Goal: Contribute content: Add original content to the website for others to see

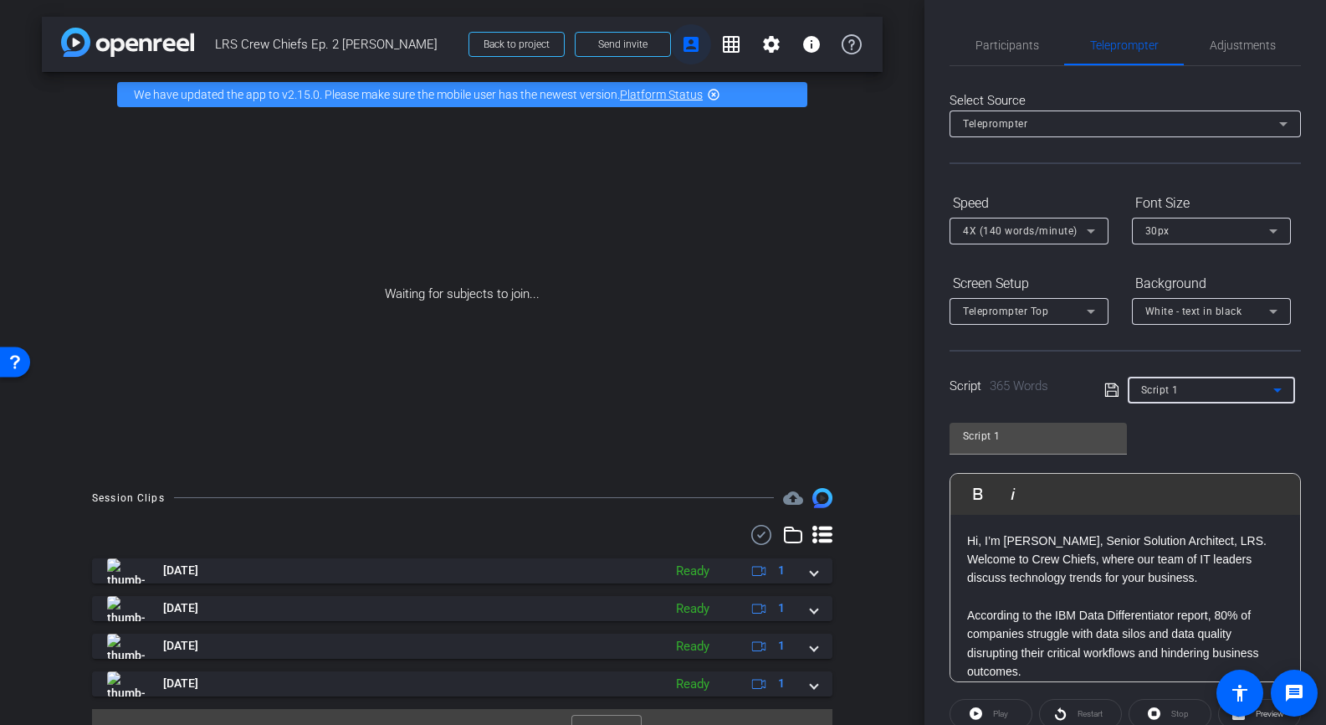
scroll to position [38, 0]
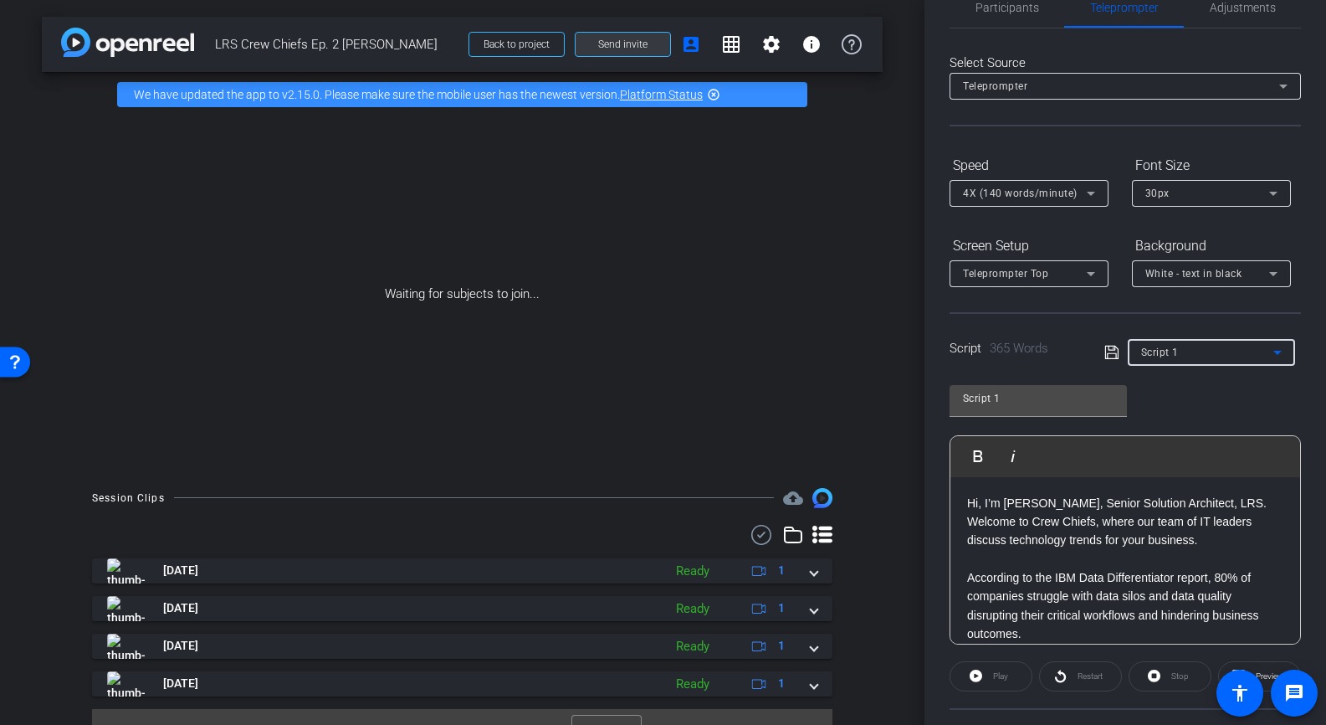
click at [653, 38] on span at bounding box center [623, 44] width 95 height 40
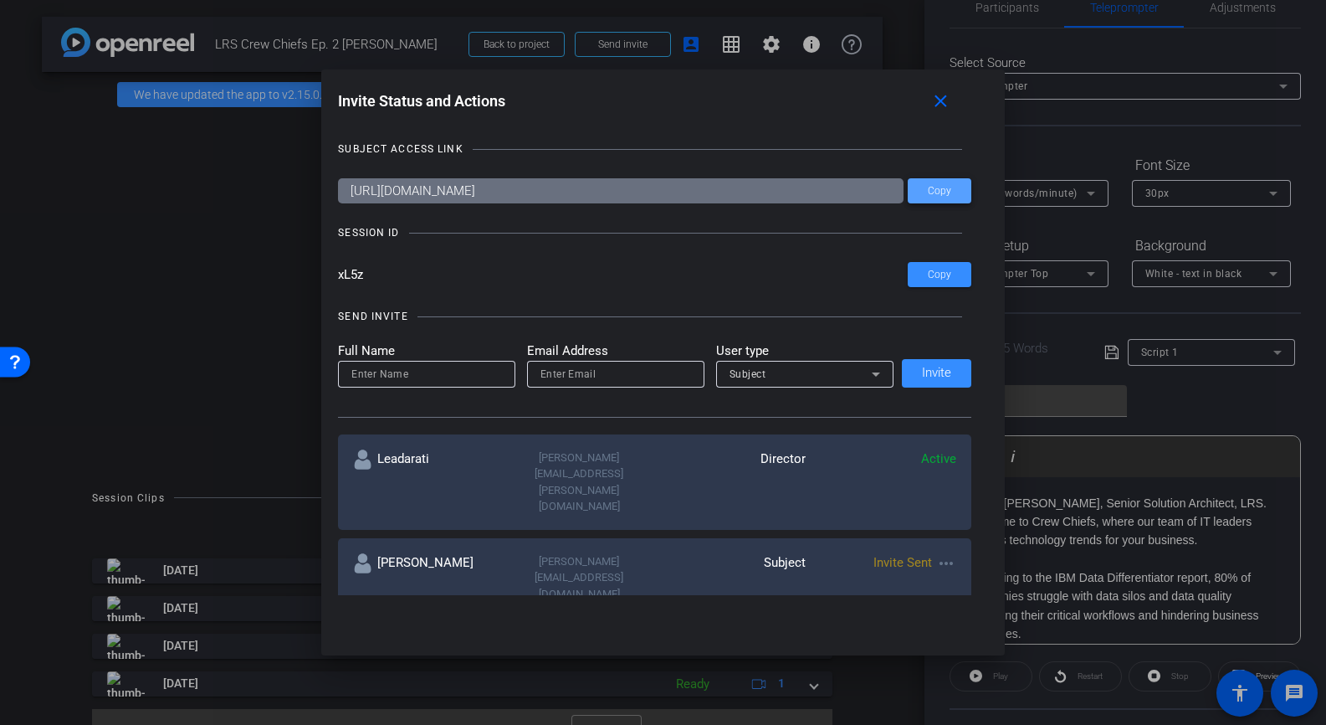
click at [939, 192] on span "Copy" at bounding box center [939, 191] width 23 height 13
click at [614, 45] on div at bounding box center [663, 362] width 1326 height 725
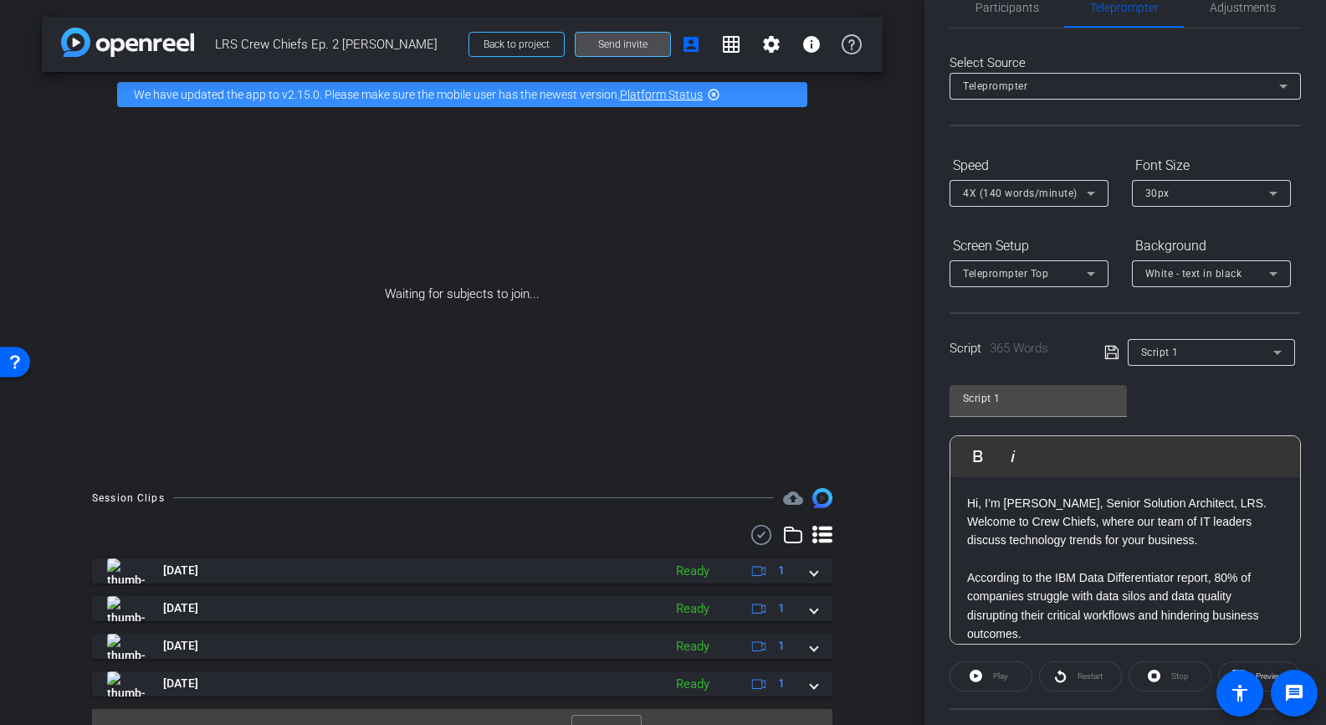
click at [603, 40] on span "Send invite" at bounding box center [622, 44] width 49 height 13
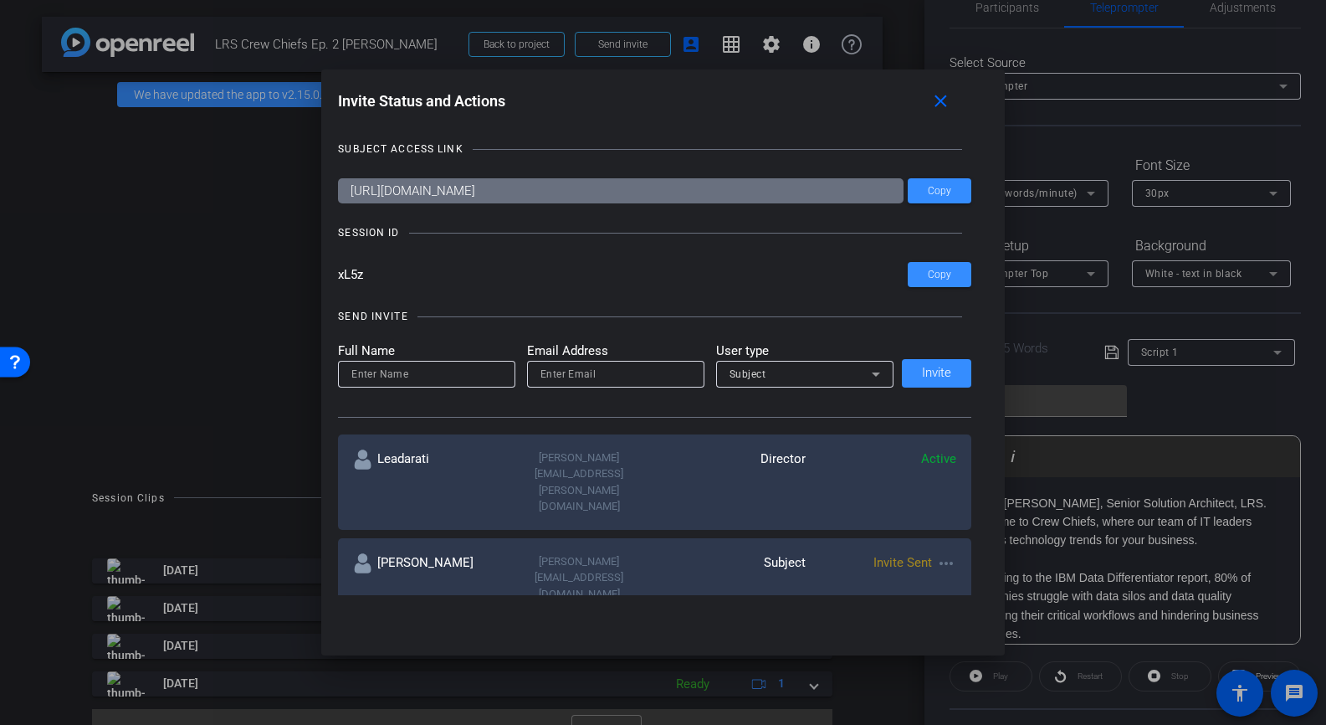
click at [890, 555] on span "Invite Sent" at bounding box center [903, 562] width 59 height 15
click at [951, 553] on mat-icon "more_horiz" at bounding box center [946, 563] width 20 height 20
click at [957, 561] on span "Re-Send Invite" at bounding box center [1013, 564] width 126 height 20
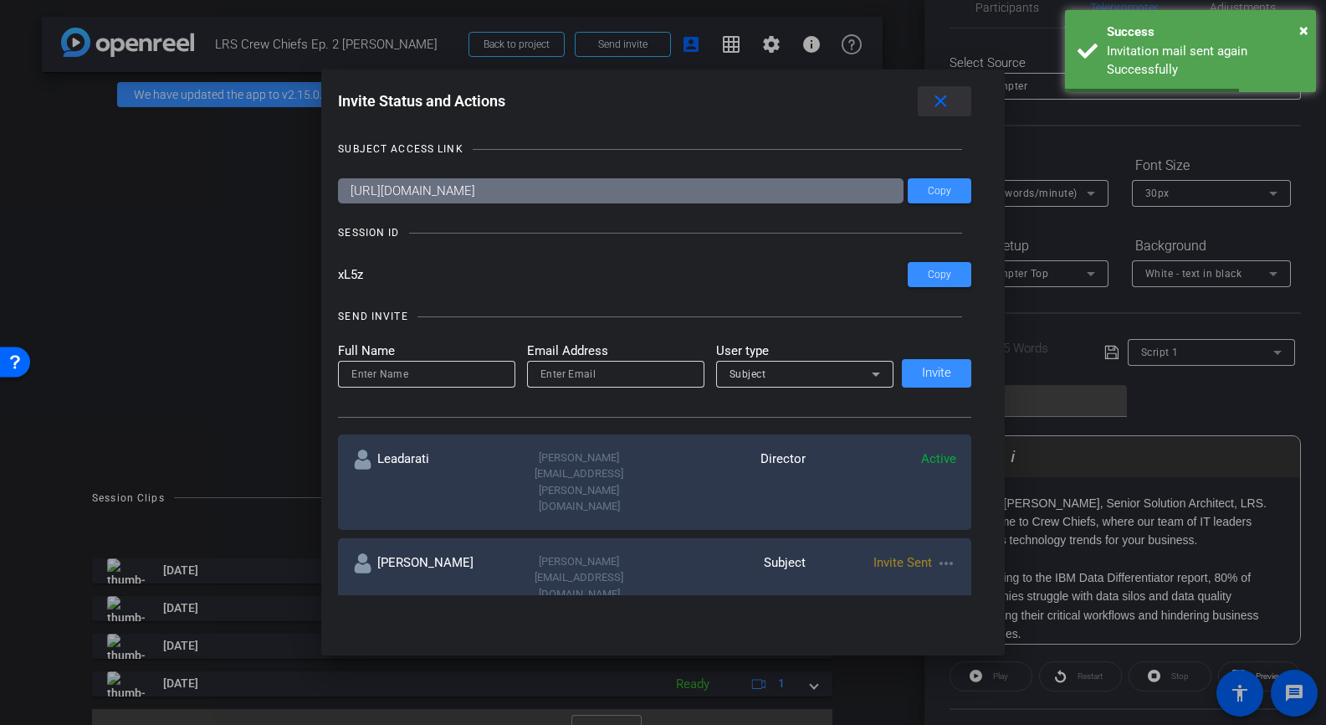
click at [941, 103] on mat-icon "close" at bounding box center [941, 101] width 21 height 21
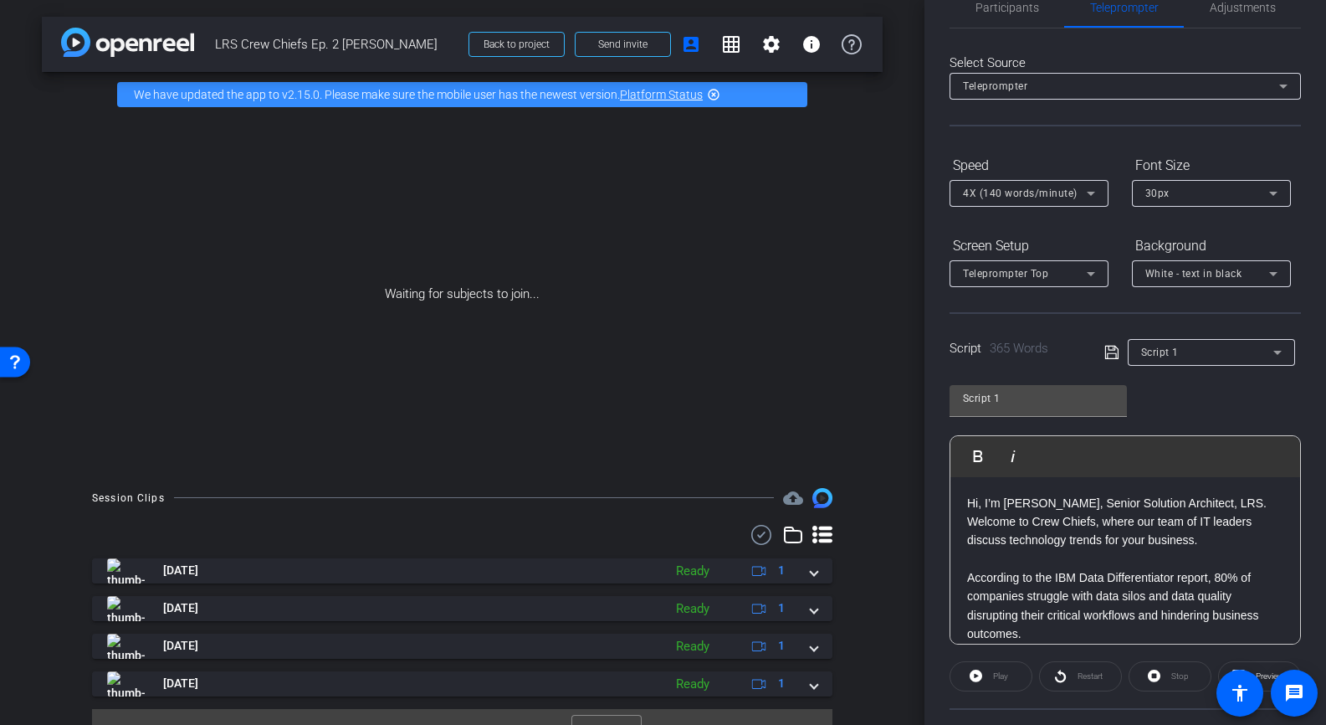
click at [234, 218] on div "Waiting for subjects to join..." at bounding box center [462, 294] width 841 height 354
click at [654, 259] on div "Waiting for subjects to join..." at bounding box center [462, 294] width 841 height 354
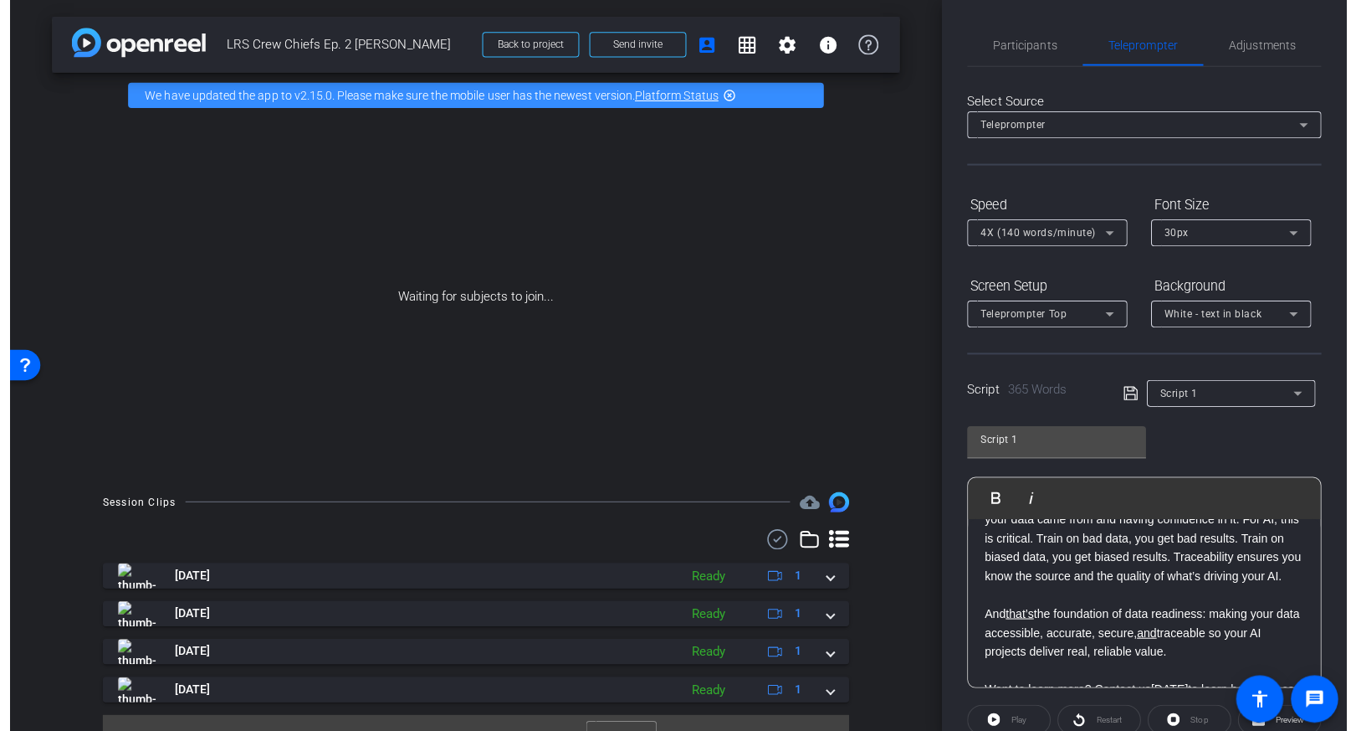
scroll to position [100, 0]
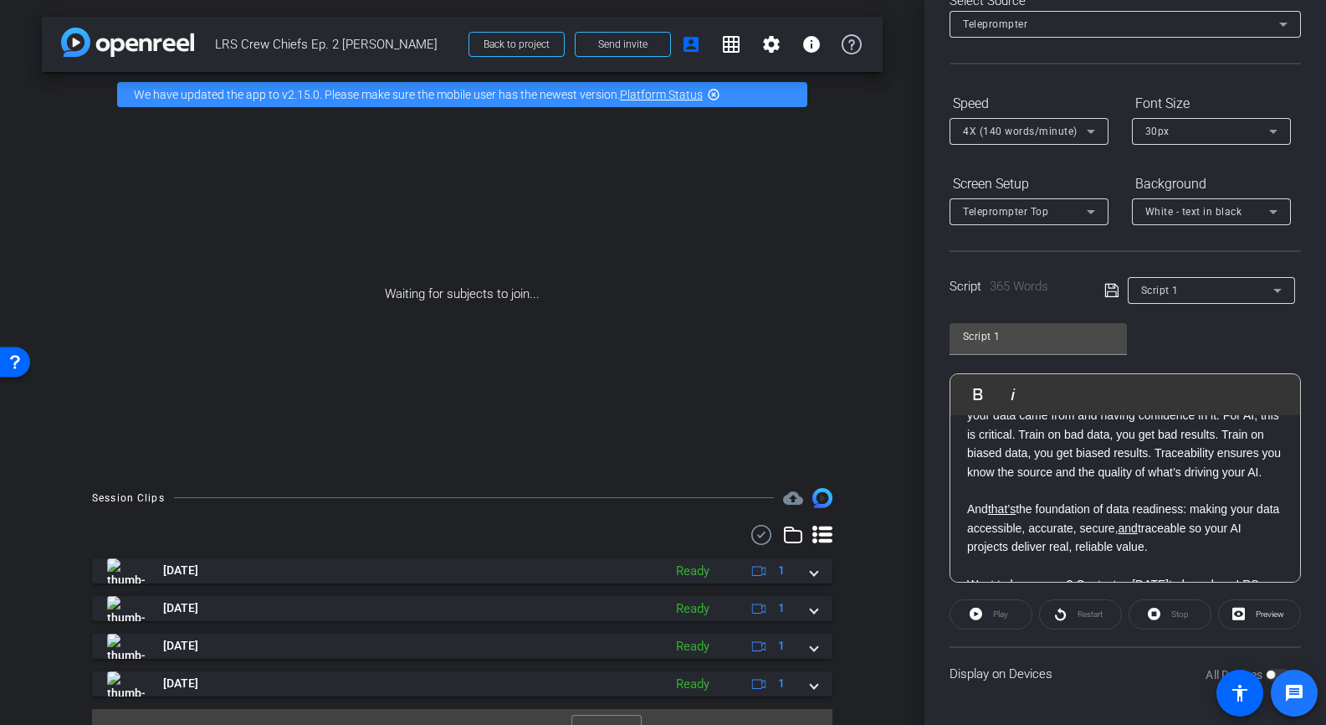
drag, startPoint x: 1275, startPoint y: 672, endPoint x: 1327, endPoint y: 638, distance: 61.7
click at [1326, 638] on html "Accessibility Screen-Reader Guide, Feedback, and Issue Reporting | New window m…" at bounding box center [663, 362] width 1326 height 725
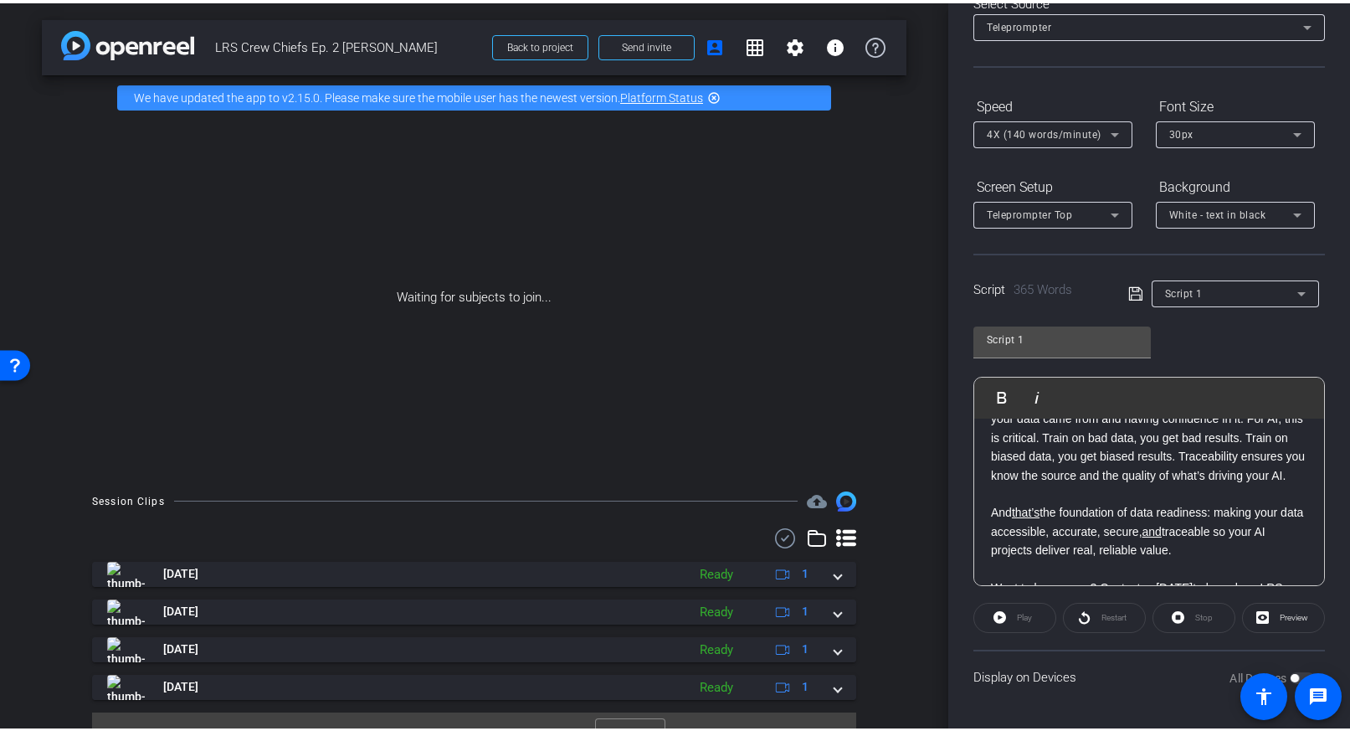
scroll to position [94, 0]
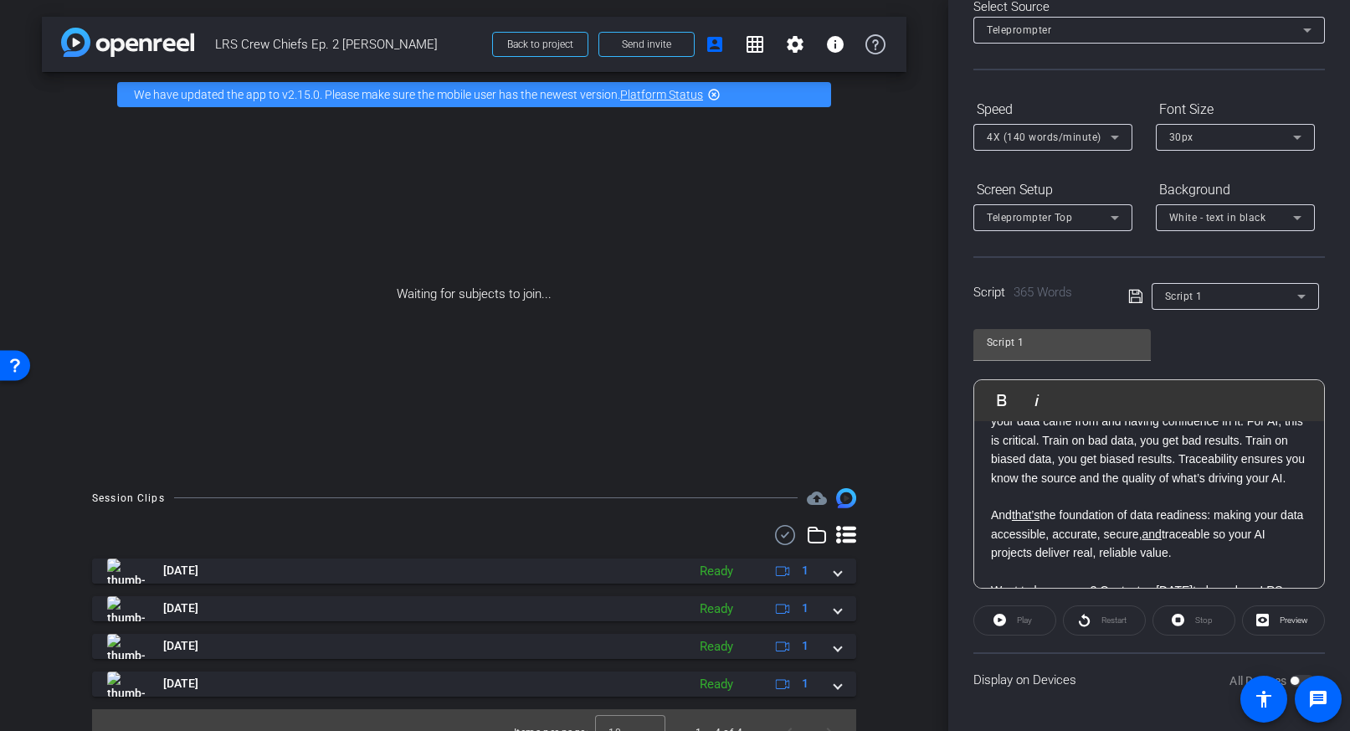
drag, startPoint x: 1295, startPoint y: 681, endPoint x: 1368, endPoint y: 626, distance: 91.4
click at [1326, 626] on html "Accessibility Screen-Reader Guide, Feedback, and Issue Reporting | New window m…" at bounding box center [675, 365] width 1350 height 731
click at [1300, 675] on span at bounding box center [1318, 698] width 47 height 47
click at [769, 305] on div "Waiting for subjects to join..." at bounding box center [474, 294] width 864 height 354
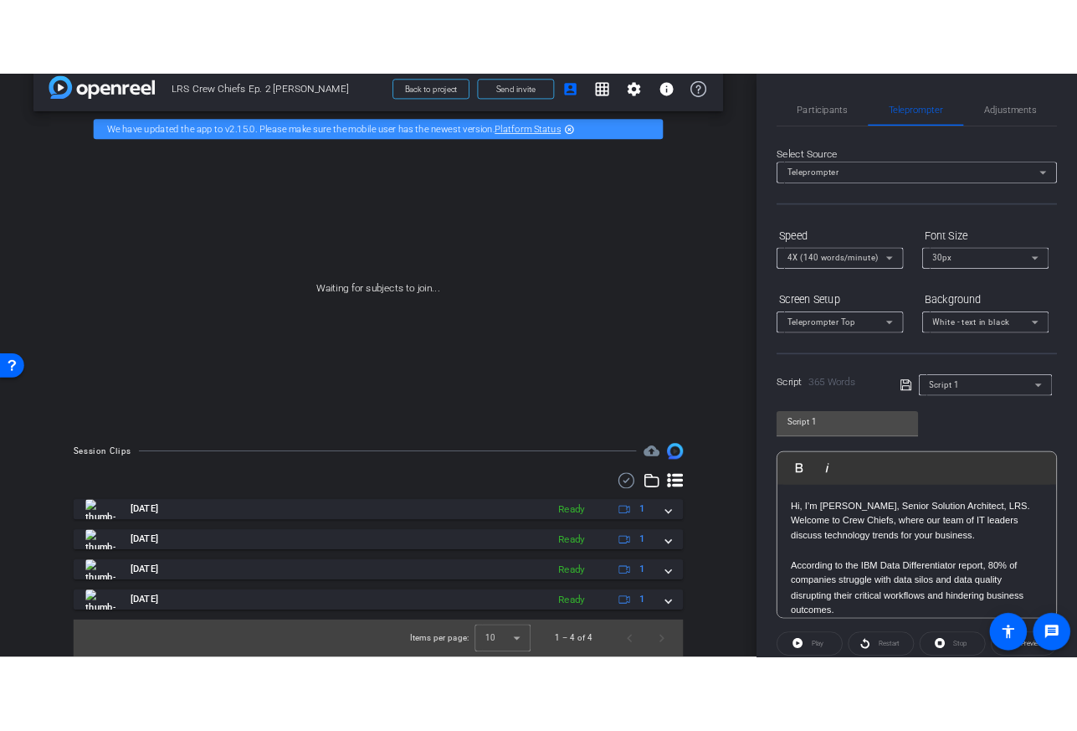
scroll to position [0, 0]
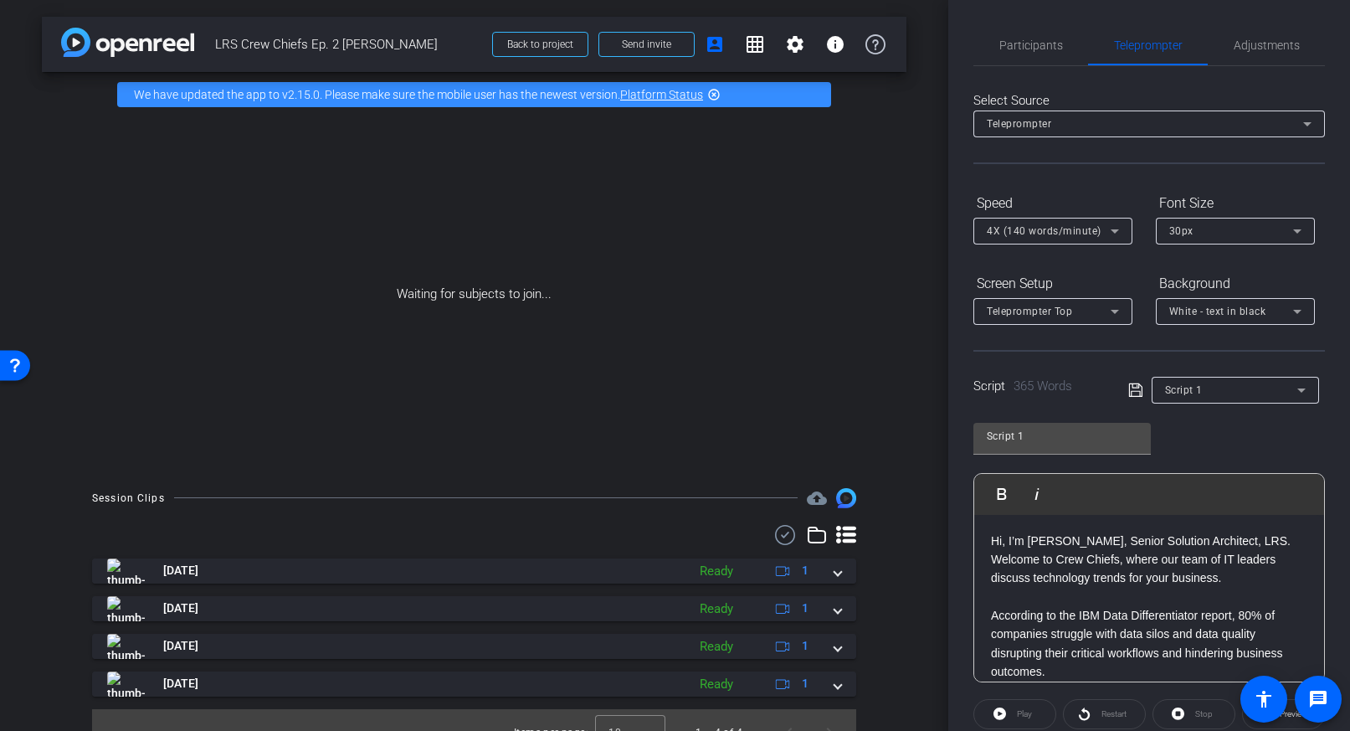
click at [741, 286] on div "Waiting for subjects to join..." at bounding box center [474, 294] width 864 height 354
click at [714, 92] on mat-icon "highlight_off" at bounding box center [713, 94] width 13 height 13
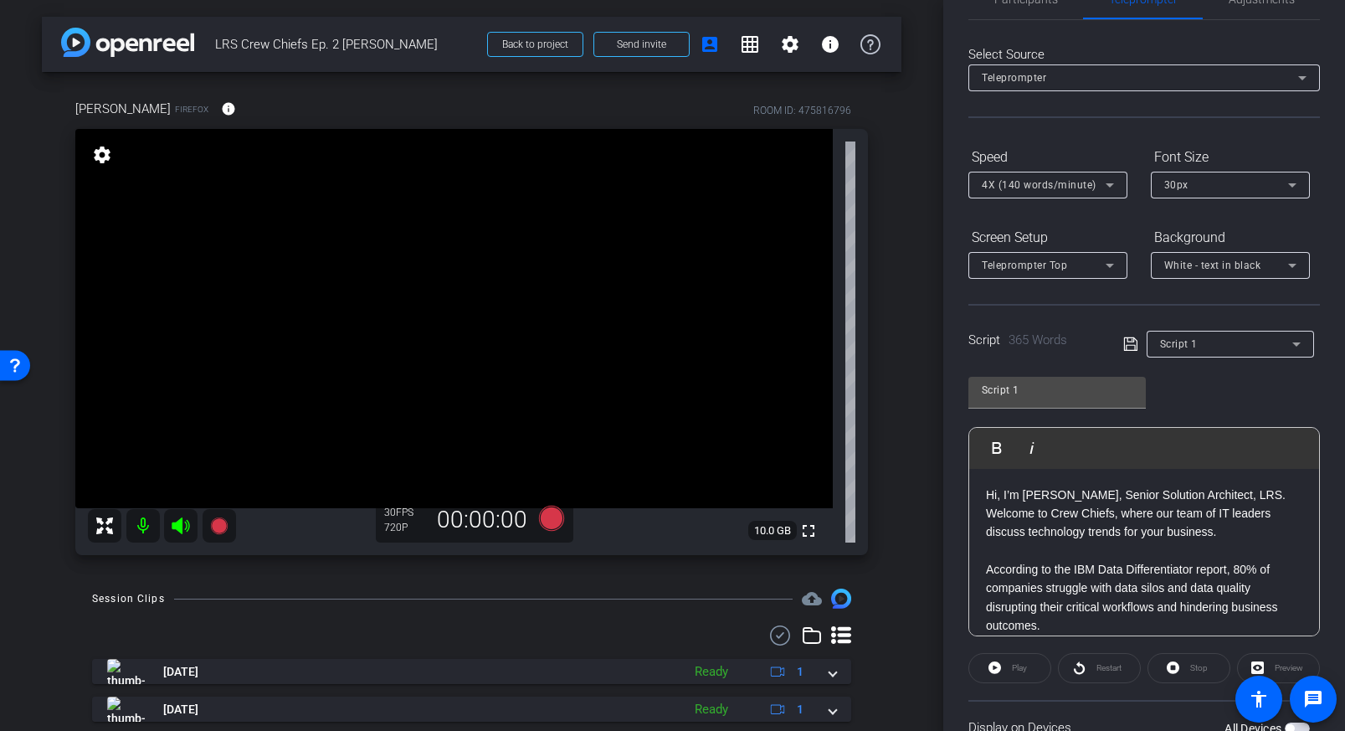
click at [1200, 341] on div "Script 1" at bounding box center [1226, 343] width 132 height 21
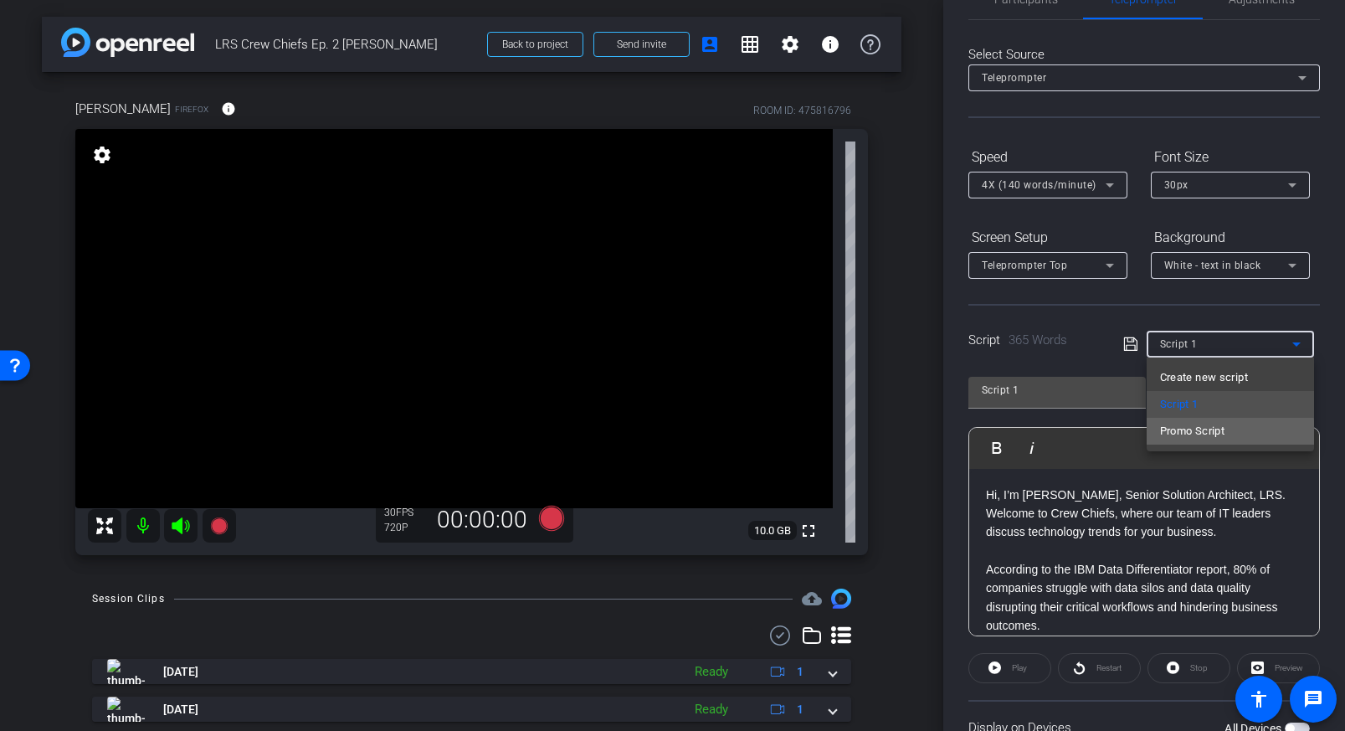
click at [1202, 433] on span "Promo Script" at bounding box center [1192, 431] width 65 height 20
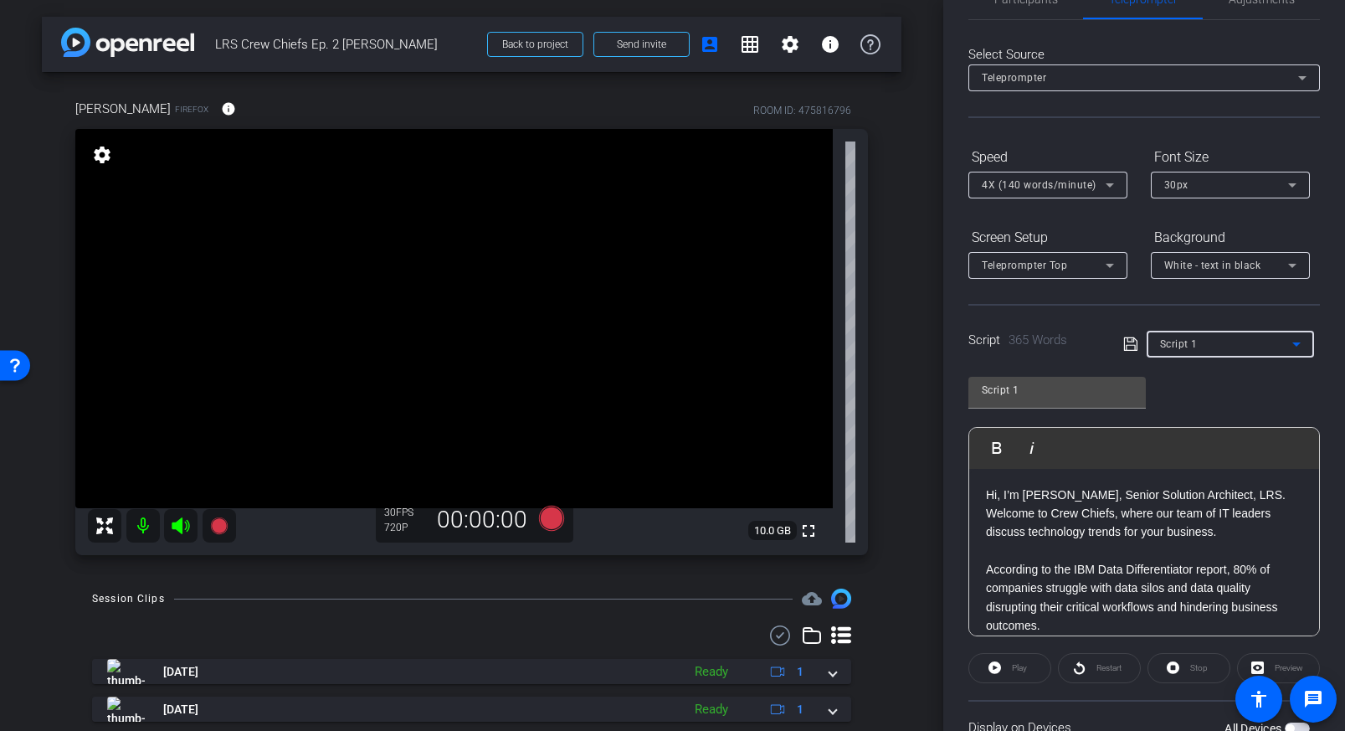
type input "Promo Script"
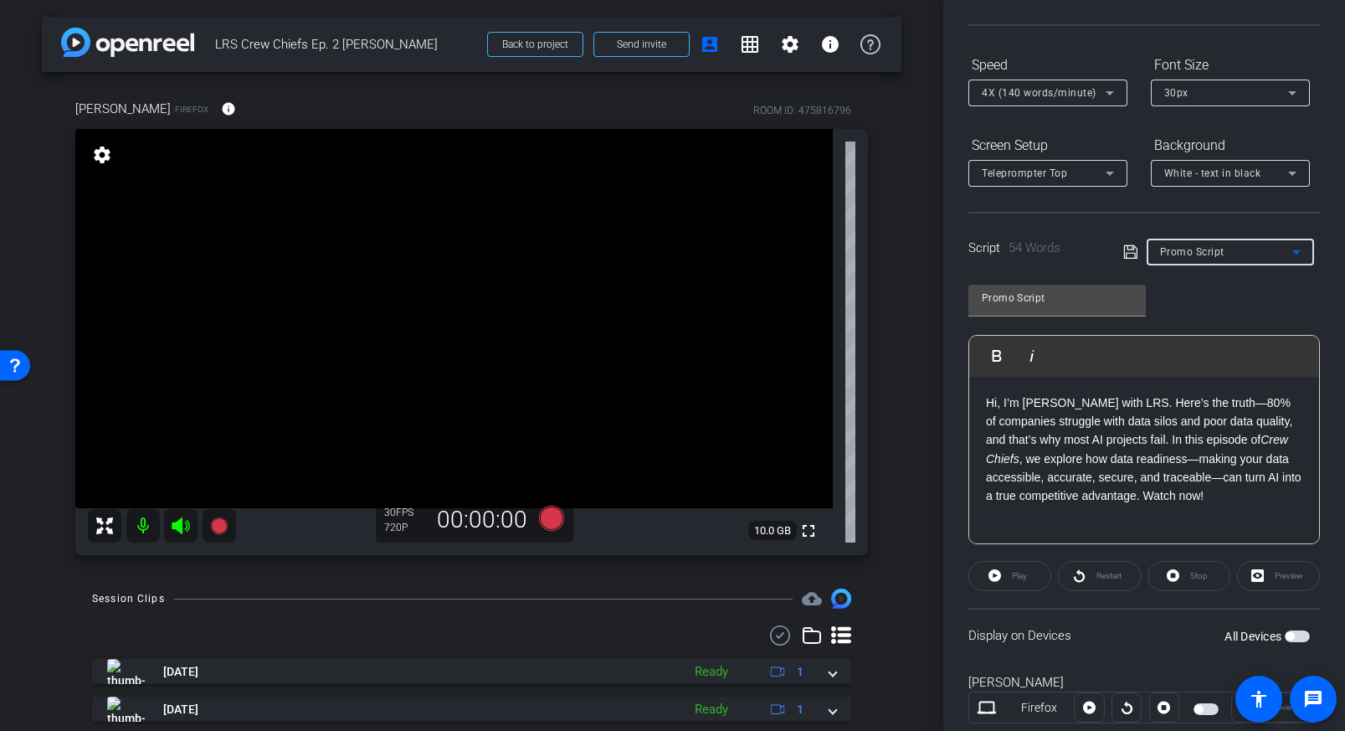
scroll to position [154, 0]
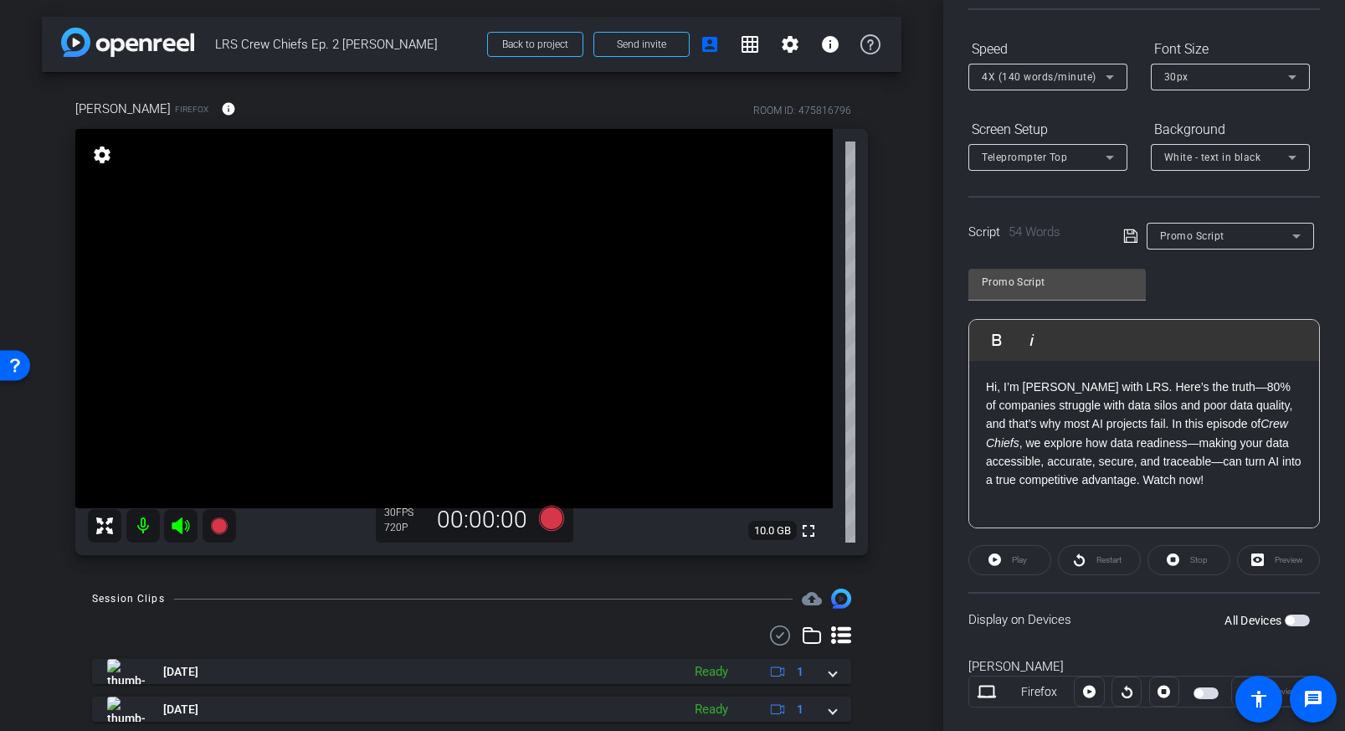
click at [1304, 621] on span "button" at bounding box center [1297, 620] width 25 height 12
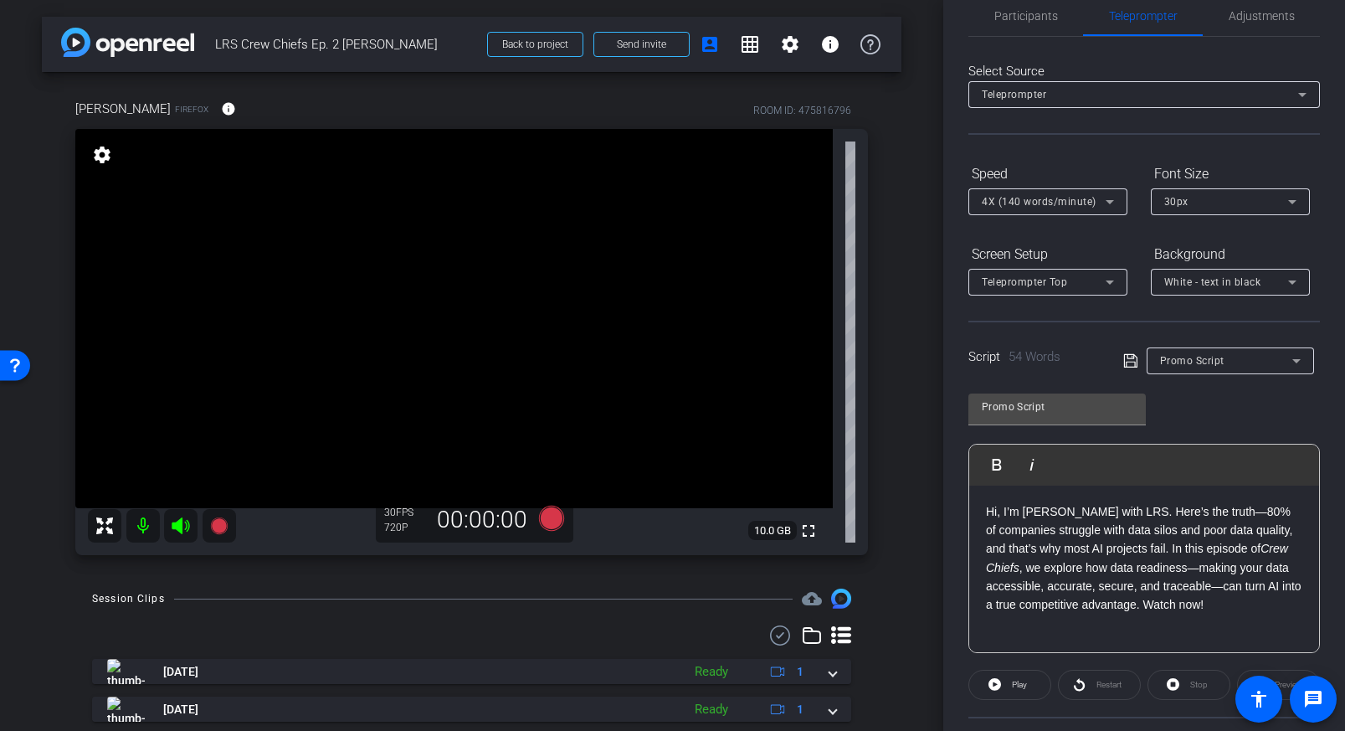
scroll to position [0, 0]
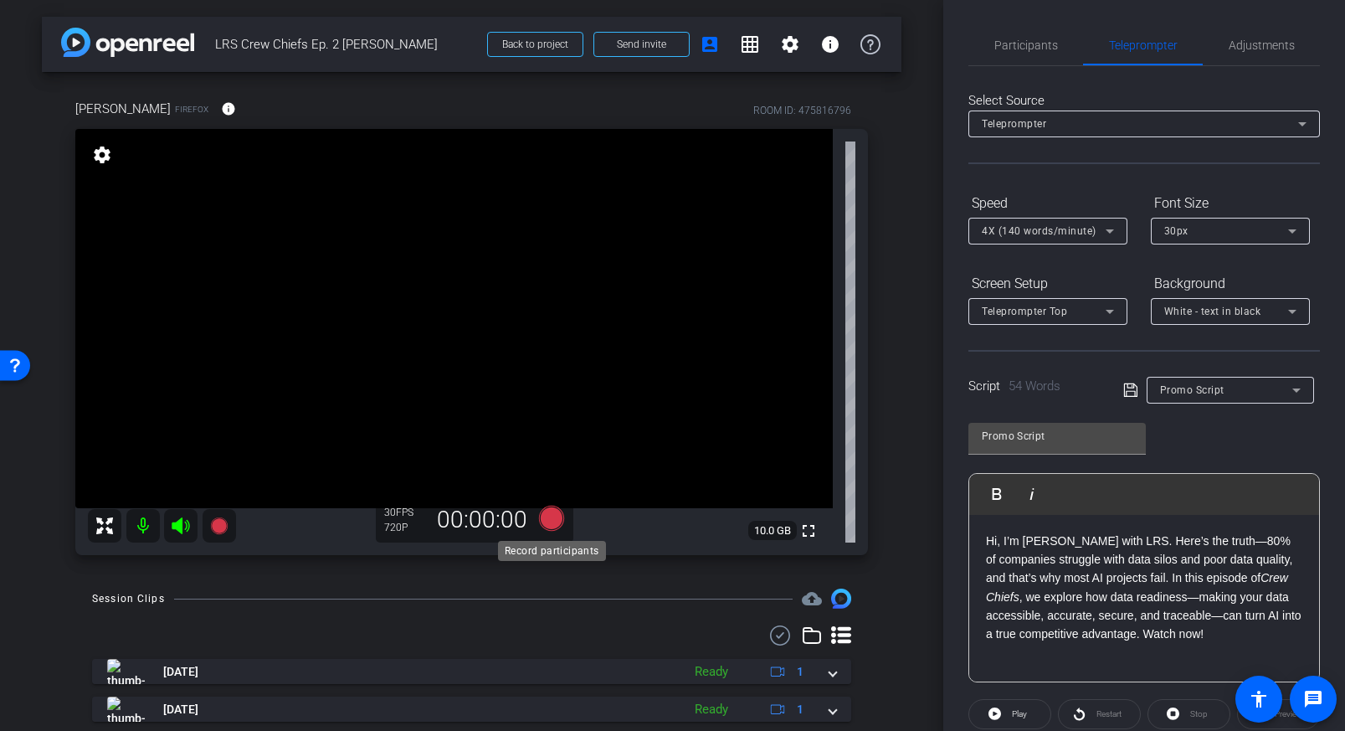
click at [550, 517] on icon at bounding box center [550, 517] width 25 height 25
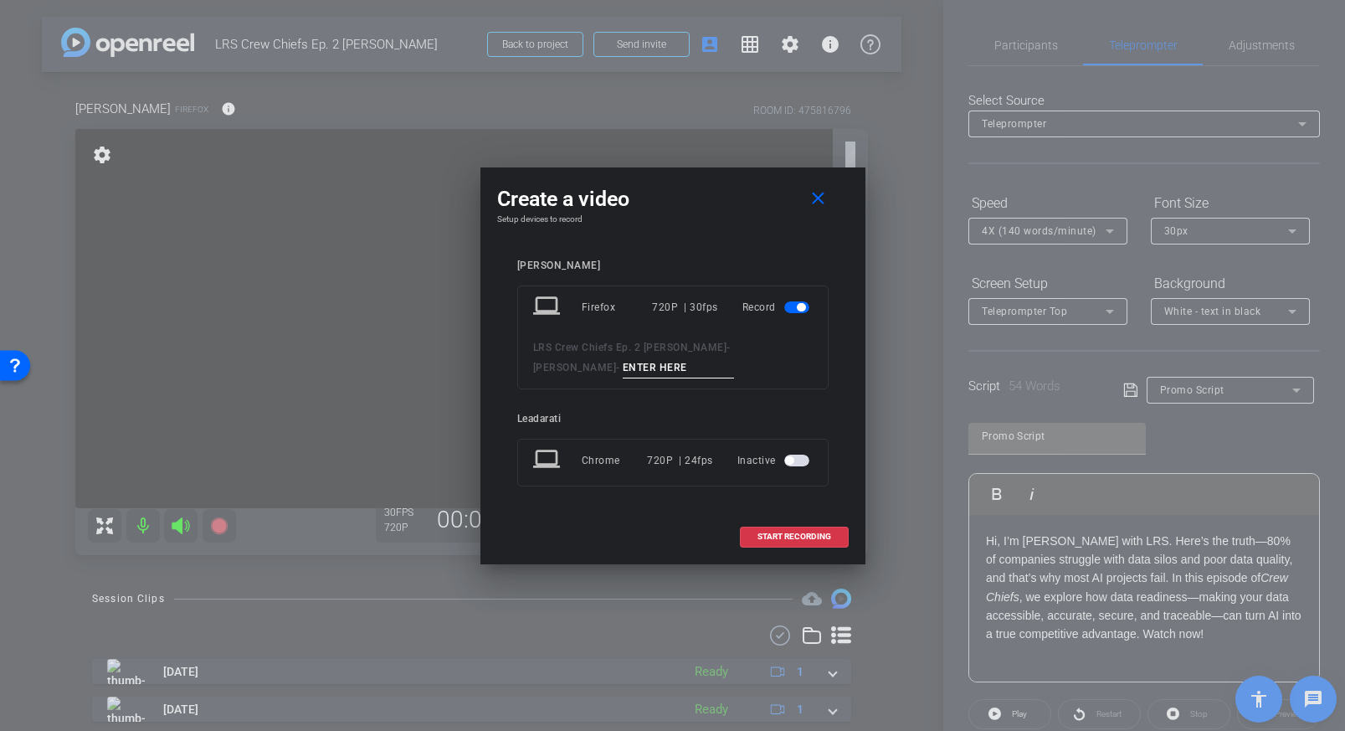
click at [623, 373] on input at bounding box center [679, 367] width 112 height 21
type input "P"
type input "S"
type input "Reshoot Take 1 Promo"
click at [794, 543] on span at bounding box center [794, 536] width 107 height 40
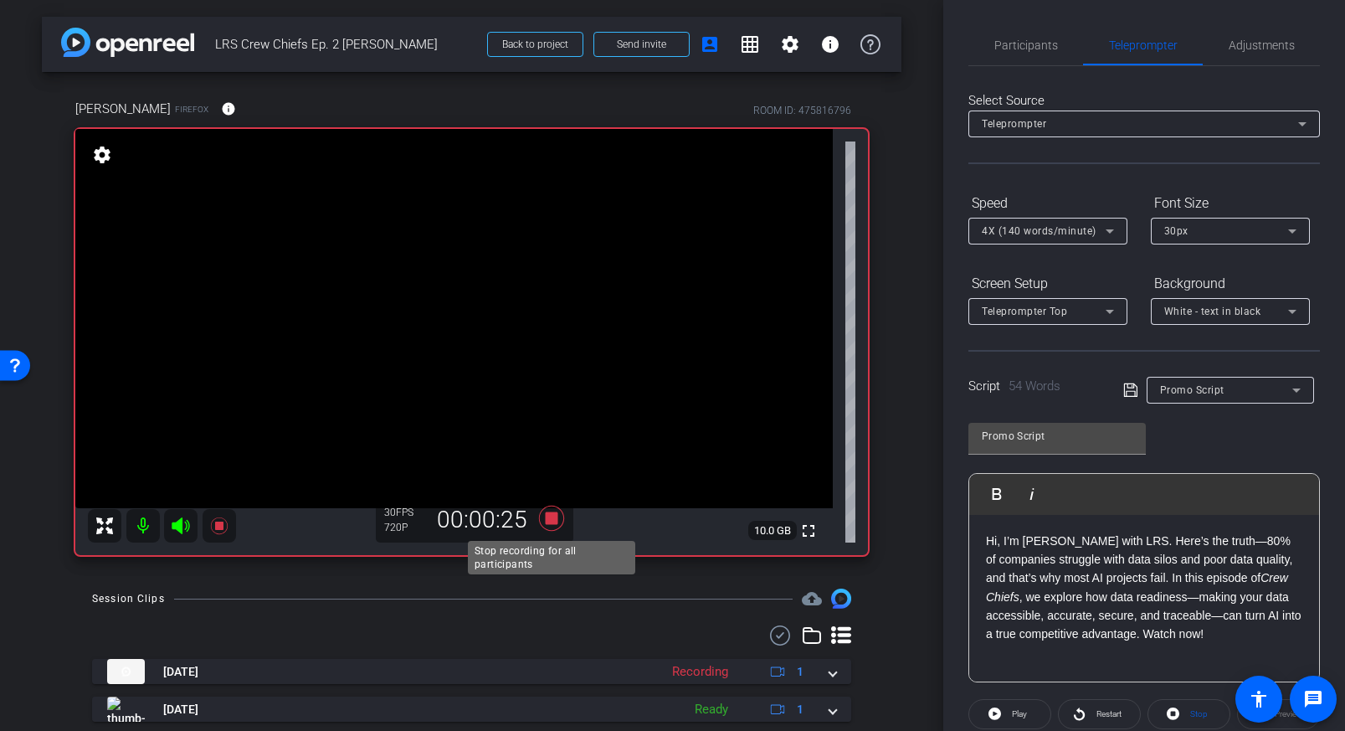
click at [547, 521] on icon at bounding box center [550, 517] width 25 height 25
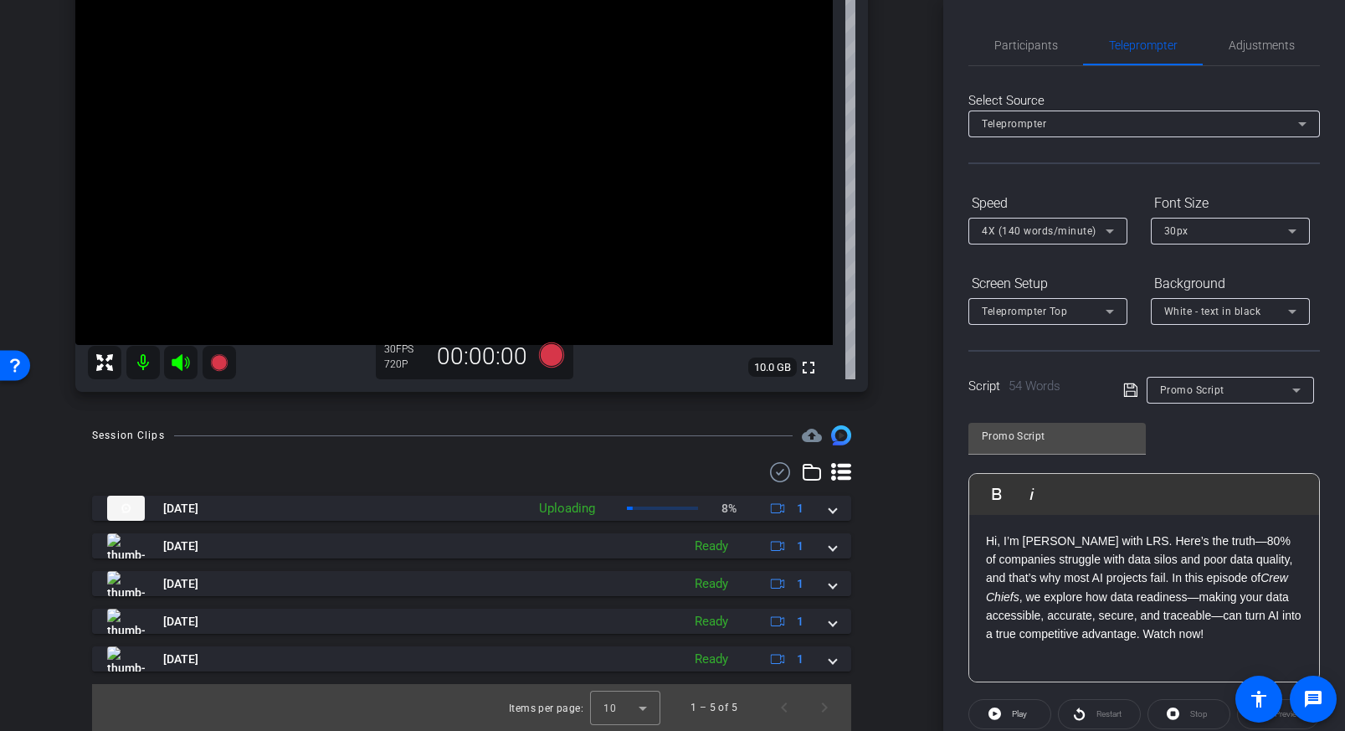
scroll to position [137, 0]
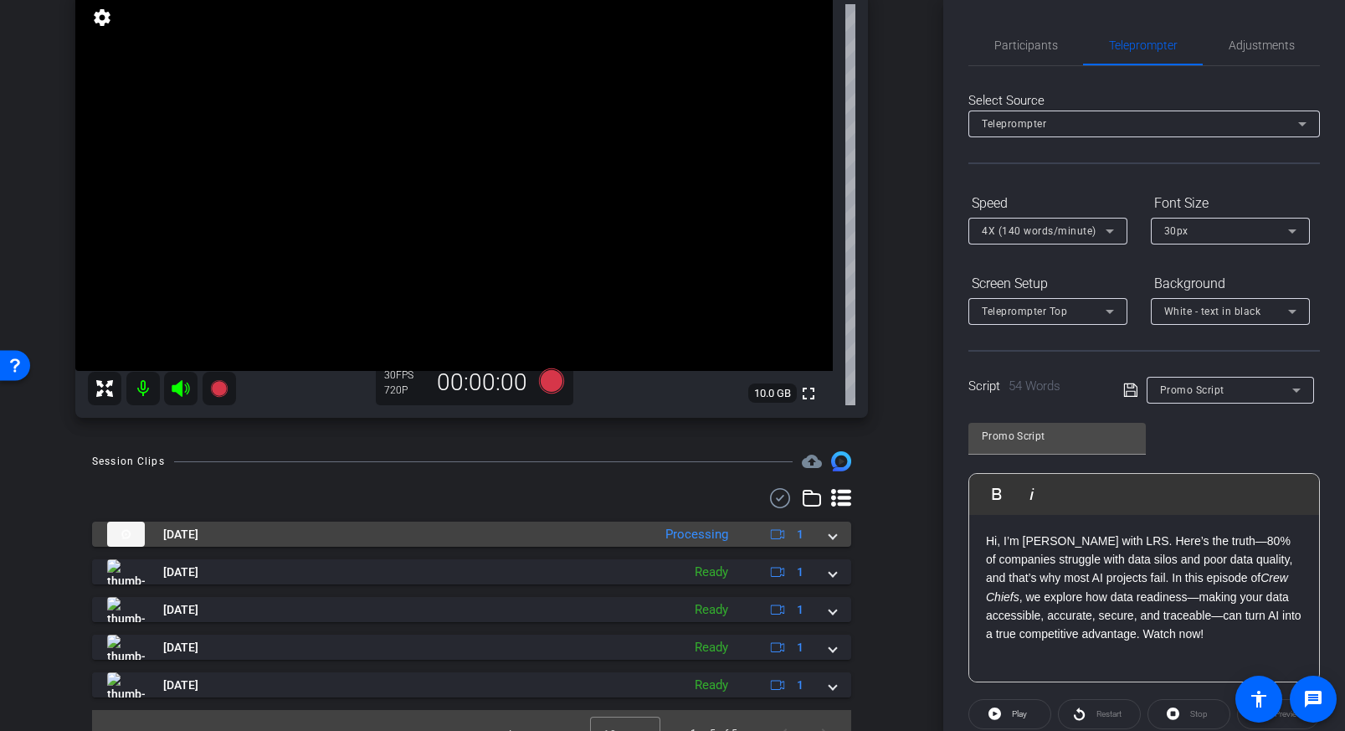
click at [834, 534] on span at bounding box center [832, 535] width 7 height 18
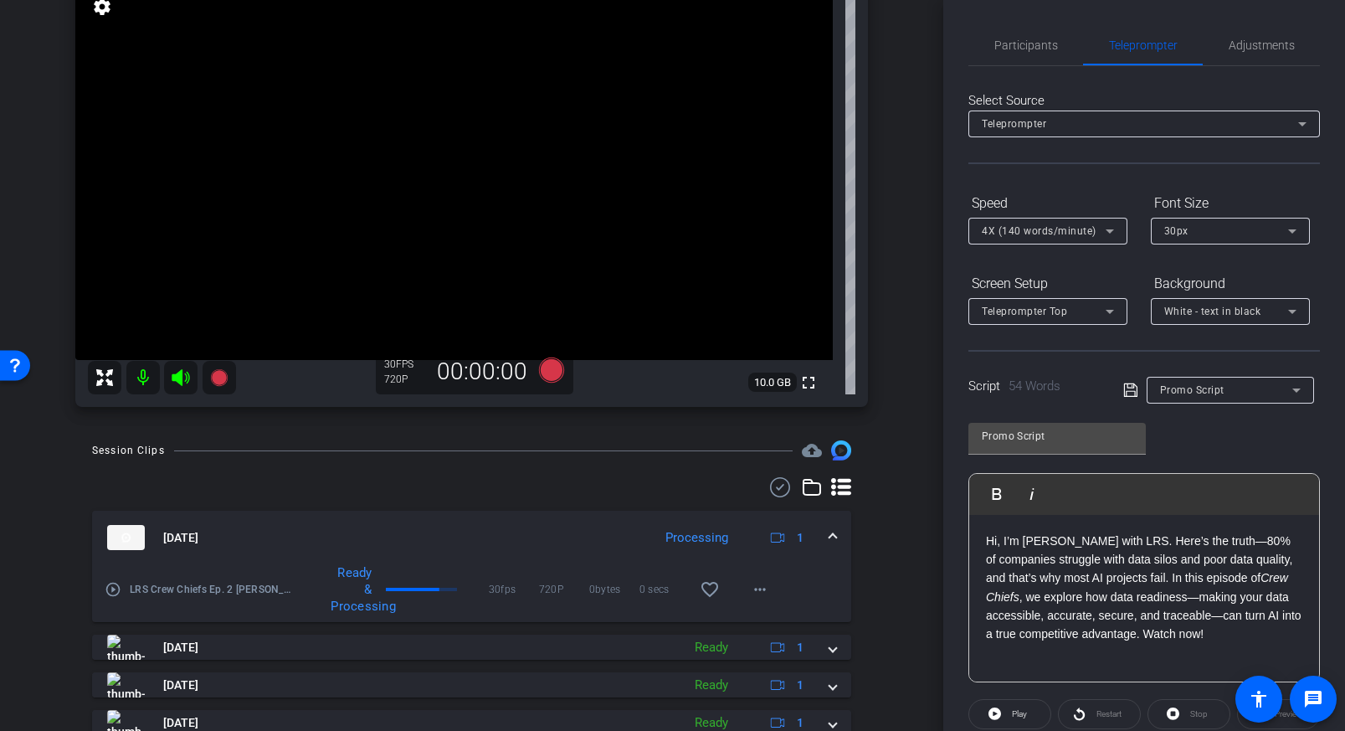
scroll to position [151, 0]
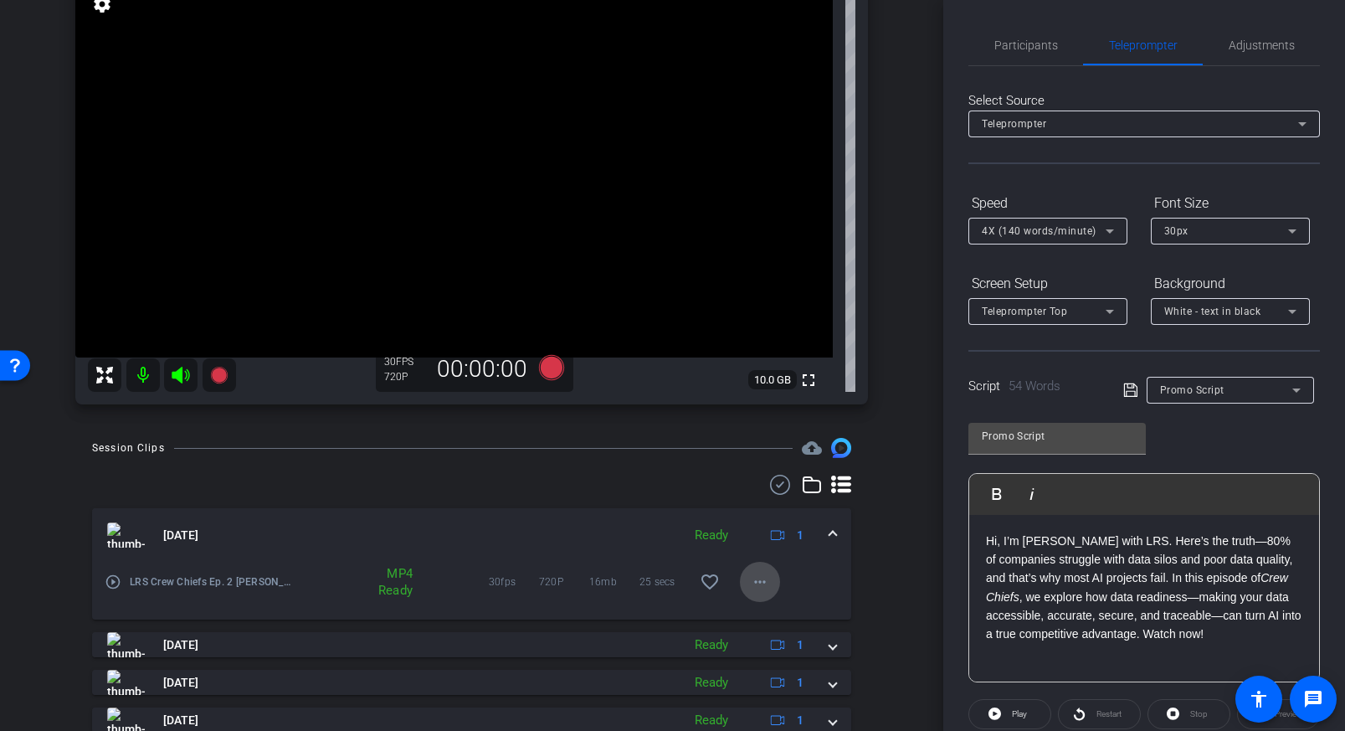
click at [755, 583] on mat-icon "more_horiz" at bounding box center [760, 582] width 20 height 20
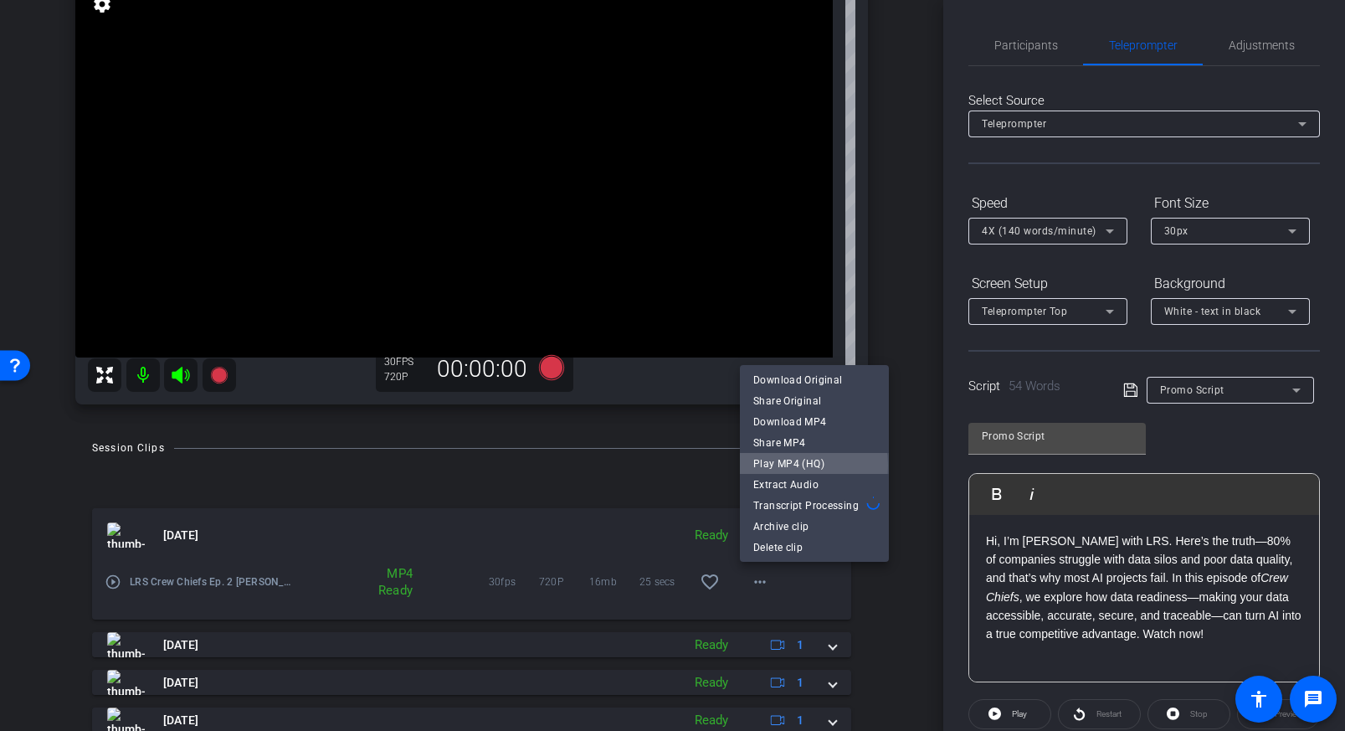
click at [785, 465] on span "Play MP4 (HQ)" at bounding box center [814, 464] width 122 height 20
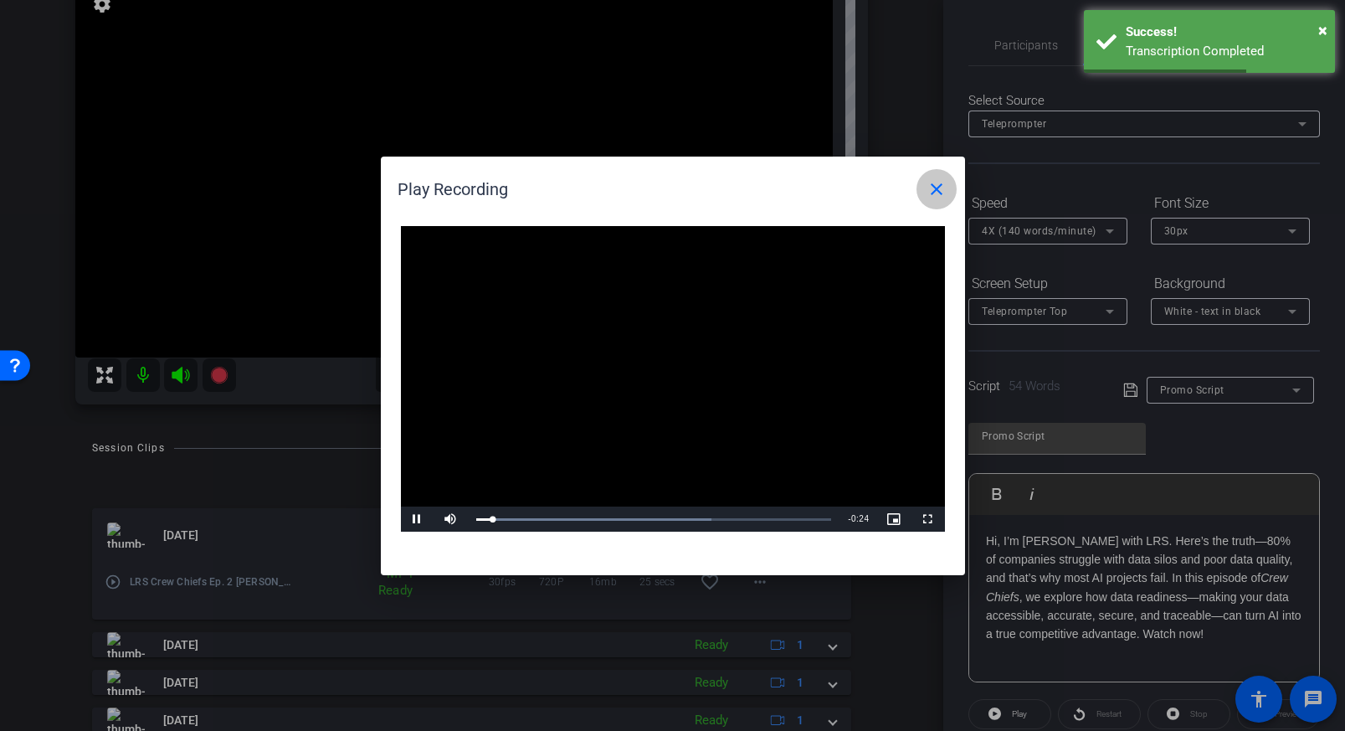
click at [926, 199] on span at bounding box center [936, 189] width 40 height 40
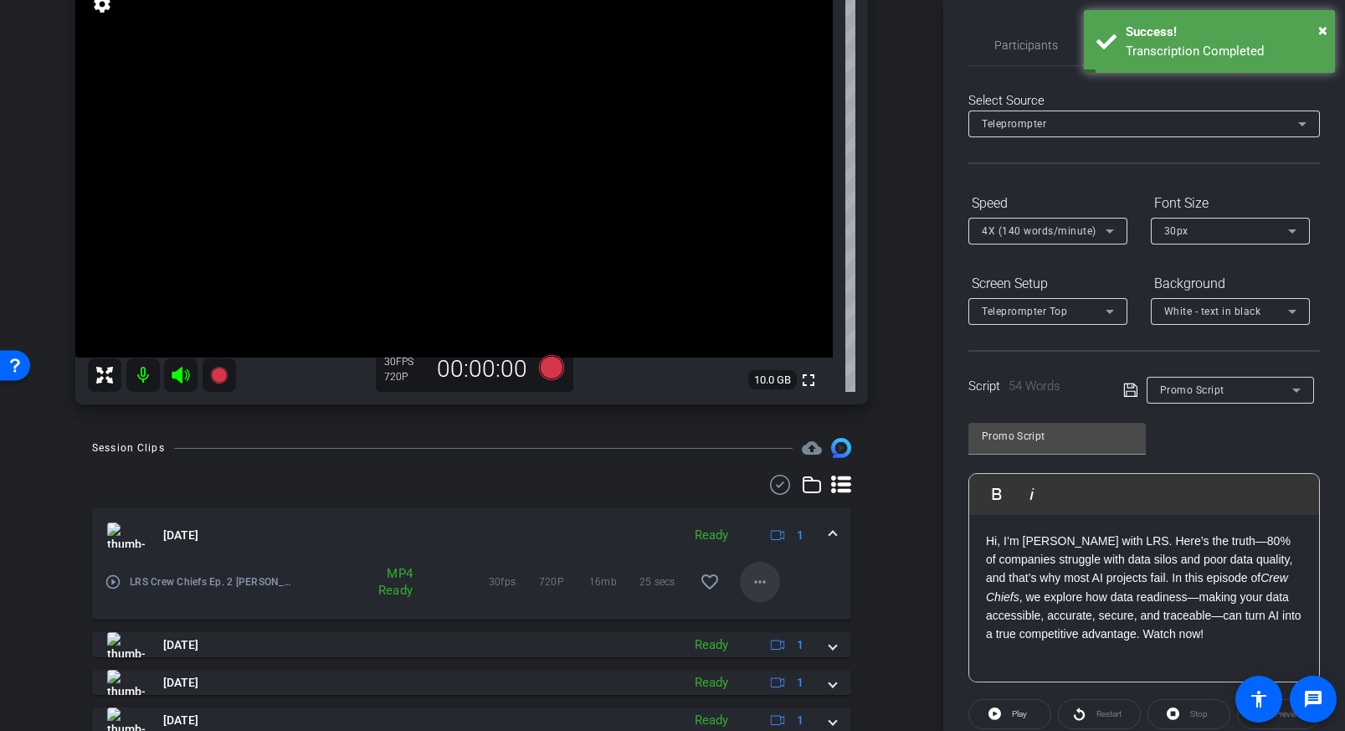
click at [761, 581] on mat-icon "more_horiz" at bounding box center [760, 582] width 20 height 20
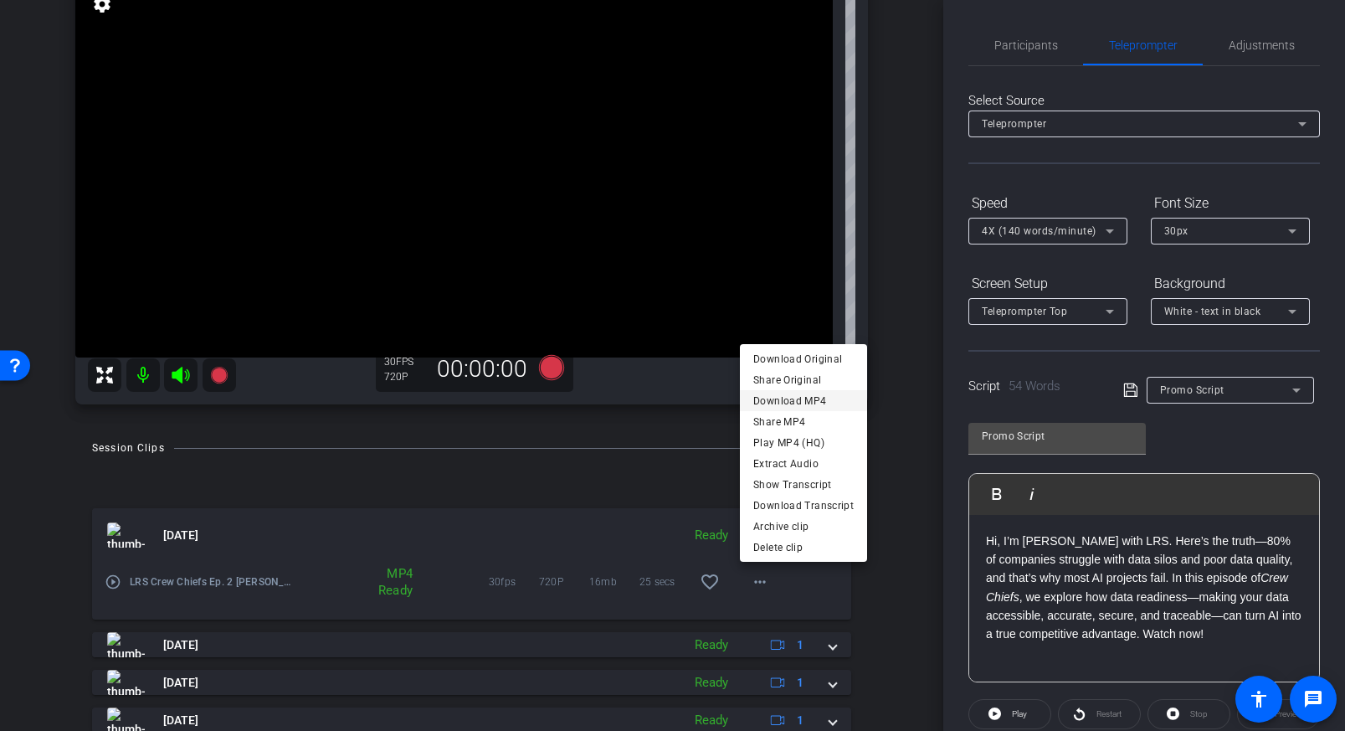
click at [797, 398] on span "Download MP4" at bounding box center [803, 401] width 100 height 20
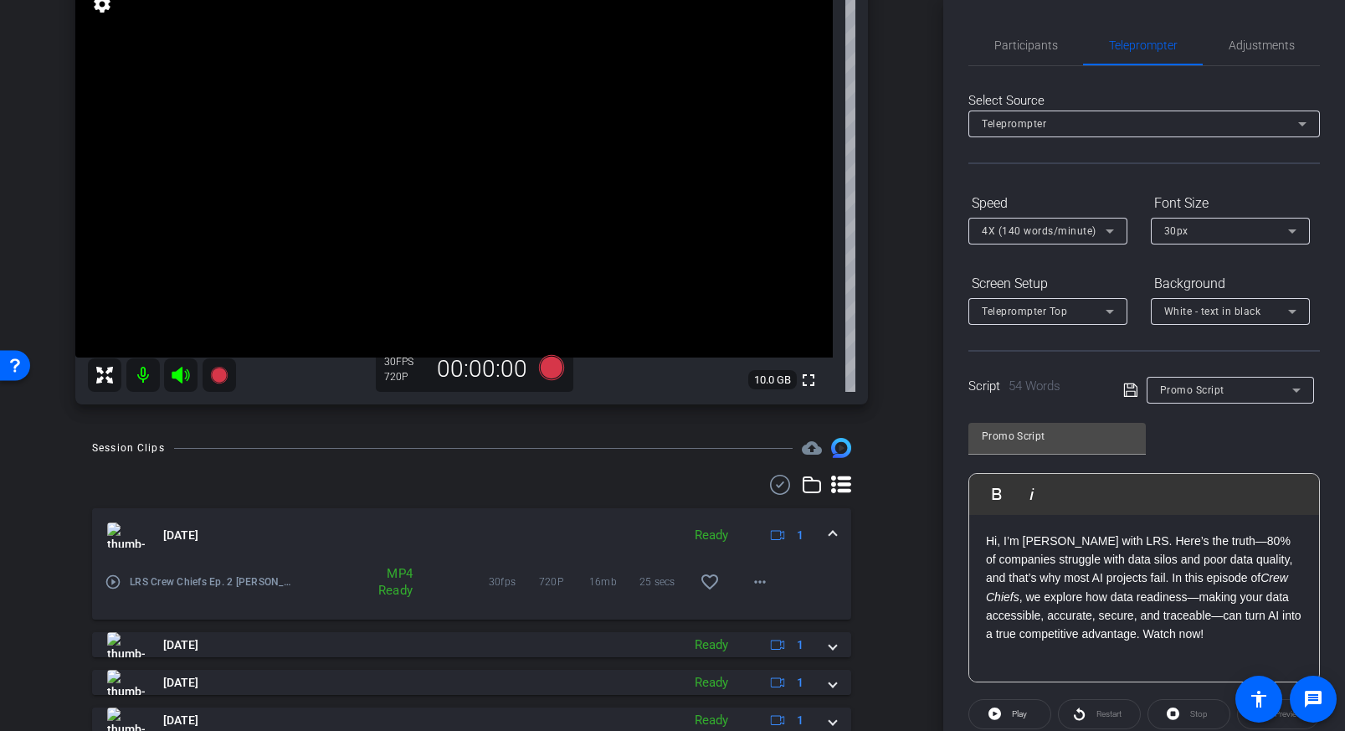
click at [897, 382] on div "[PERSON_NAME] Firefox info ROOM ID: 475816796 fullscreen settings 10.0 GB 30 FP…" at bounding box center [471, 171] width 859 height 500
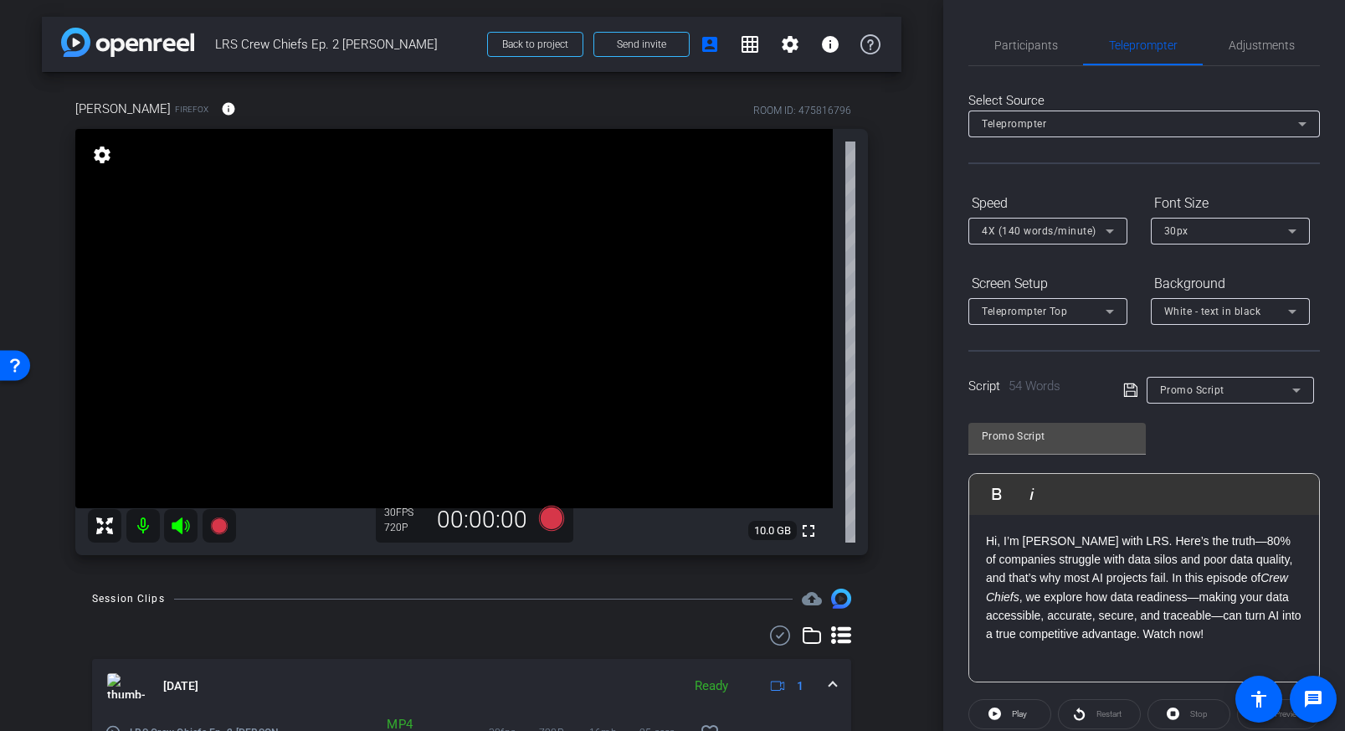
scroll to position [0, 0]
click at [887, 110] on div "[PERSON_NAME] Firefox info ROOM ID: 475816796 fullscreen settings 10.0 GB 30 FP…" at bounding box center [471, 322] width 859 height 500
click at [798, 47] on mat-icon "settings" at bounding box center [790, 44] width 20 height 20
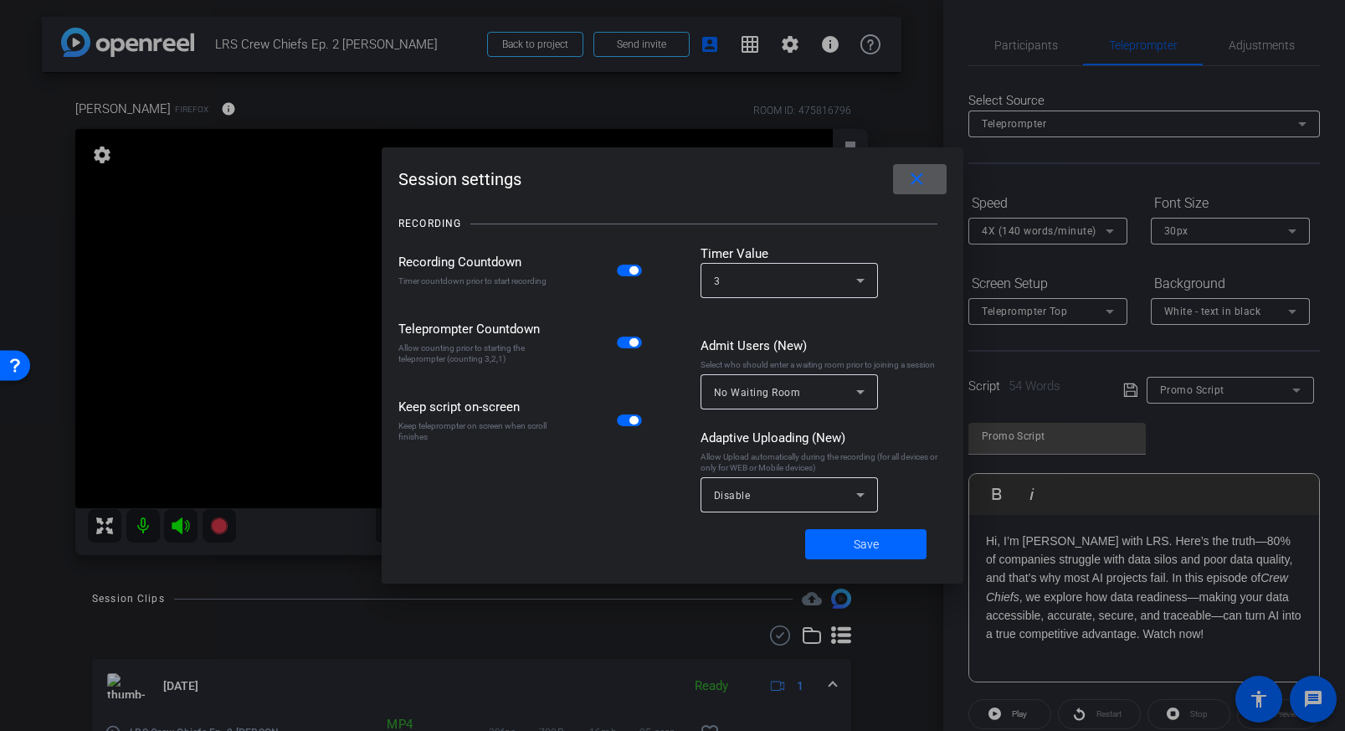
click at [934, 633] on div at bounding box center [672, 365] width 1345 height 731
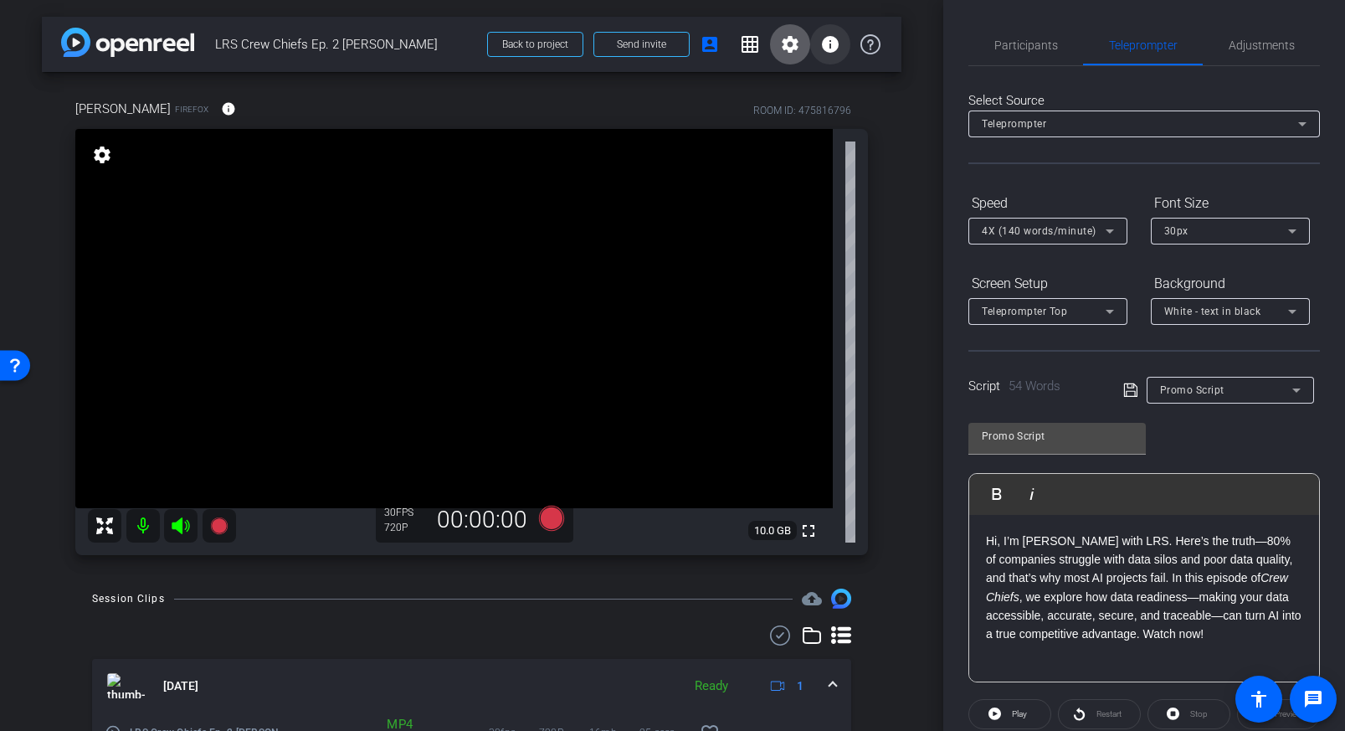
click at [828, 46] on mat-icon "info" at bounding box center [830, 44] width 20 height 20
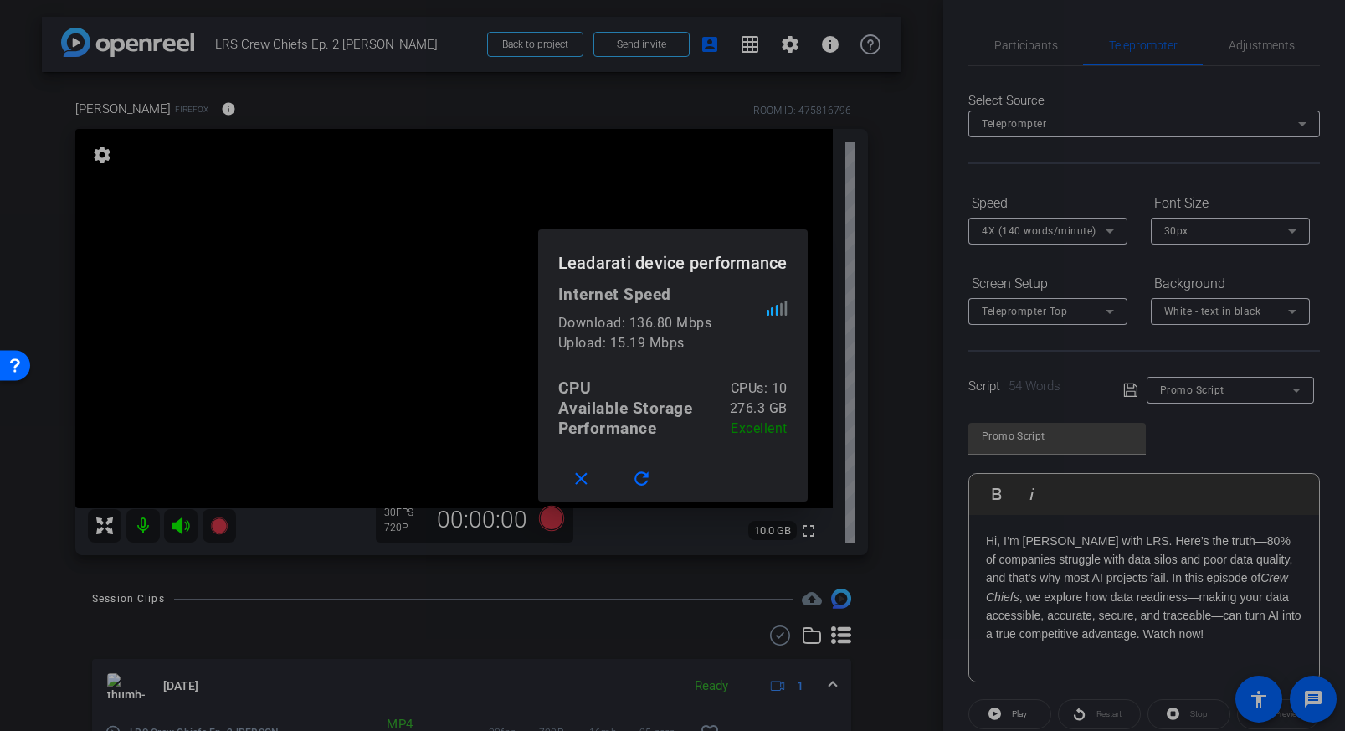
click at [905, 442] on div at bounding box center [672, 365] width 1345 height 731
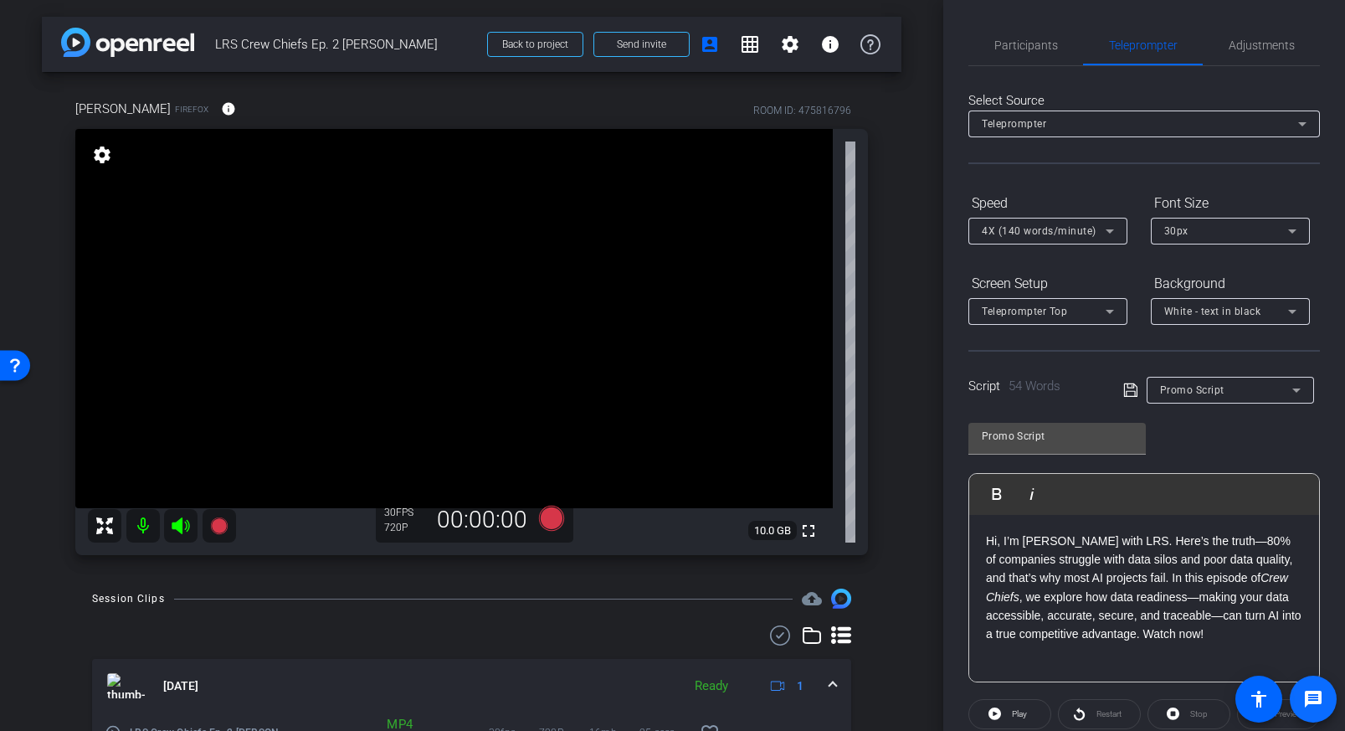
click at [1322, 705] on mat-icon "message" at bounding box center [1313, 699] width 20 height 20
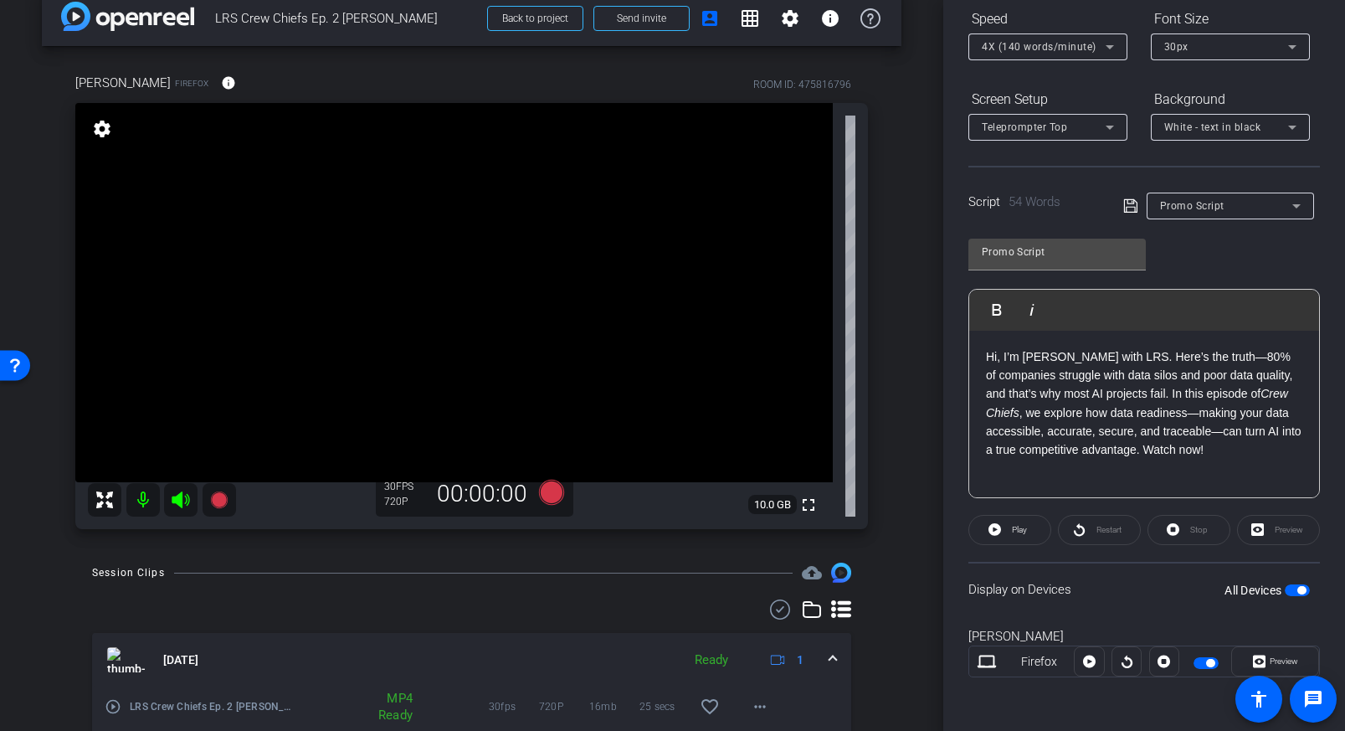
scroll to position [94, 0]
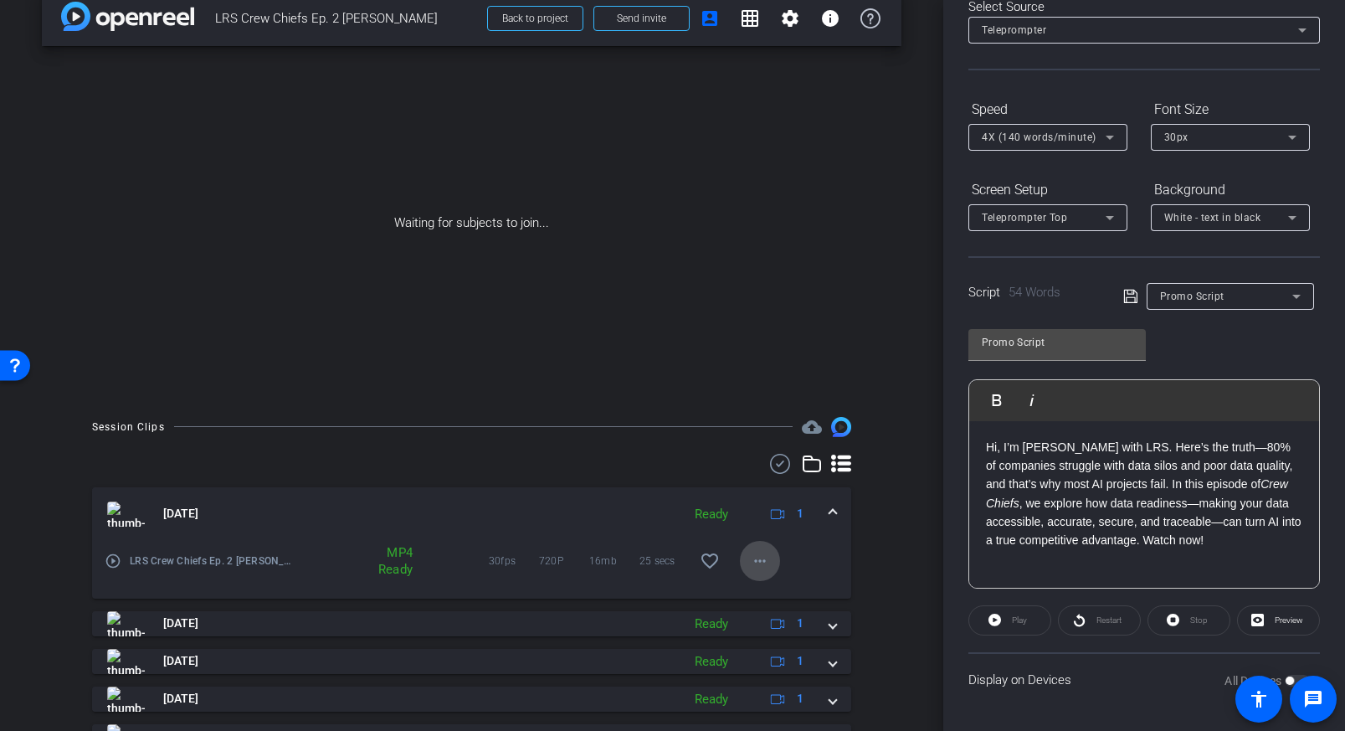
click at [759, 563] on mat-icon "more_horiz" at bounding box center [760, 561] width 20 height 20
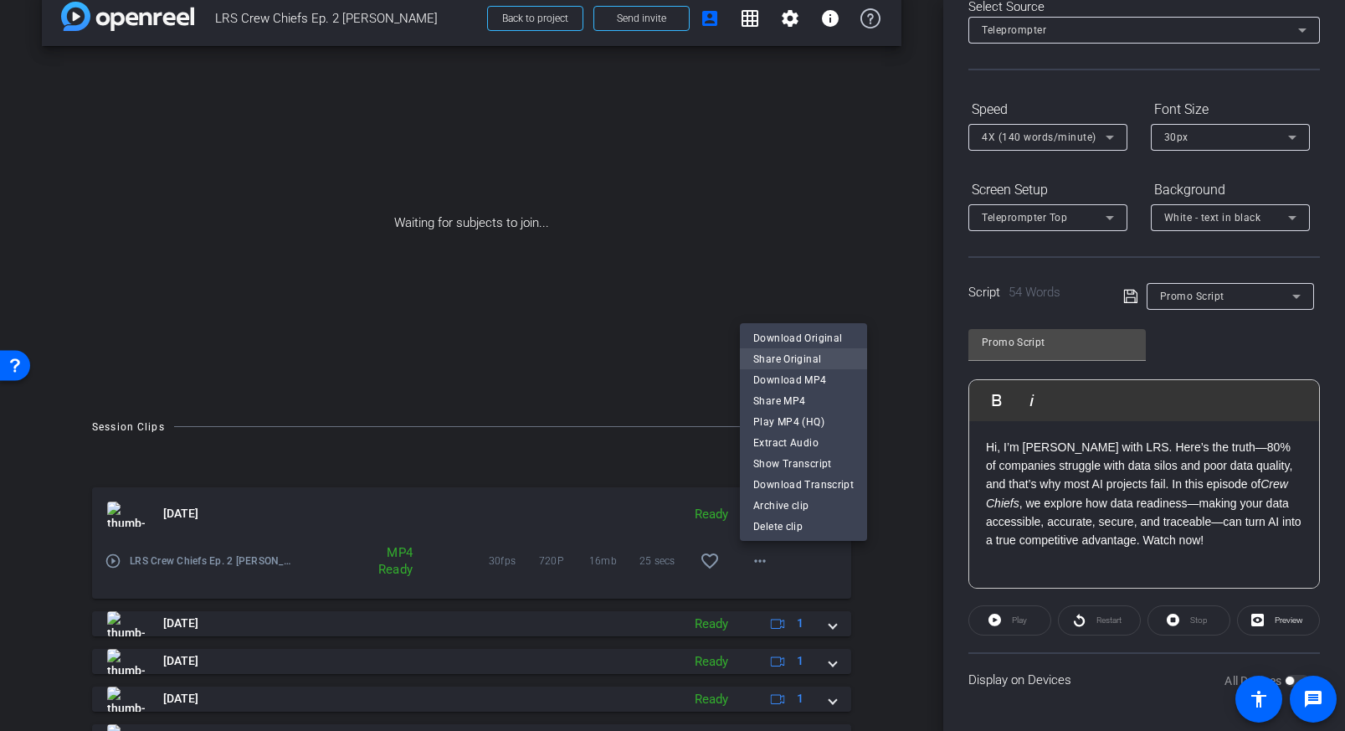
click at [781, 358] on span "Share Original" at bounding box center [803, 359] width 100 height 20
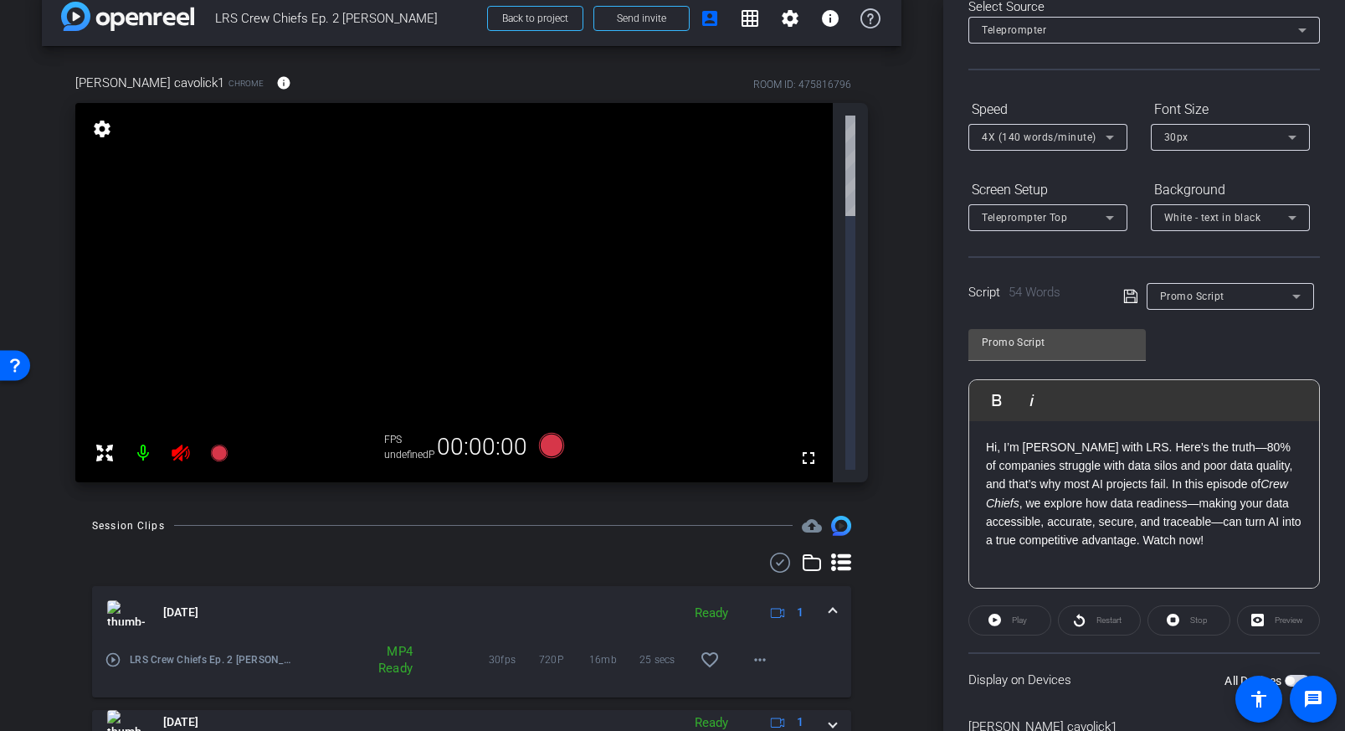
scroll to position [184, 0]
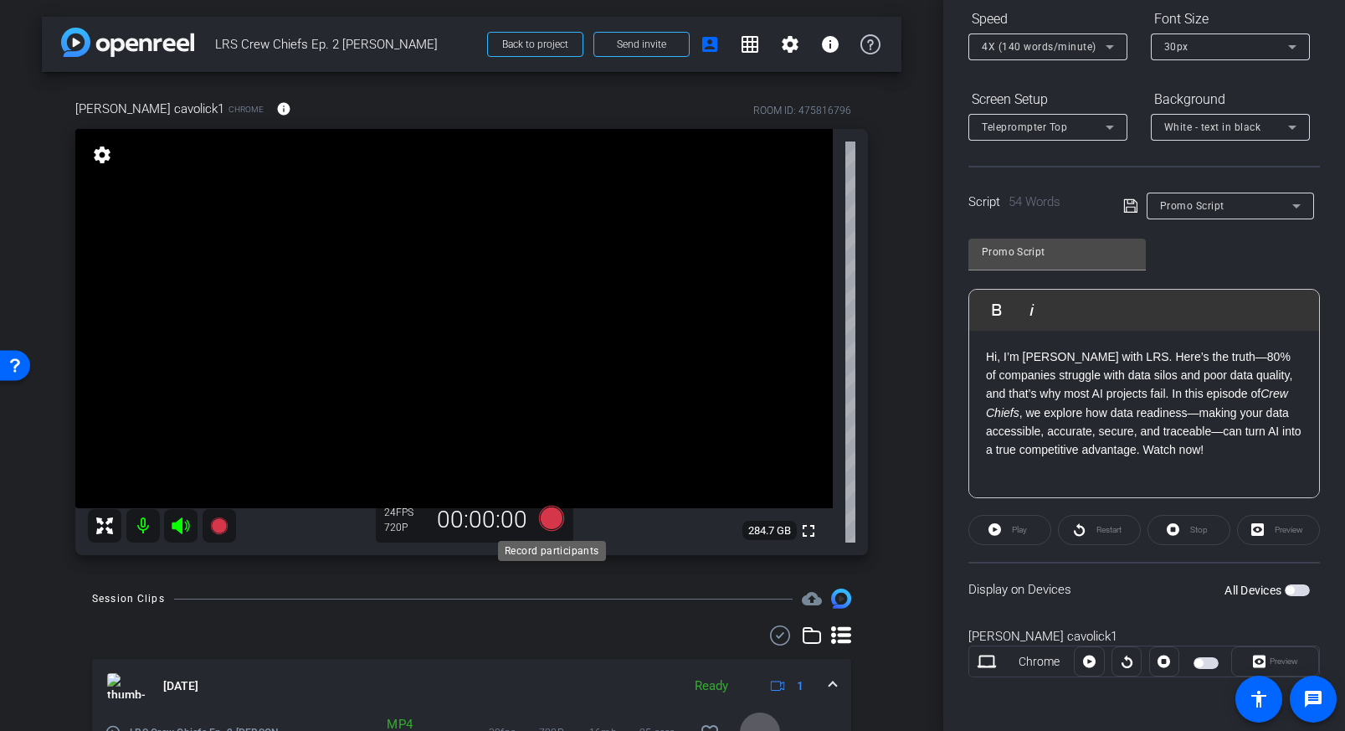
click at [546, 520] on icon at bounding box center [550, 517] width 25 height 25
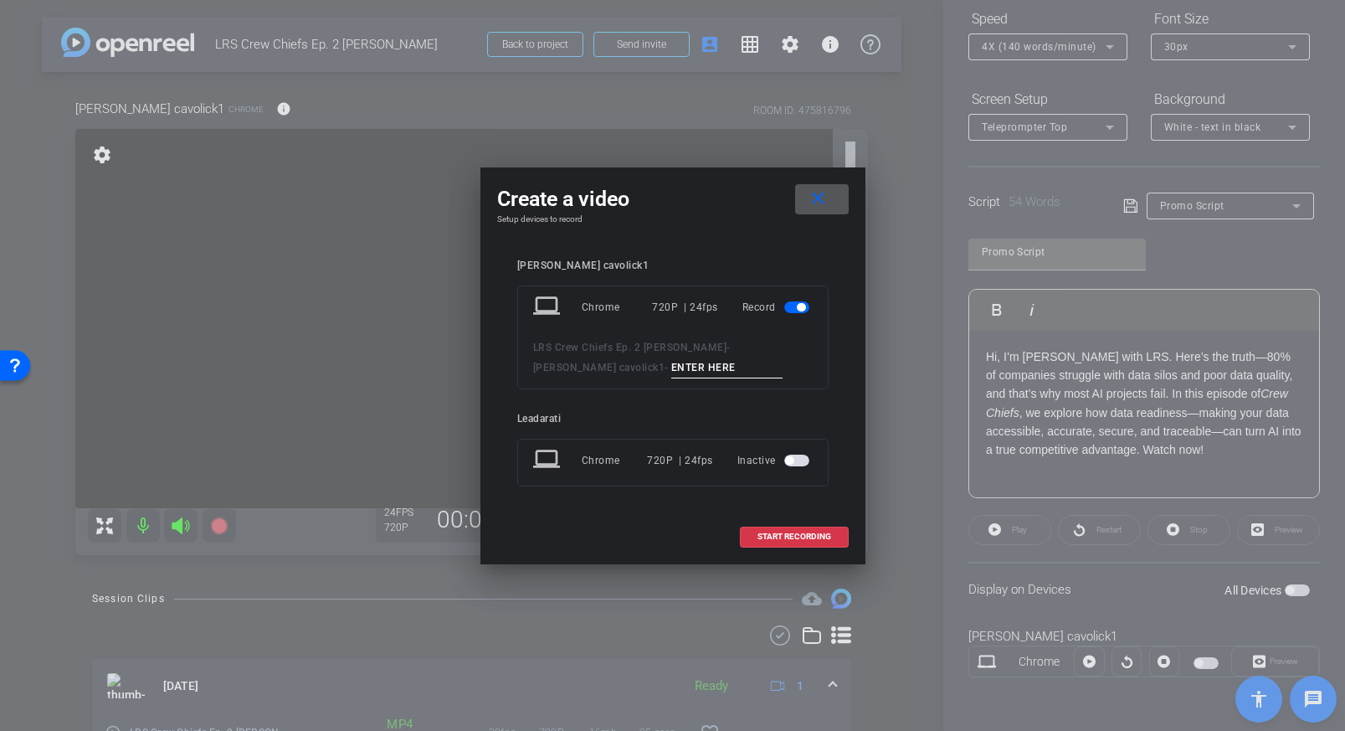
click at [671, 361] on input at bounding box center [727, 367] width 112 height 21
type input "S"
type input "Retake Promo 1 ver 2"
click at [797, 540] on span "START RECORDING" at bounding box center [794, 536] width 74 height 8
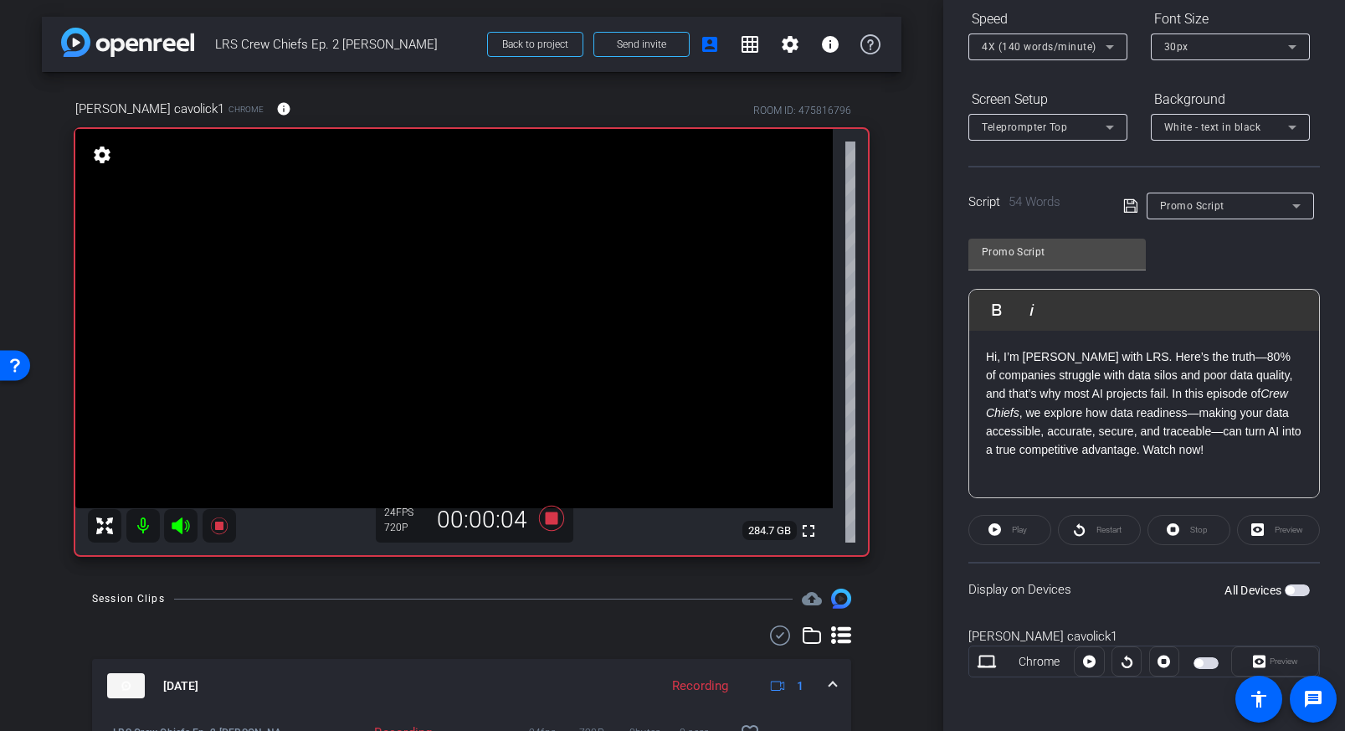
click at [1305, 592] on span "button" at bounding box center [1297, 590] width 25 height 12
click at [997, 525] on icon at bounding box center [994, 529] width 13 height 13
click at [548, 515] on icon at bounding box center [550, 517] width 25 height 25
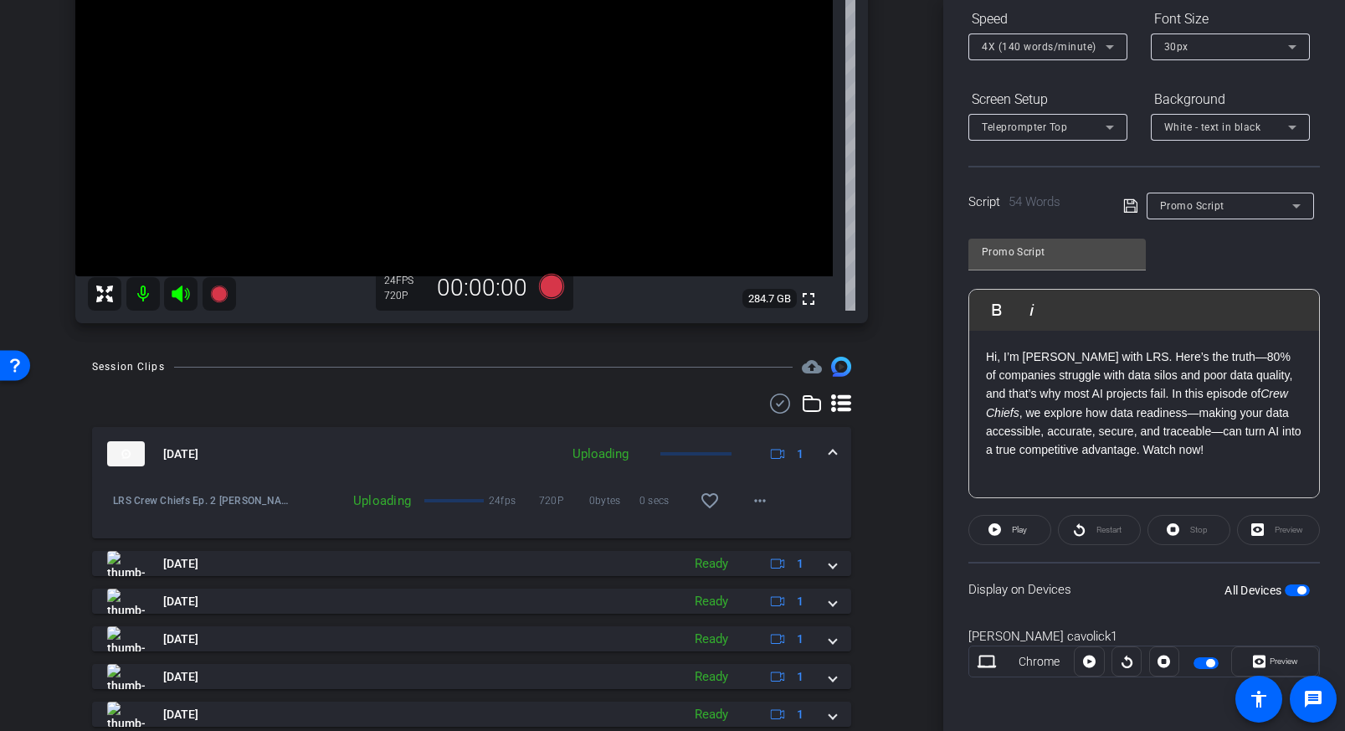
scroll to position [287, 0]
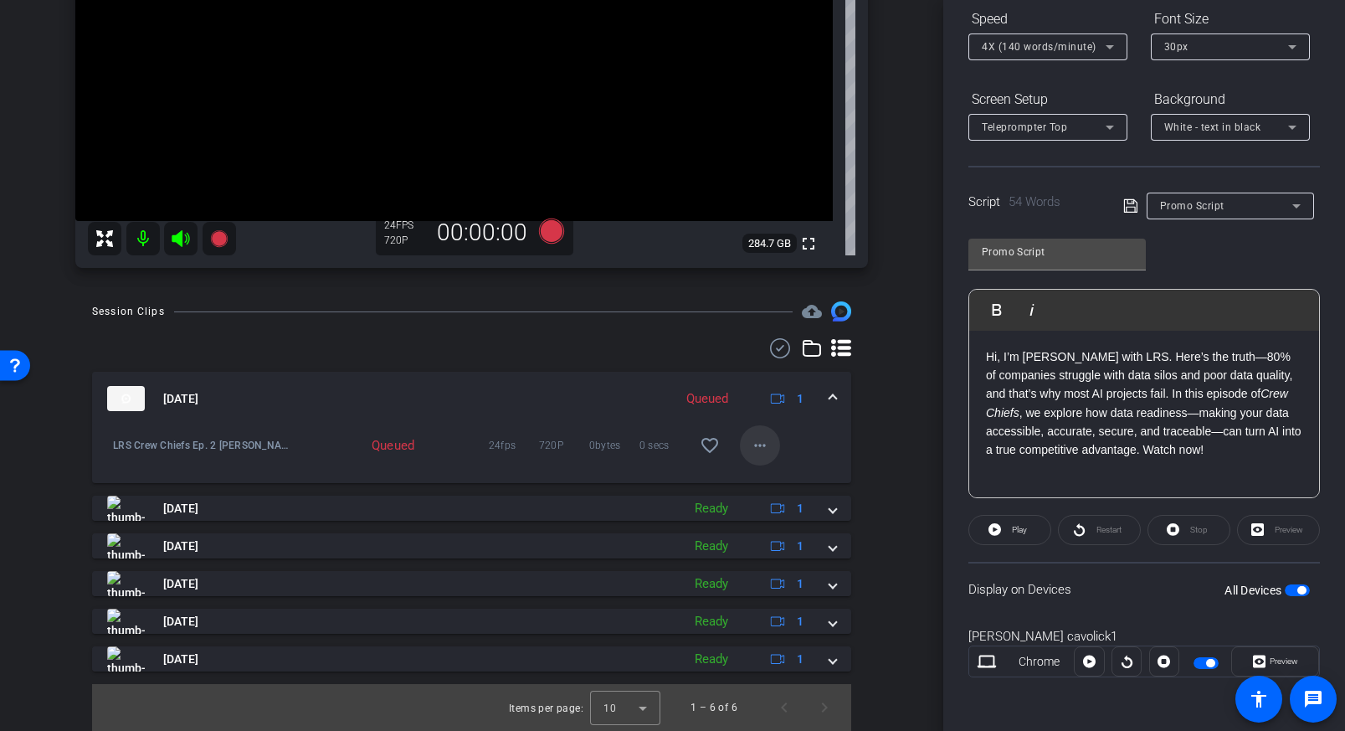
click at [769, 449] on mat-icon "more_horiz" at bounding box center [760, 445] width 20 height 20
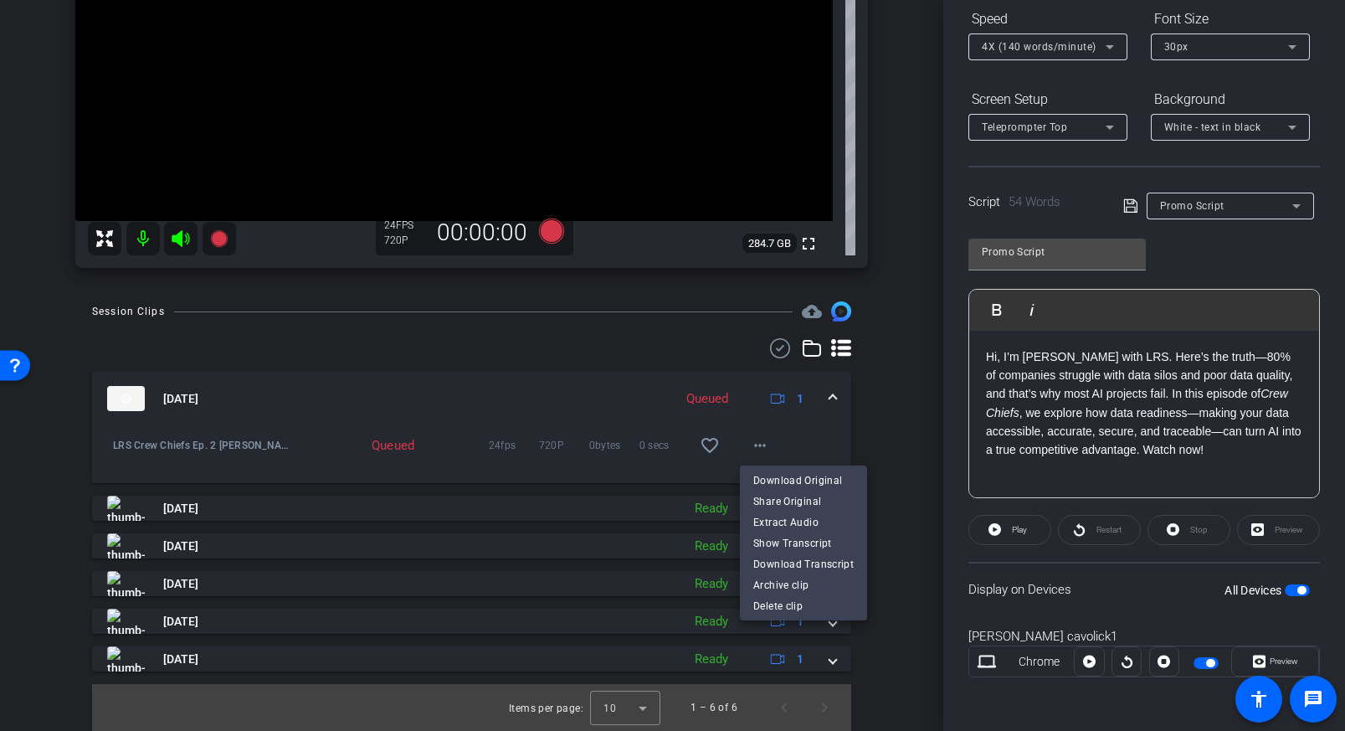
click at [880, 442] on div at bounding box center [672, 365] width 1345 height 731
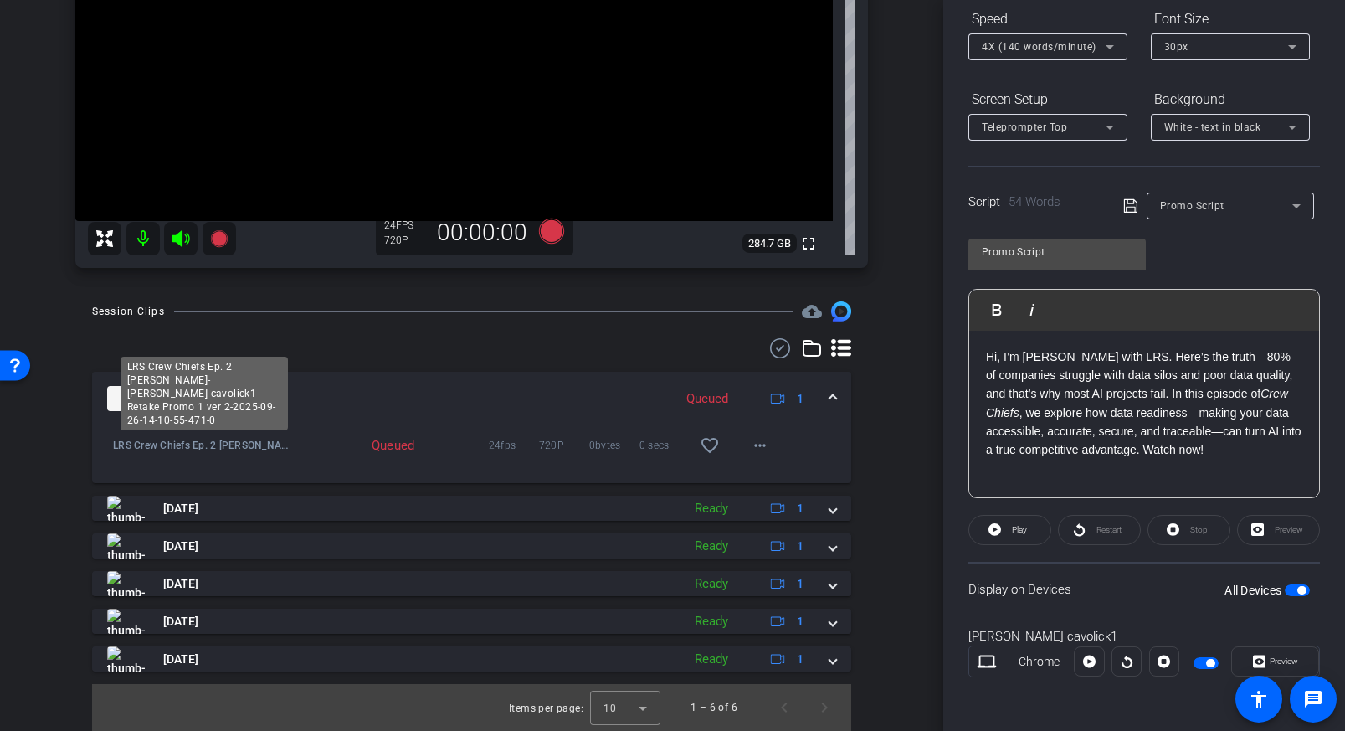
click at [210, 444] on span "LRS Crew Chiefs Ep. 2 [PERSON_NAME]-[PERSON_NAME] cavolick1-Retake Promo 1 ver …" at bounding box center [204, 445] width 182 height 17
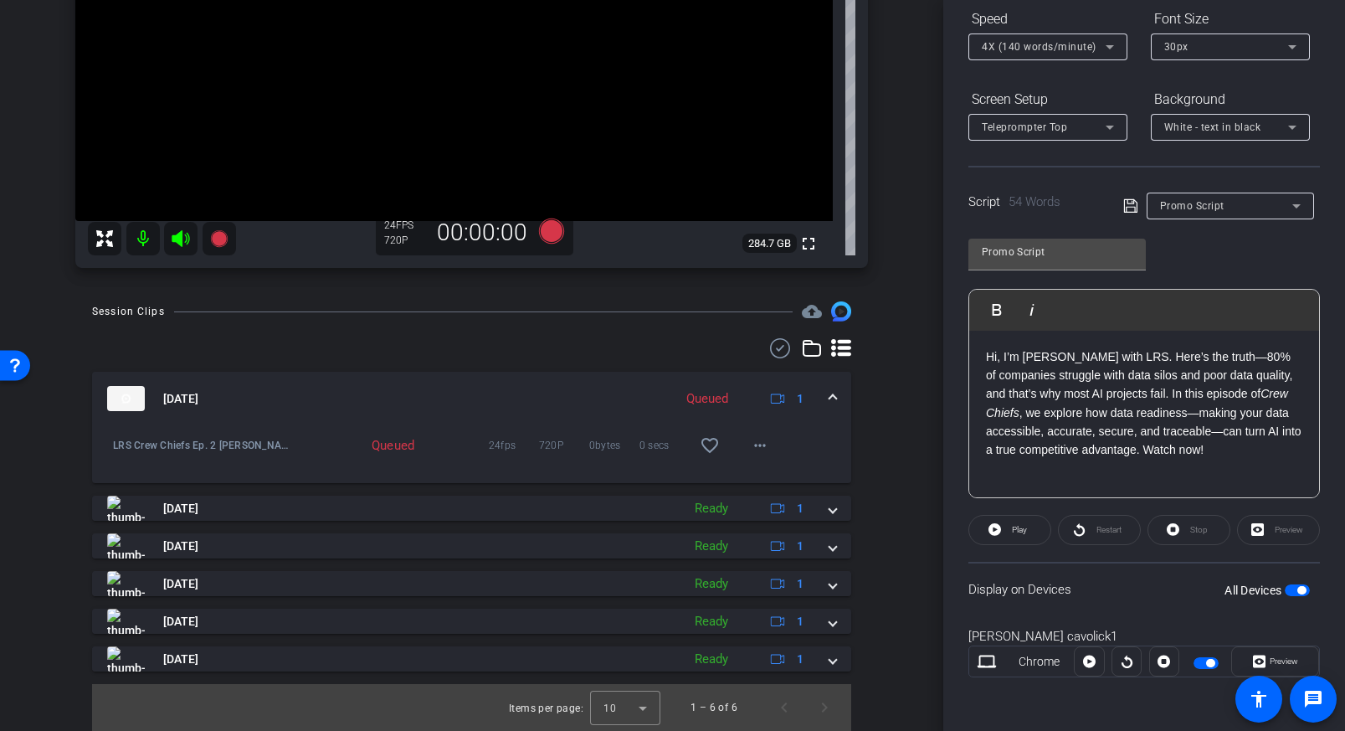
click at [392, 445] on div "Queued" at bounding box center [392, 445] width 58 height 17
click at [799, 450] on div "LRS Crew Chiefs Ep. 2 [PERSON_NAME]-[PERSON_NAME] cavolick1-Retake Promo 1 ver …" at bounding box center [471, 454] width 759 height 58
click at [753, 444] on mat-icon "more_horiz" at bounding box center [760, 445] width 20 height 20
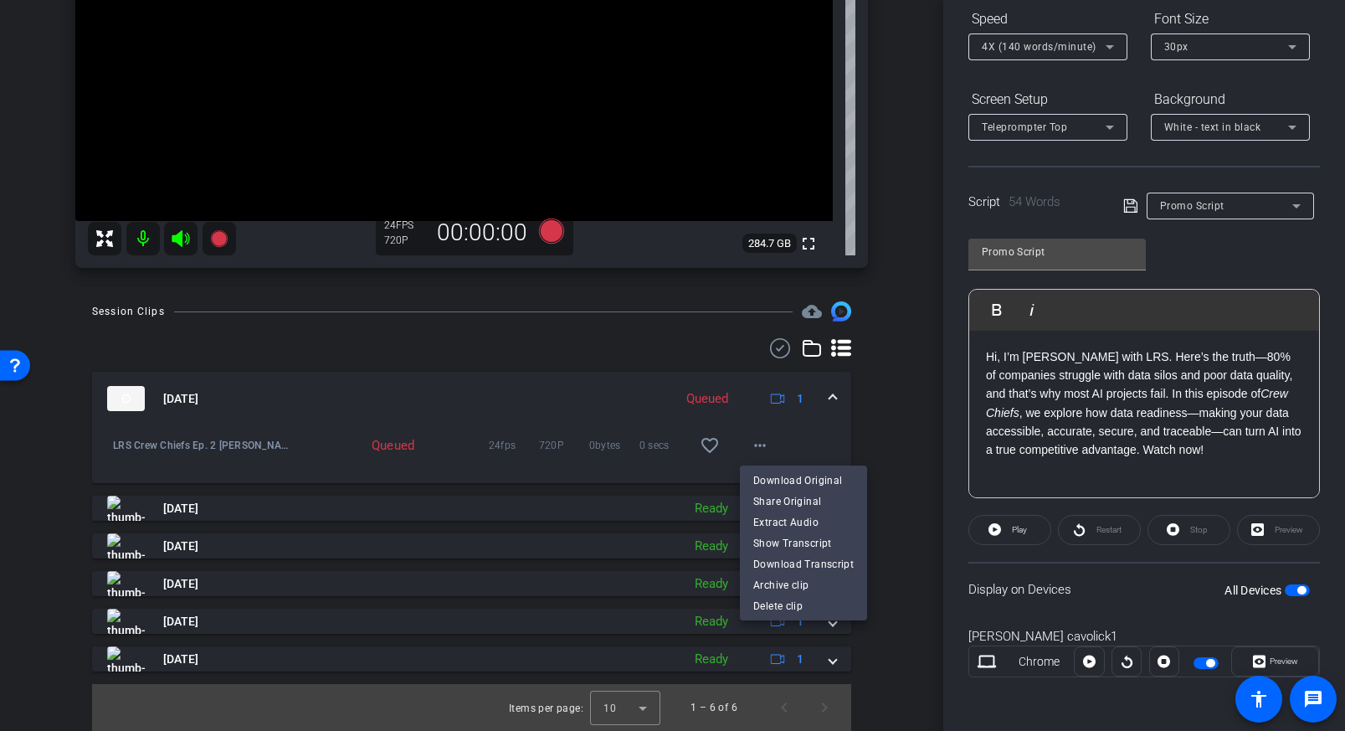
click at [888, 490] on div at bounding box center [672, 365] width 1345 height 731
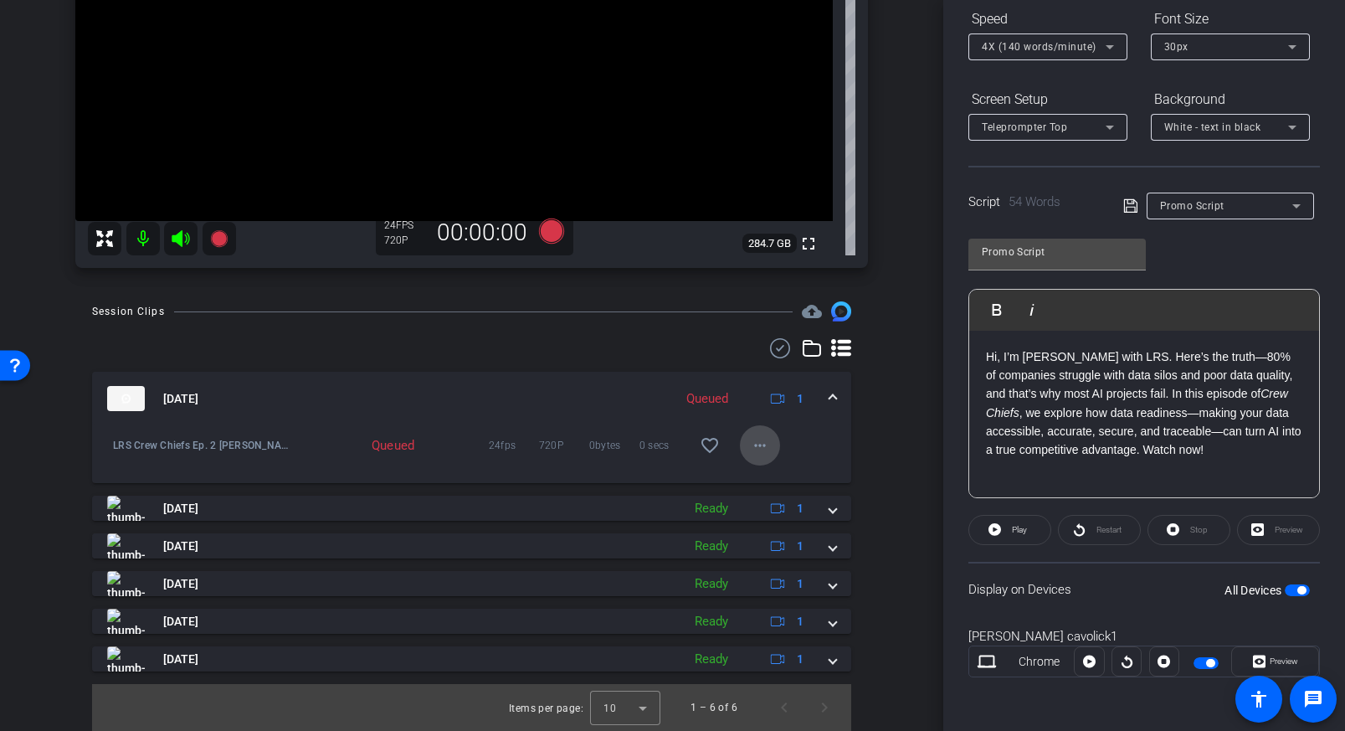
click at [754, 445] on mat-icon "more_horiz" at bounding box center [760, 445] width 20 height 20
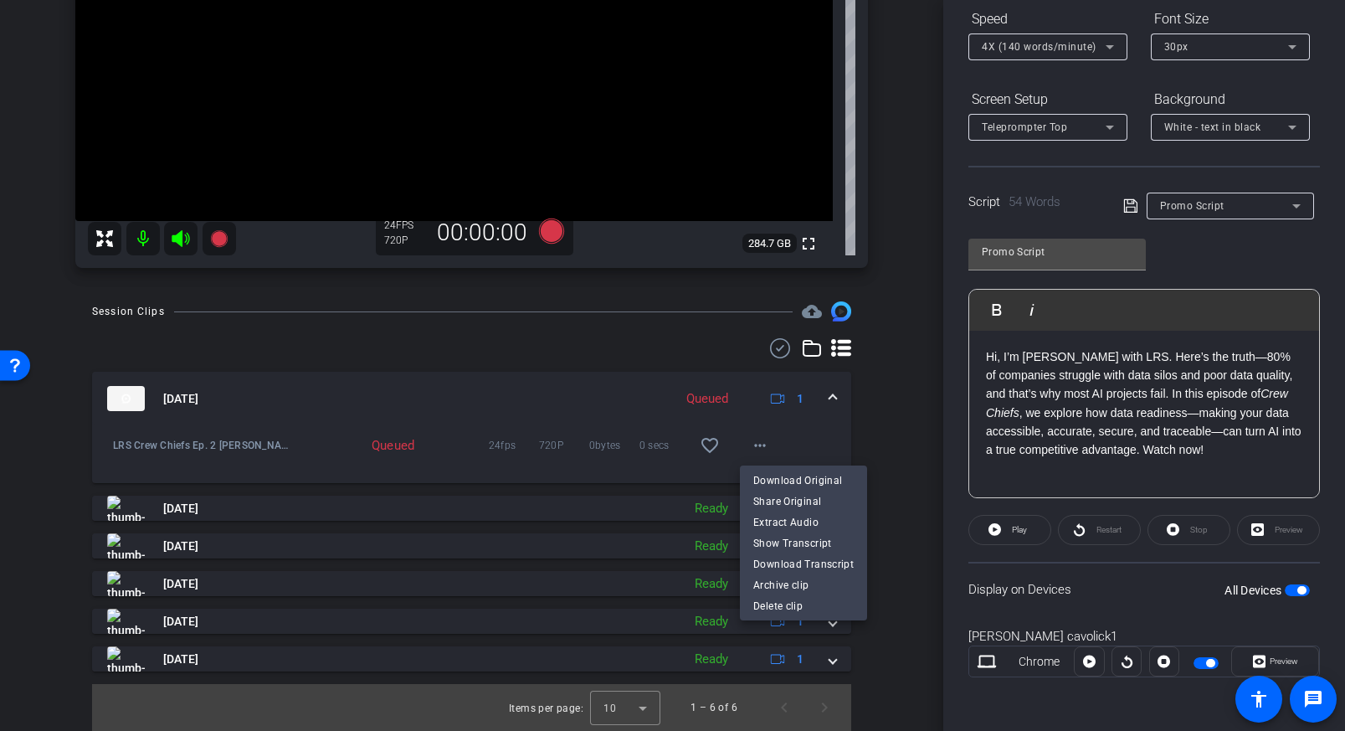
click at [917, 447] on div at bounding box center [672, 365] width 1345 height 731
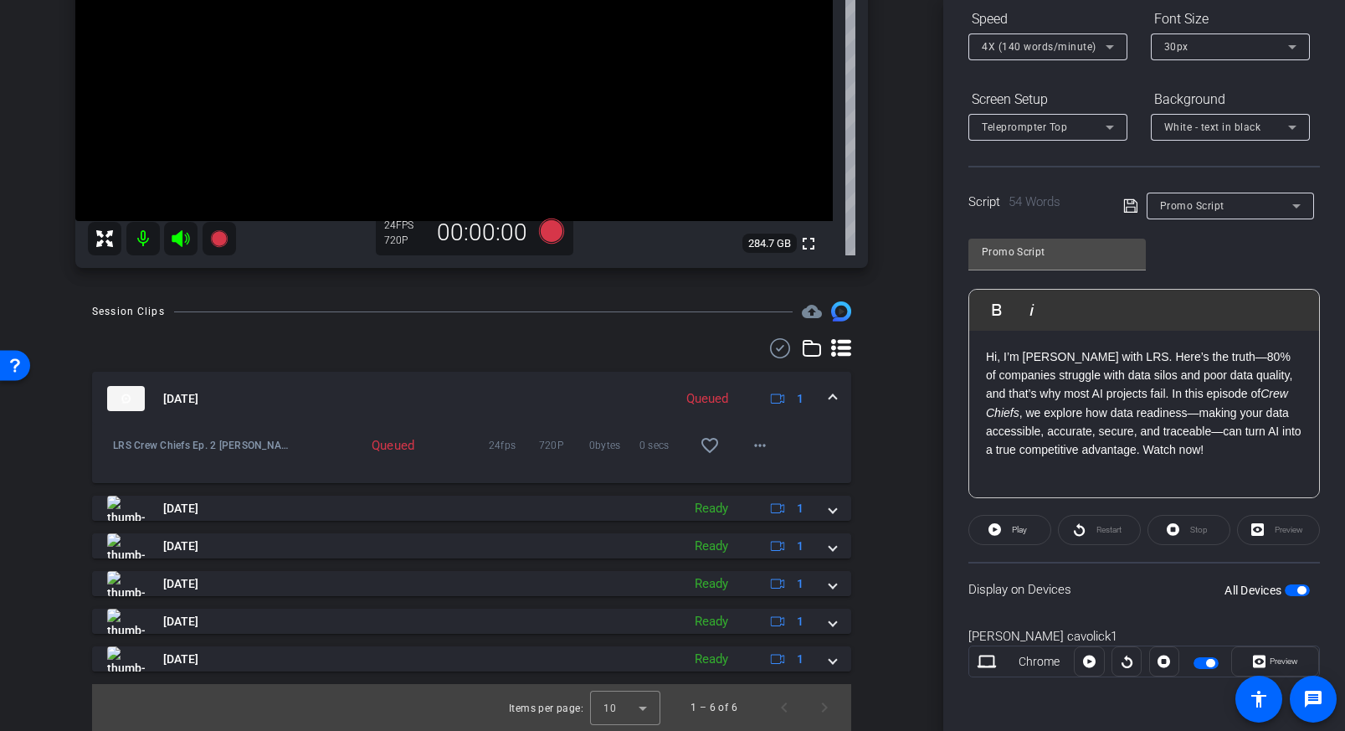
click at [364, 444] on div "Queued" at bounding box center [392, 445] width 58 height 17
click at [430, 406] on mat-panel-title "[DATE]" at bounding box center [385, 398] width 557 height 25
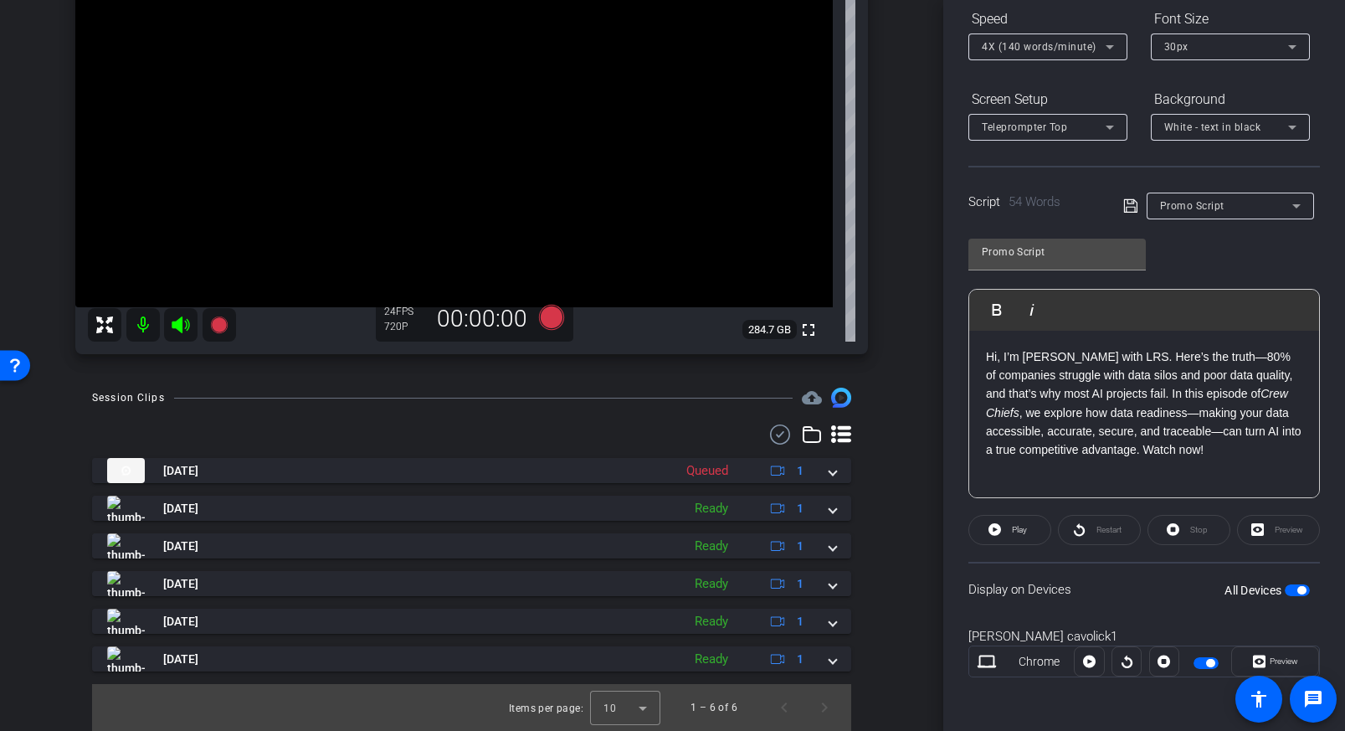
scroll to position [201, 0]
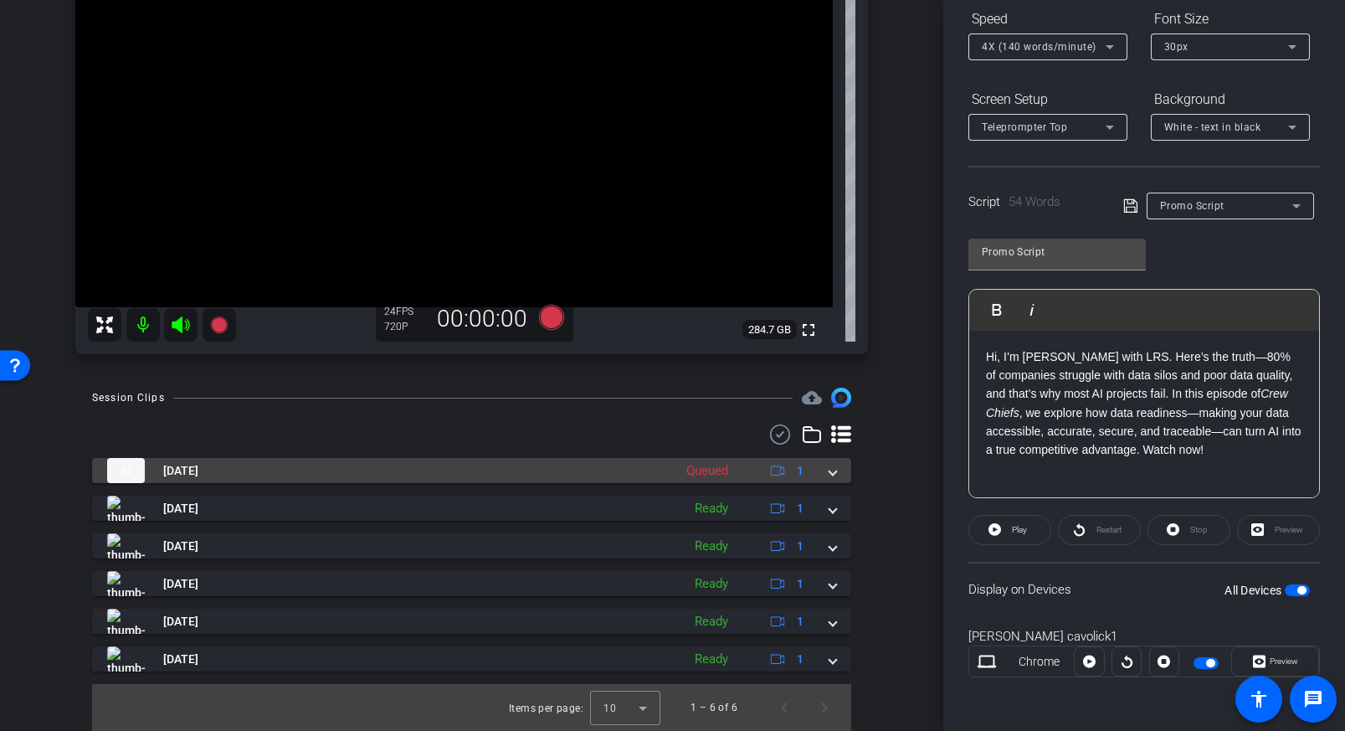
click at [700, 469] on div "Queued" at bounding box center [707, 470] width 59 height 19
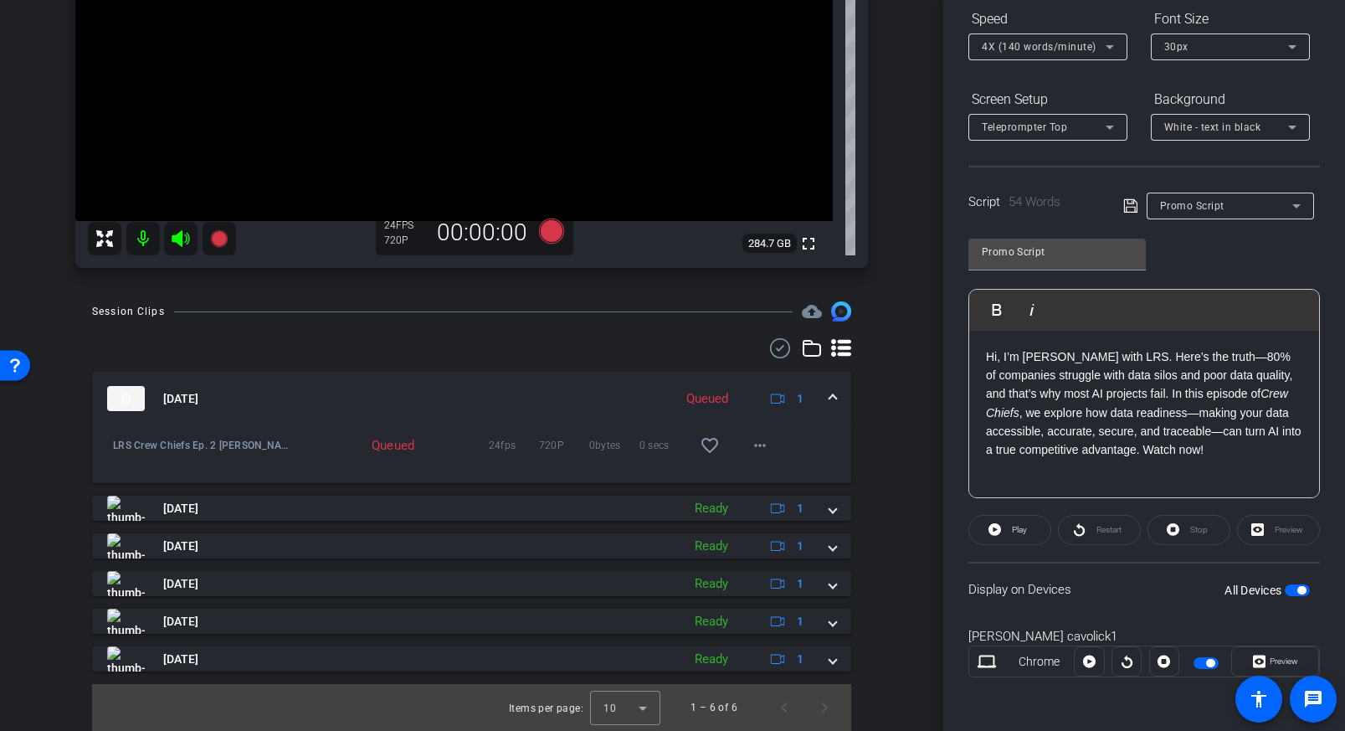
scroll to position [287, 0]
click at [778, 396] on icon at bounding box center [778, 399] width 14 height 14
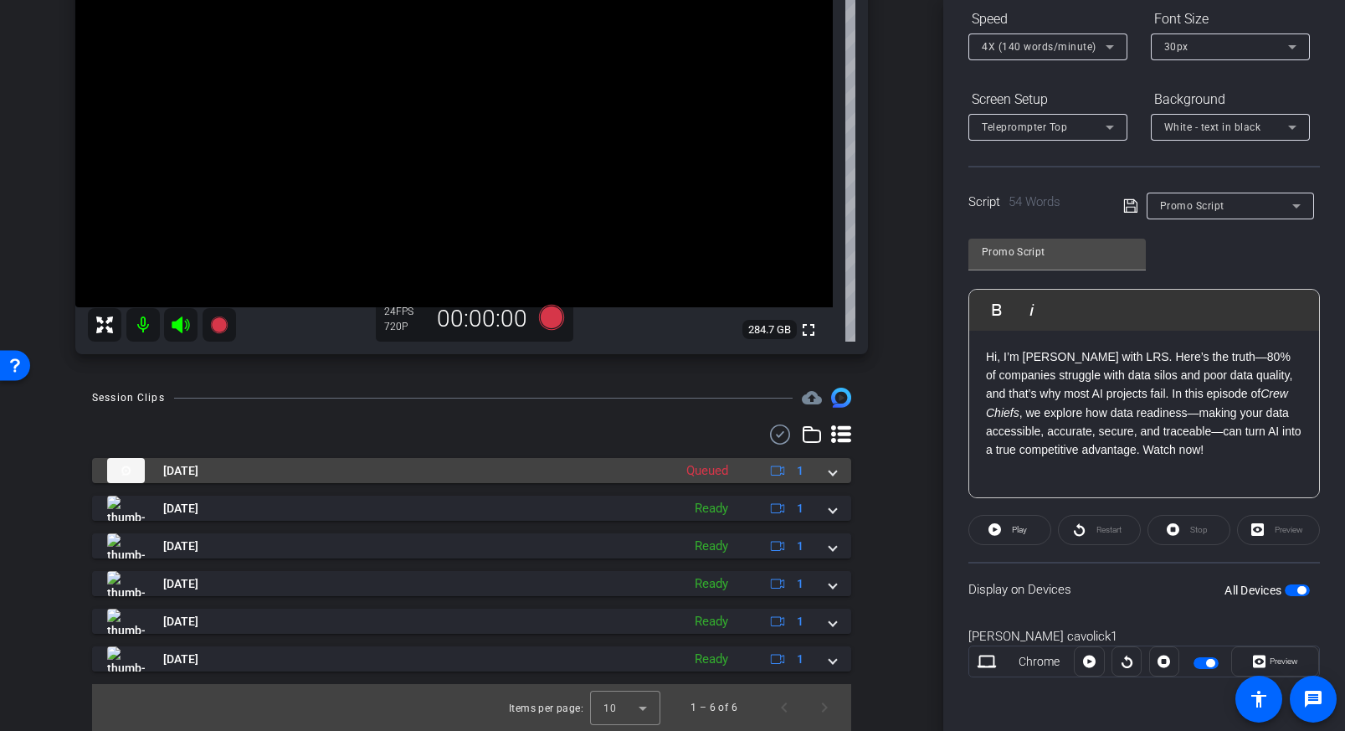
scroll to position [201, 0]
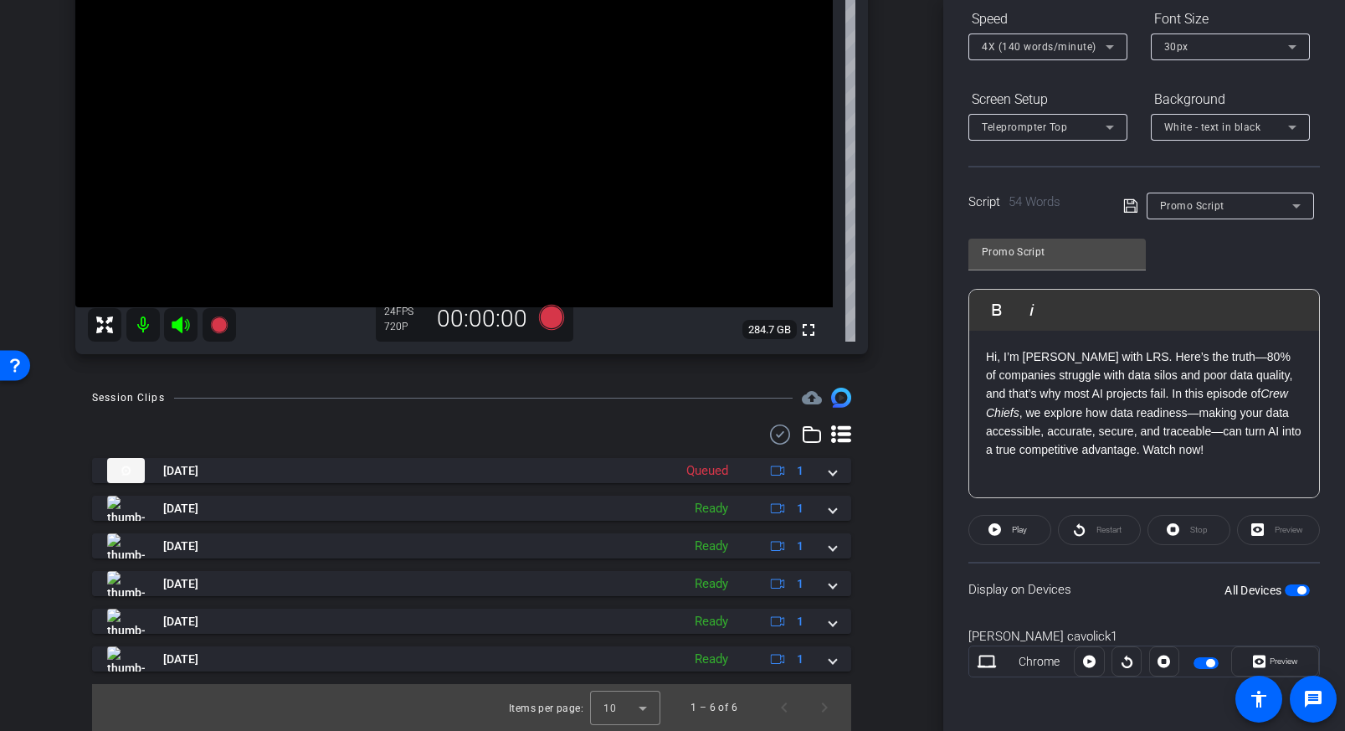
click at [891, 433] on div "Session Clips cloud_upload [DATE] Queued 1 LRS Crew Chiefs Ep. 2 [PERSON_NAME]-…" at bounding box center [471, 558] width 859 height 343
click at [547, 316] on icon at bounding box center [550, 317] width 25 height 25
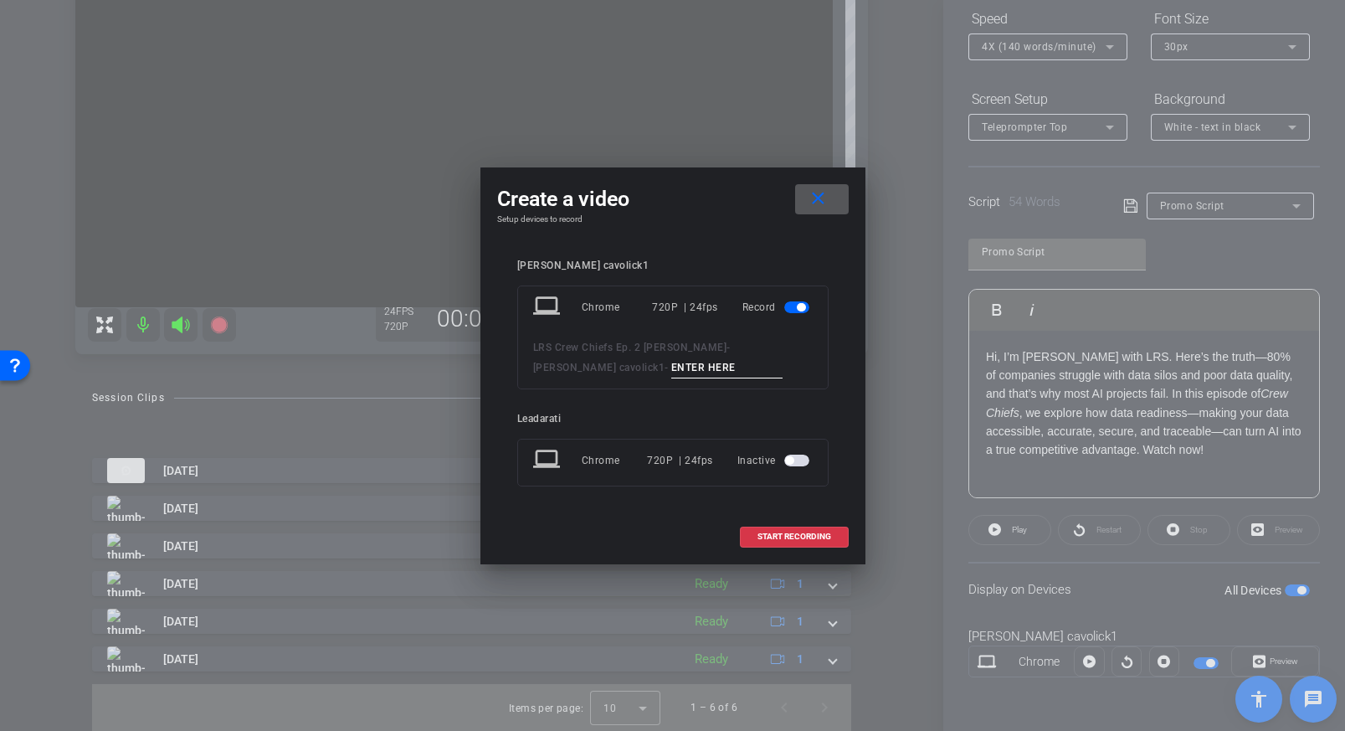
click at [671, 368] on input at bounding box center [727, 367] width 112 height 21
type input "Test video"
click at [796, 529] on span at bounding box center [794, 536] width 107 height 40
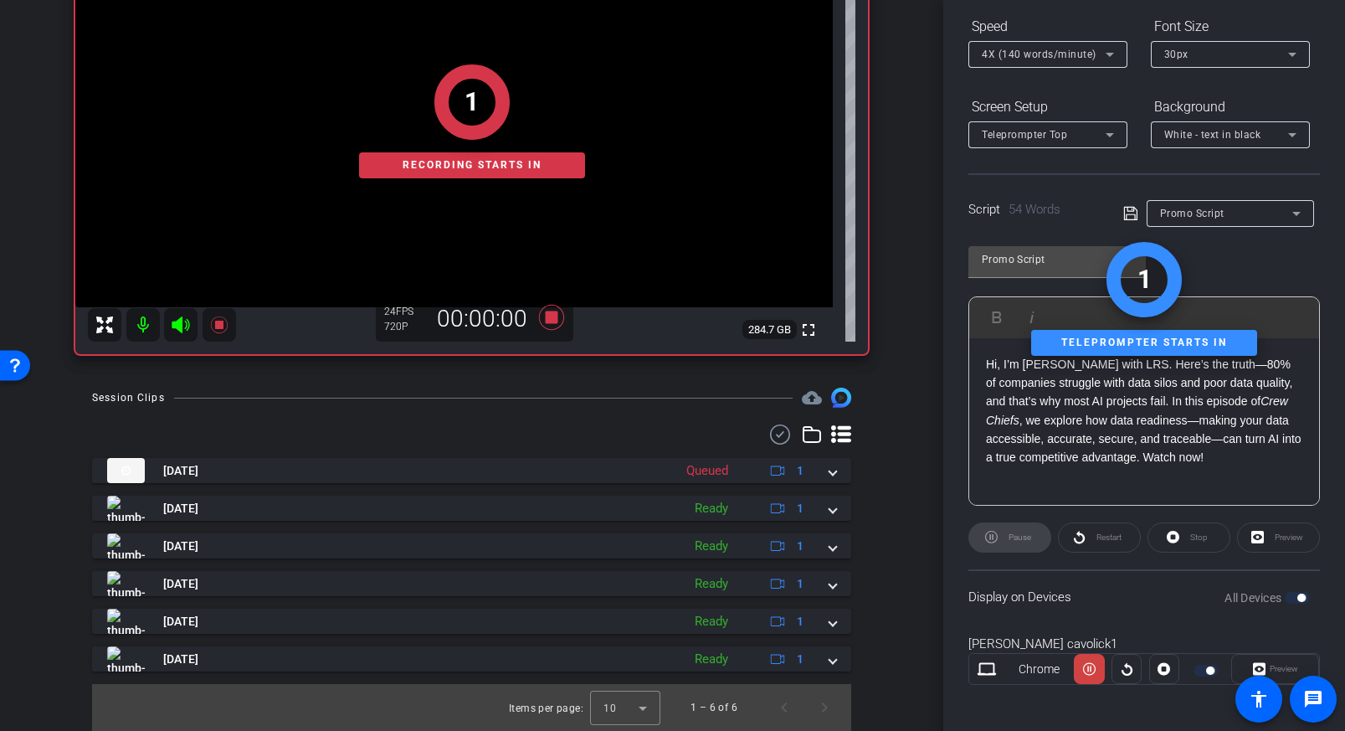
scroll to position [184, 0]
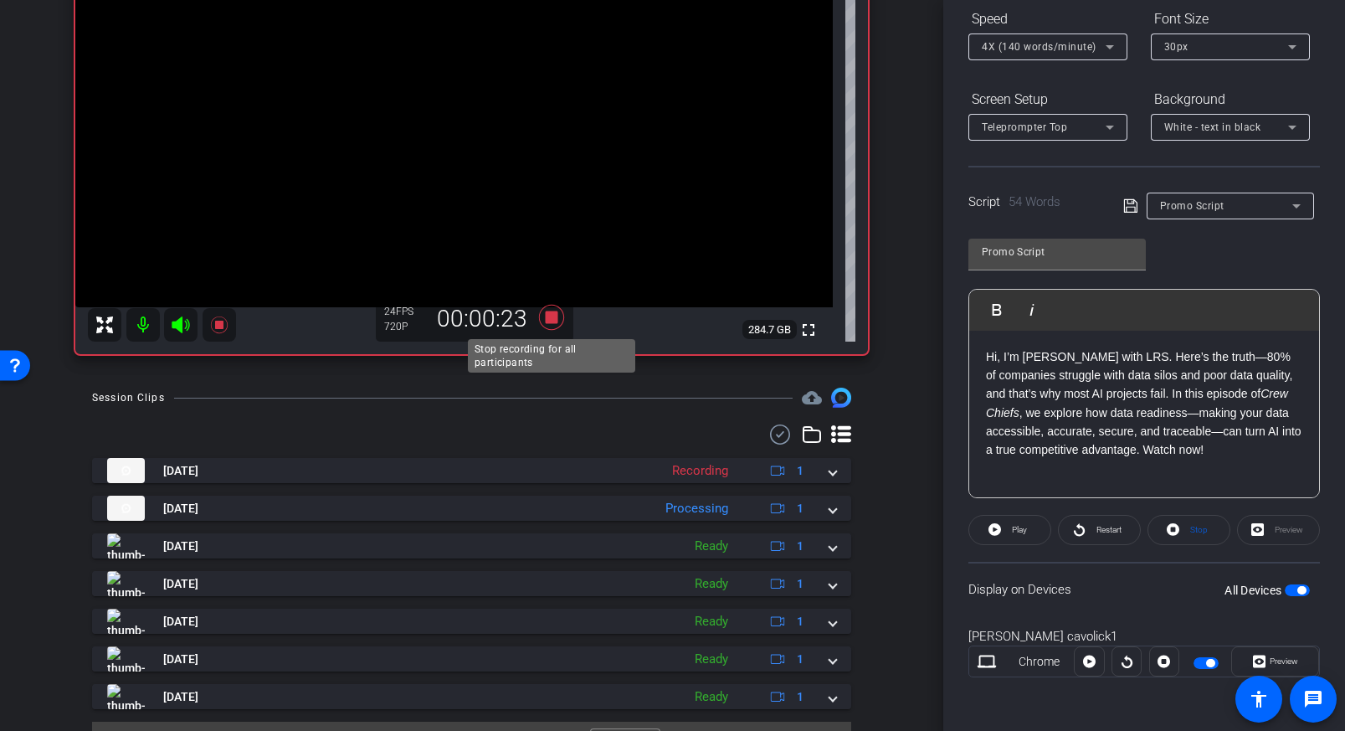
click at [551, 319] on icon at bounding box center [550, 317] width 25 height 25
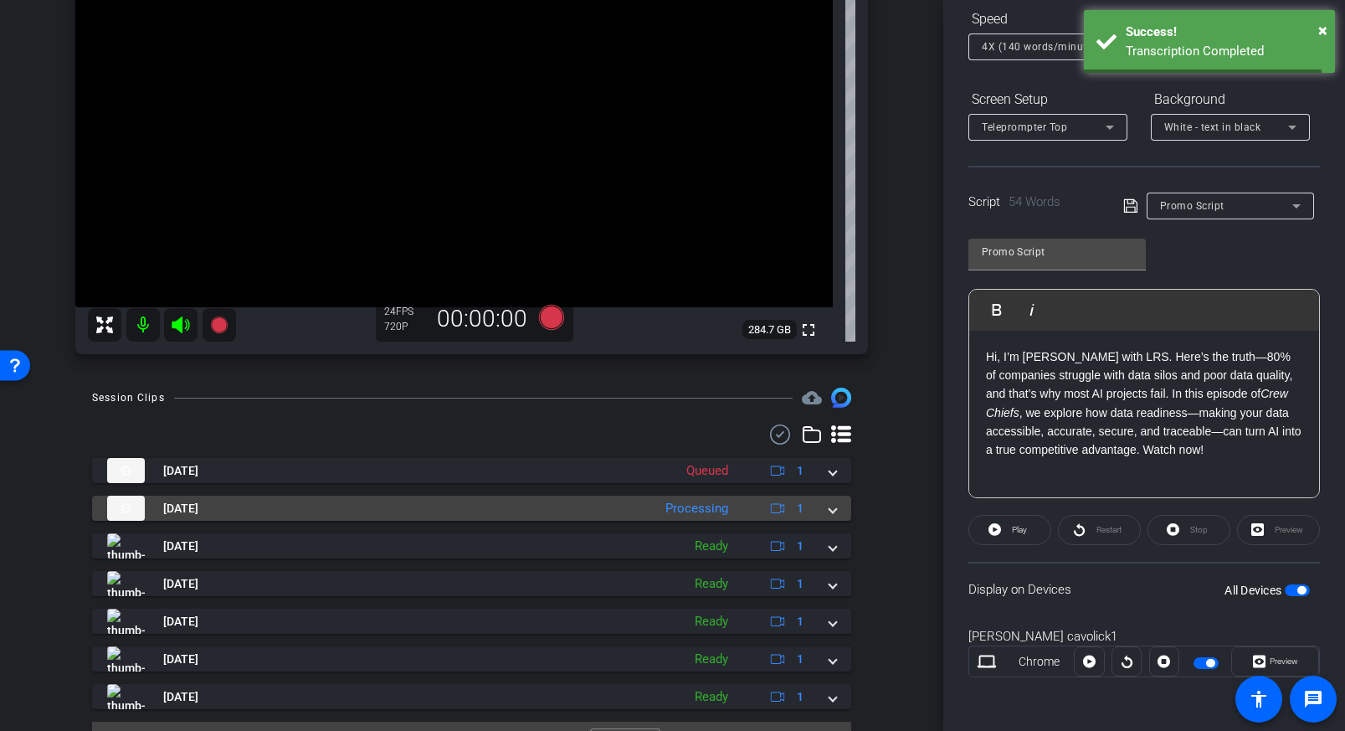
click at [831, 509] on span at bounding box center [832, 509] width 7 height 18
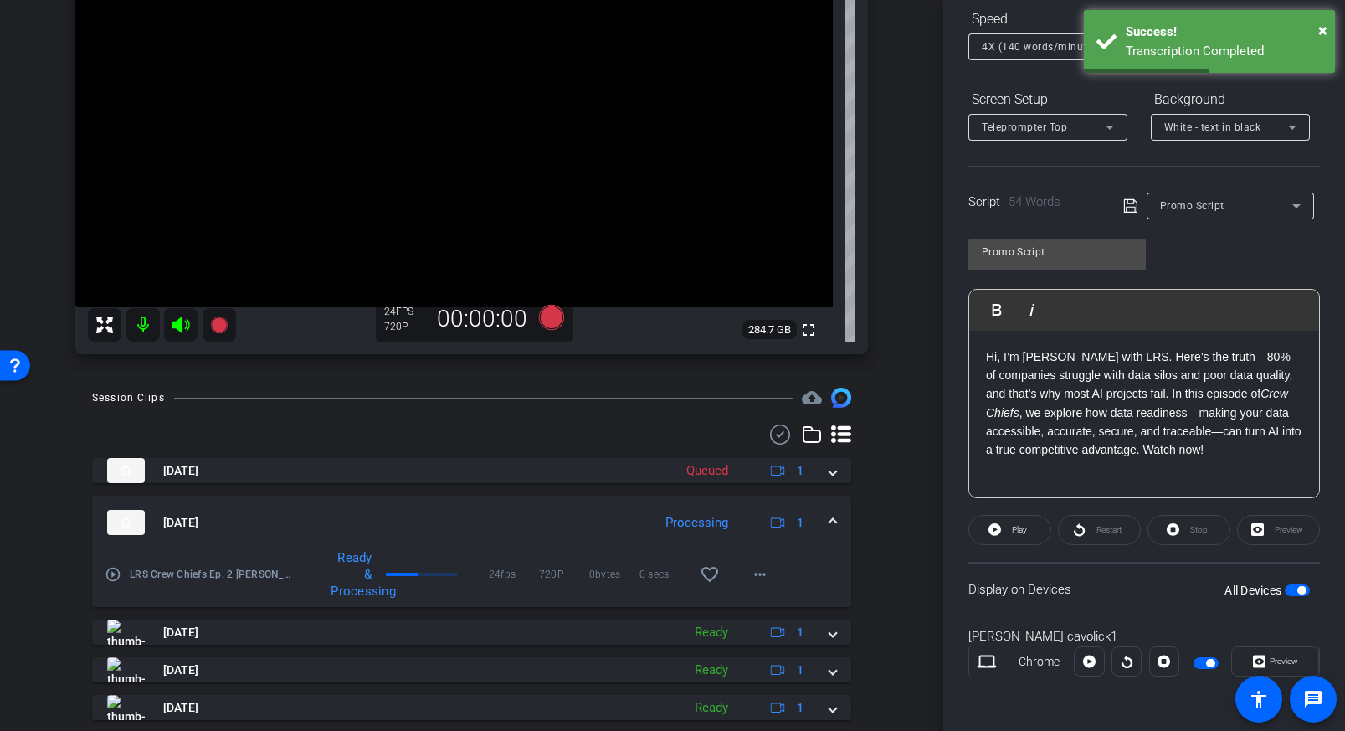
click at [872, 516] on div "Session Clips cloud_upload [DATE] Queued 1 LRS Crew Chiefs Ep. 2 [PERSON_NAME]-…" at bounding box center [471, 620] width 859 height 467
click at [829, 518] on span at bounding box center [832, 523] width 7 height 18
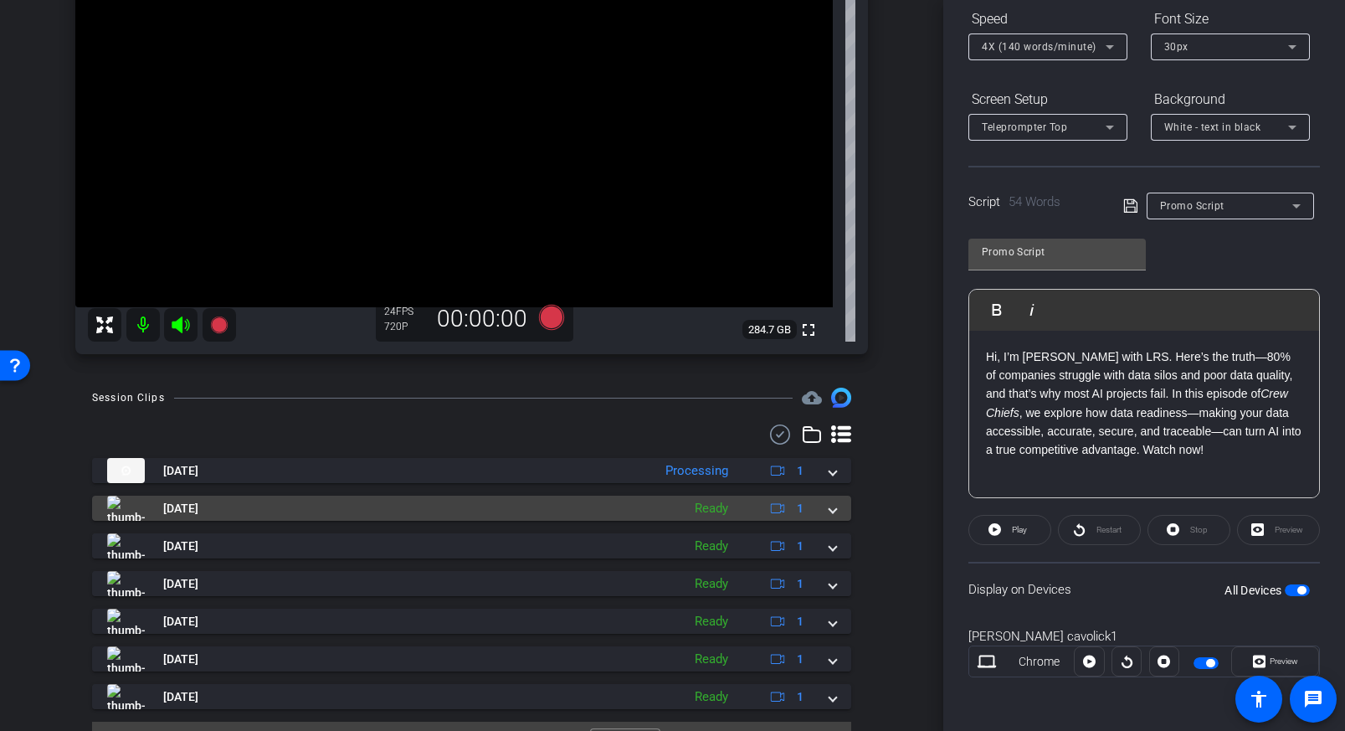
click at [829, 508] on span at bounding box center [832, 509] width 7 height 18
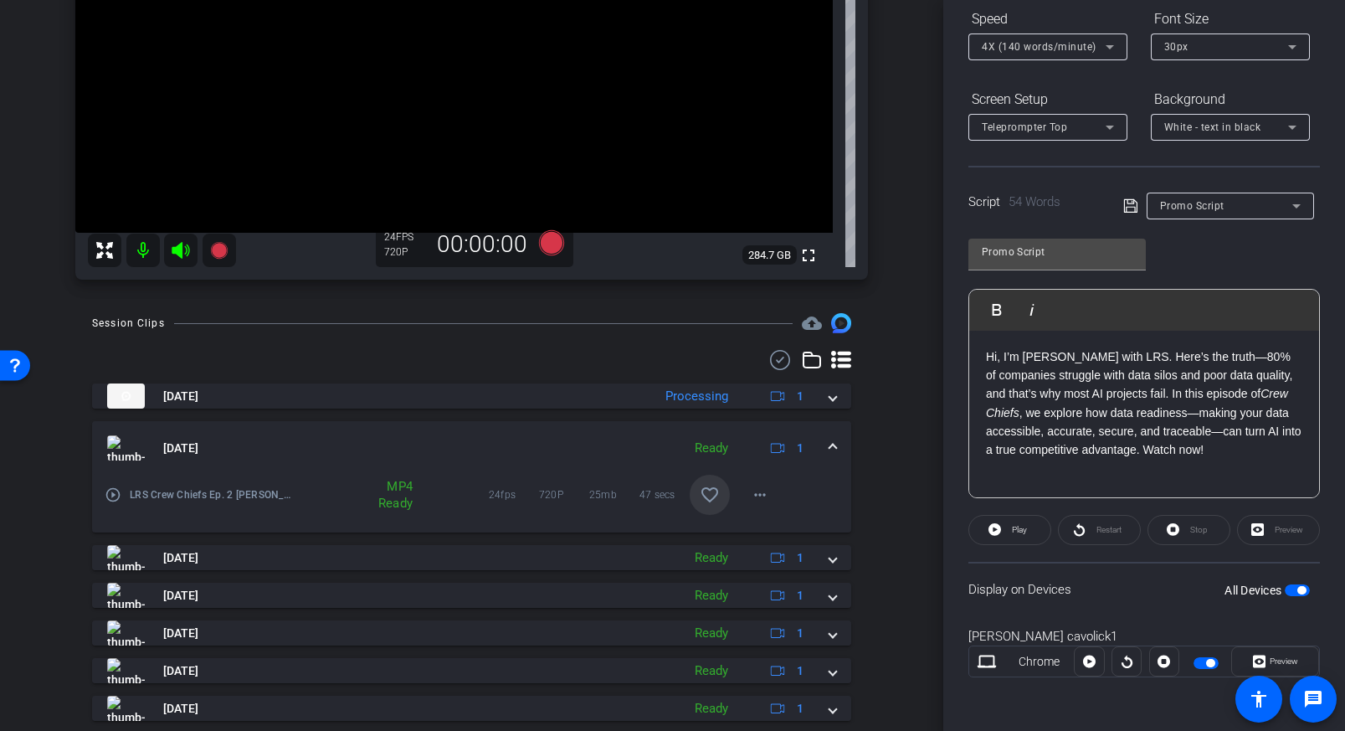
scroll to position [325, 0]
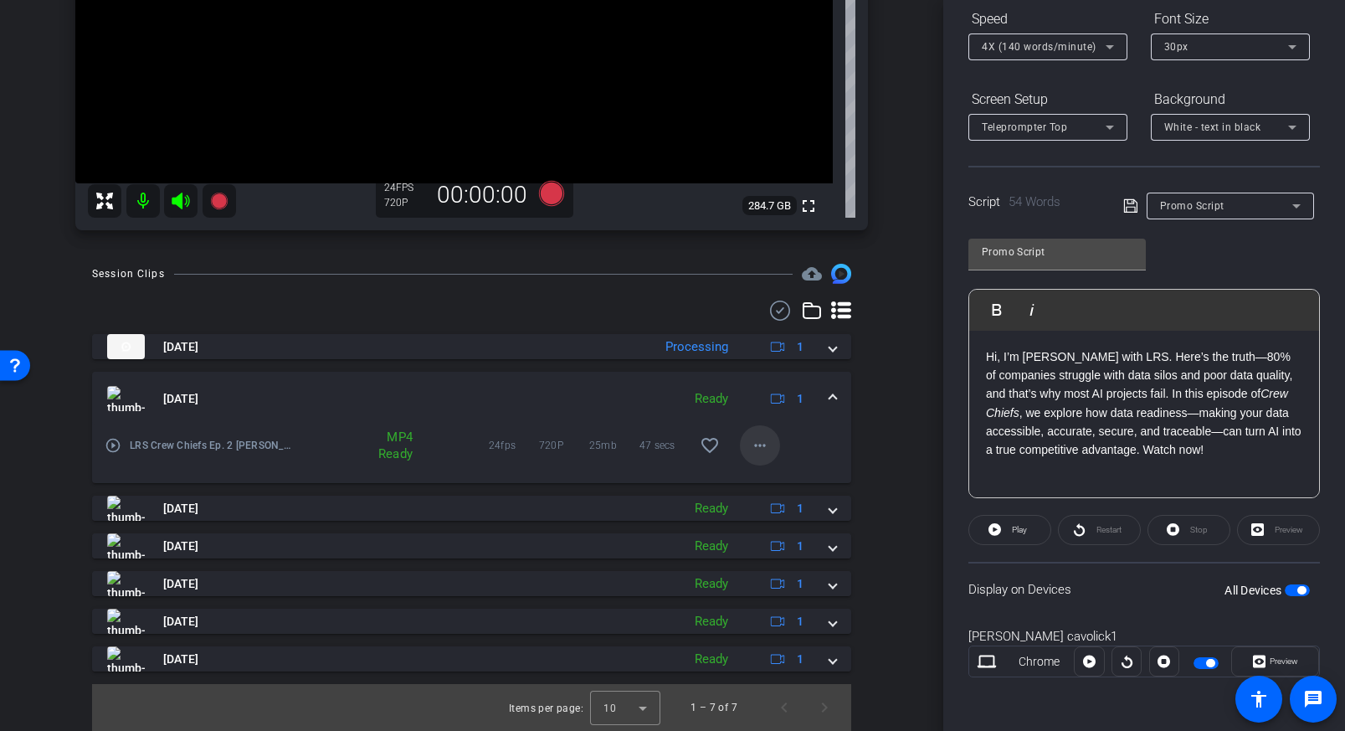
click at [758, 439] on mat-icon "more_horiz" at bounding box center [760, 445] width 20 height 20
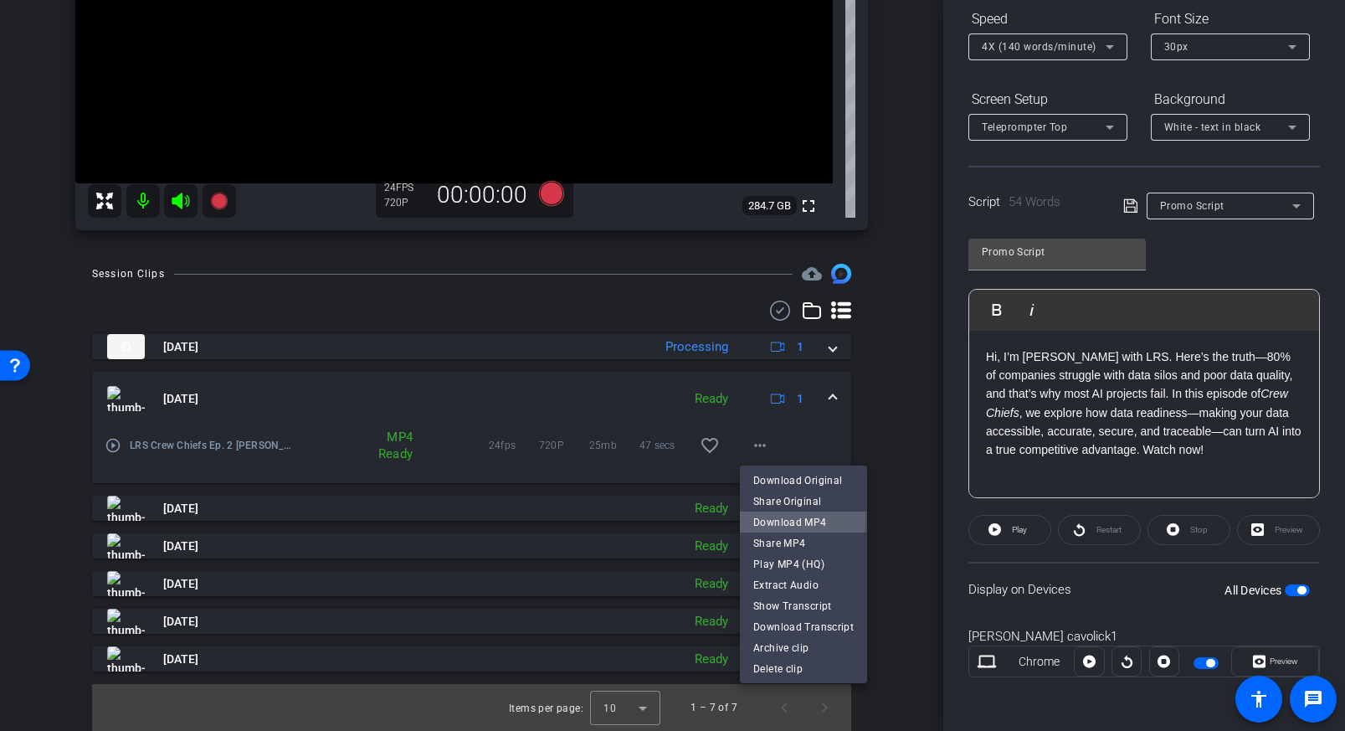
click at [777, 520] on span "Download MP4" at bounding box center [803, 522] width 100 height 20
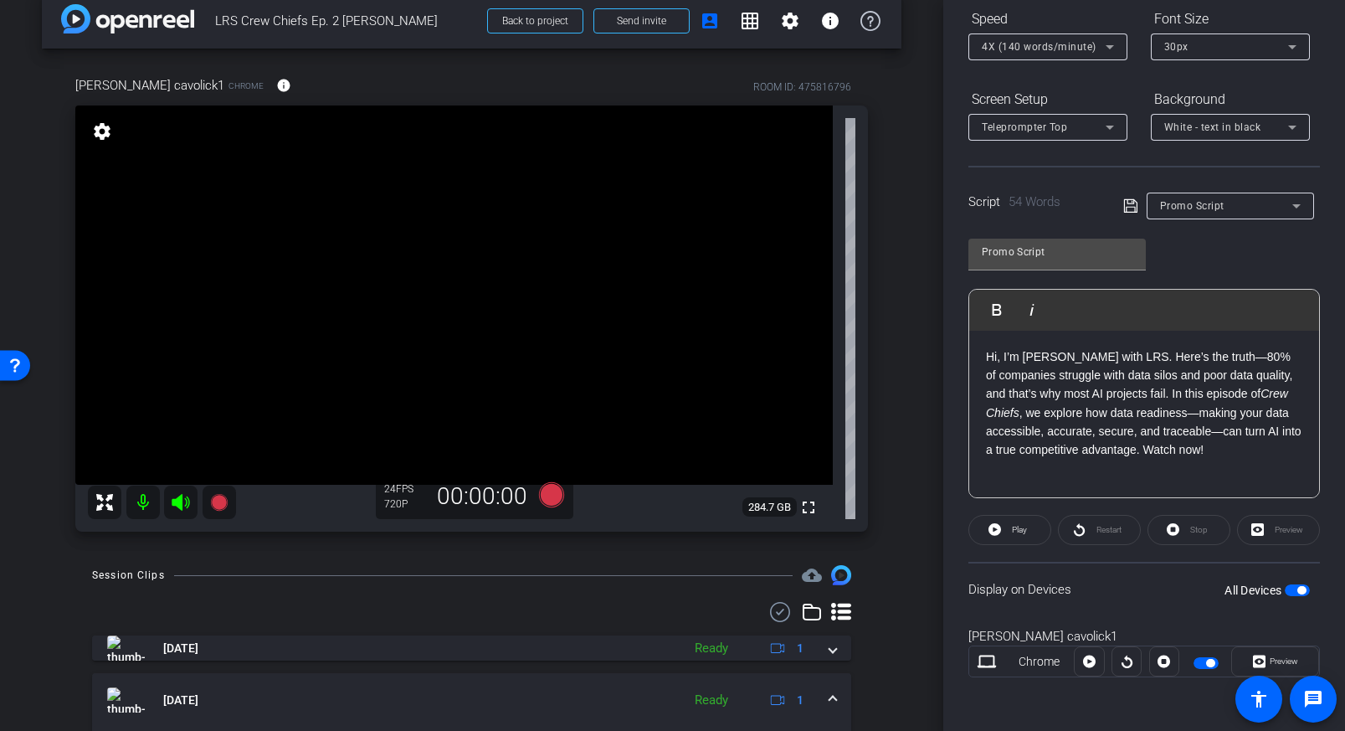
scroll to position [33, 0]
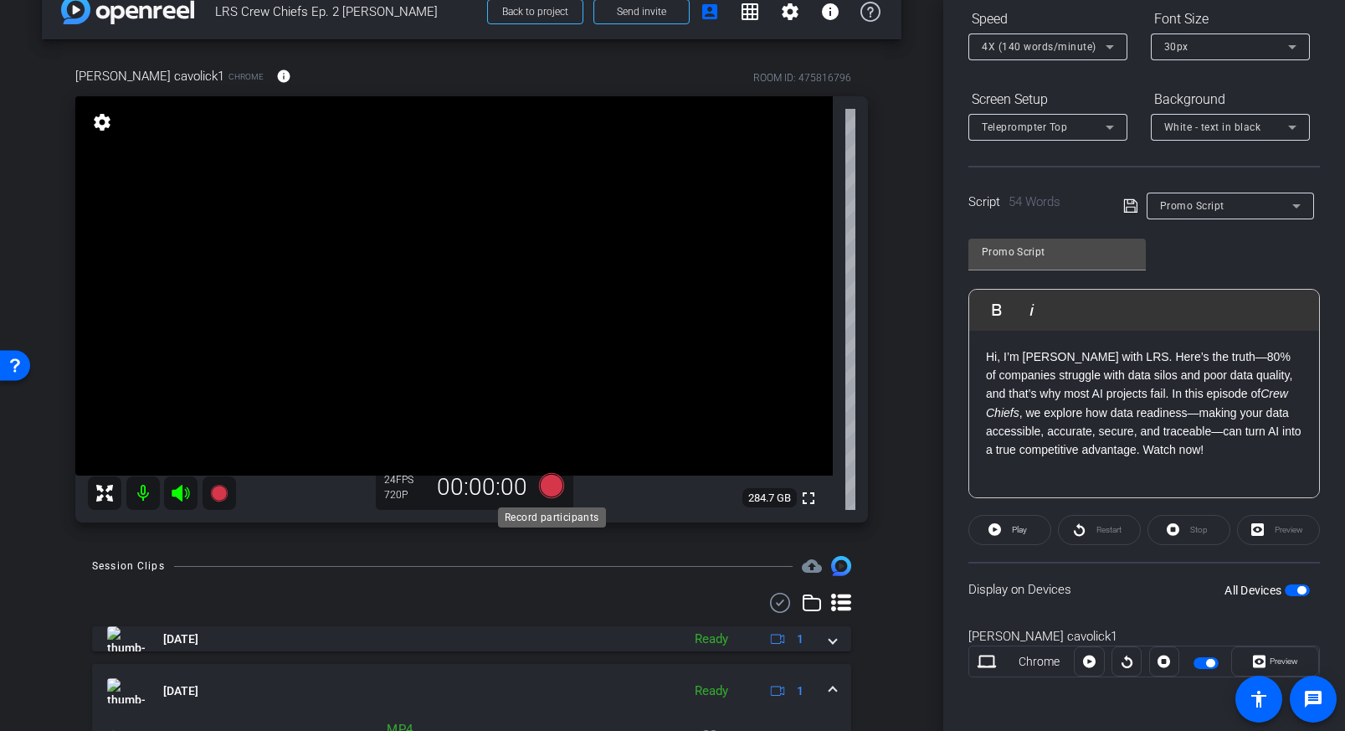
click at [556, 490] on icon at bounding box center [550, 485] width 25 height 25
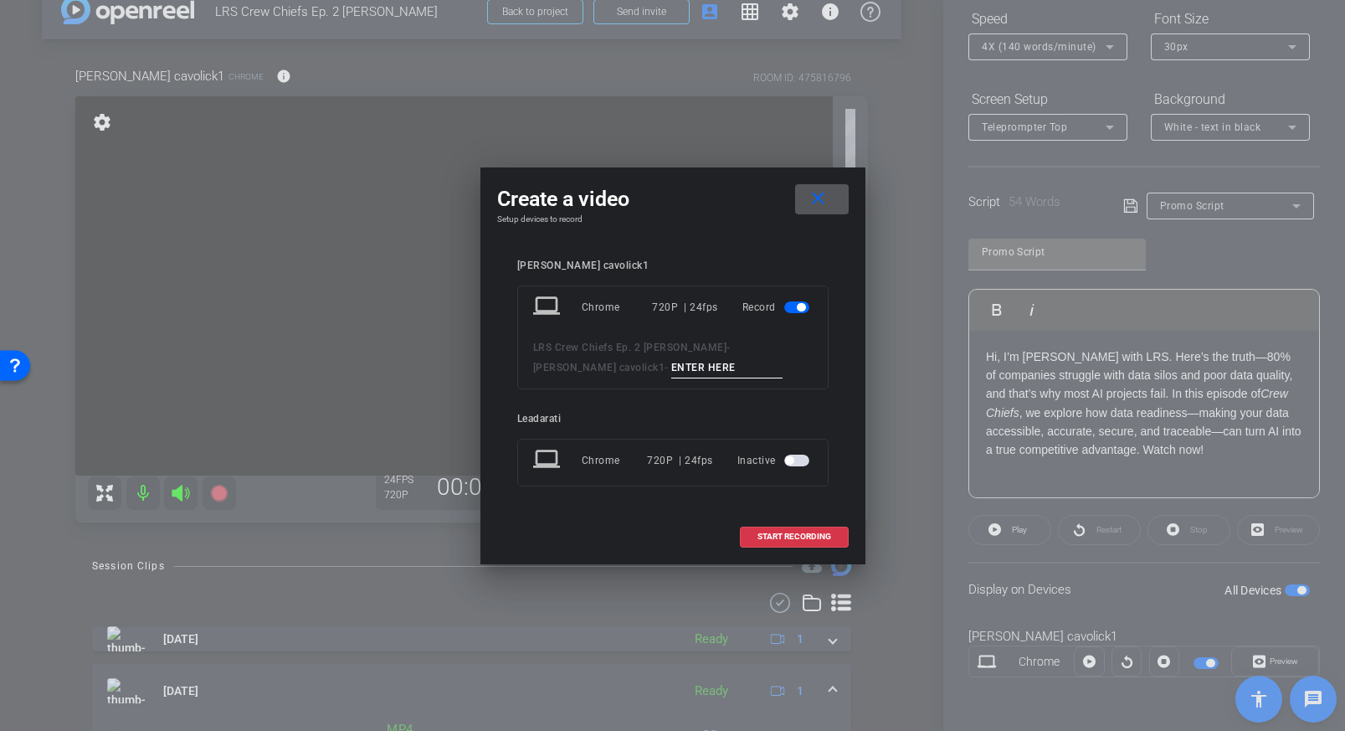
click at [671, 367] on input at bounding box center [727, 367] width 112 height 21
type input "P"
type input "Retake Promo rev 3"
click at [799, 535] on span "START RECORDING" at bounding box center [794, 536] width 74 height 8
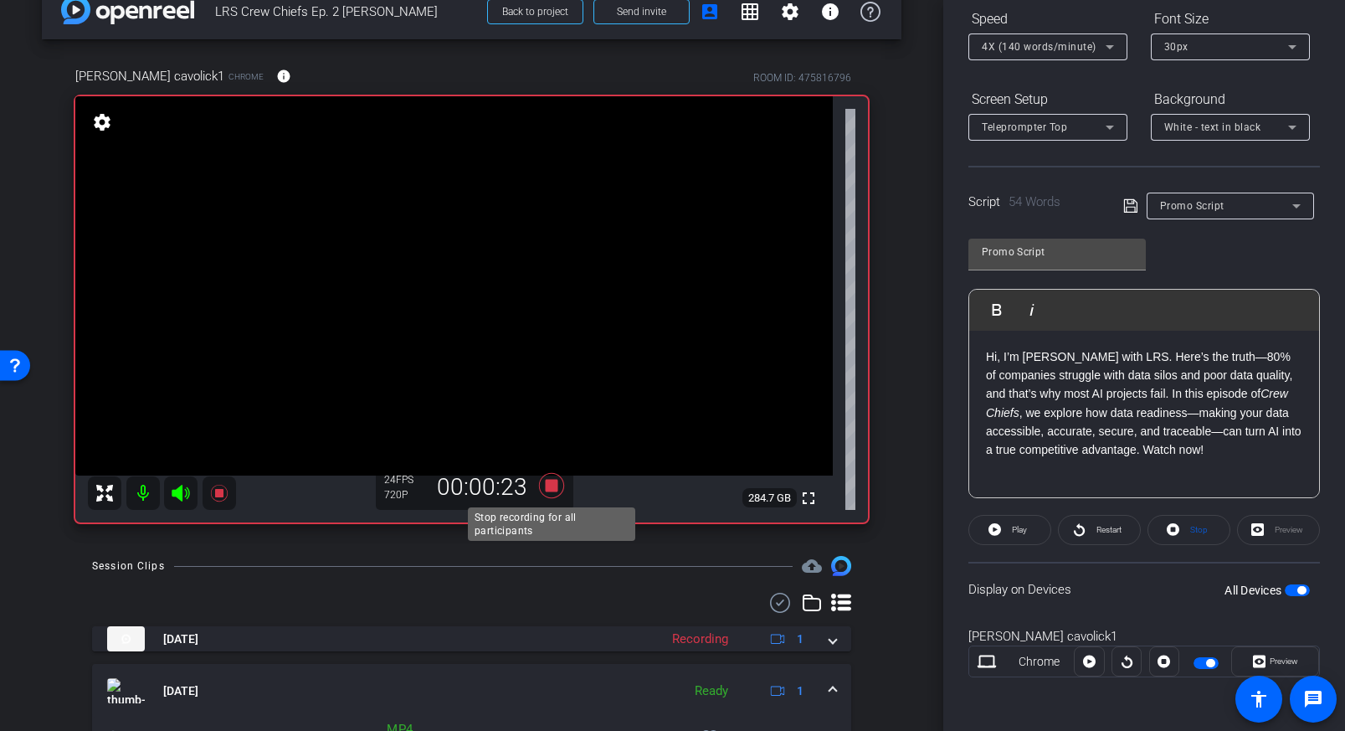
click at [552, 490] on icon at bounding box center [550, 485] width 25 height 25
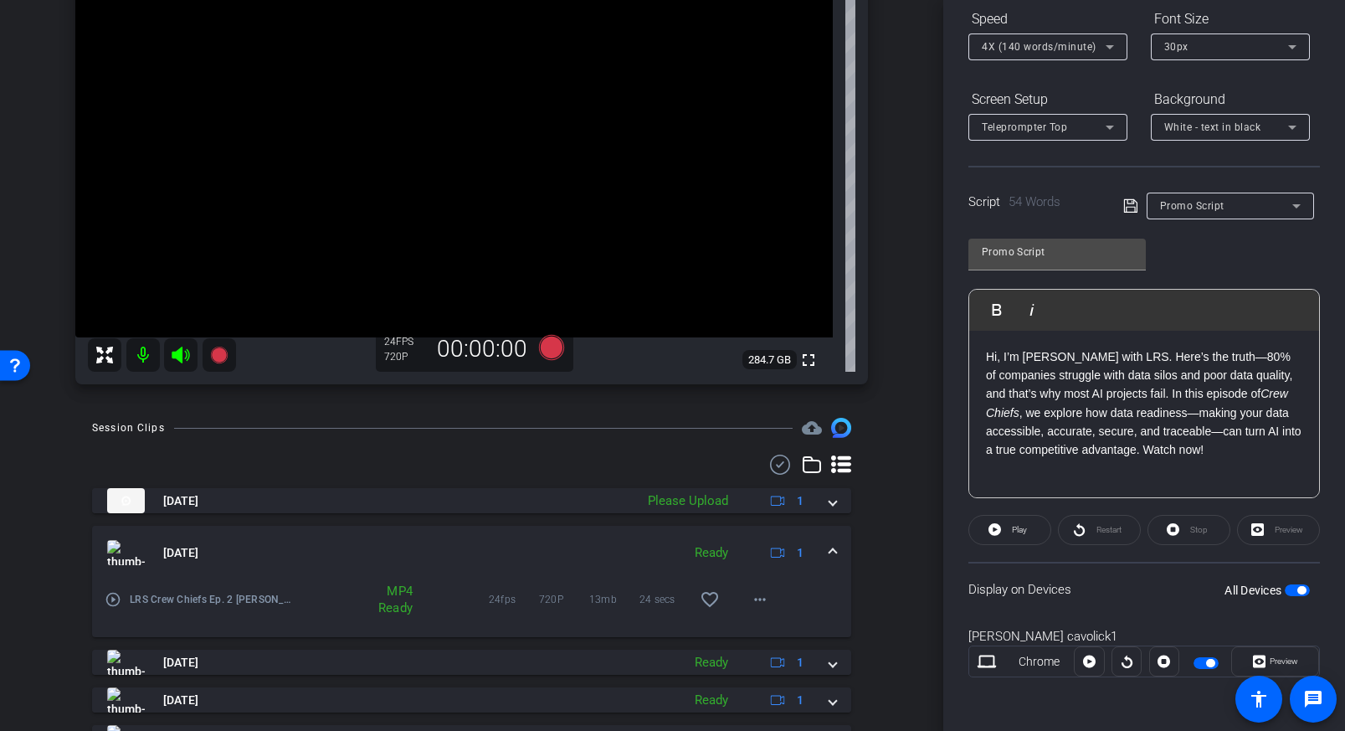
scroll to position [172, 0]
click at [889, 505] on div "Session Clips cloud_upload [DATE] Please Upload 1 LRS Crew Chiefs Ep. 2 [PERSON…" at bounding box center [471, 668] width 859 height 505
click at [881, 495] on div "Session Clips cloud_upload [DATE] Please Upload 1 LRS Crew Chiefs Ep. 2 [PERSON…" at bounding box center [471, 668] width 859 height 505
click at [871, 492] on div "Session Clips cloud_upload [DATE] Queued 1 LRS Crew Chiefs Ep. 2 [PERSON_NAME]-…" at bounding box center [471, 668] width 859 height 505
click at [835, 550] on span at bounding box center [832, 551] width 7 height 18
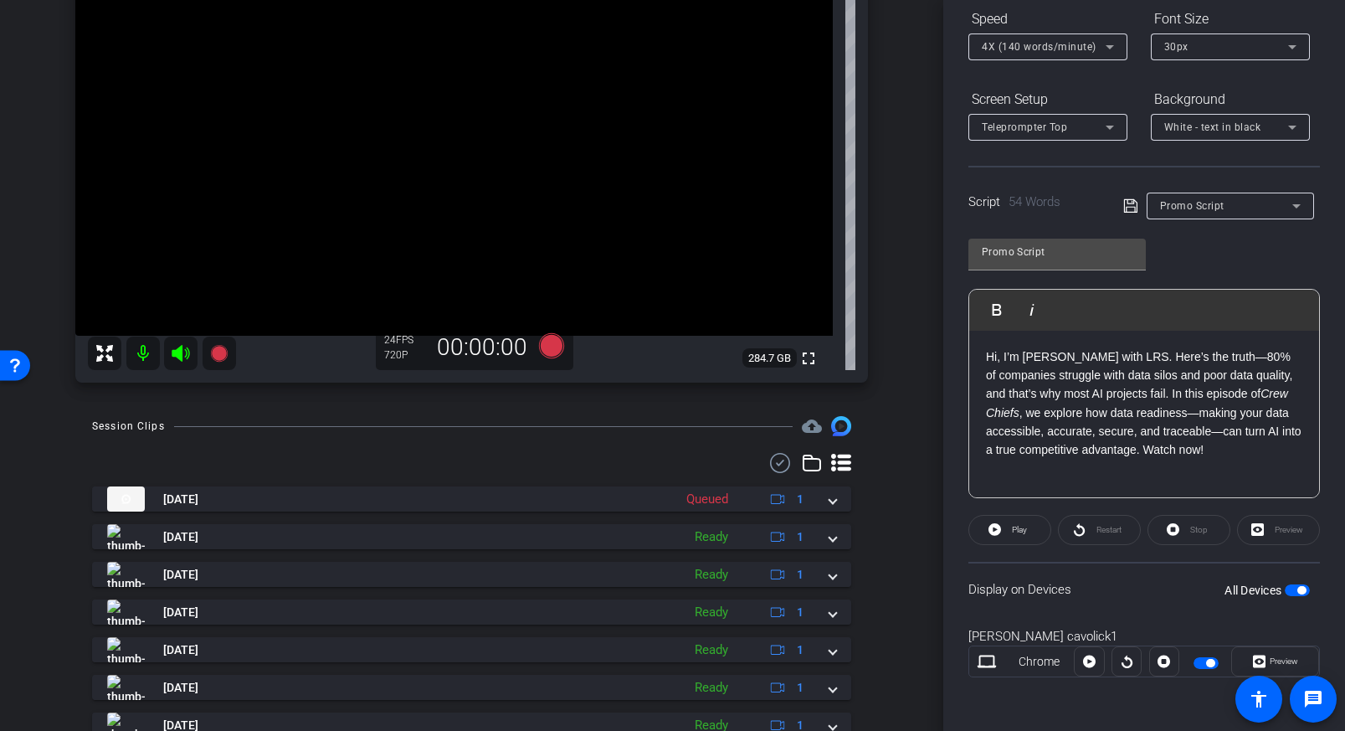
click at [885, 527] on div "Session Clips cloud_upload [DATE] Queued 1 LRS Crew Chiefs Ep. 2 [PERSON_NAME]-…" at bounding box center [471, 625] width 859 height 418
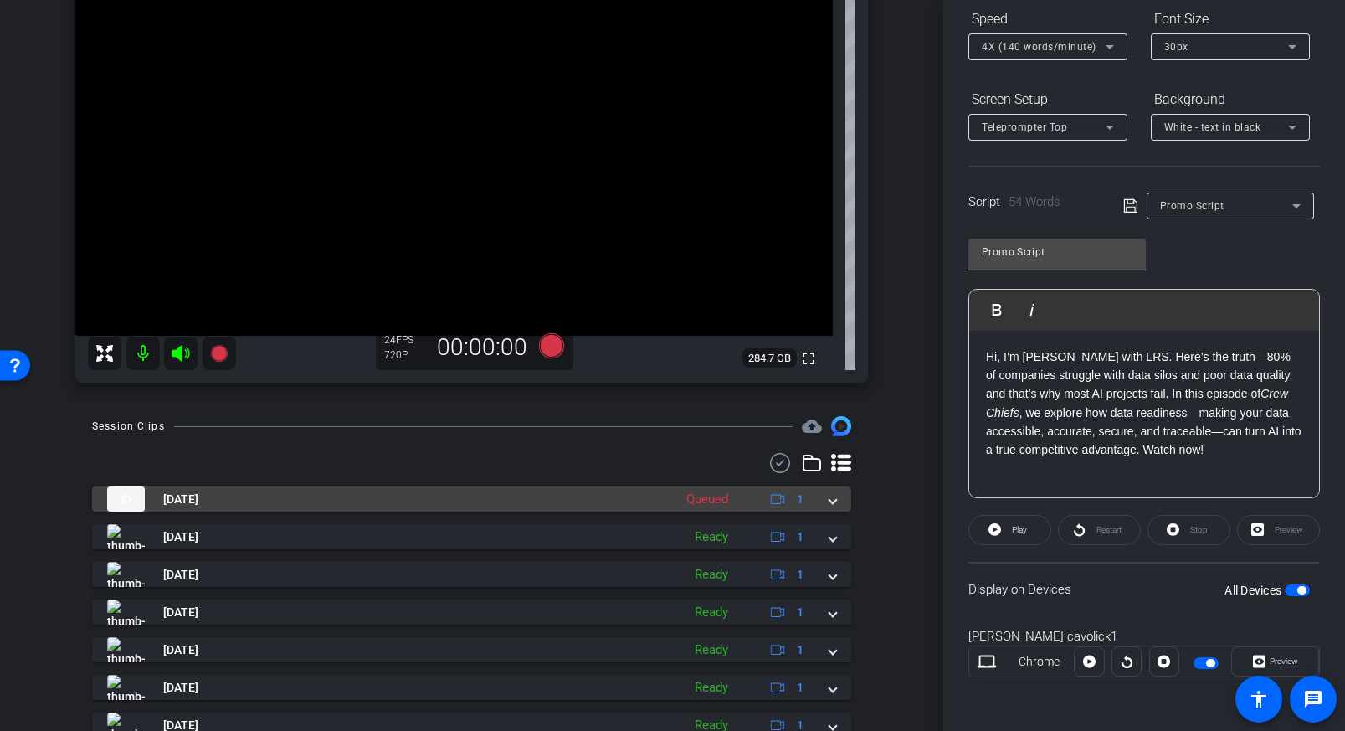
click at [833, 500] on span at bounding box center [832, 499] width 7 height 18
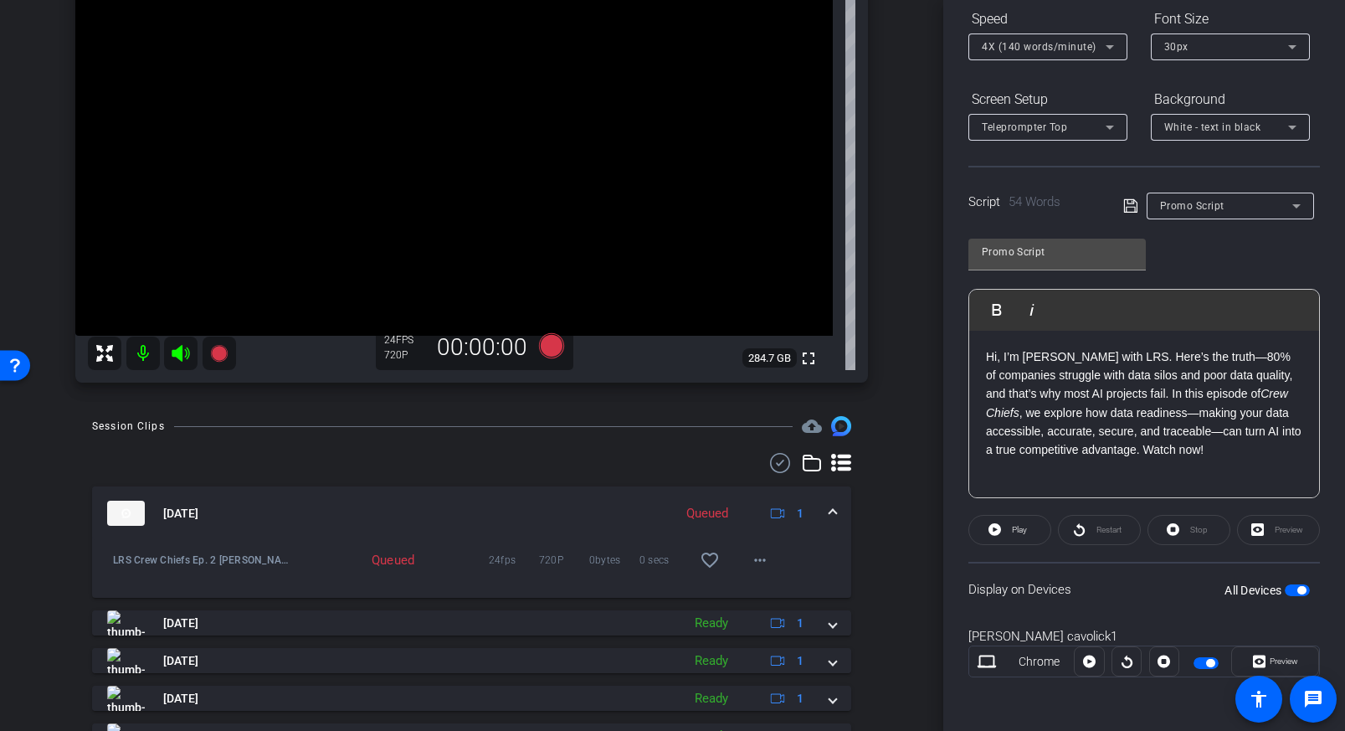
click at [900, 566] on div "Session Clips cloud_upload [DATE] Queued 1 LRS Crew Chiefs Ep. 2 [PERSON_NAME]-…" at bounding box center [471, 668] width 859 height 505
click at [875, 495] on div "Session Clips cloud_upload [DATE] Queued 1 LRS Crew Chiefs Ep. 2 [PERSON_NAME]-…" at bounding box center [471, 668] width 859 height 505
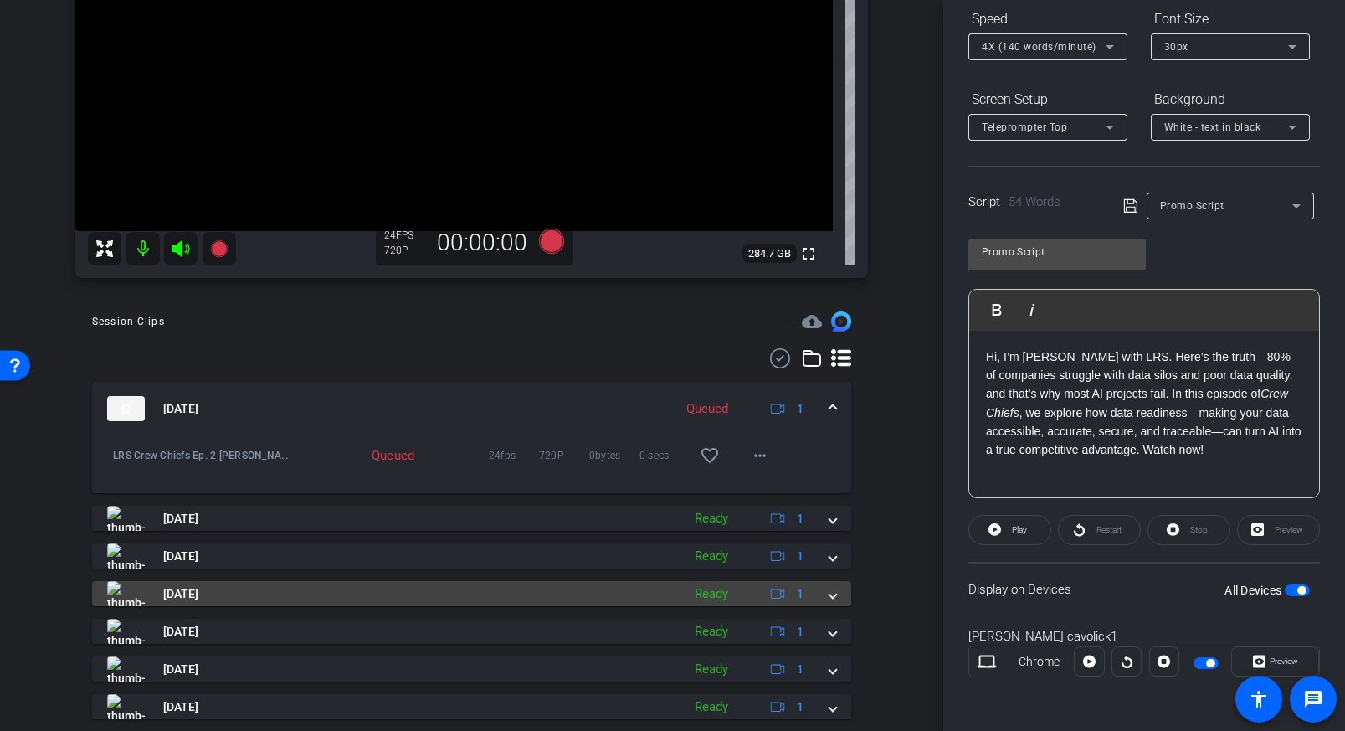
scroll to position [301, 0]
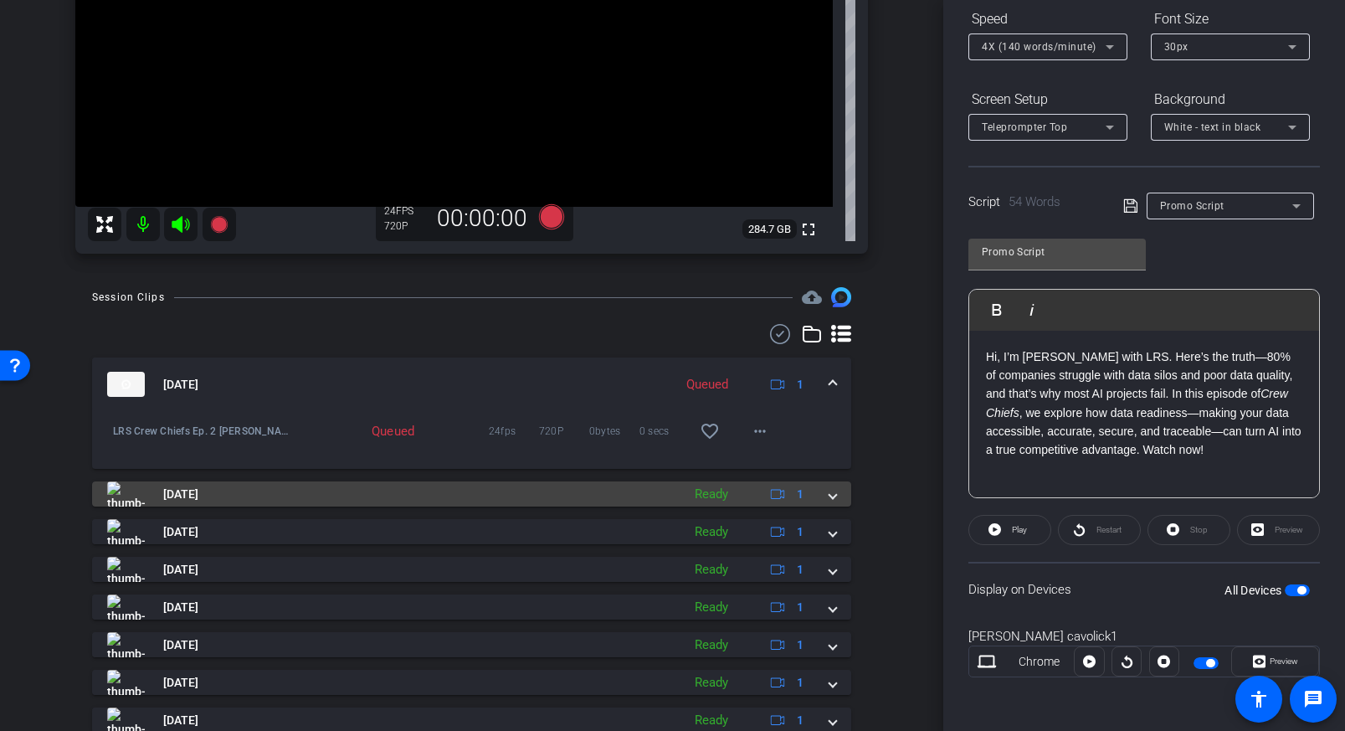
click at [832, 497] on span at bounding box center [832, 494] width 7 height 18
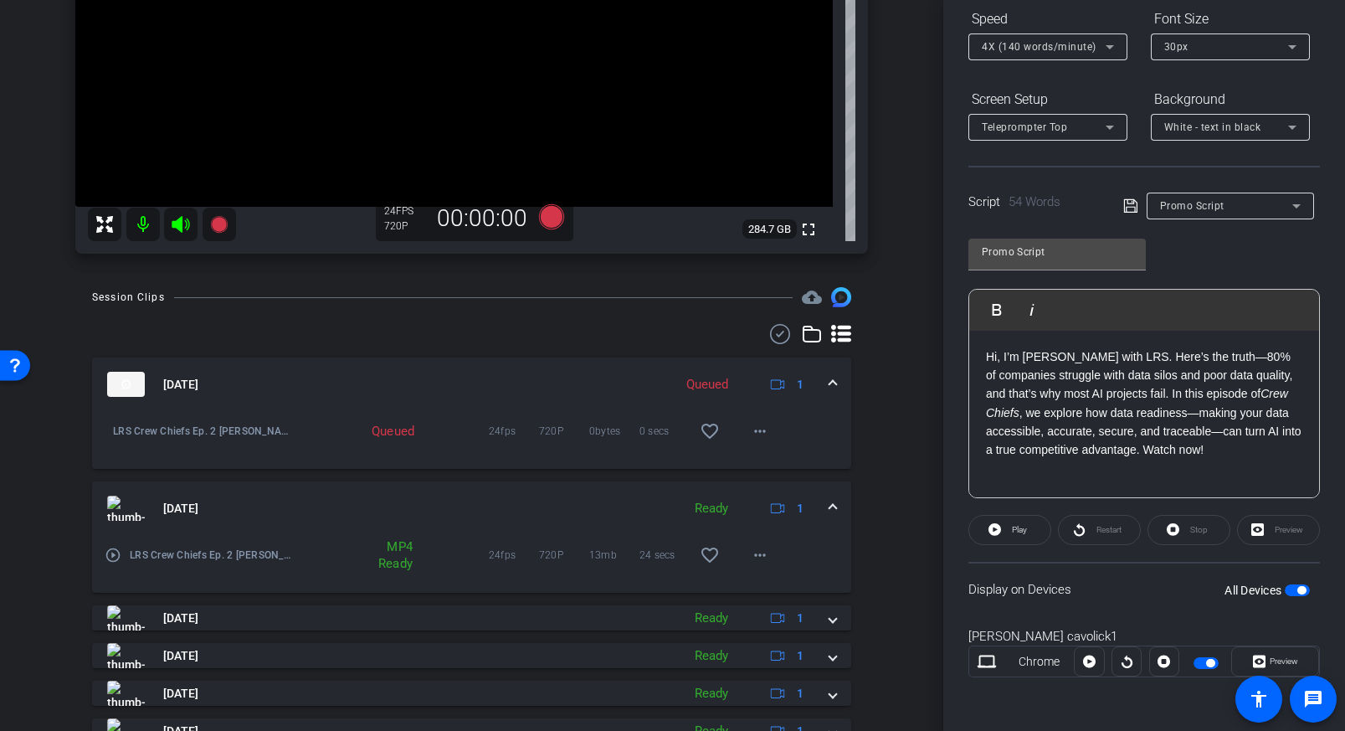
click at [874, 538] on div "Session Clips cloud_upload [DATE] Queued 1 LRS Crew Chiefs Ep. 2 [PERSON_NAME]-…" at bounding box center [471, 582] width 859 height 591
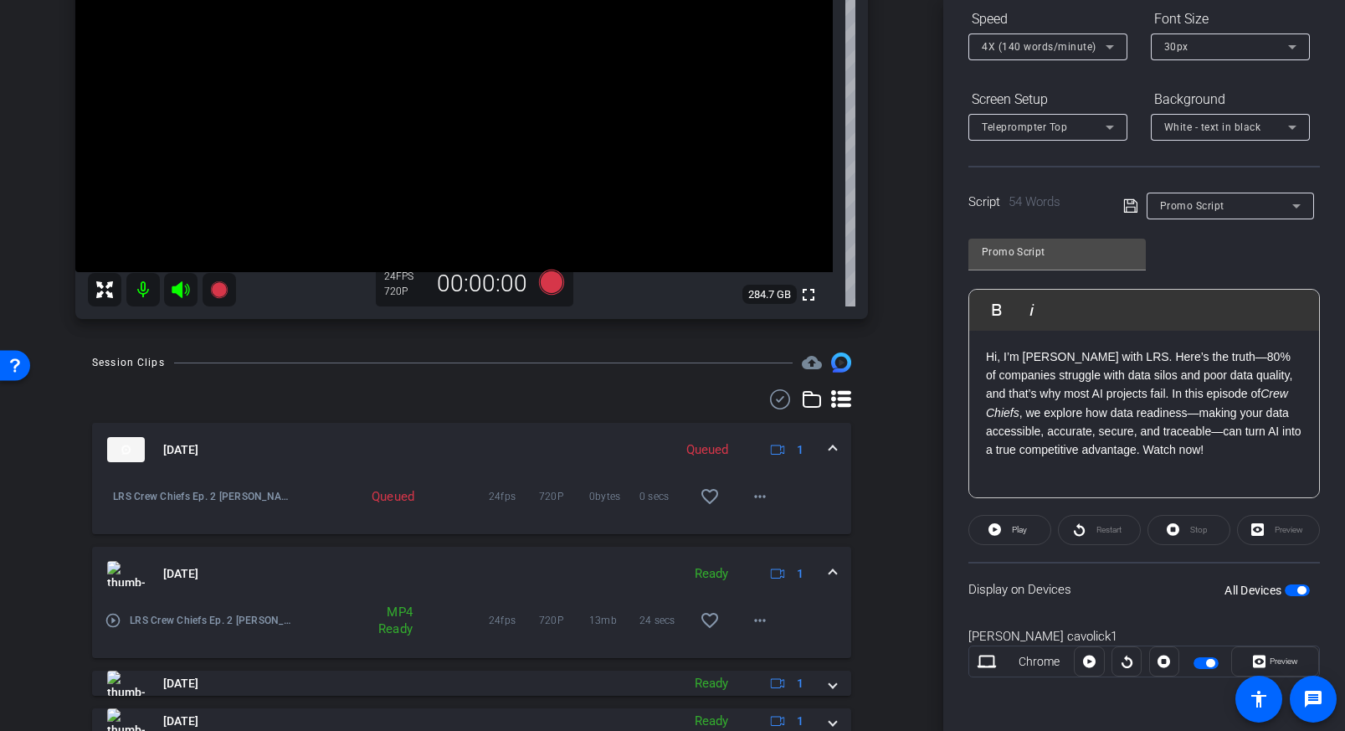
scroll to position [226, 0]
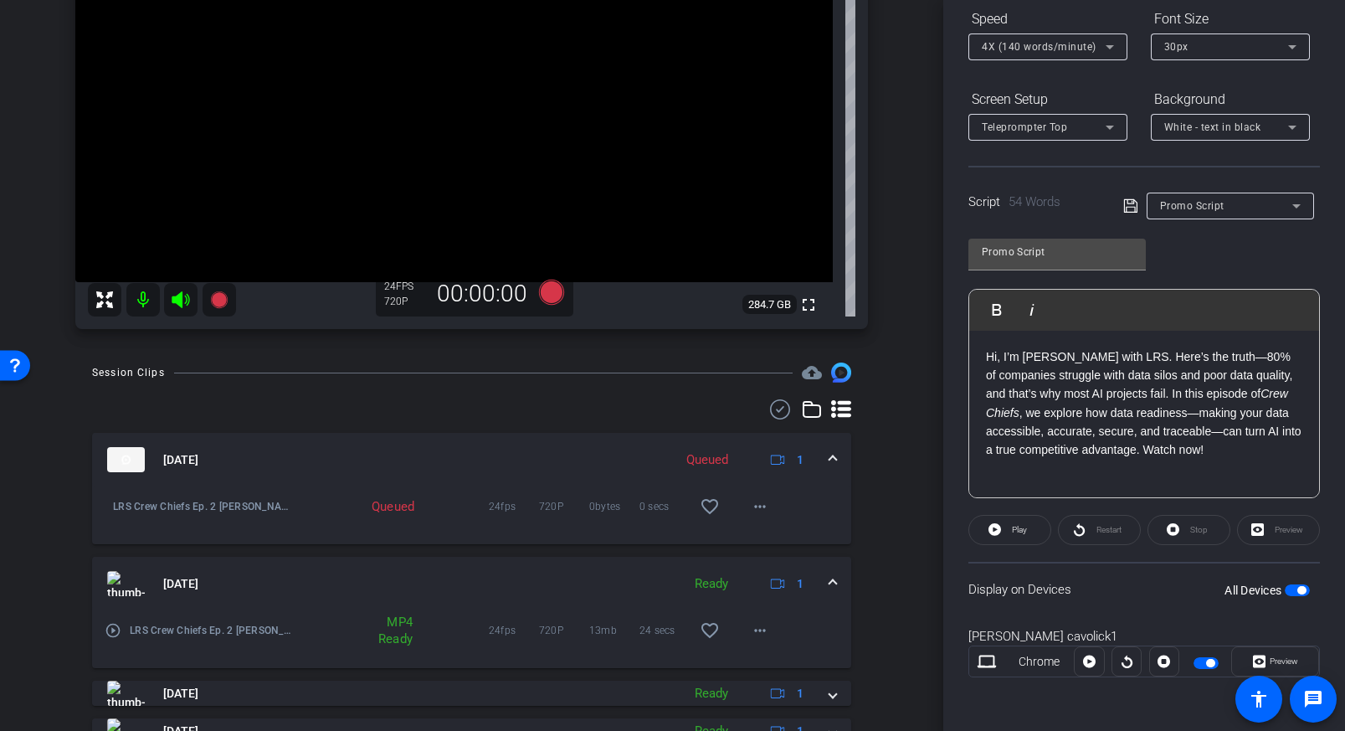
click at [834, 584] on span at bounding box center [832, 584] width 7 height 18
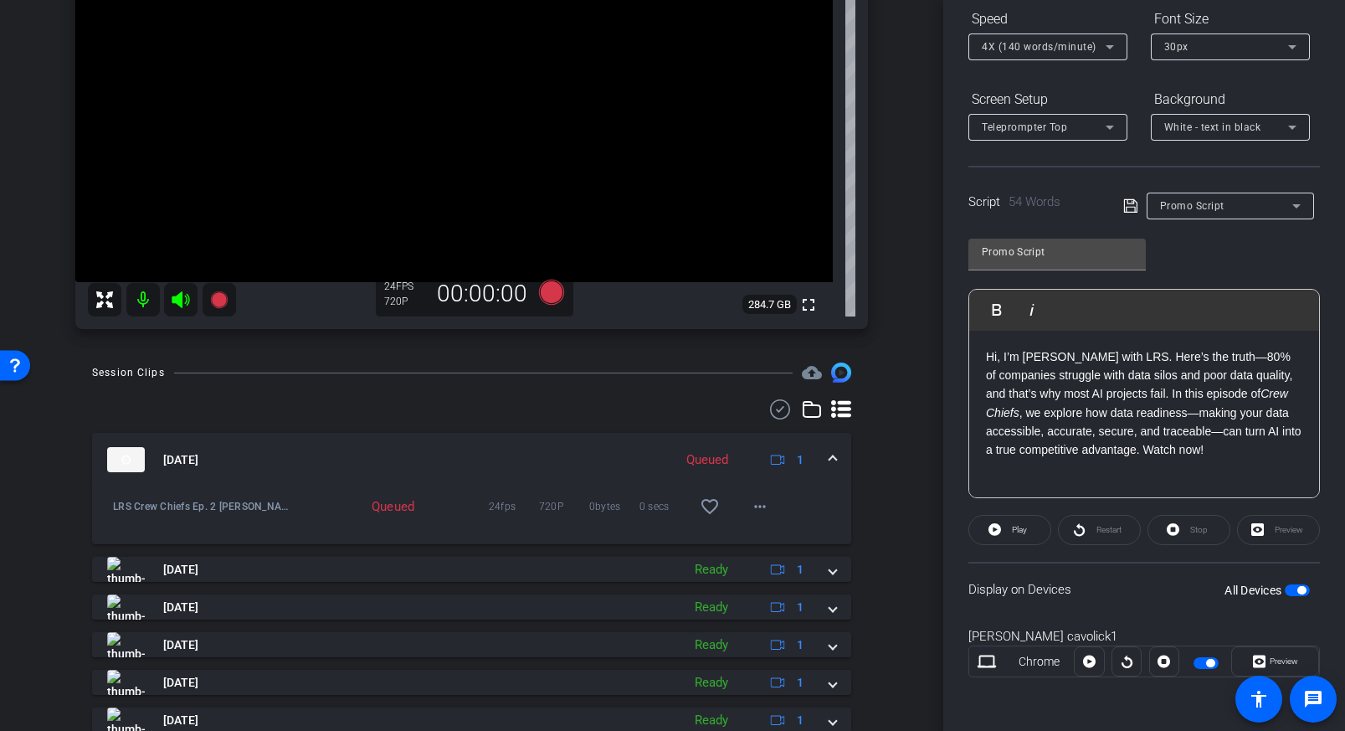
click at [885, 457] on div "Session Clips cloud_upload [DATE] Queued 1 LRS Crew Chiefs Ep. 2 [PERSON_NAME]-…" at bounding box center [471, 614] width 859 height 505
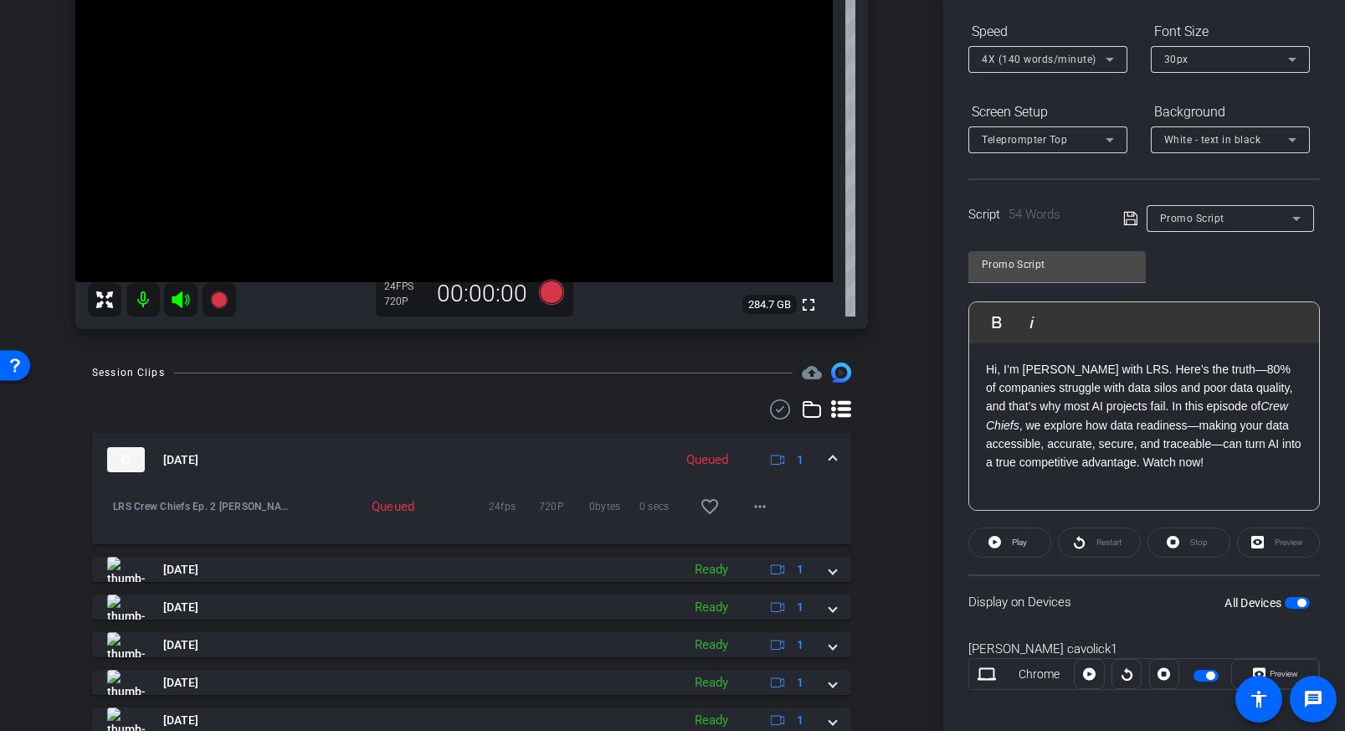
click at [1198, 223] on span "Promo Script" at bounding box center [1192, 219] width 64 height 12
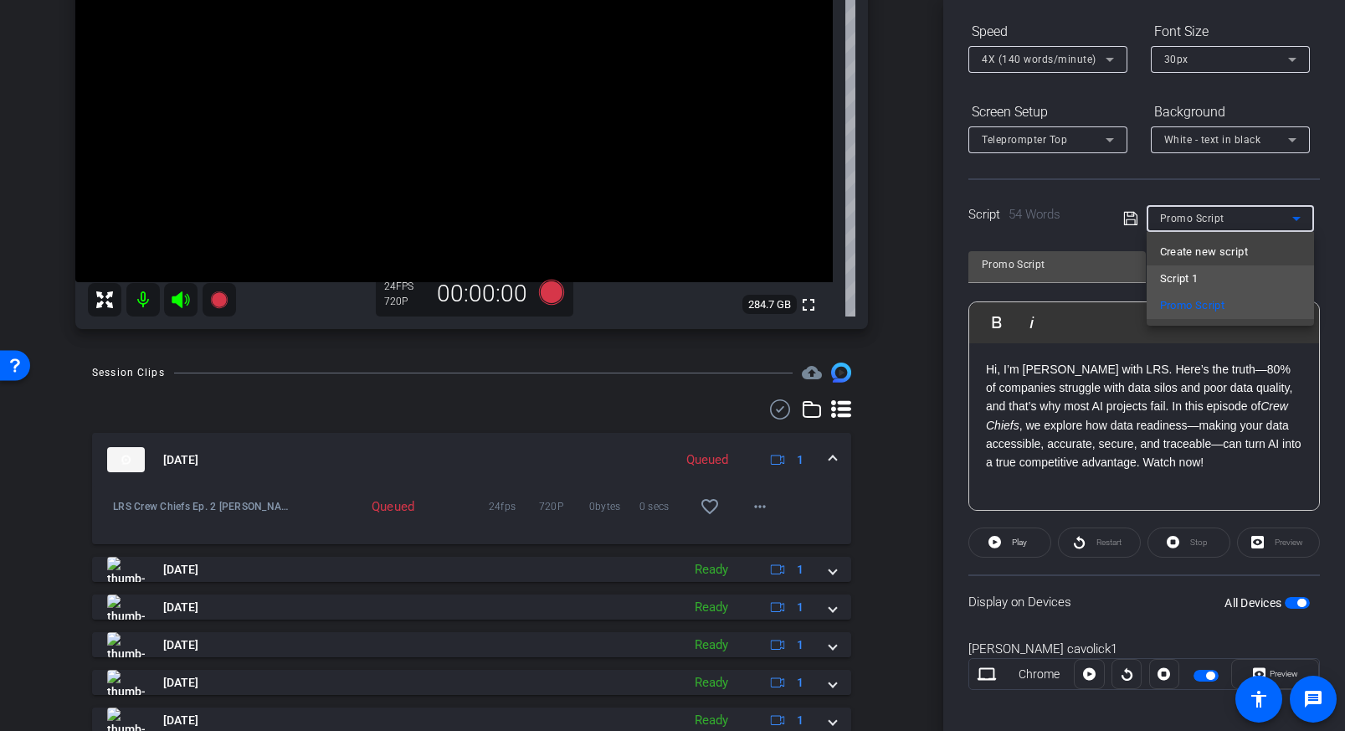
click at [1184, 270] on span "Script 1" at bounding box center [1179, 279] width 38 height 20
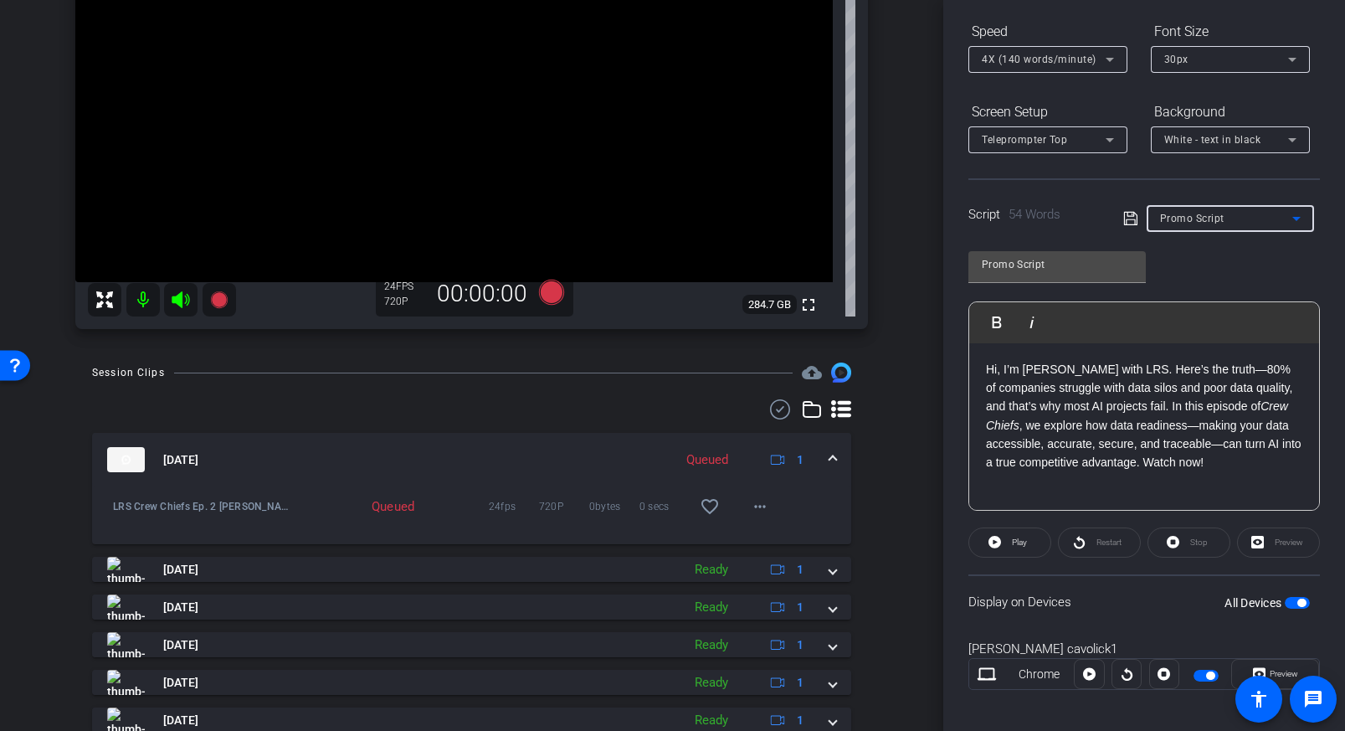
type input "Script 1"
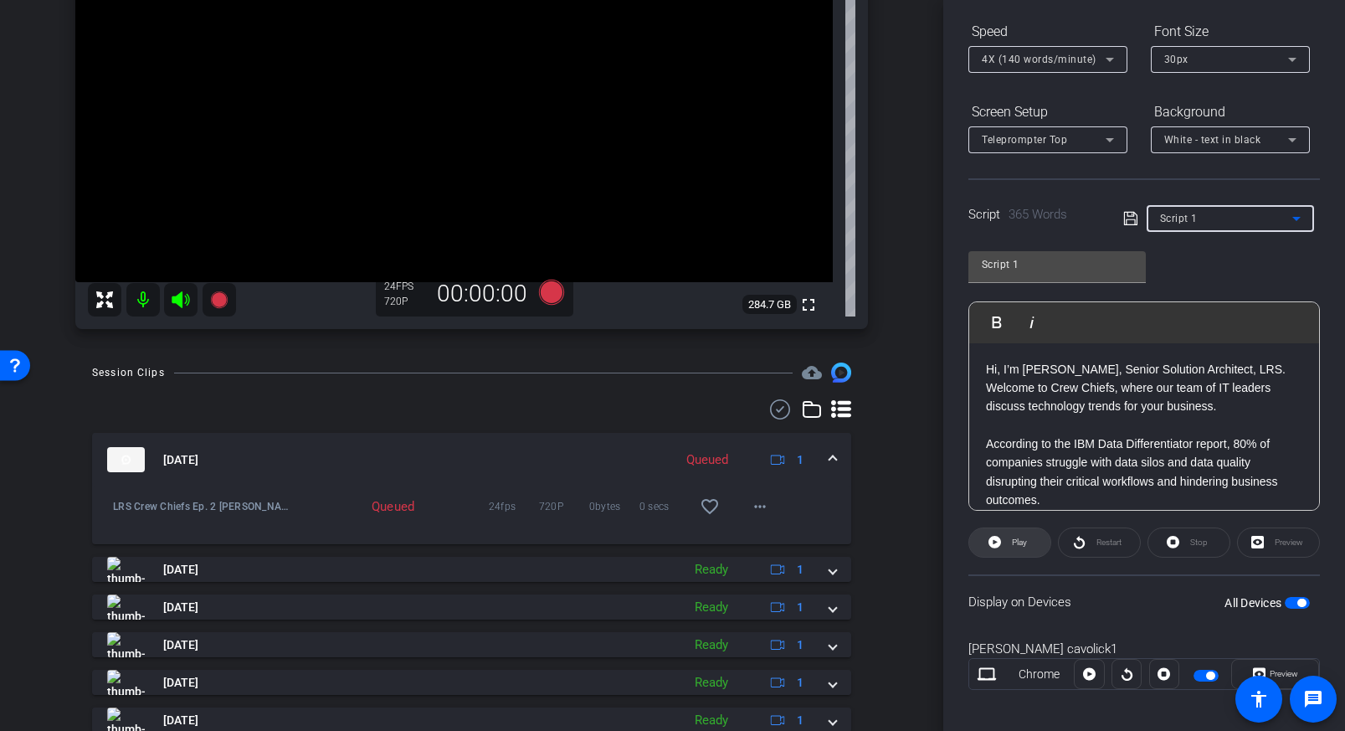
click at [995, 541] on icon at bounding box center [994, 541] width 13 height 21
click at [866, 464] on div "Session Clips cloud_upload [DATE] Queued 1 LRS Crew Chiefs Ep. 2 [PERSON_NAME]-…" at bounding box center [471, 614] width 859 height 505
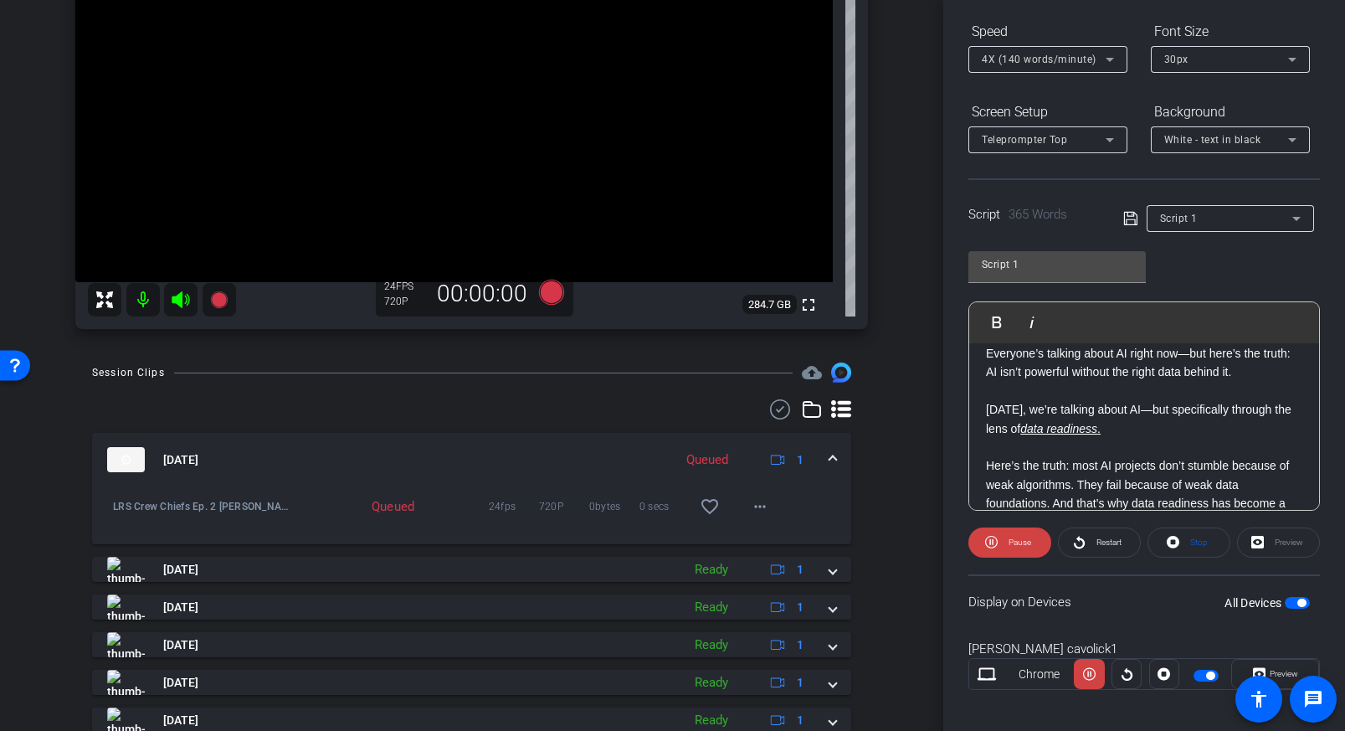
scroll to position [185, 0]
click at [865, 483] on div "Session Clips cloud_upload [DATE] Queued 1 LRS Crew Chiefs Ep. 2 [PERSON_NAME]-…" at bounding box center [471, 614] width 859 height 505
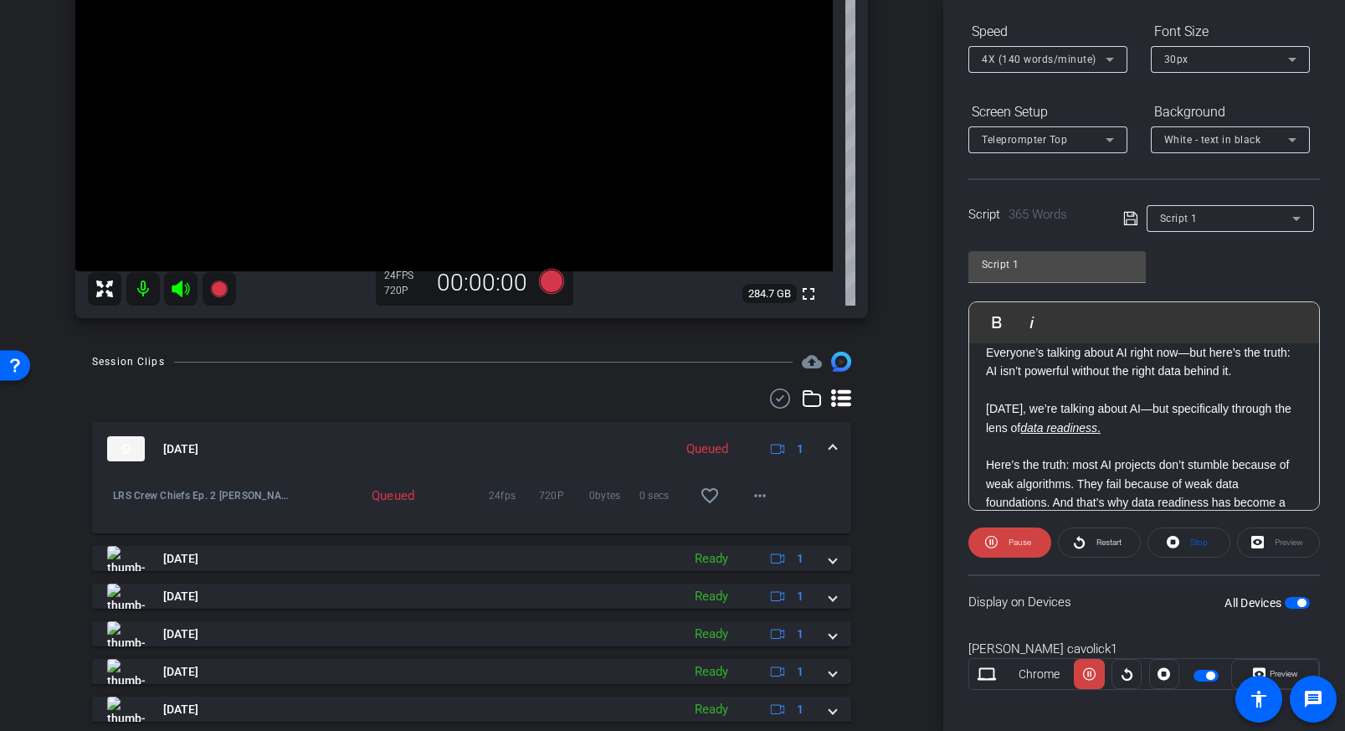
scroll to position [246, 0]
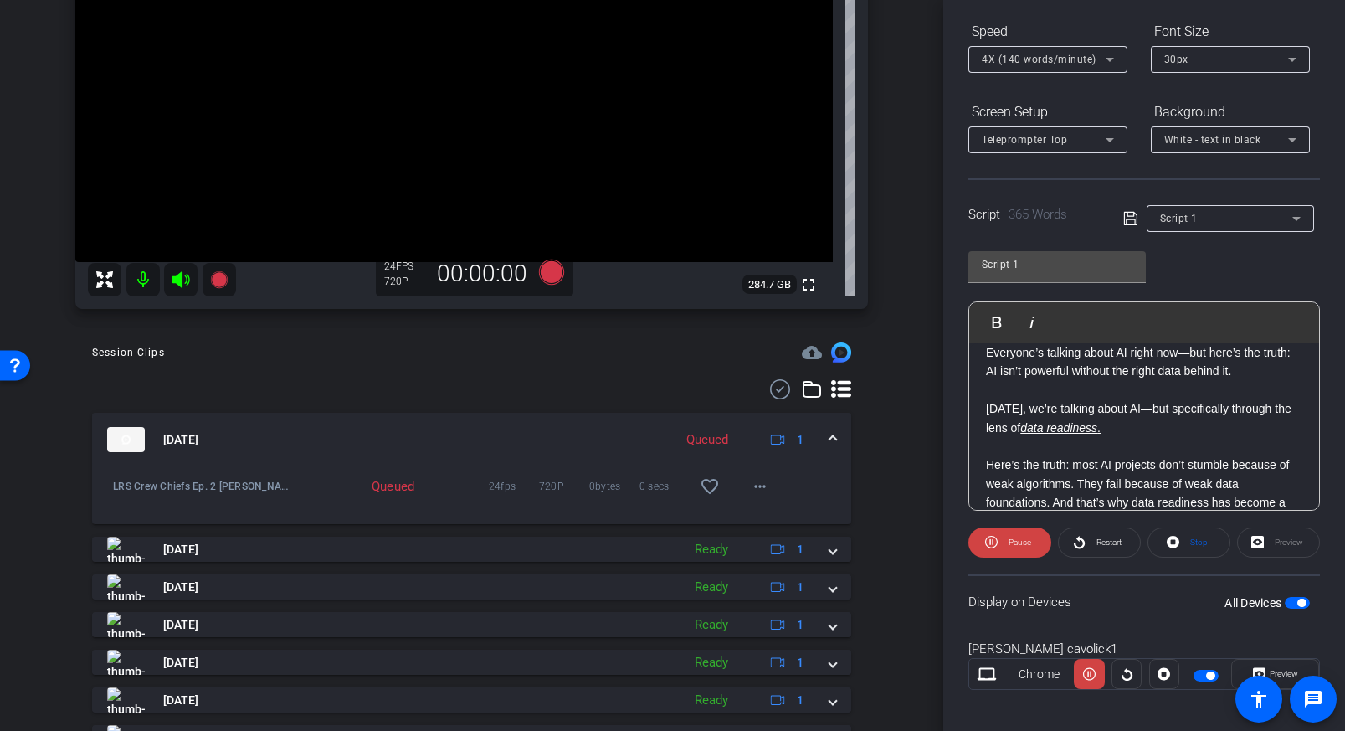
click at [869, 477] on div "Session Clips cloud_upload [DATE] Queued 1 LRS Crew Chiefs Ep. 2 [PERSON_NAME]-…" at bounding box center [471, 594] width 859 height 505
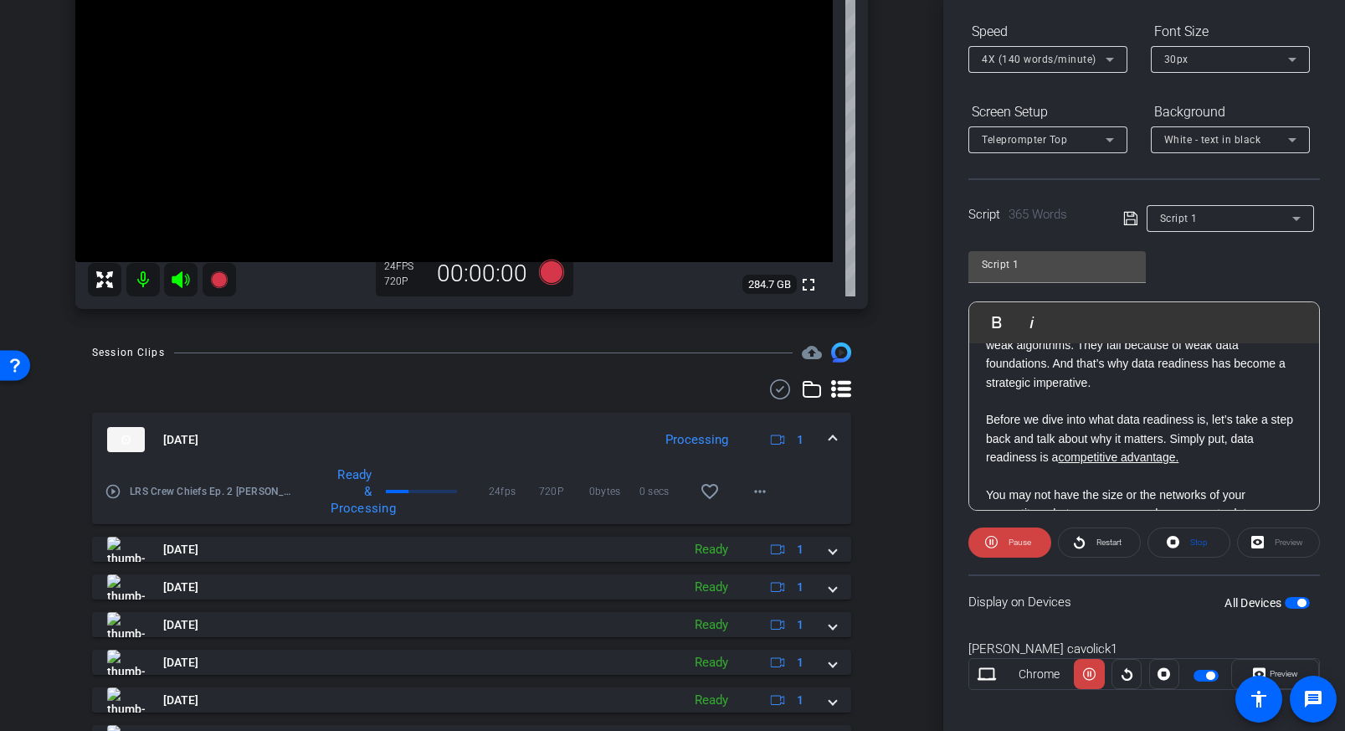
scroll to position [359, 0]
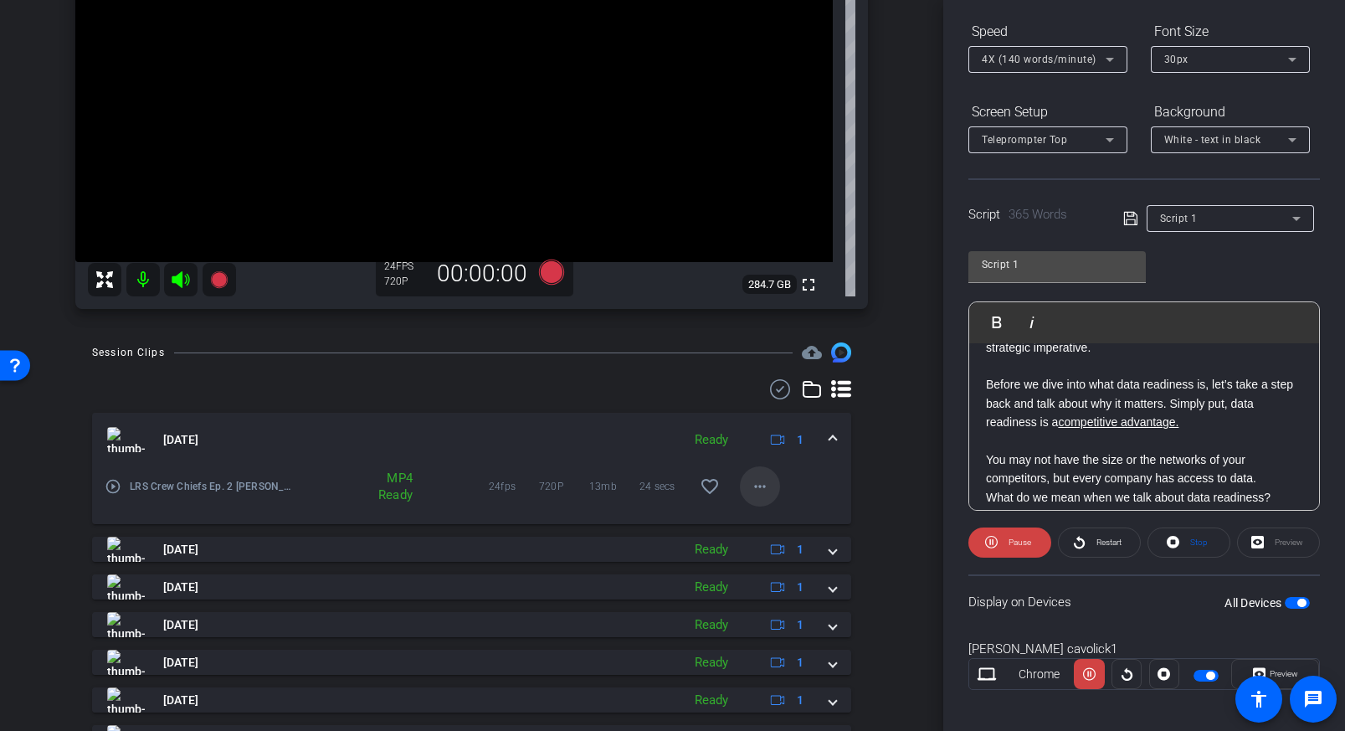
click at [760, 489] on mat-icon "more_horiz" at bounding box center [760, 486] width 20 height 20
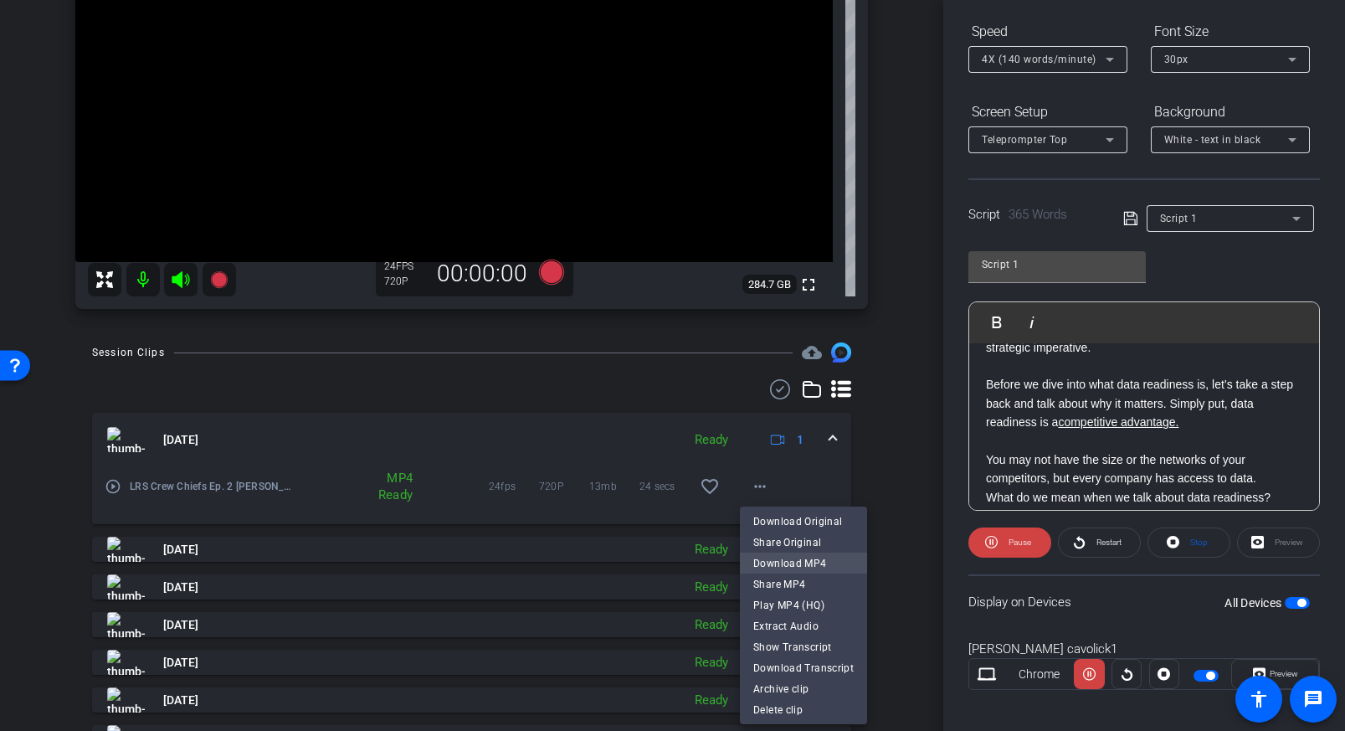
click at [775, 563] on span "Download MP4" at bounding box center [803, 563] width 100 height 20
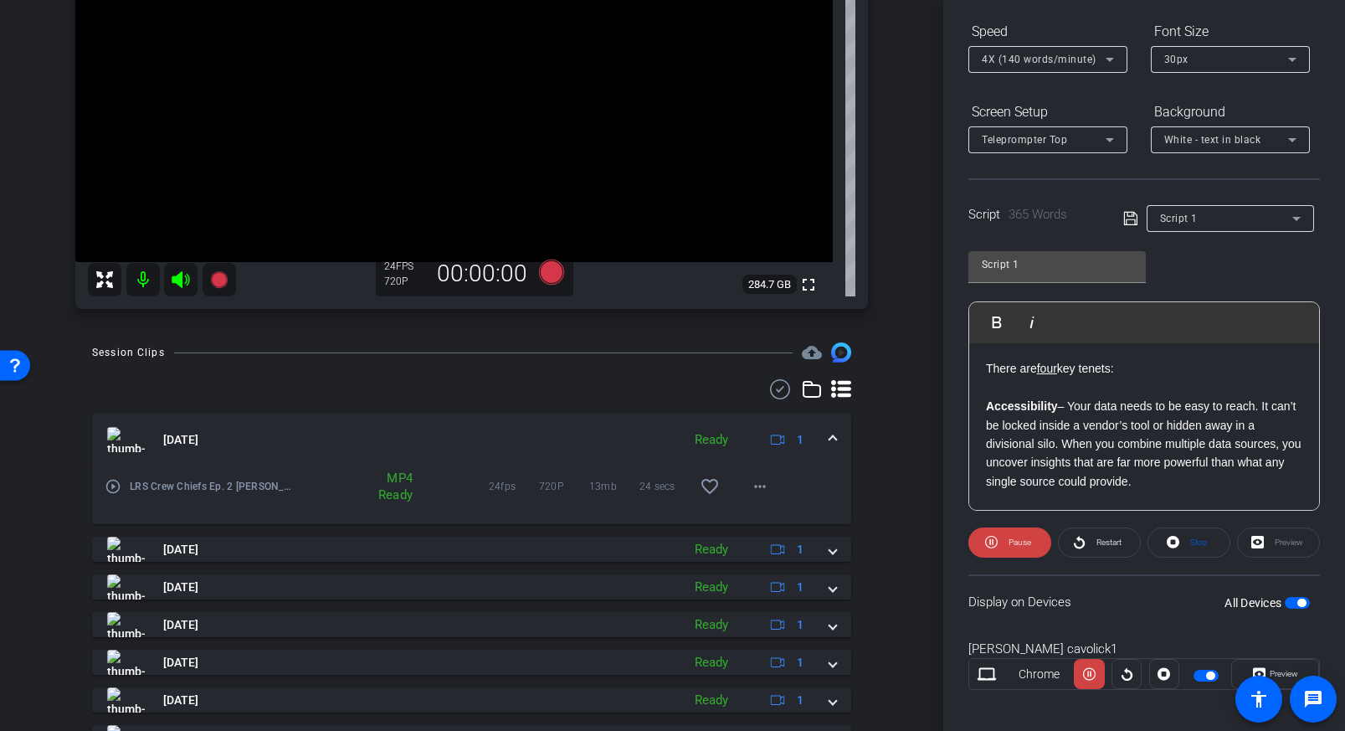
scroll to position [339, 0]
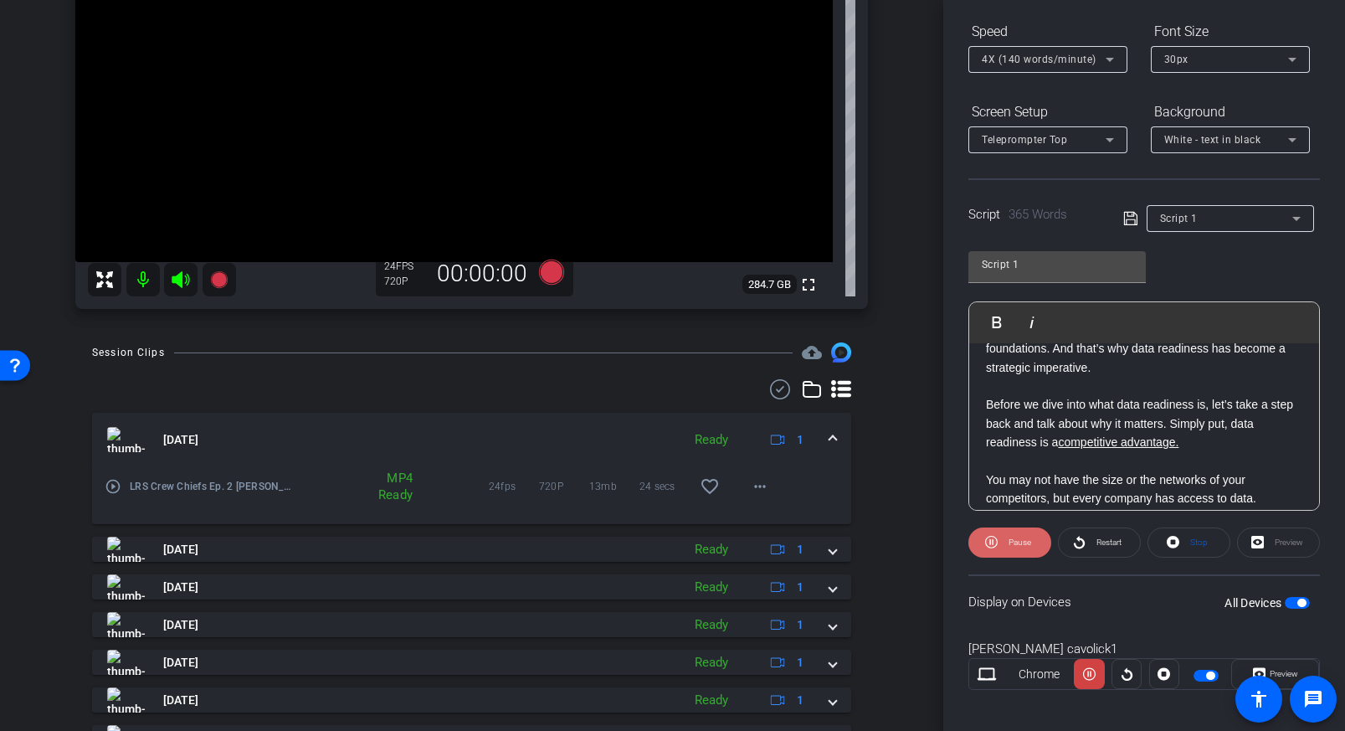
click at [1029, 540] on span "Pause" at bounding box center [1019, 541] width 23 height 9
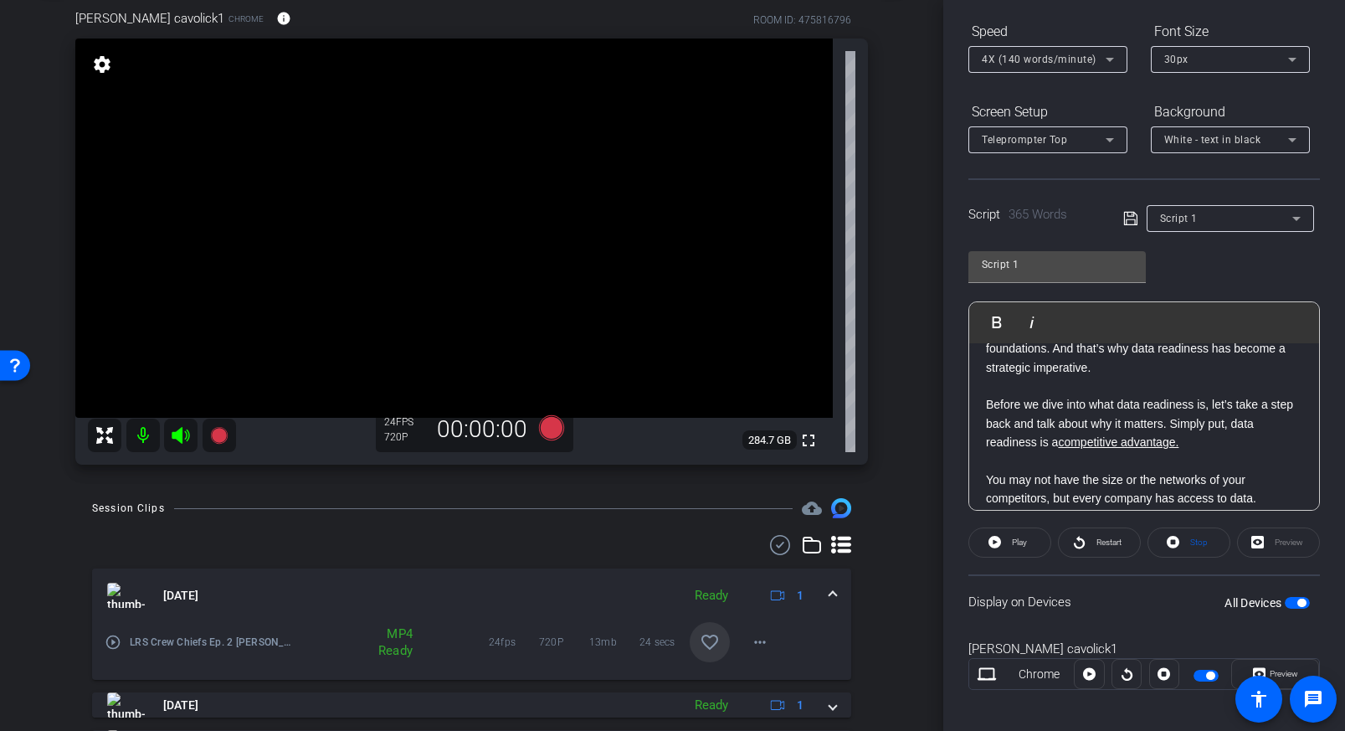
scroll to position [100, 0]
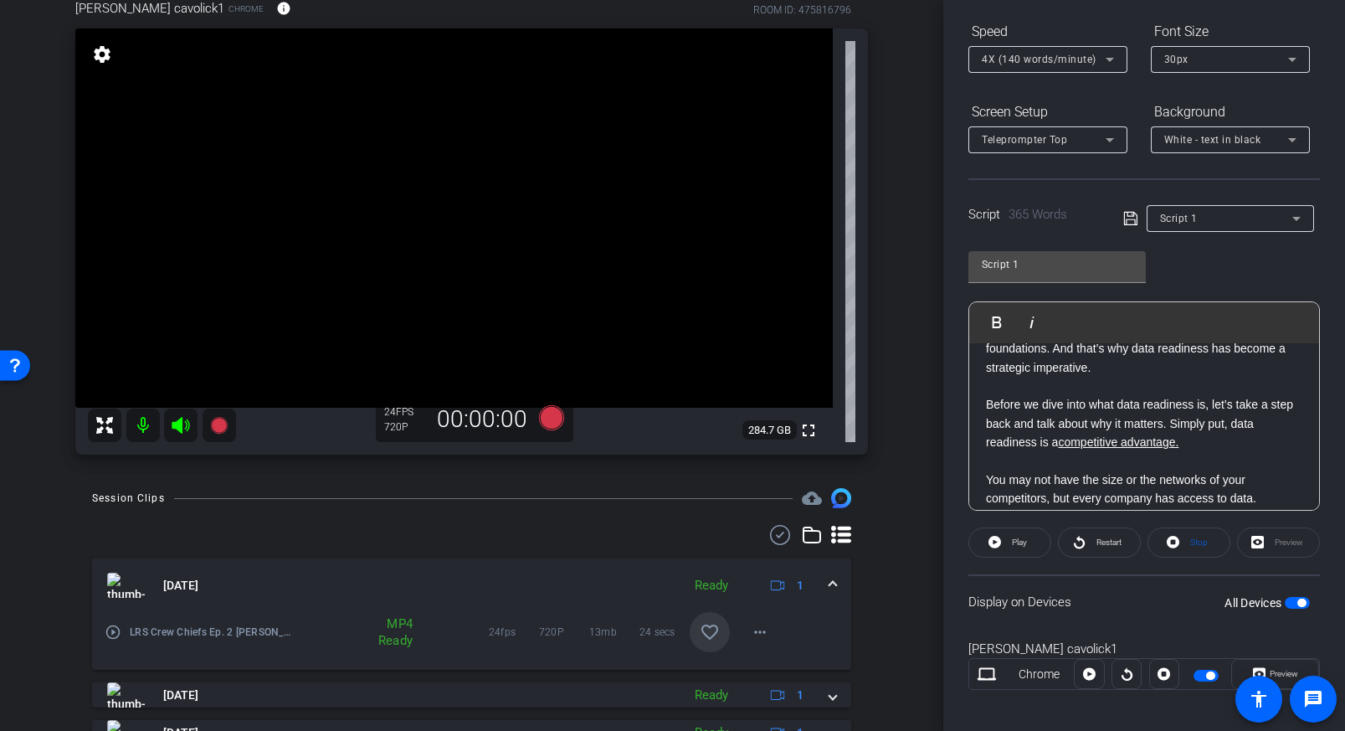
click at [711, 635] on mat-icon "favorite_border" at bounding box center [710, 632] width 20 height 20
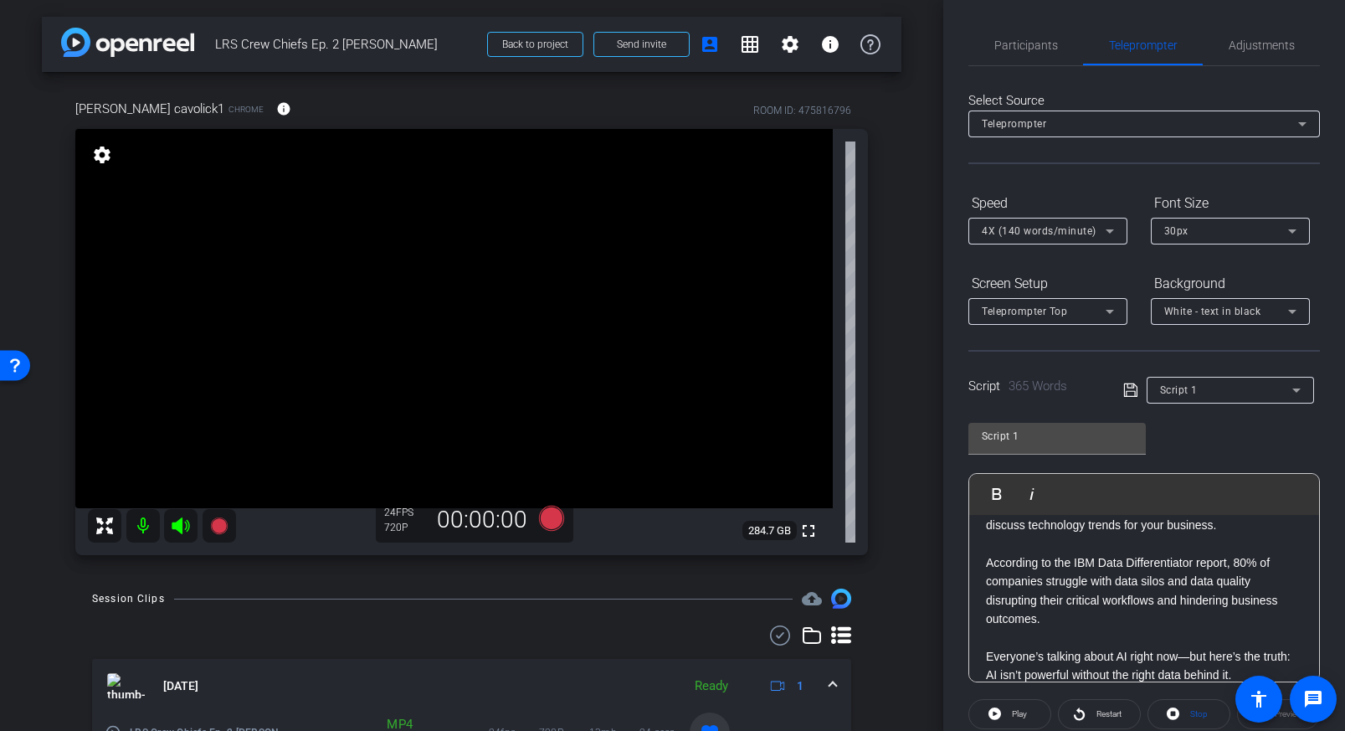
scroll to position [68, 0]
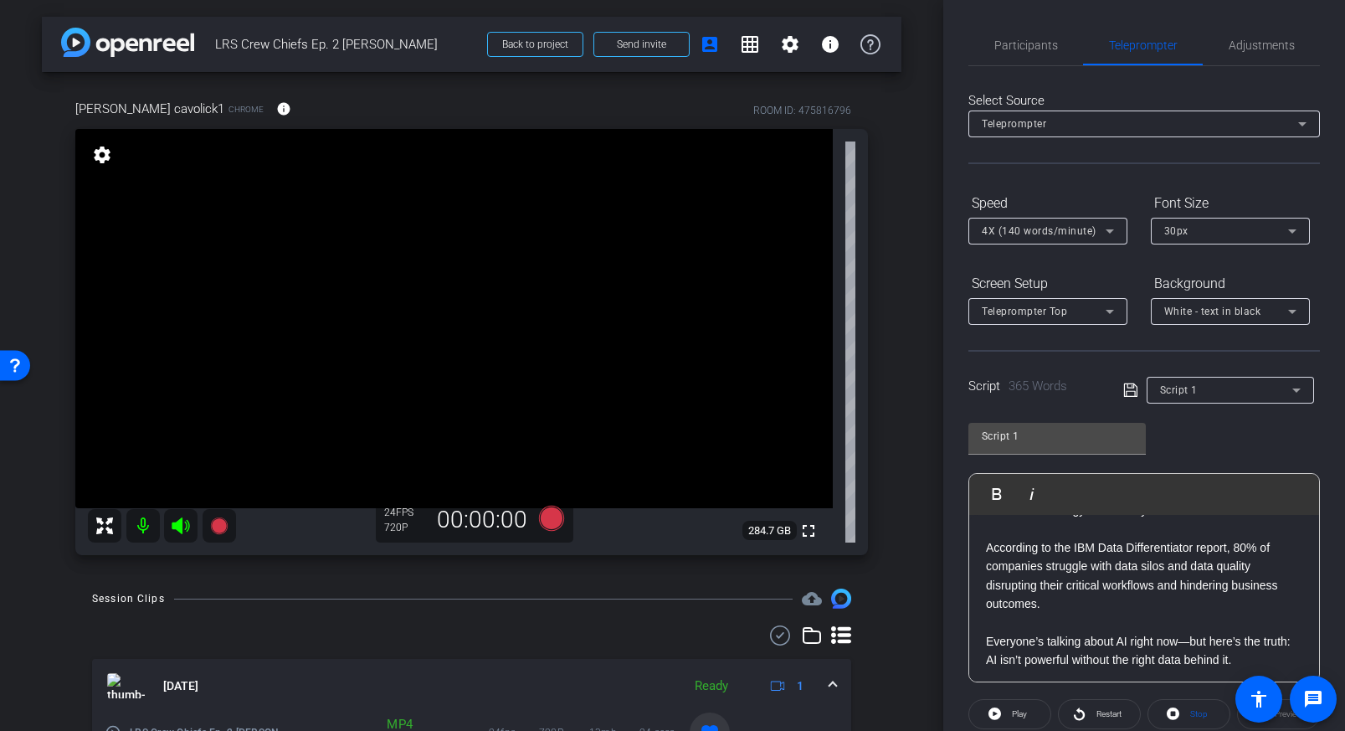
click at [988, 550] on p "According to the IBM Data Differentiator report, 80% of companies struggle with…" at bounding box center [1144, 575] width 316 height 75
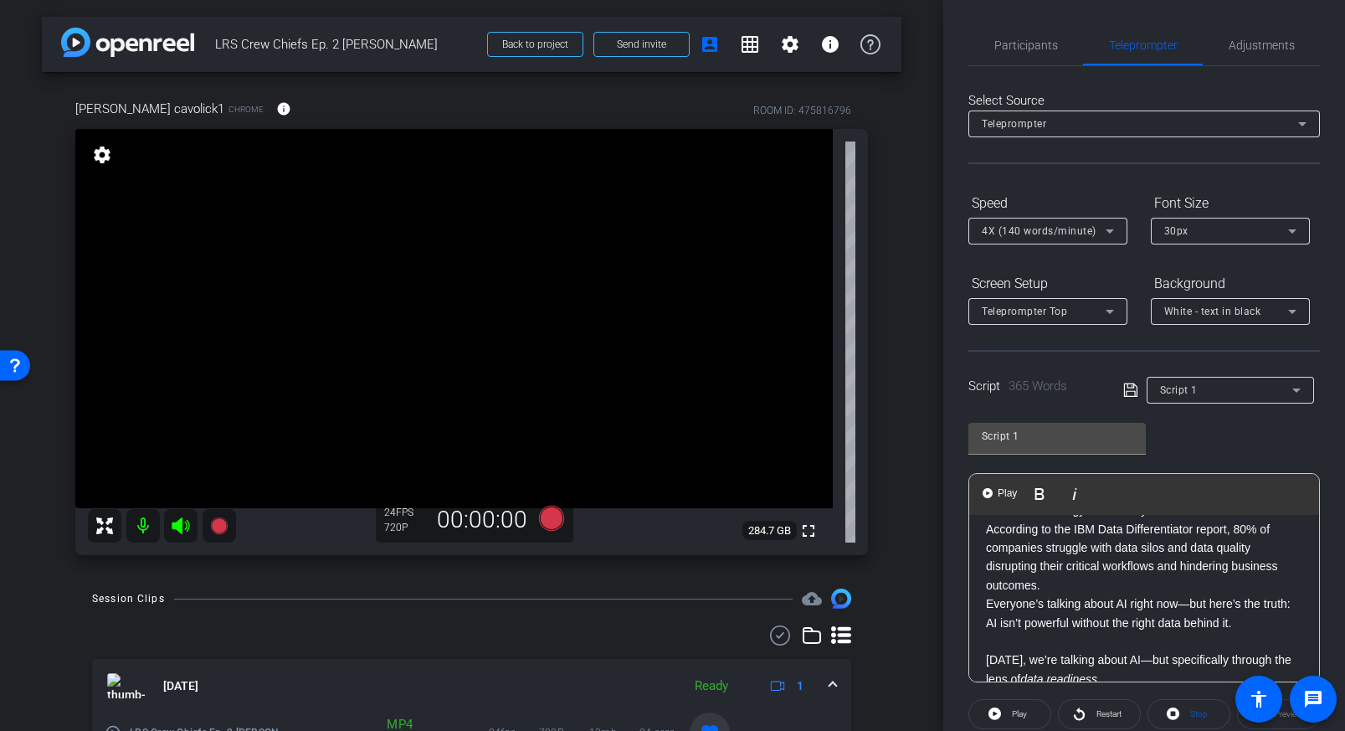
click at [986, 659] on p "[DATE], we’re talking about AI—but specifically through the lens of data readin…" at bounding box center [1144, 669] width 316 height 38
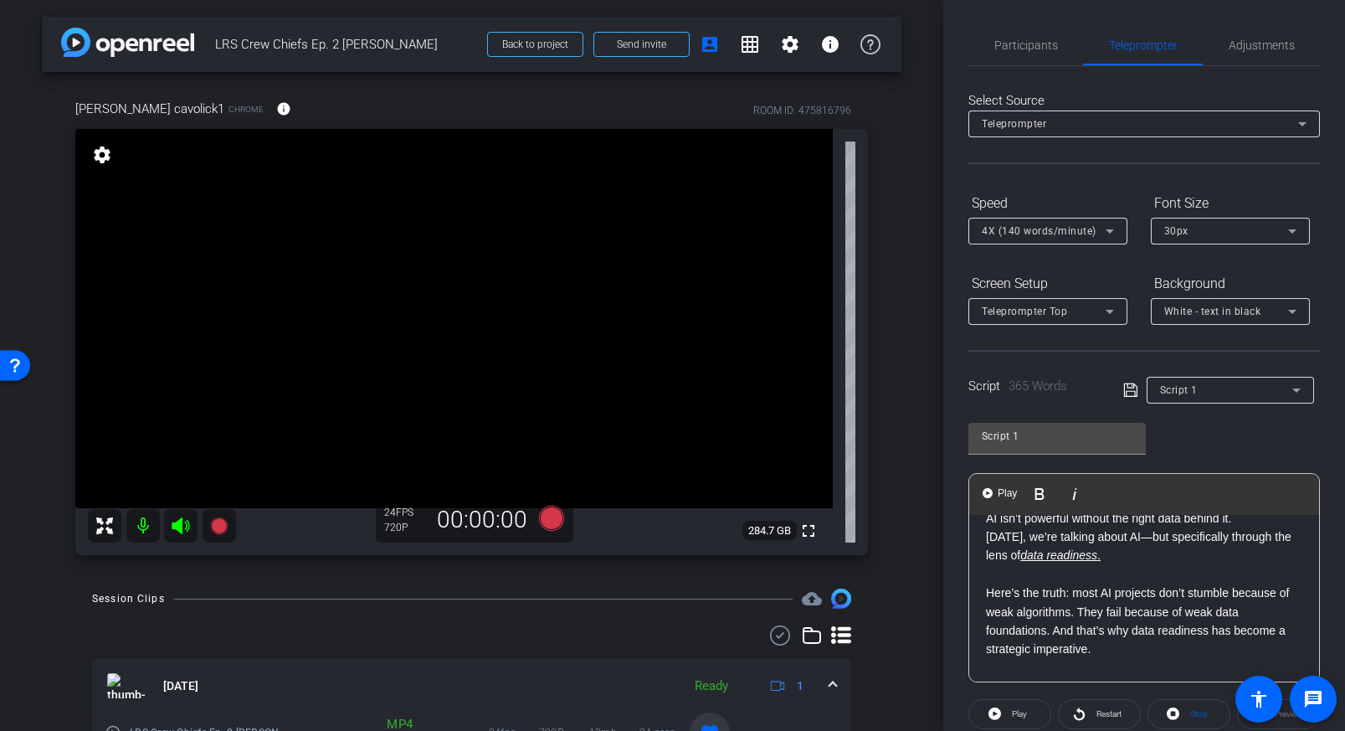
scroll to position [196, 0]
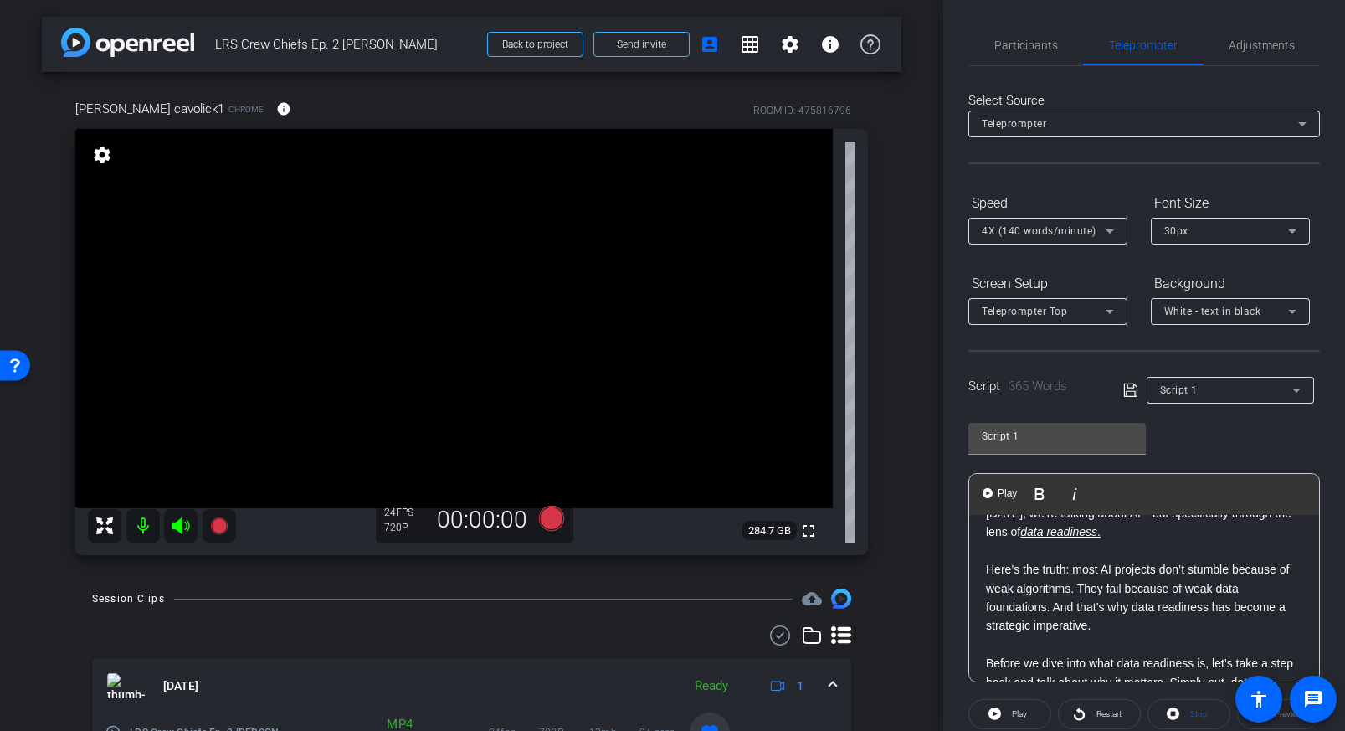
click at [988, 569] on p "Here’s the truth: most AI projects don’t stumble because of weak algorithms. Th…" at bounding box center [1144, 597] width 316 height 75
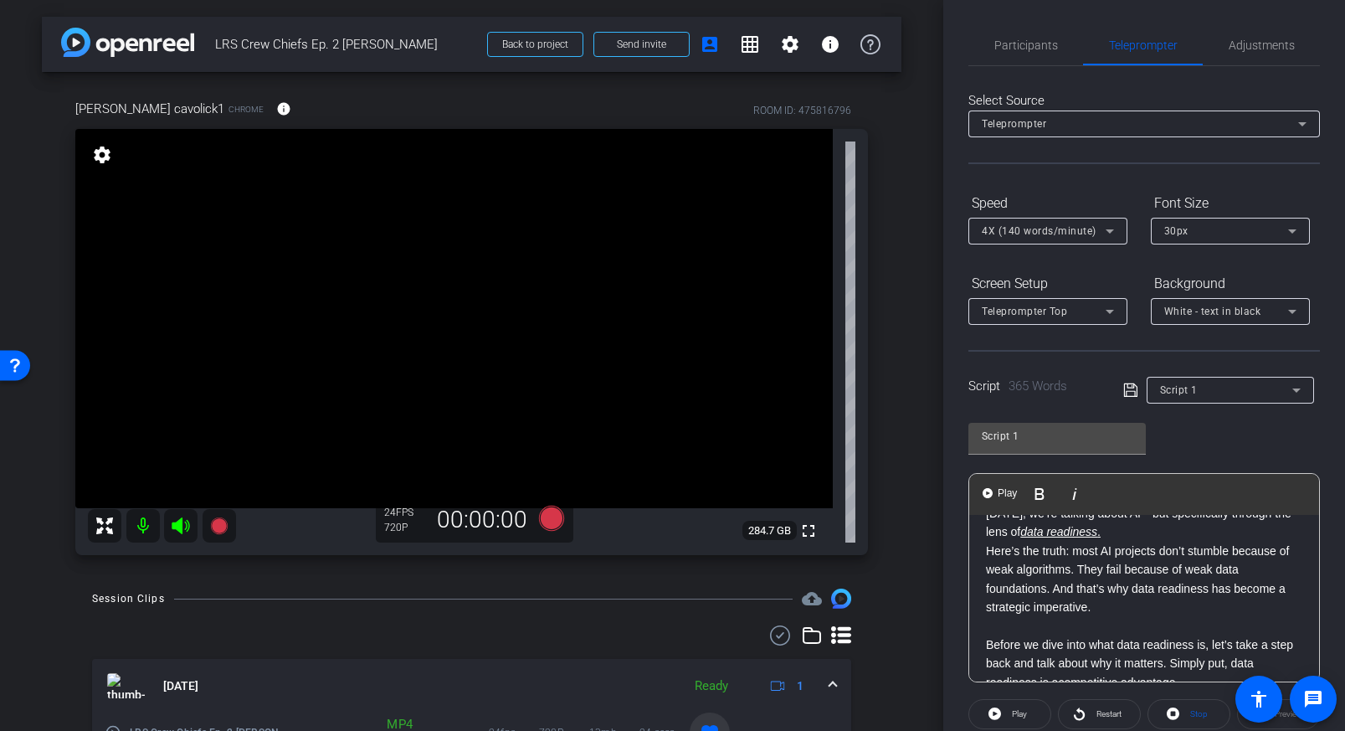
click at [987, 647] on p "Before we dive into what data readiness is, let’s take a step back and talk abo…" at bounding box center [1144, 663] width 316 height 56
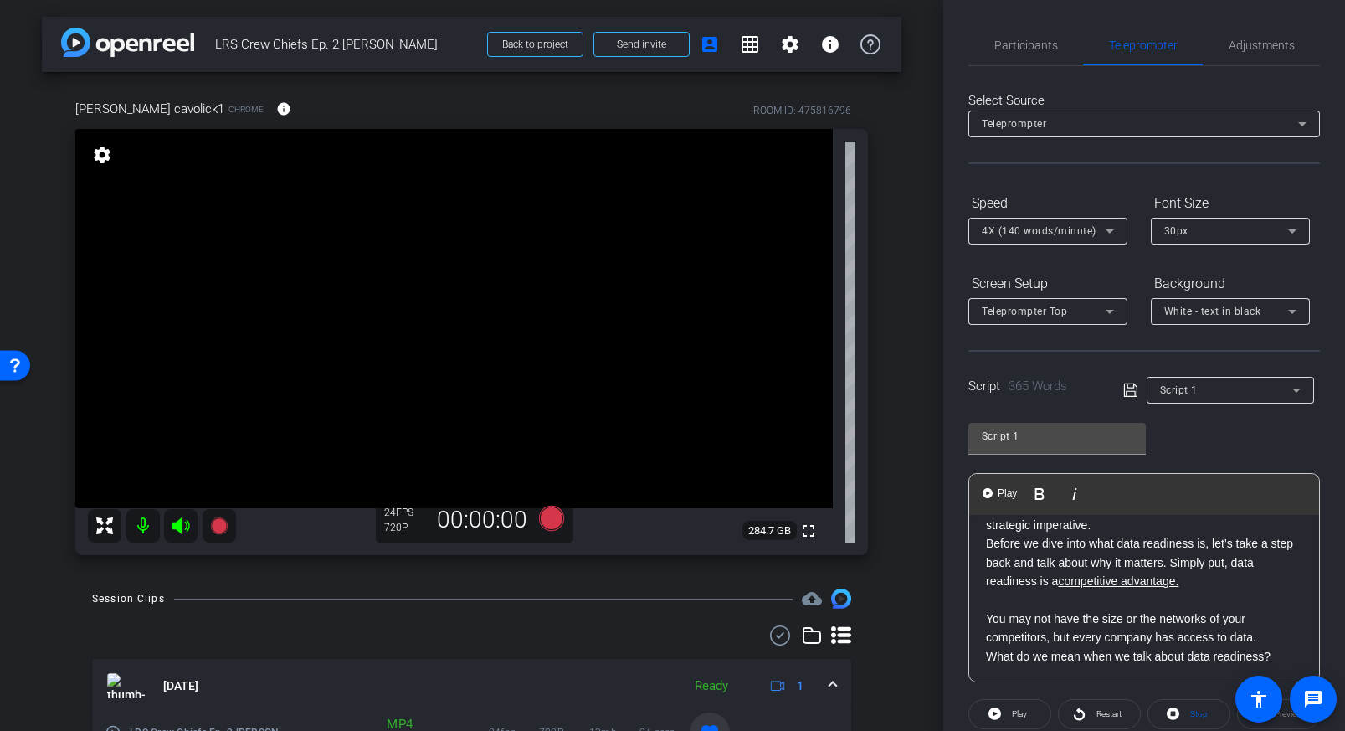
scroll to position [282, 0]
click at [984, 612] on div "Hi, I’m [PERSON_NAME], Senior Solution Architect, LRS. Welcome to Crew Chiefs, …" at bounding box center [1144, 737] width 350 height 1008
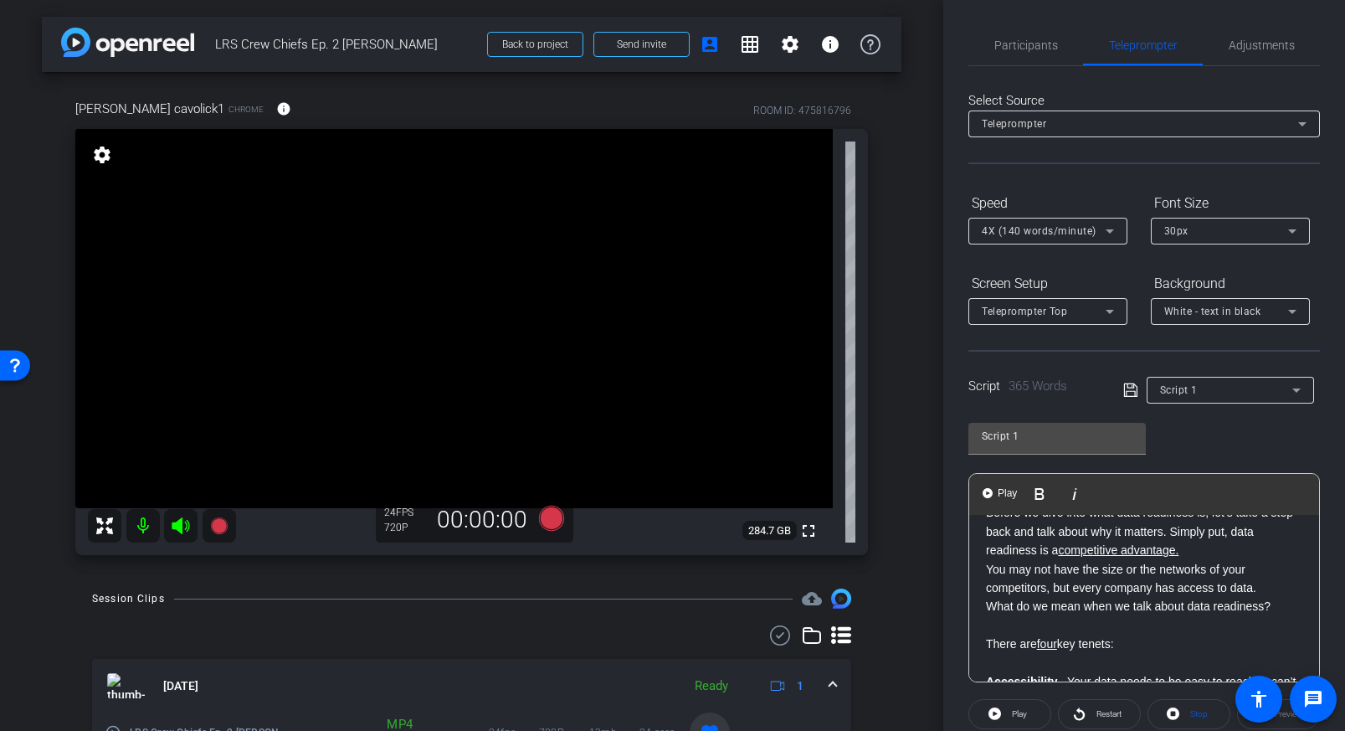
scroll to position [342, 0]
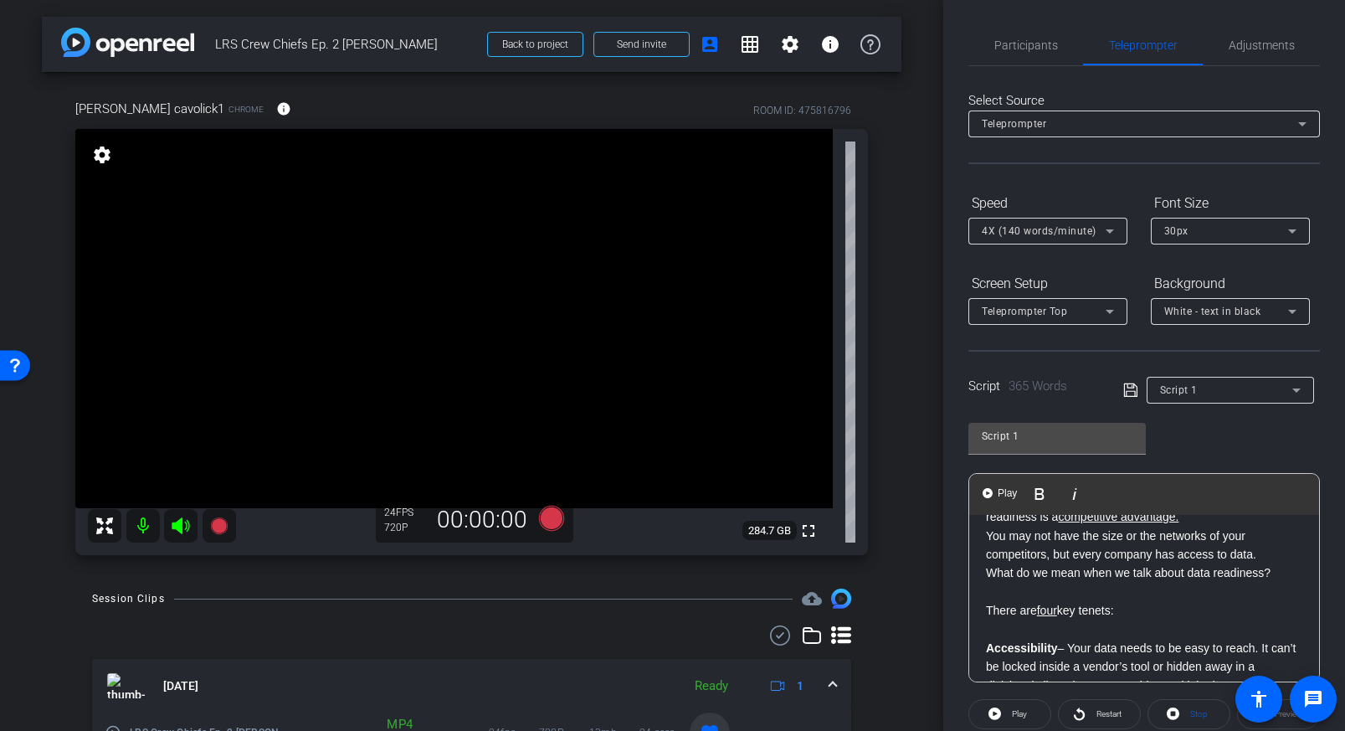
click at [984, 608] on div "Hi, I’m [PERSON_NAME], Senior Solution Architect, LRS. Welcome to Crew Chiefs, …" at bounding box center [1144, 666] width 350 height 989
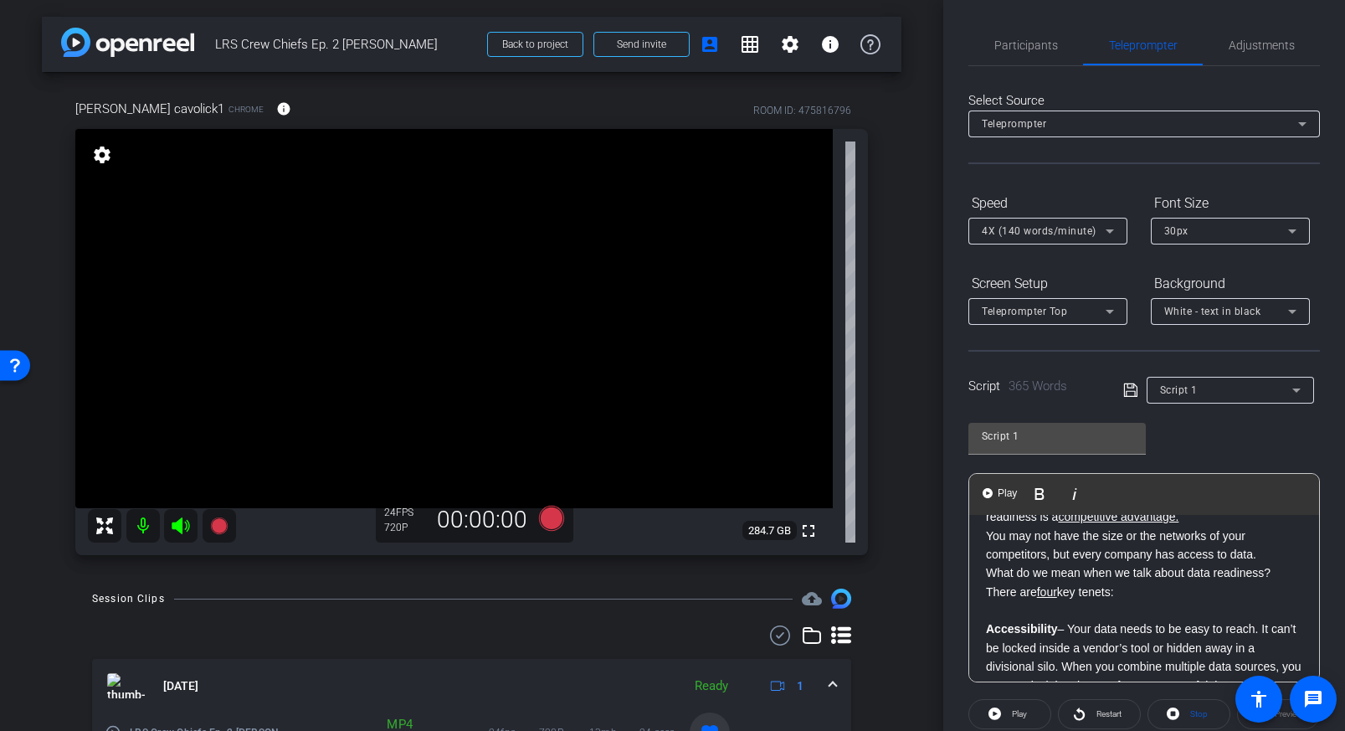
click at [984, 633] on div "Hi, I’m [PERSON_NAME], Senior Solution Architect, LRS. Welcome to Crew Chiefs, …" at bounding box center [1144, 657] width 350 height 971
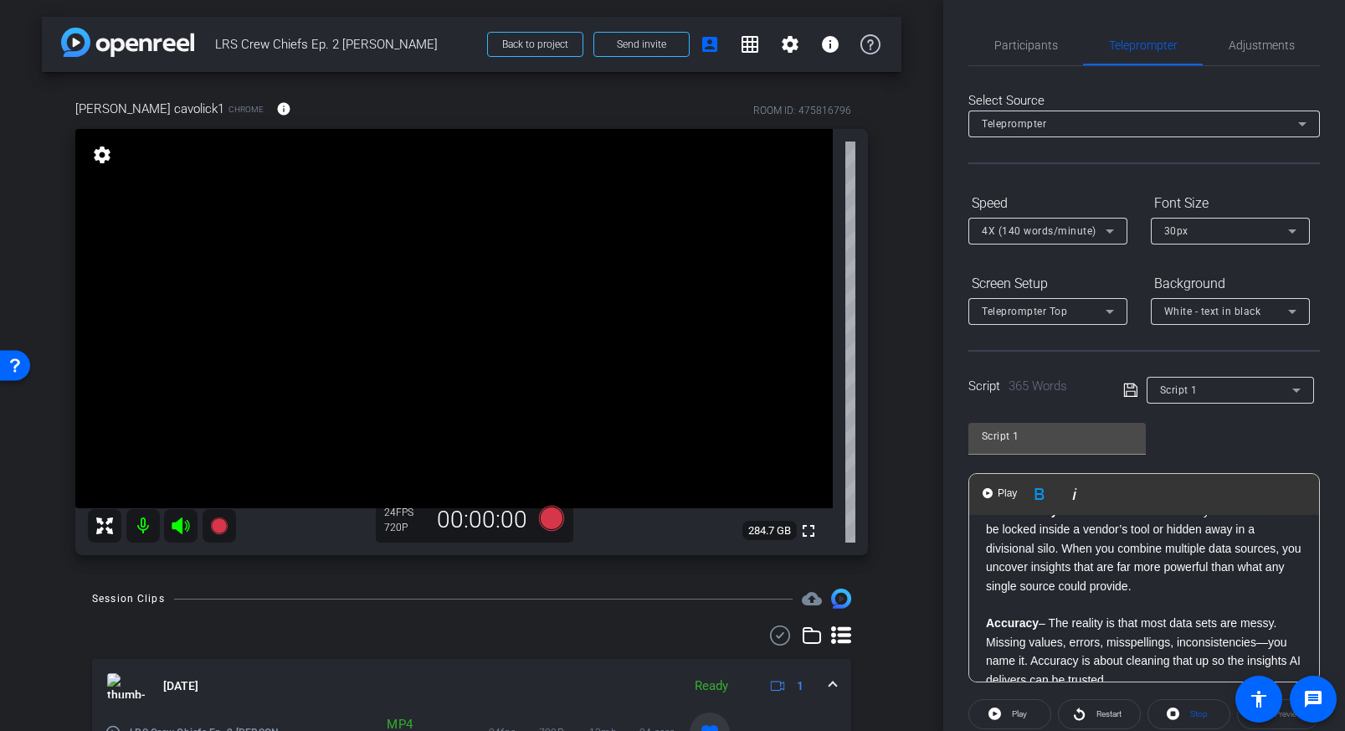
scroll to position [454, 0]
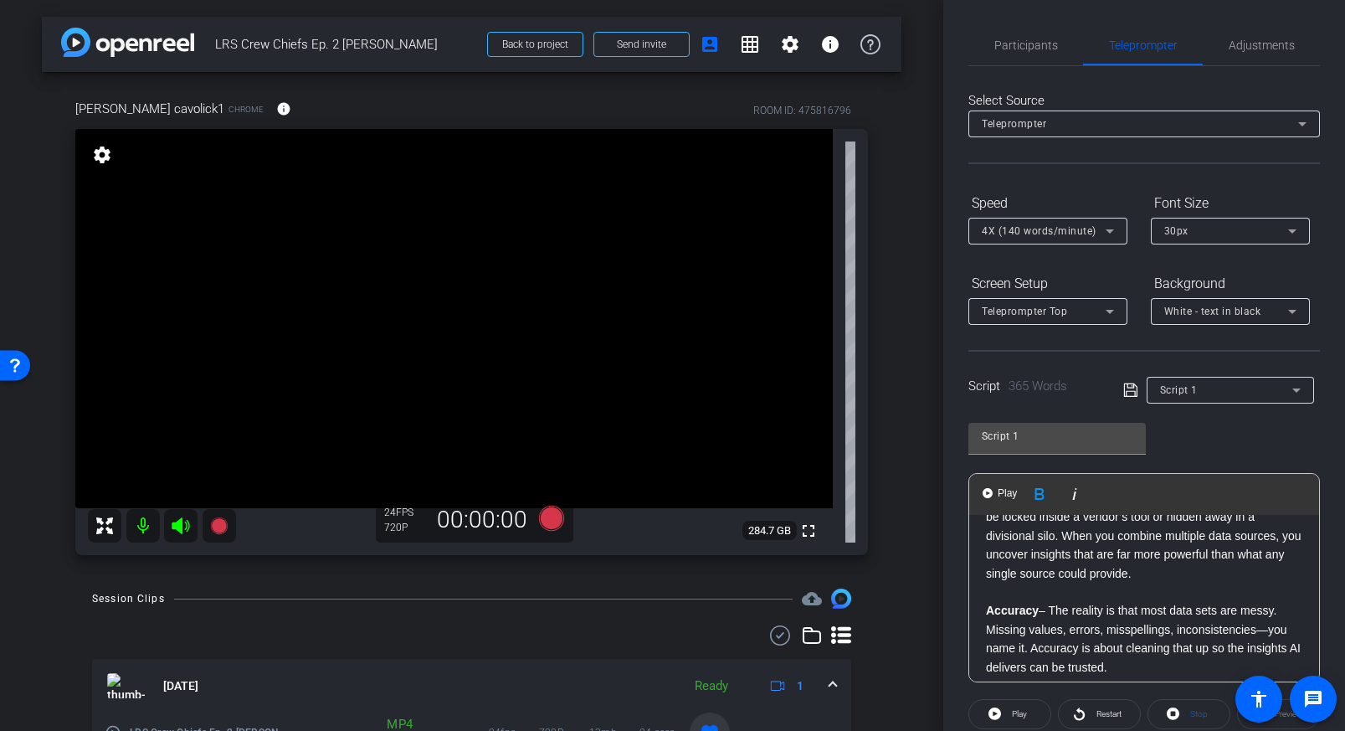
click at [987, 610] on strong "Accuracy" at bounding box center [1012, 609] width 53 height 13
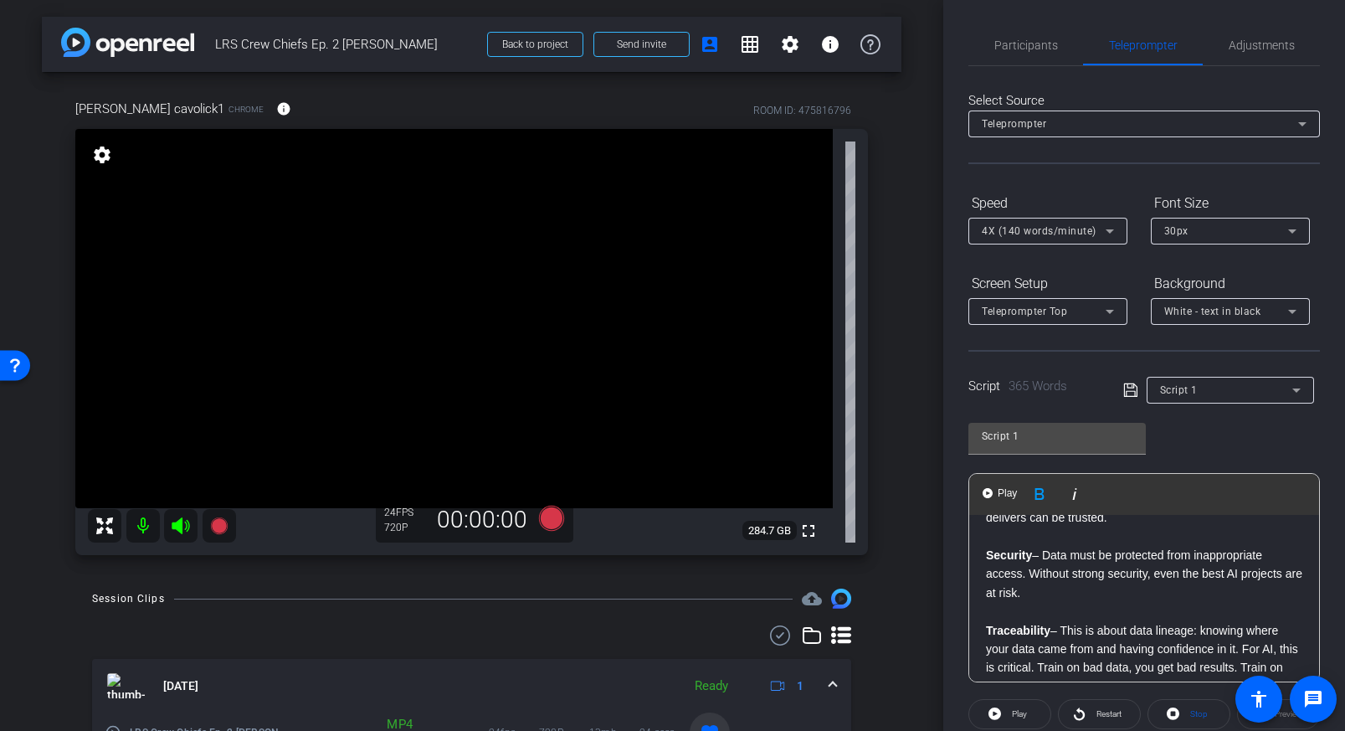
scroll to position [593, 0]
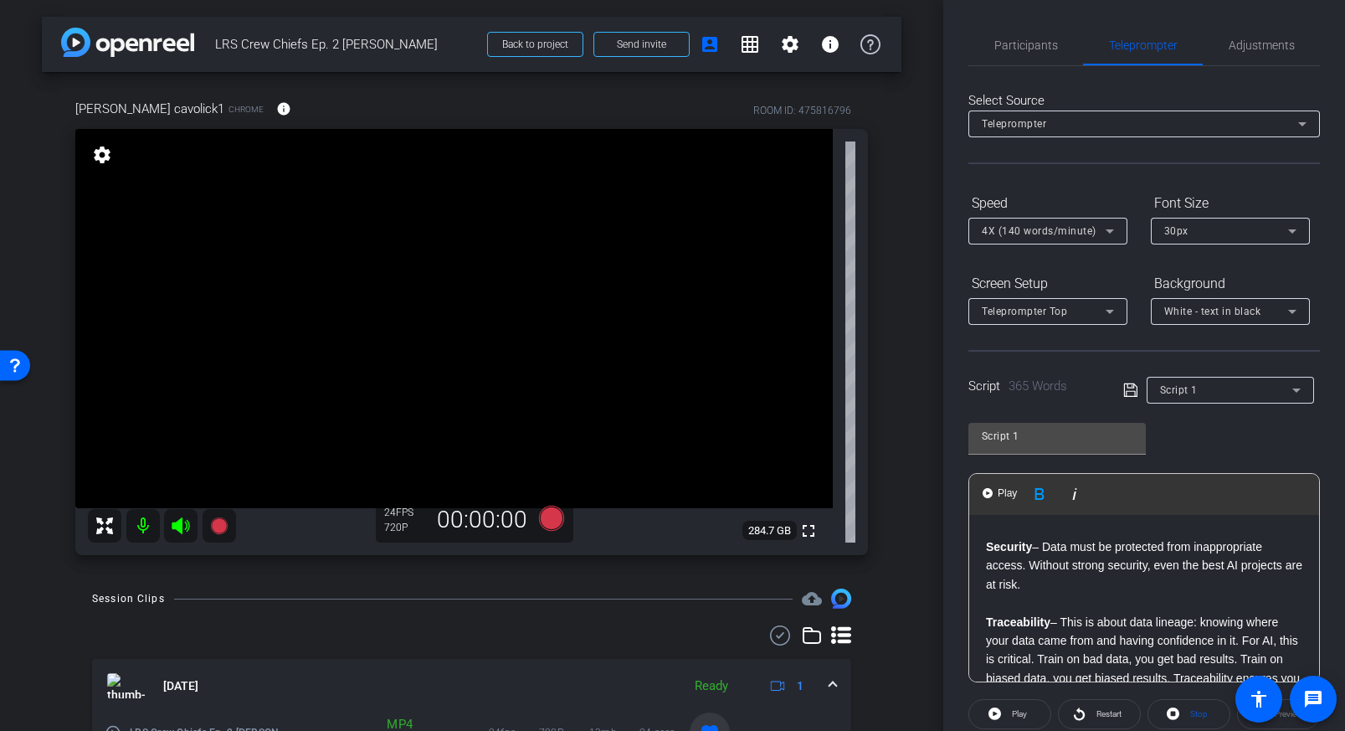
click at [987, 548] on strong "Security" at bounding box center [1009, 546] width 46 height 13
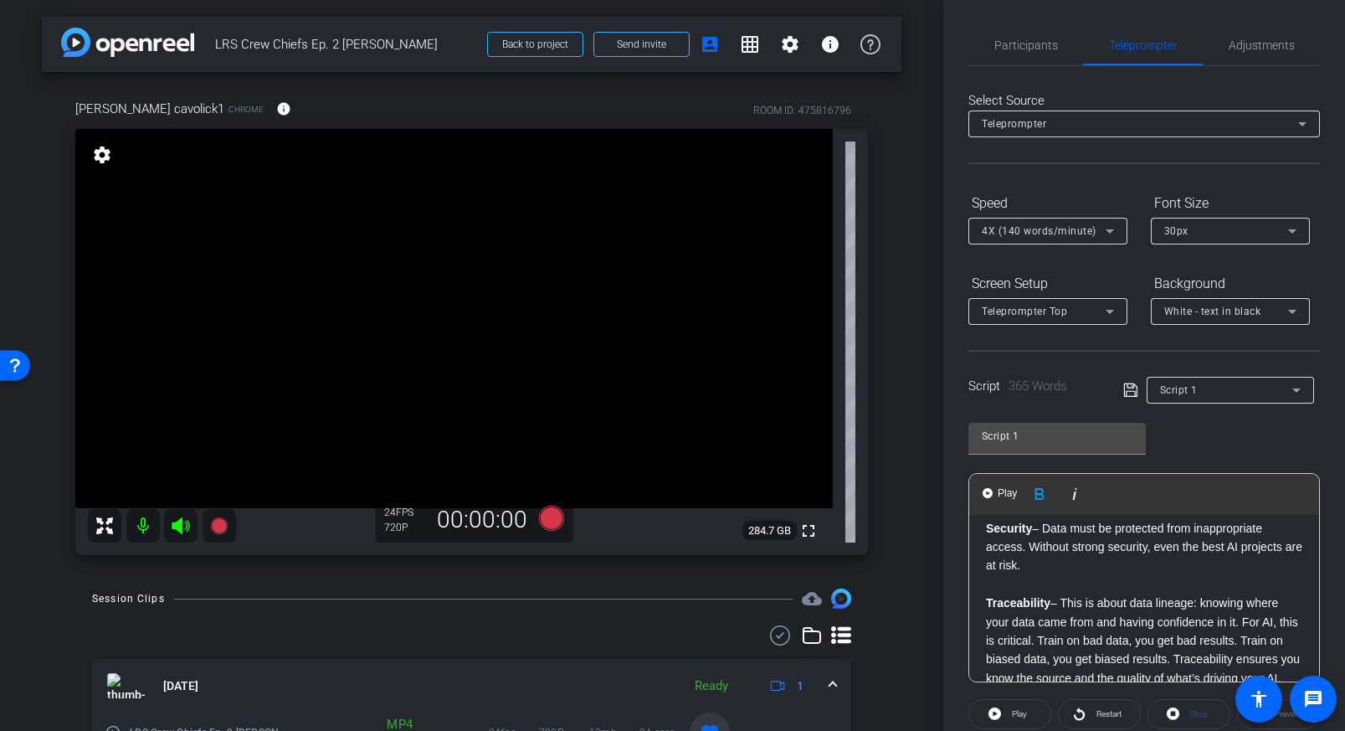
click at [986, 603] on strong "Traceability" at bounding box center [1018, 602] width 64 height 13
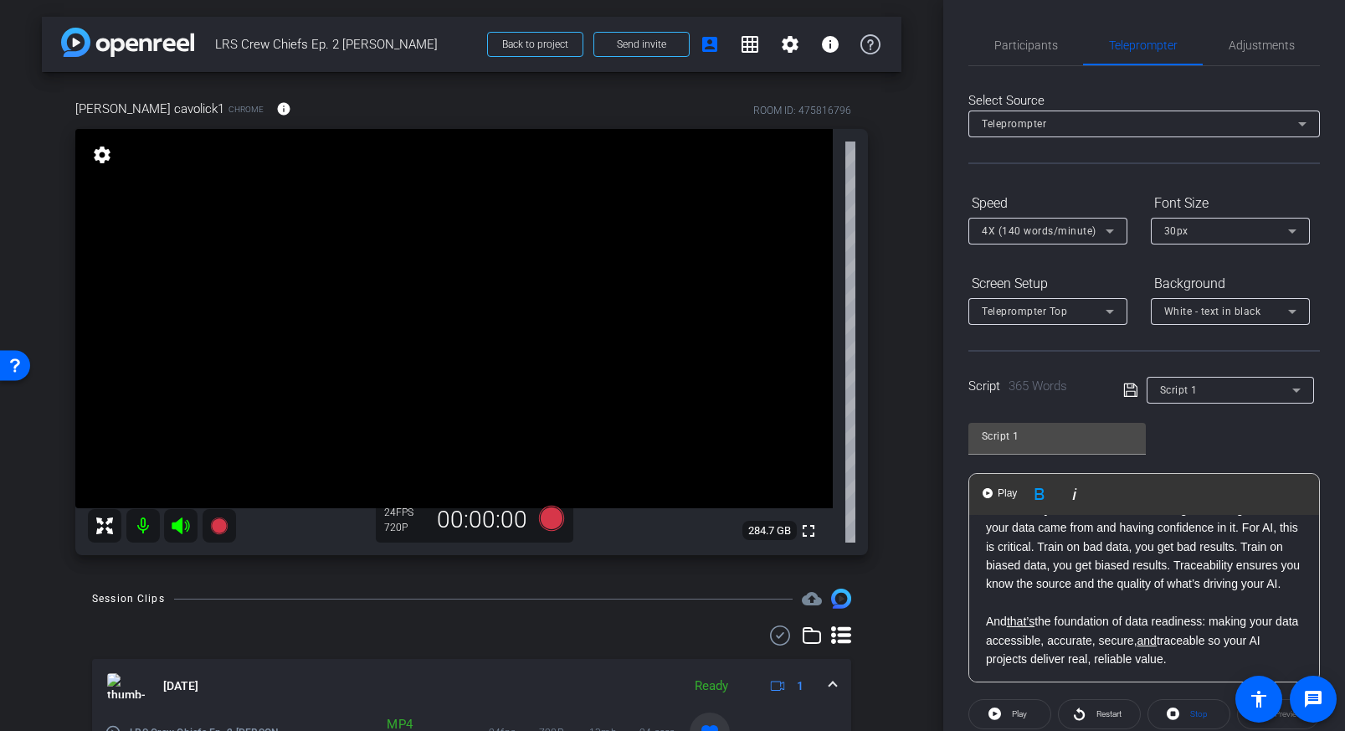
scroll to position [681, 0]
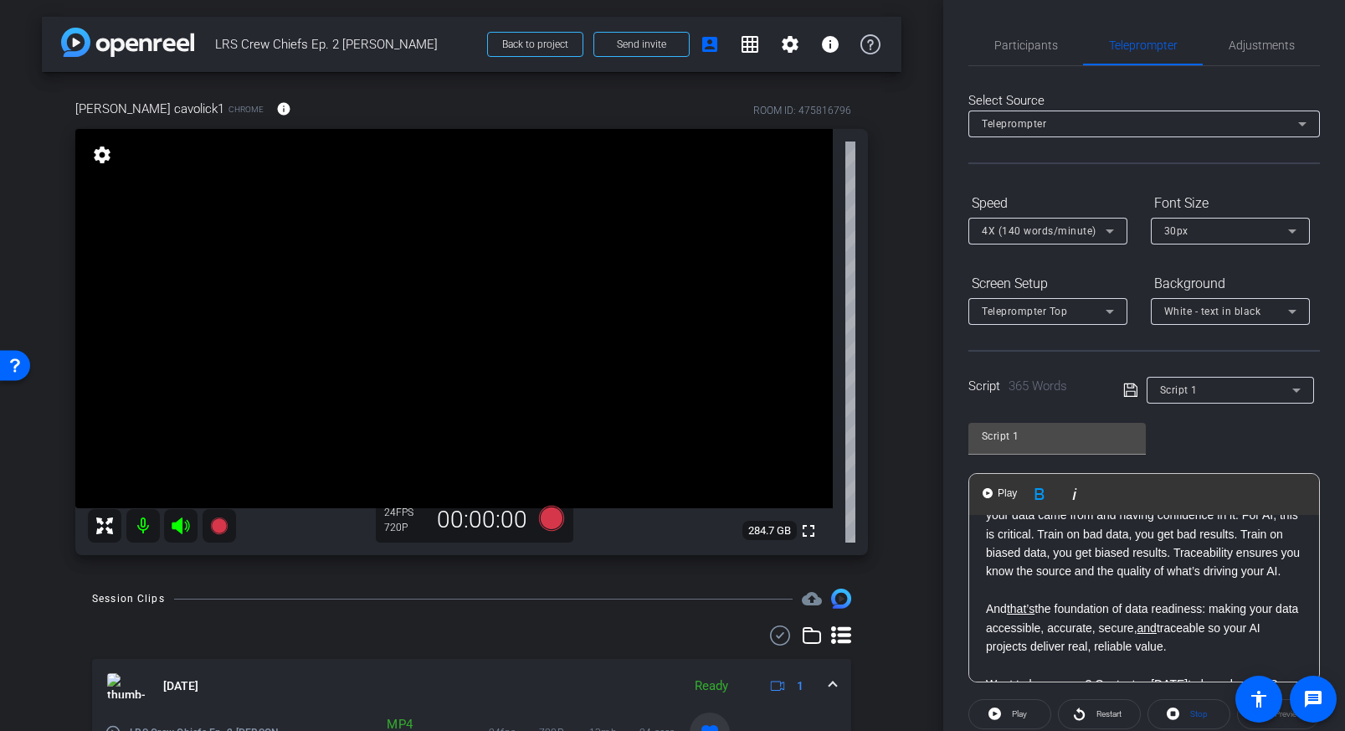
click at [983, 629] on div "Hi, I’m [PERSON_NAME], Senior Solution Architect, LRS. Welcome to Crew Chiefs, …" at bounding box center [1144, 280] width 350 height 895
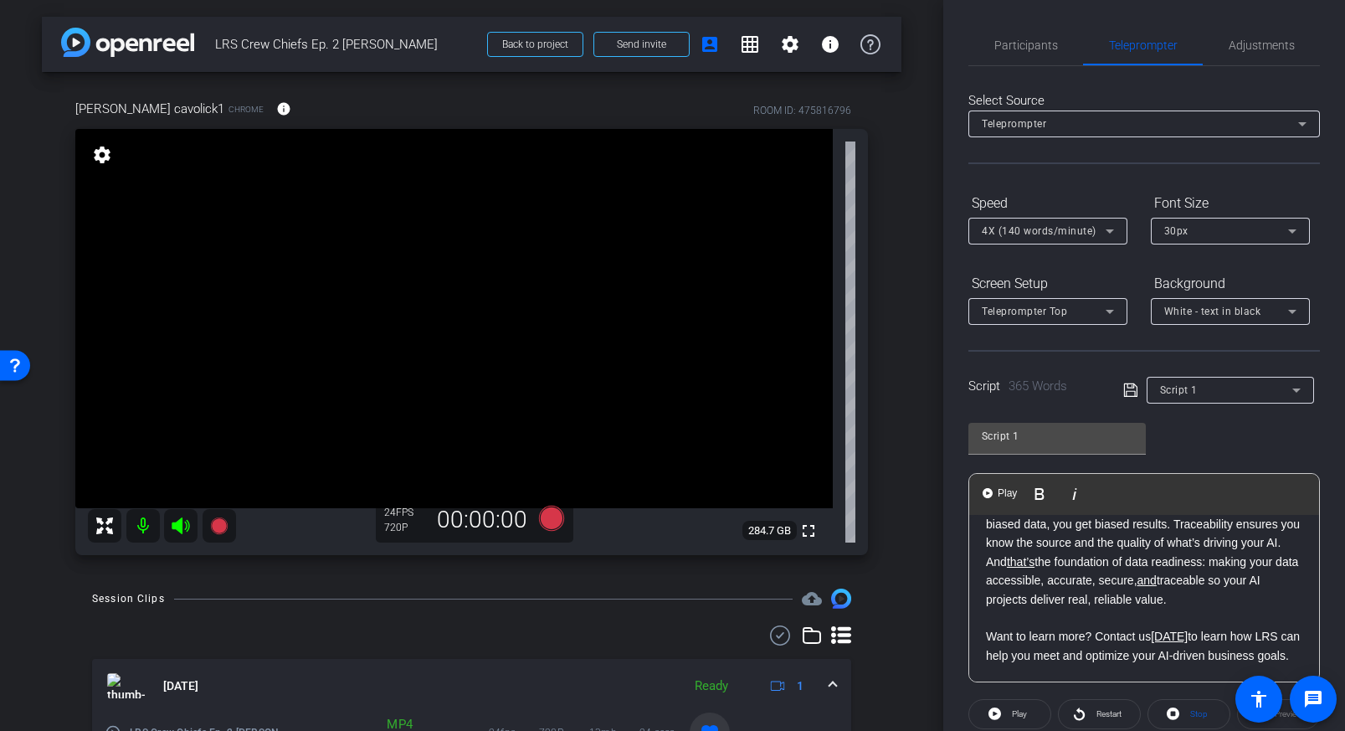
scroll to position [28, 0]
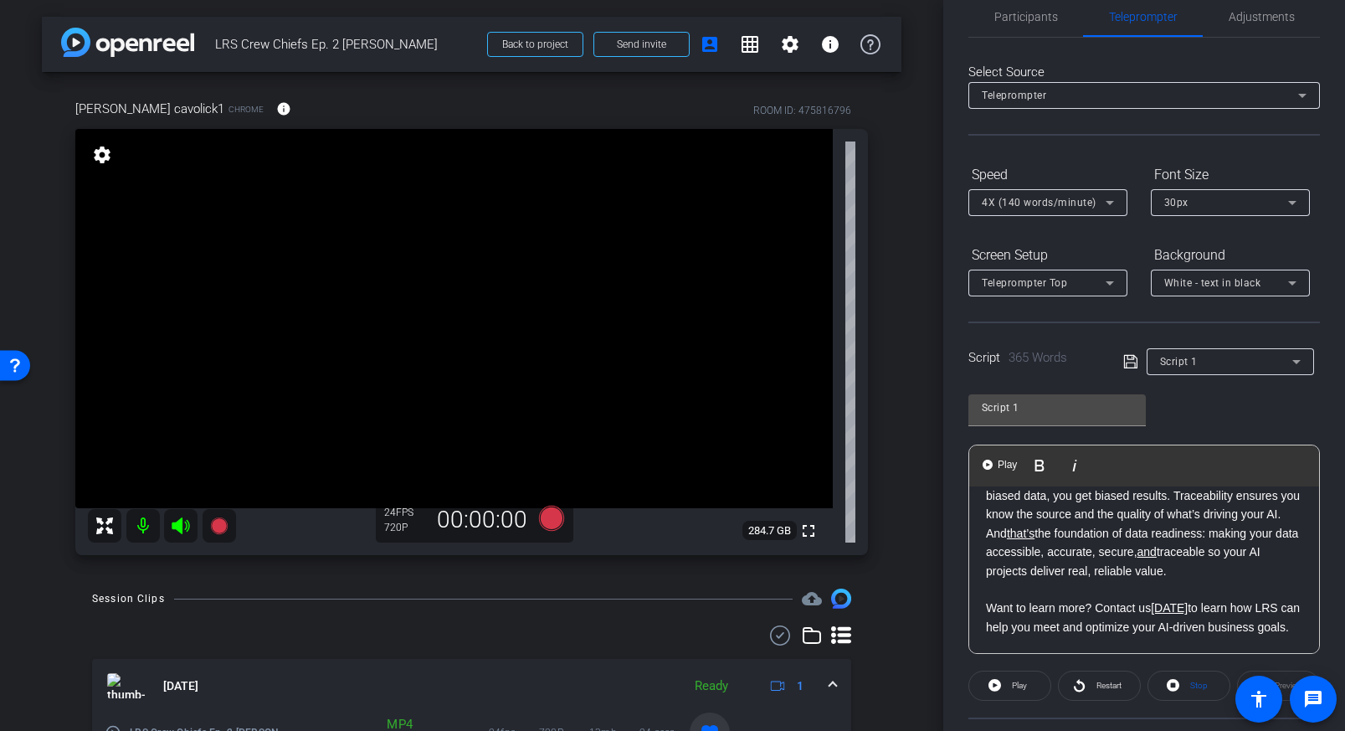
click at [987, 612] on p "Want to learn more? Contact us [DATE] to learn how LRS can help you meet and op…" at bounding box center [1144, 617] width 316 height 38
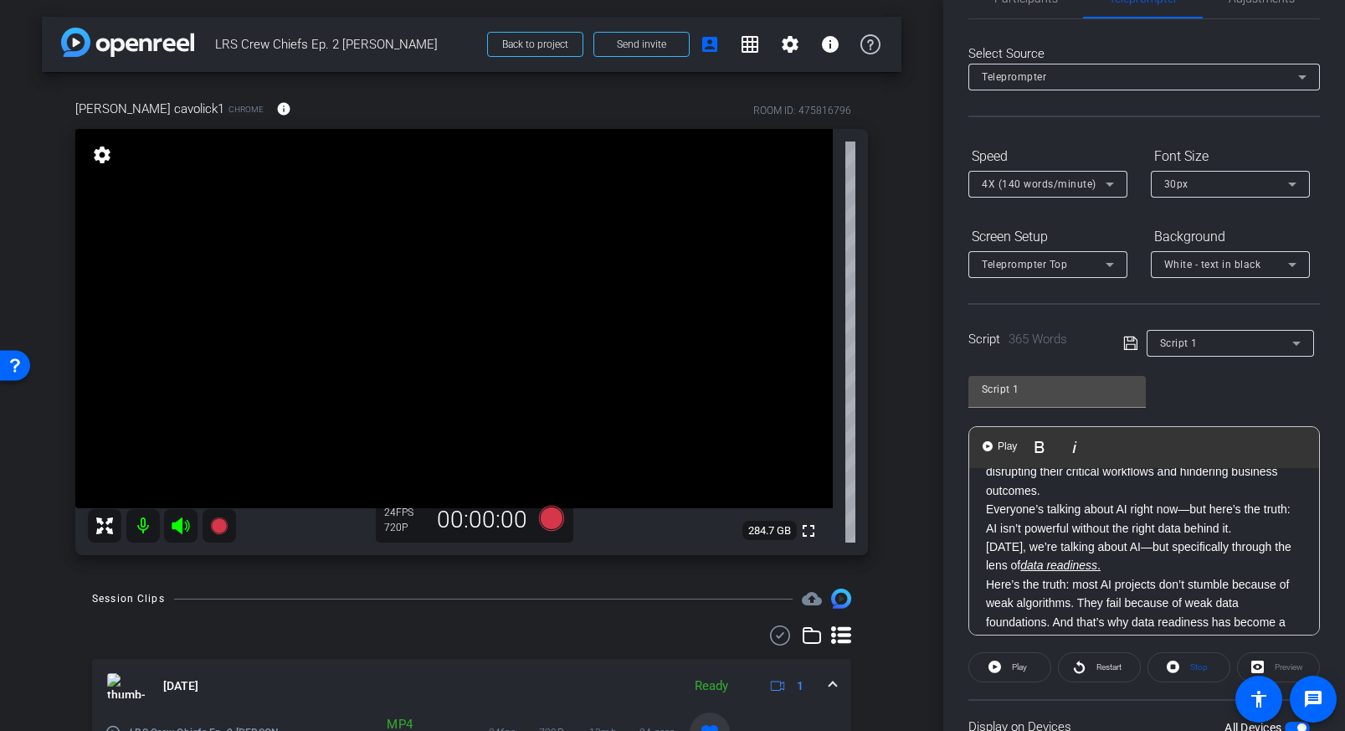
scroll to position [0, 0]
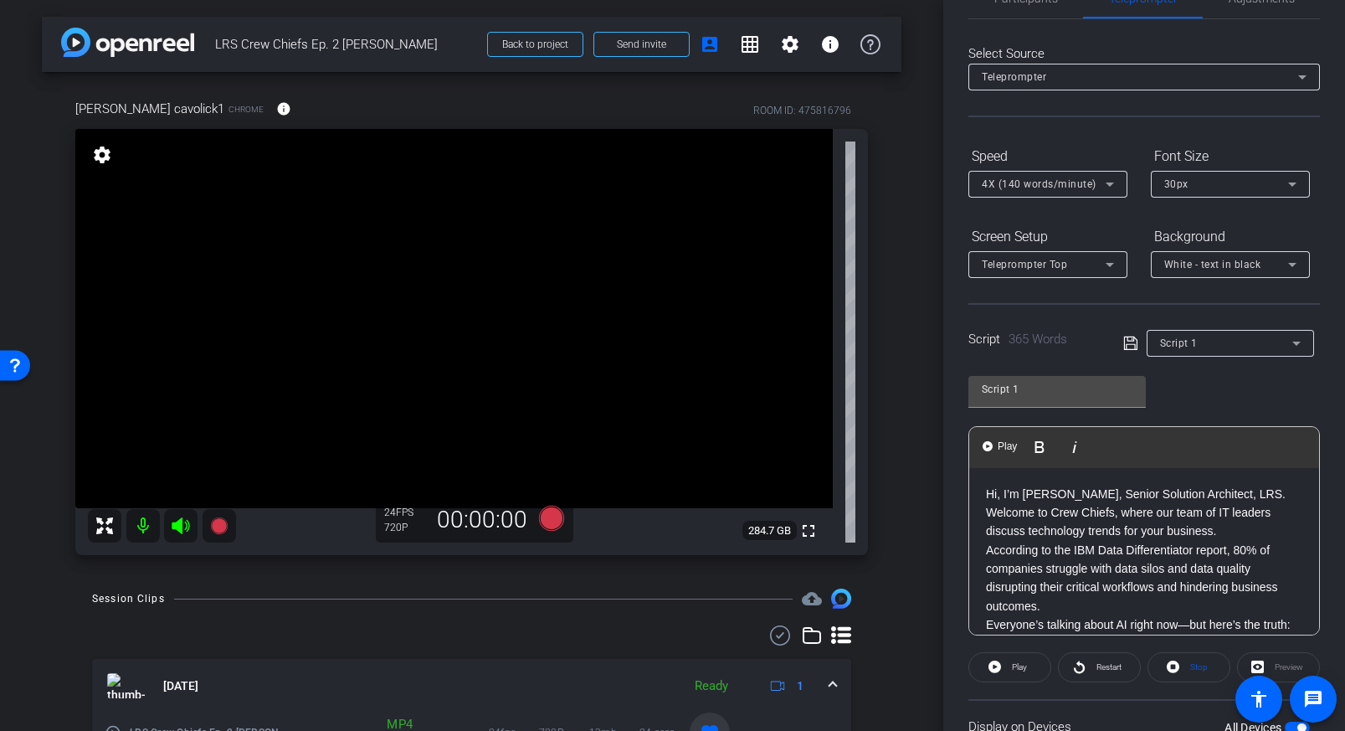
click at [1155, 553] on p "According to the IBM Data Differentiator report, 80% of companies struggle with…" at bounding box center [1144, 578] width 316 height 75
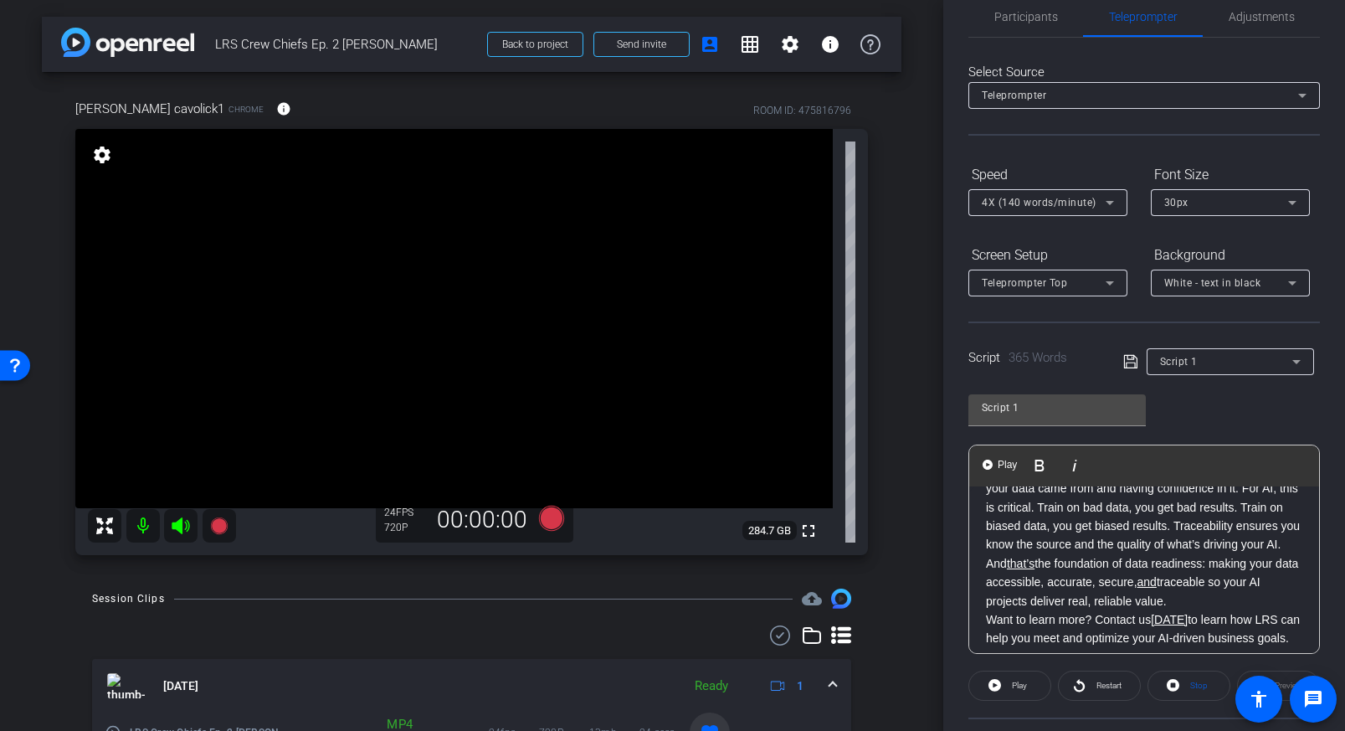
scroll to position [710, 0]
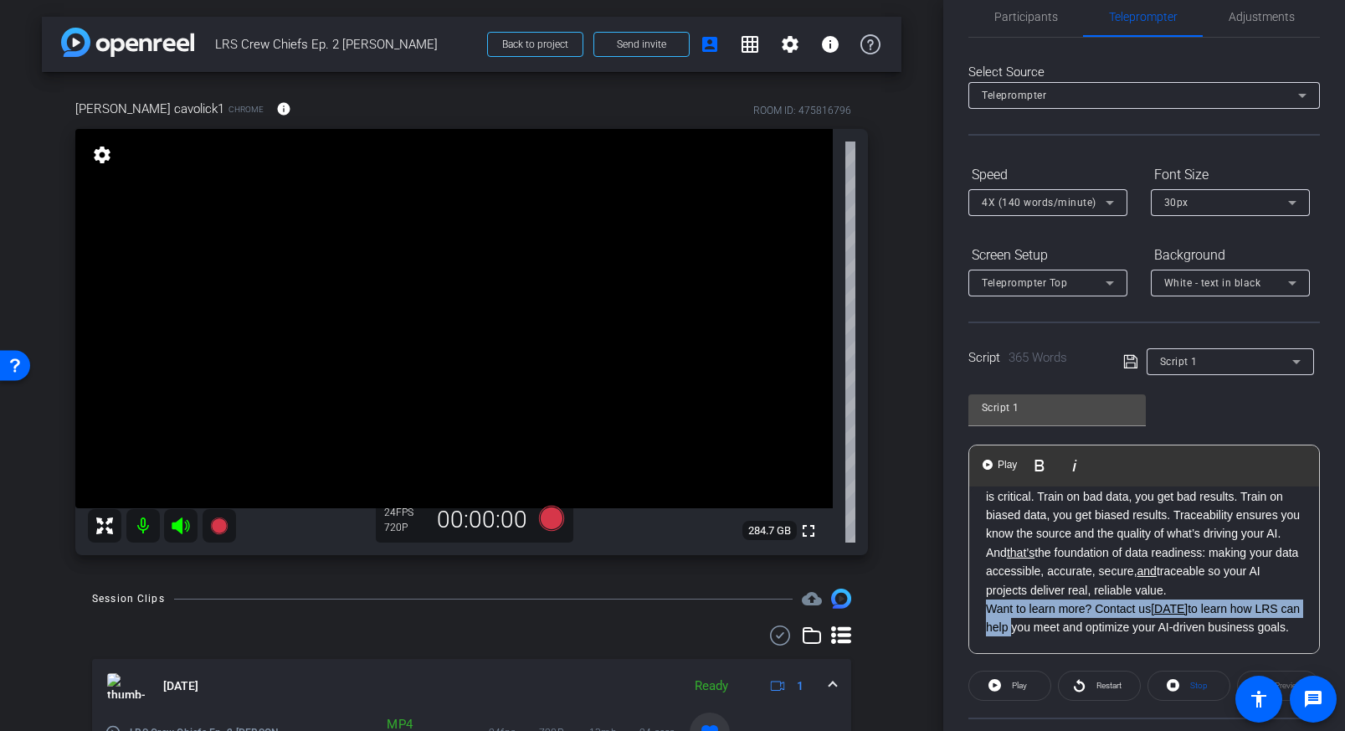
drag, startPoint x: 985, startPoint y: 609, endPoint x: 1008, endPoint y: 627, distance: 28.6
click at [1008, 627] on p "Want to learn more? Contact us [DATE] to learn how LRS can help you meet and op…" at bounding box center [1144, 618] width 316 height 38
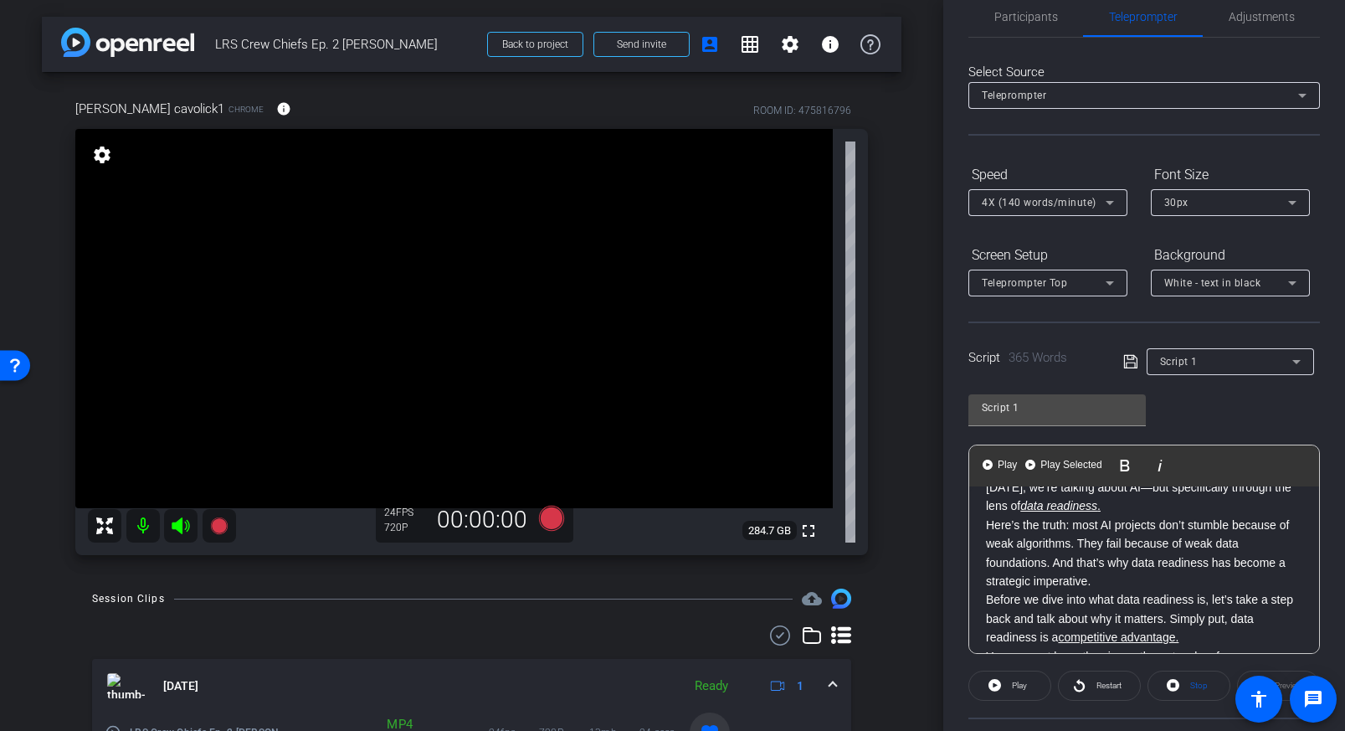
scroll to position [0, 0]
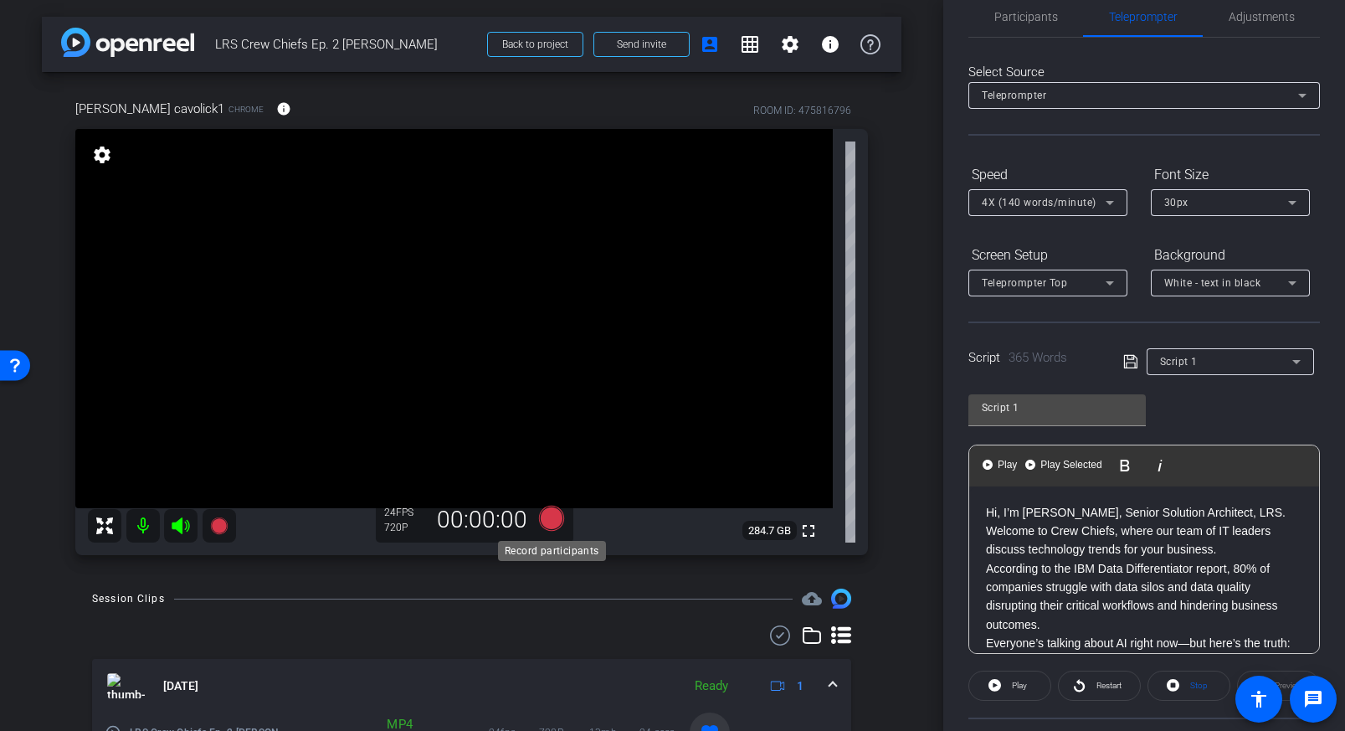
click at [554, 511] on icon at bounding box center [550, 517] width 25 height 25
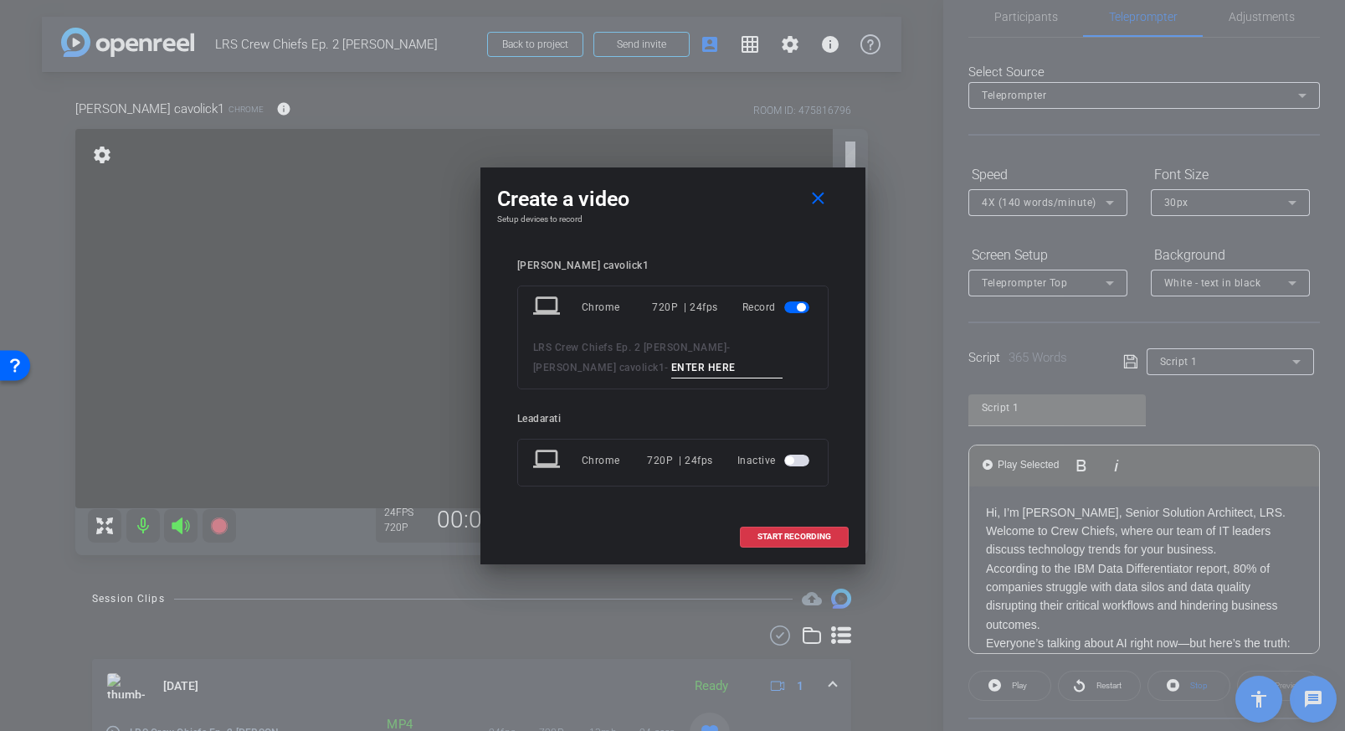
click at [671, 362] on input at bounding box center [727, 367] width 112 height 21
type input "Full video take 1"
click at [815, 541] on span at bounding box center [794, 536] width 107 height 40
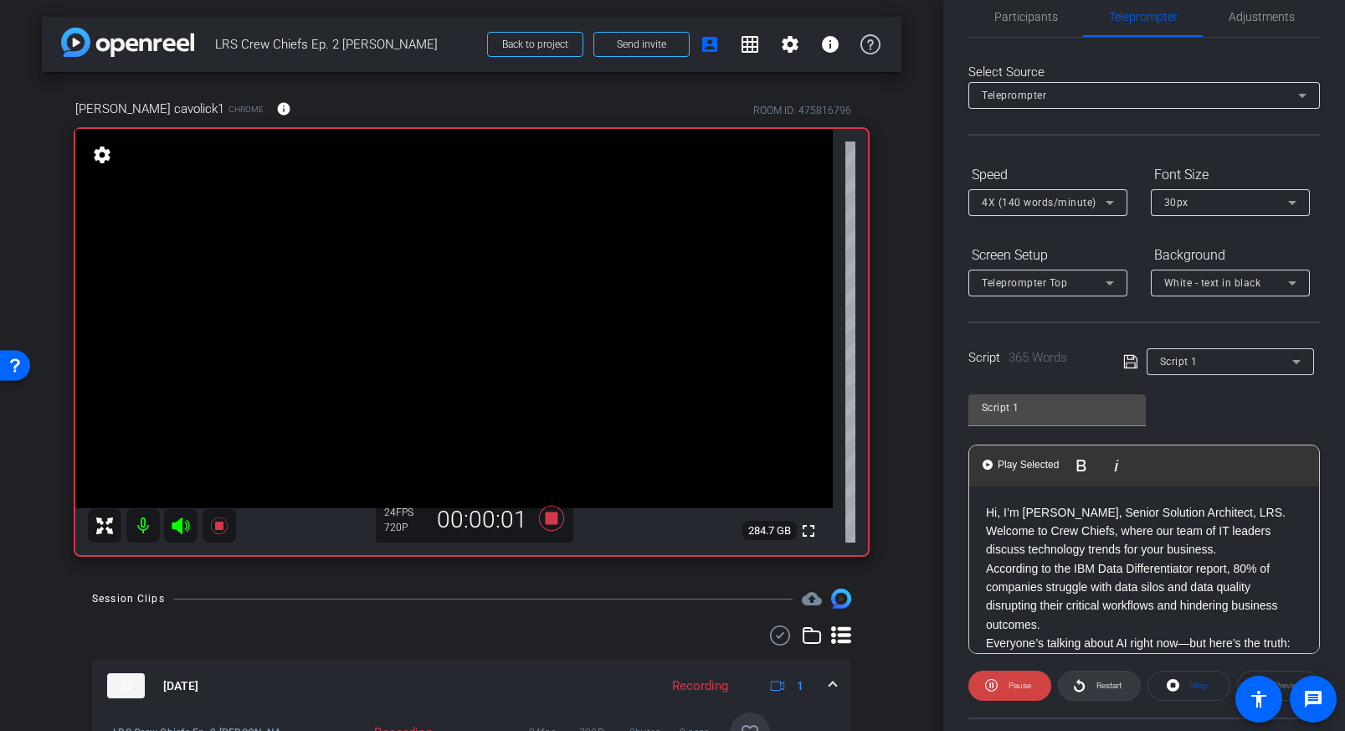
click at [1085, 685] on span at bounding box center [1099, 685] width 81 height 40
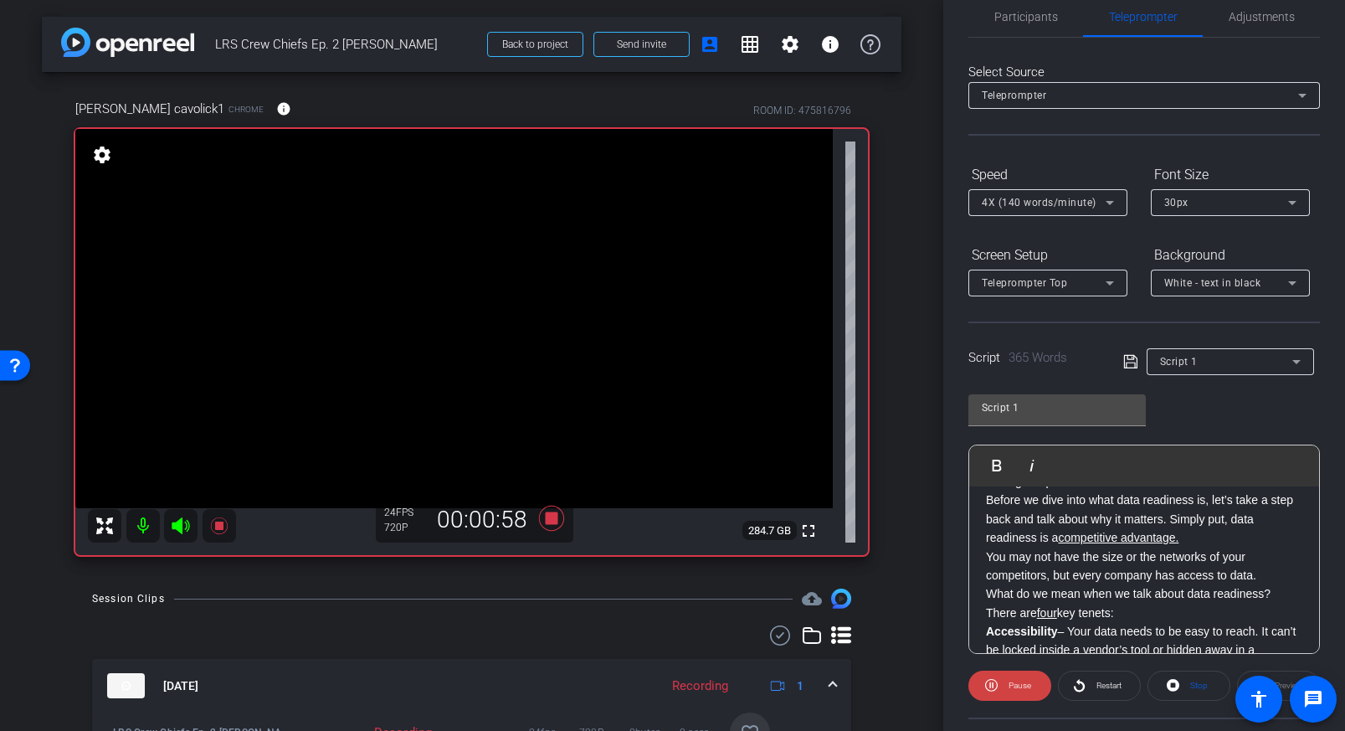
scroll to position [302, 0]
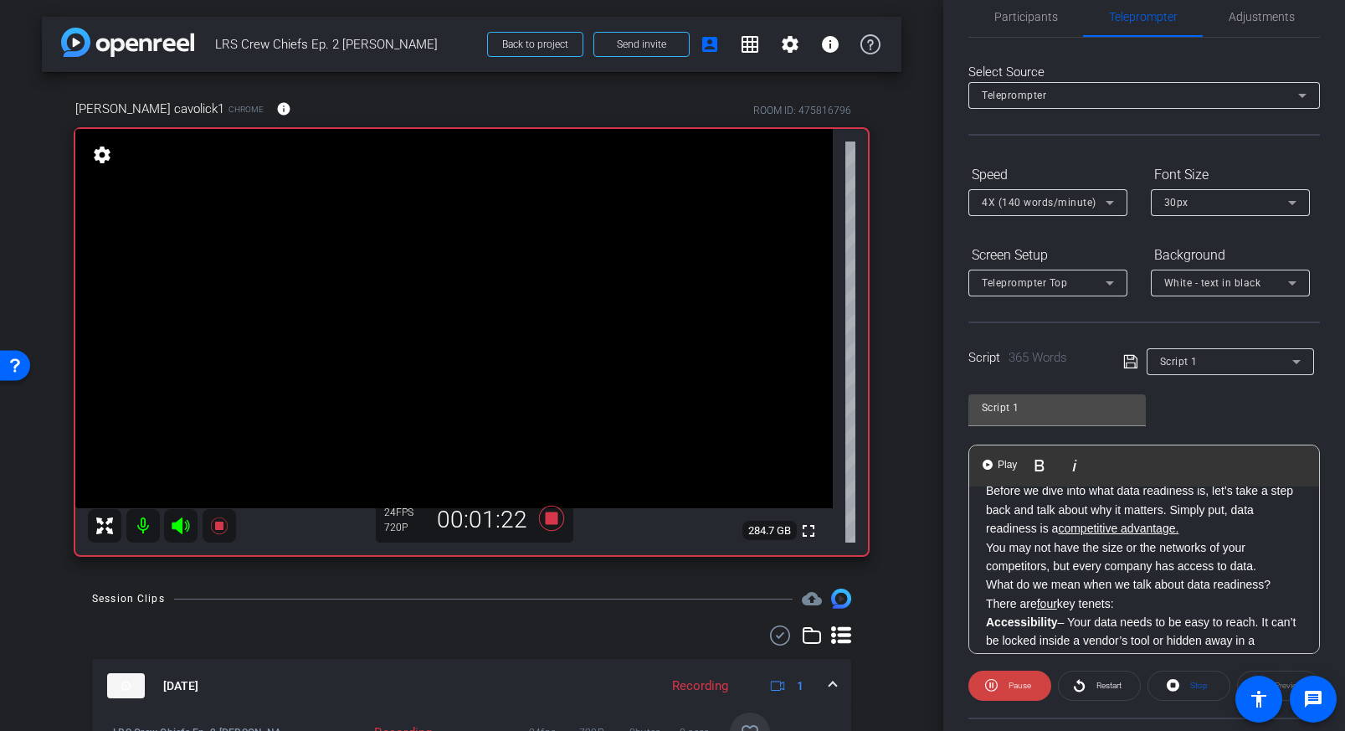
drag, startPoint x: 985, startPoint y: 545, endPoint x: 1281, endPoint y: 561, distance: 296.7
click at [1281, 561] on p "You may not have the size or the networks of your competitors, but every compan…" at bounding box center [1144, 557] width 316 height 38
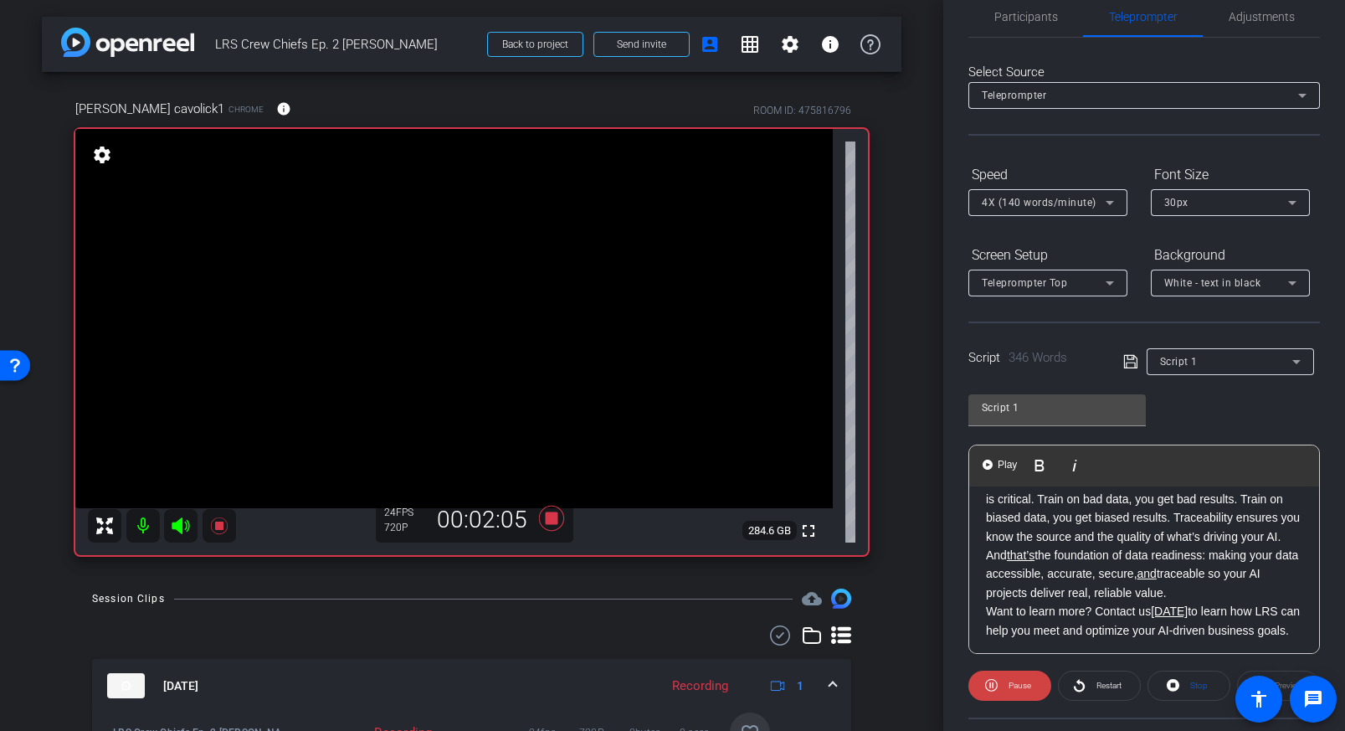
scroll to position [646, 0]
drag, startPoint x: 1091, startPoint y: 617, endPoint x: 1131, endPoint y: 619, distance: 39.4
click at [1131, 606] on p "And that’s the foundation of data readiness: making your data accessible, accur…" at bounding box center [1144, 578] width 316 height 56
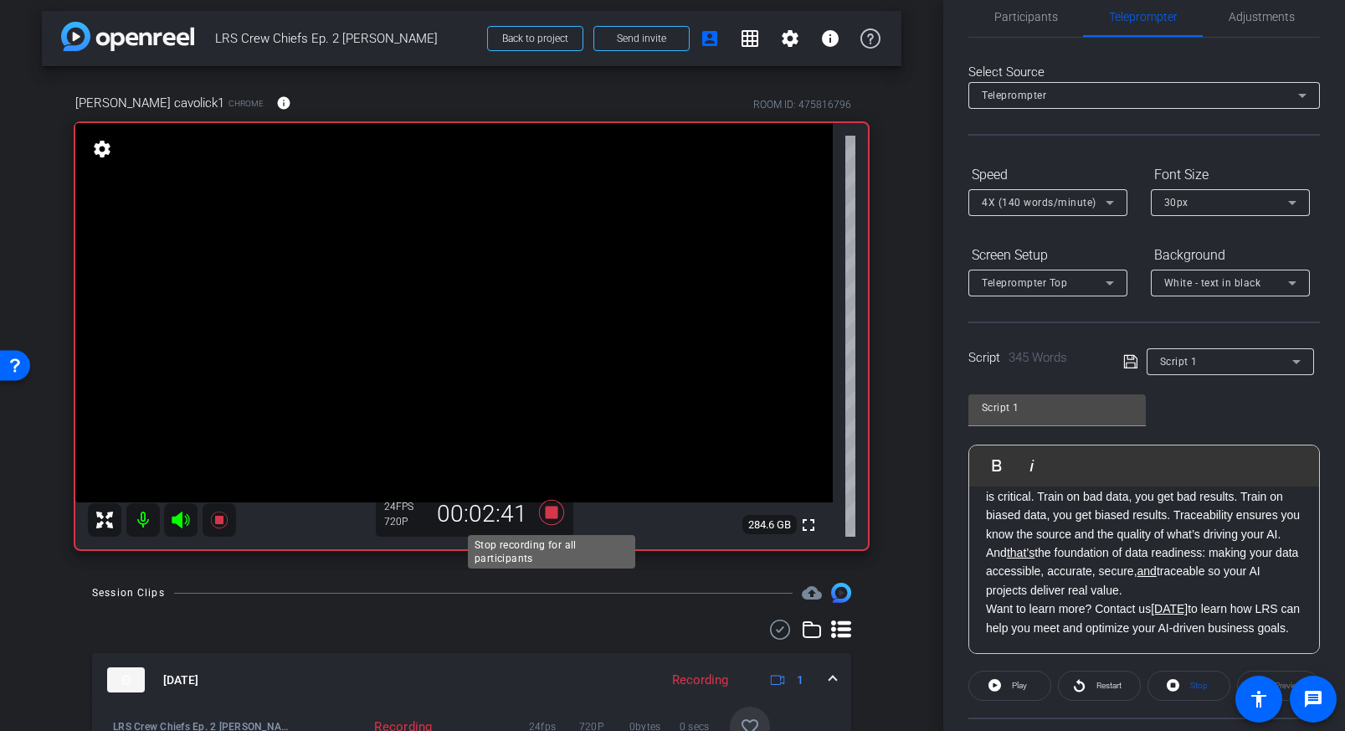
click at [543, 511] on icon at bounding box center [551, 512] width 40 height 30
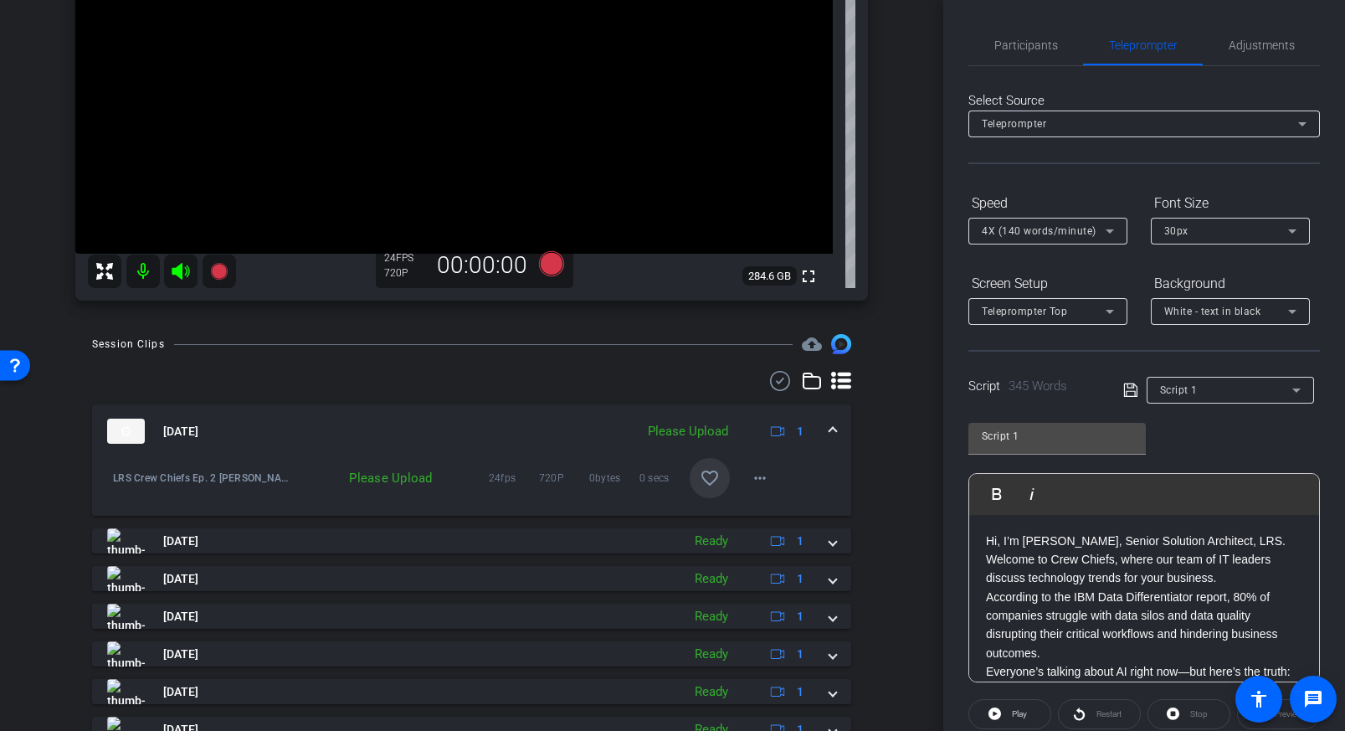
scroll to position [274, 0]
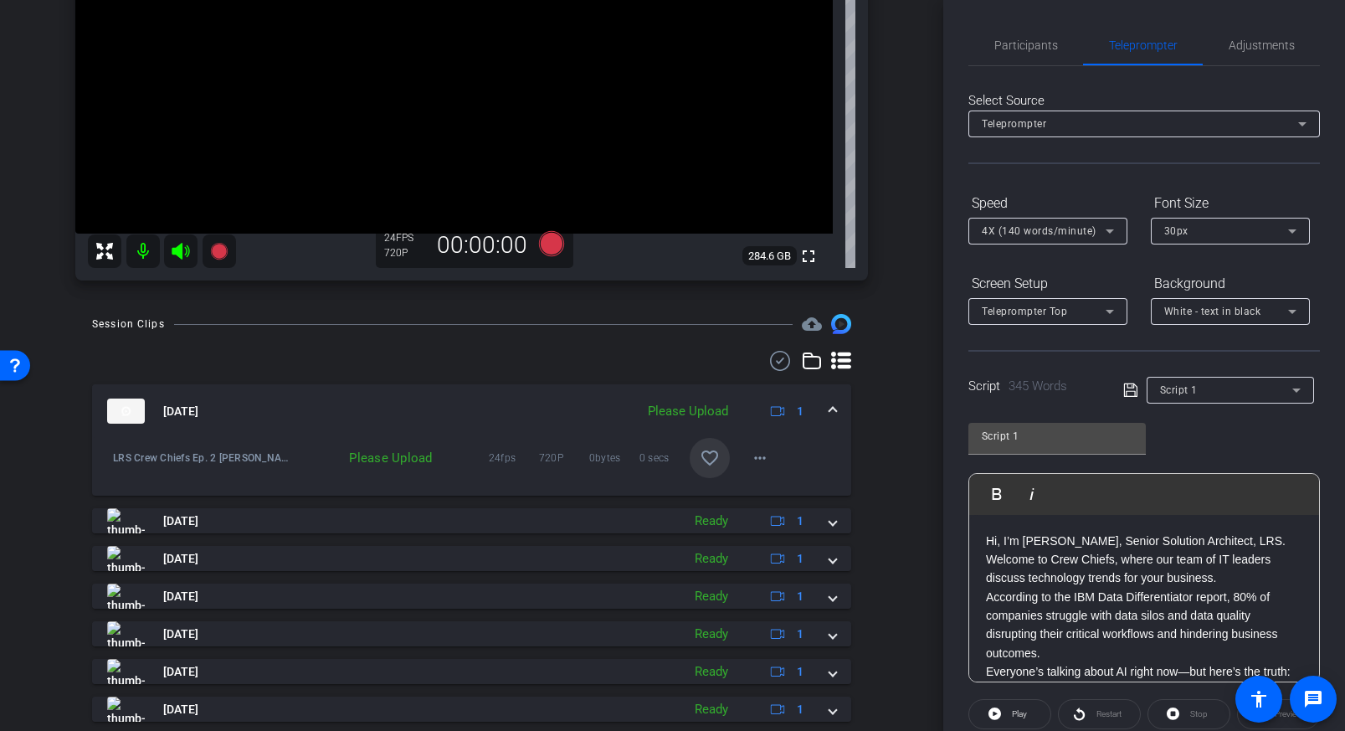
click at [715, 410] on div "Please Upload" at bounding box center [687, 411] width 97 height 19
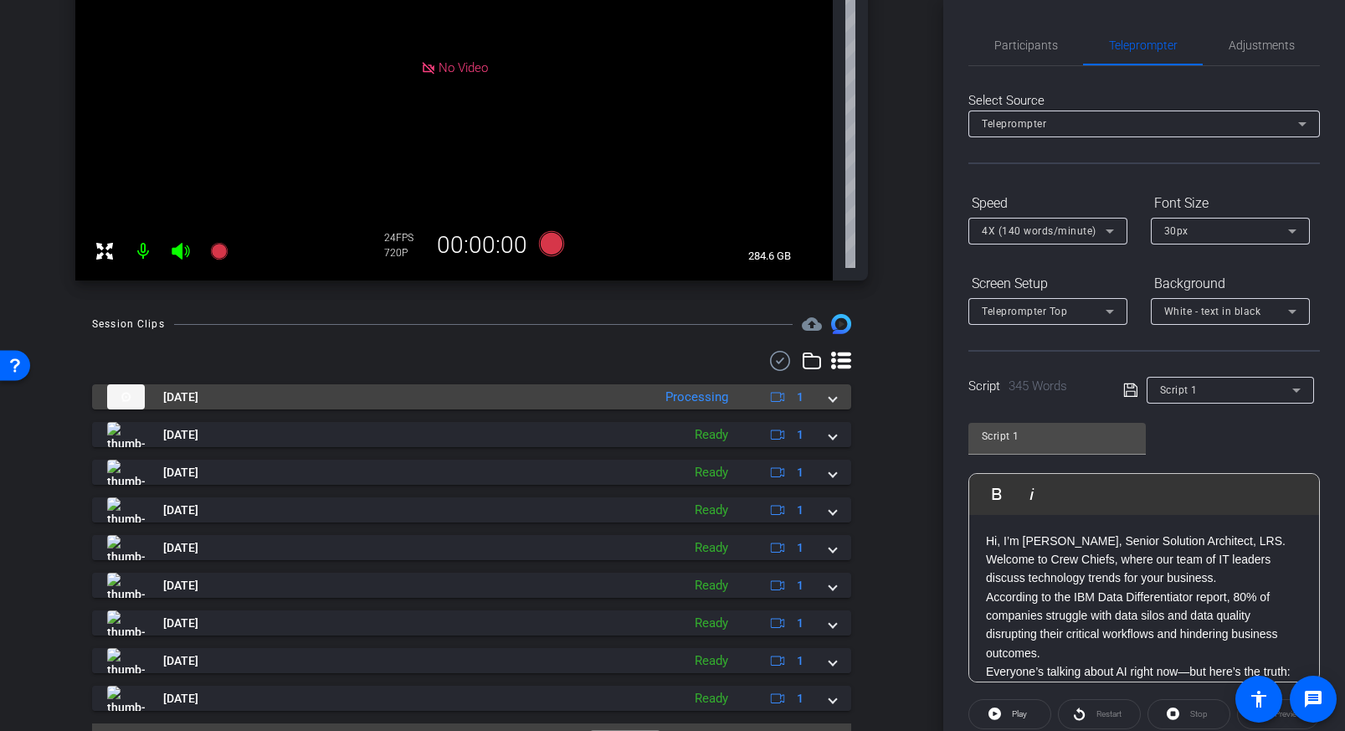
click at [890, 458] on div "Session Clips cloud_upload [DATE] Processing 1 LRS Crew Chiefs Ep. 2 [PERSON_NA…" at bounding box center [471, 542] width 859 height 456
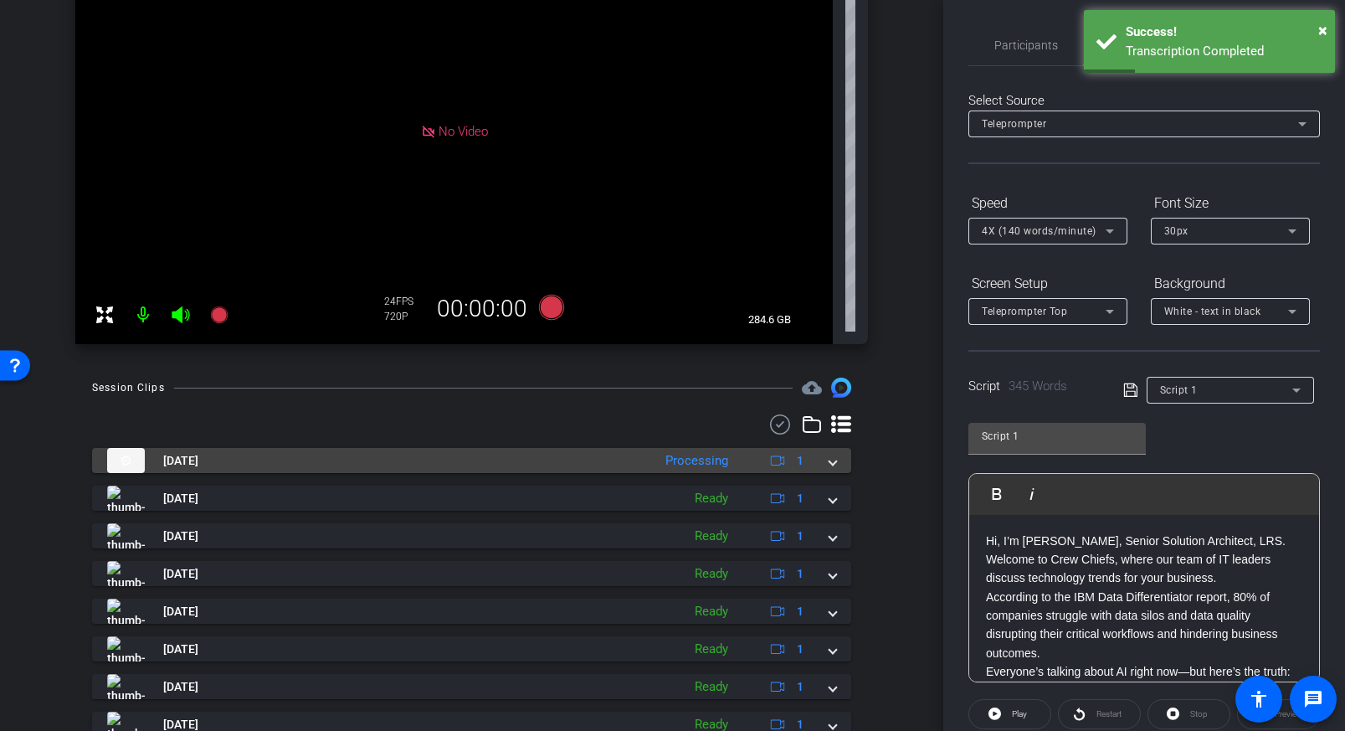
scroll to position [198, 0]
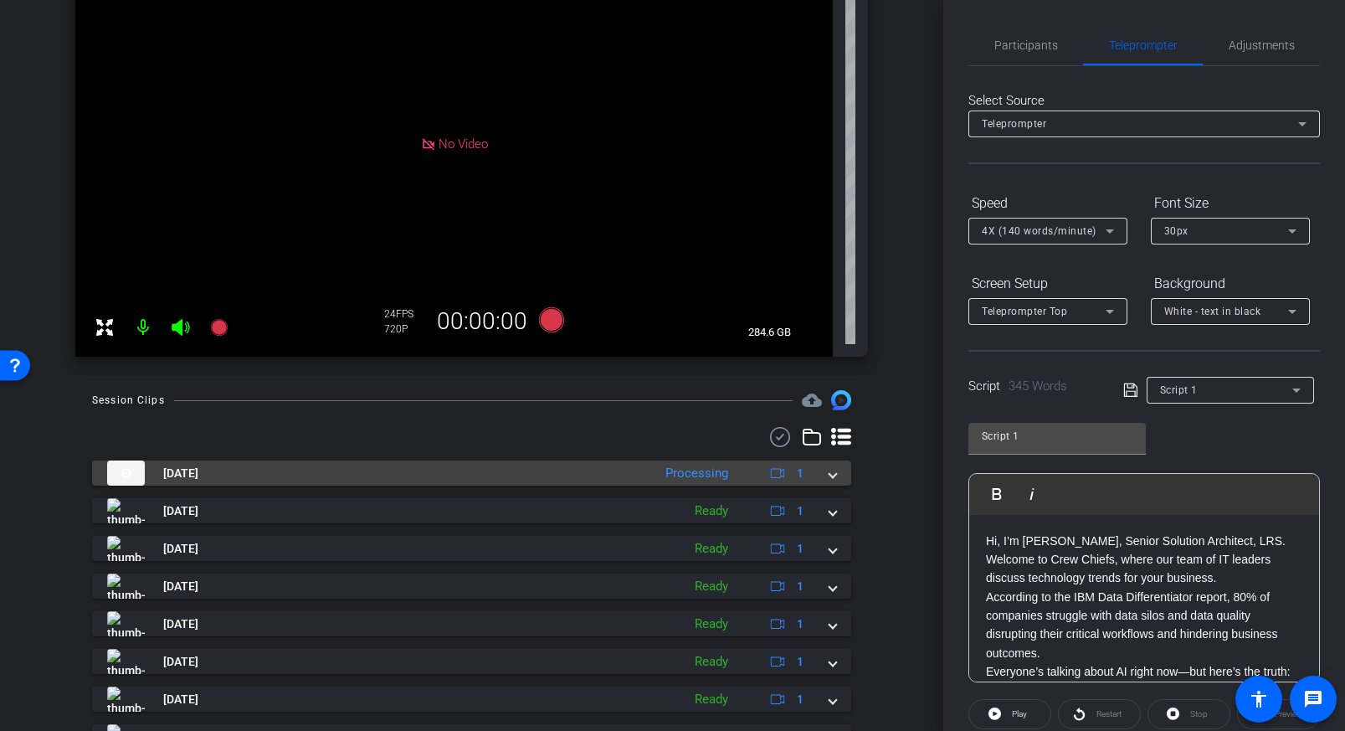
click at [831, 474] on span at bounding box center [832, 473] width 7 height 18
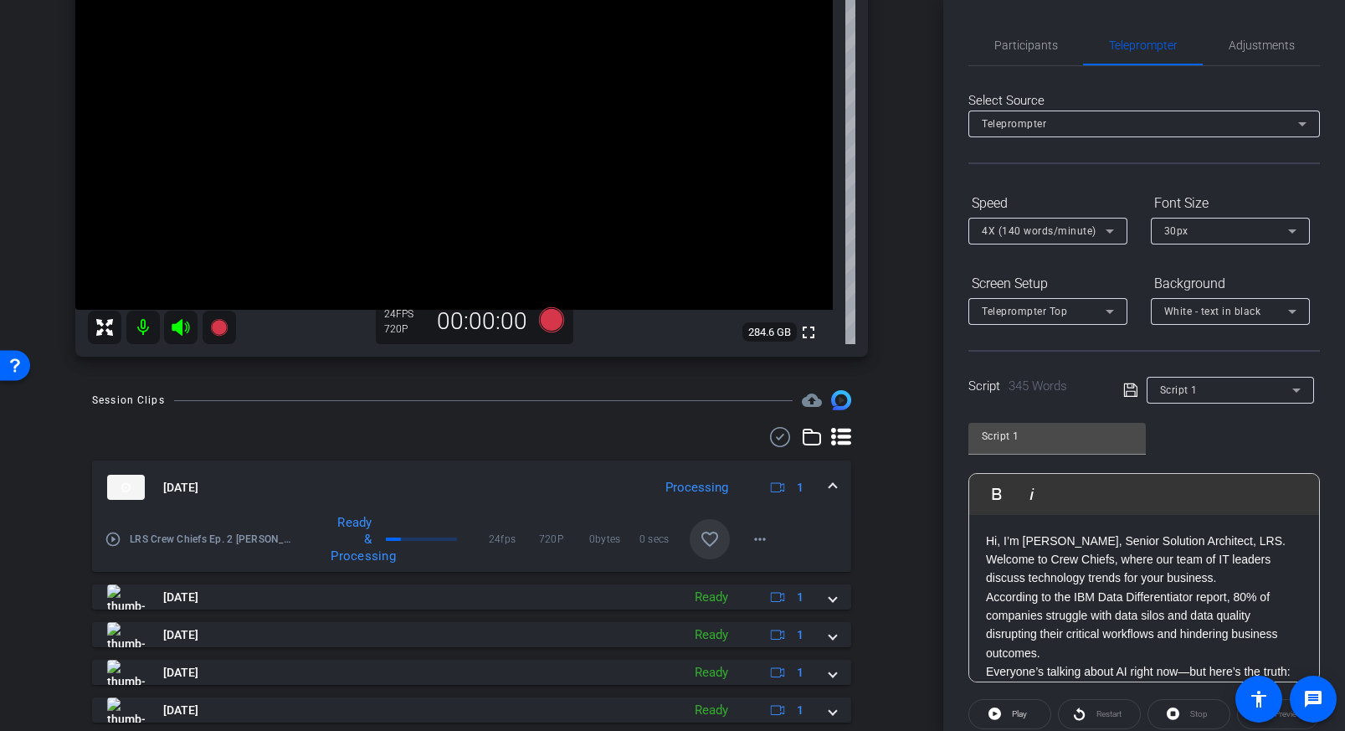
click at [881, 480] on div "Session Clips cloud_upload [DATE] Processing 1 play_circle_outline LRS Crew Chi…" at bounding box center [471, 661] width 859 height 542
click at [1005, 542] on p "Hi, I’m [PERSON_NAME], Senior Solution Architect, LRS. Welcome to Crew Chiefs, …" at bounding box center [1144, 559] width 316 height 56
drag, startPoint x: 1003, startPoint y: 540, endPoint x: 1019, endPoint y: 539, distance: 15.9
click at [1019, 539] on p "Hi, I’m [PERSON_NAME], Senior Solution Architect, LRS. Welcome to Crew Chiefs, …" at bounding box center [1144, 559] width 316 height 56
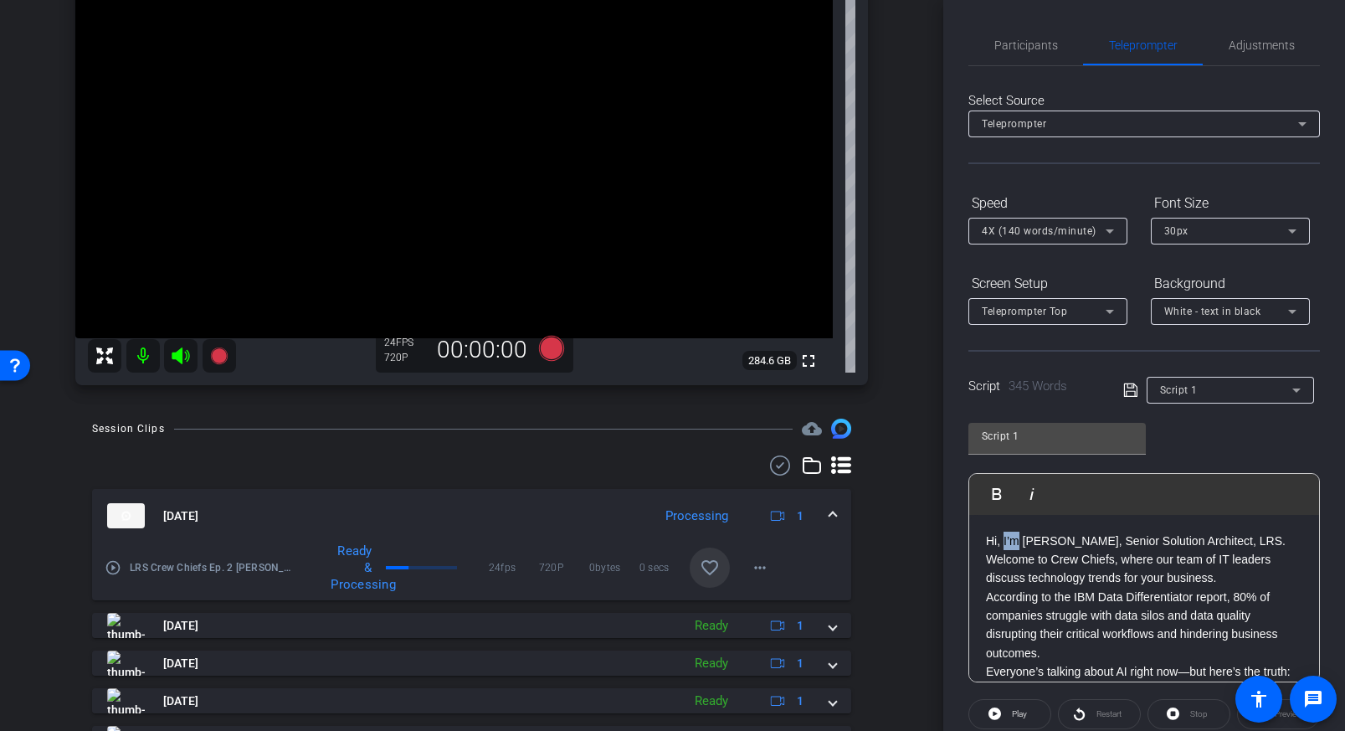
scroll to position [151, 0]
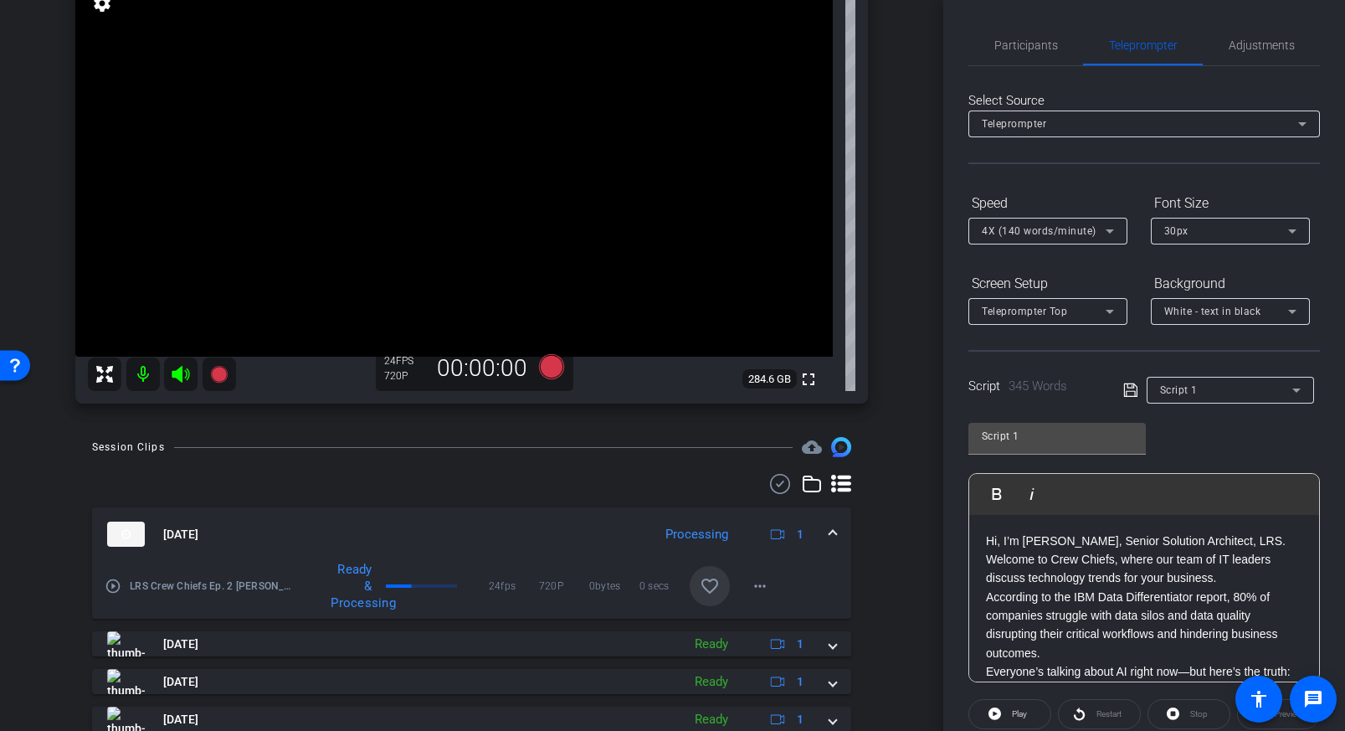
click at [550, 365] on icon at bounding box center [550, 366] width 25 height 25
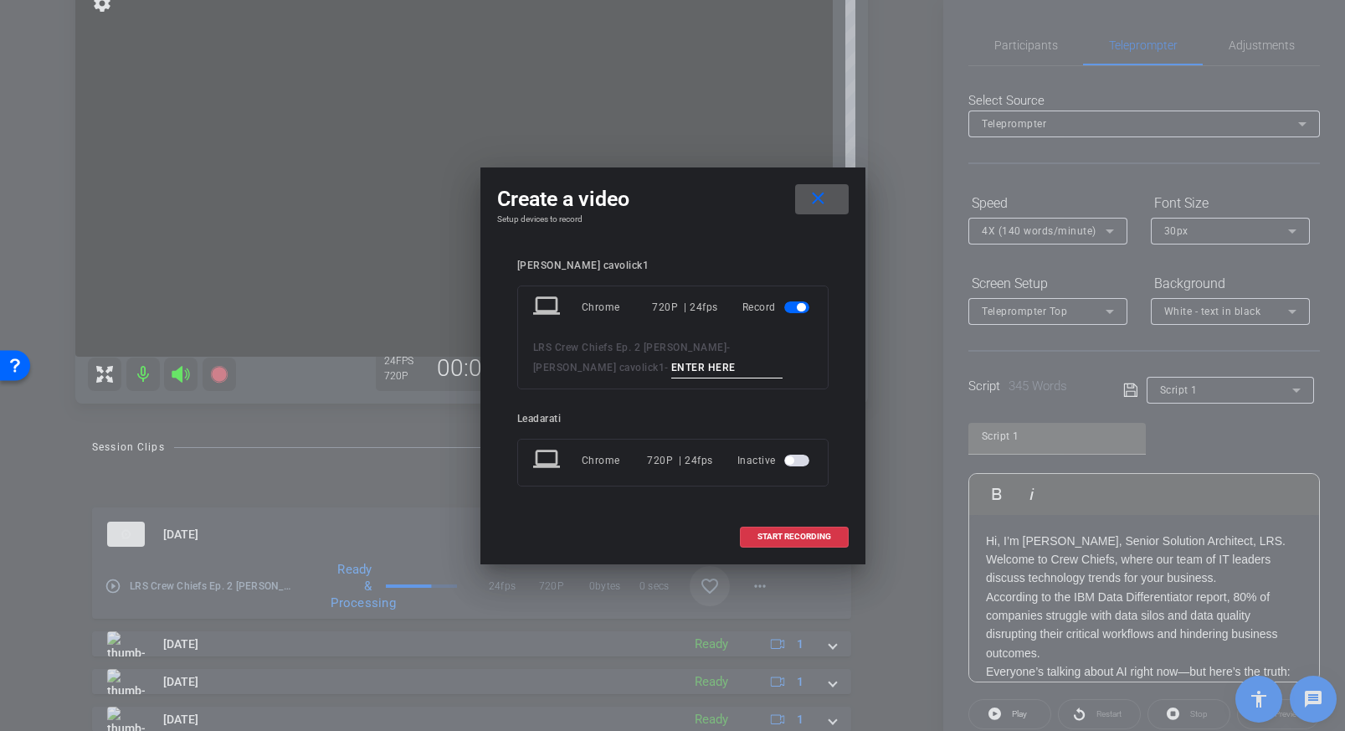
click at [671, 367] on input at bounding box center [727, 367] width 112 height 21
type input "R"
type input "Retake Whole Video Take 2"
click at [772, 536] on span "START RECORDING" at bounding box center [794, 536] width 74 height 8
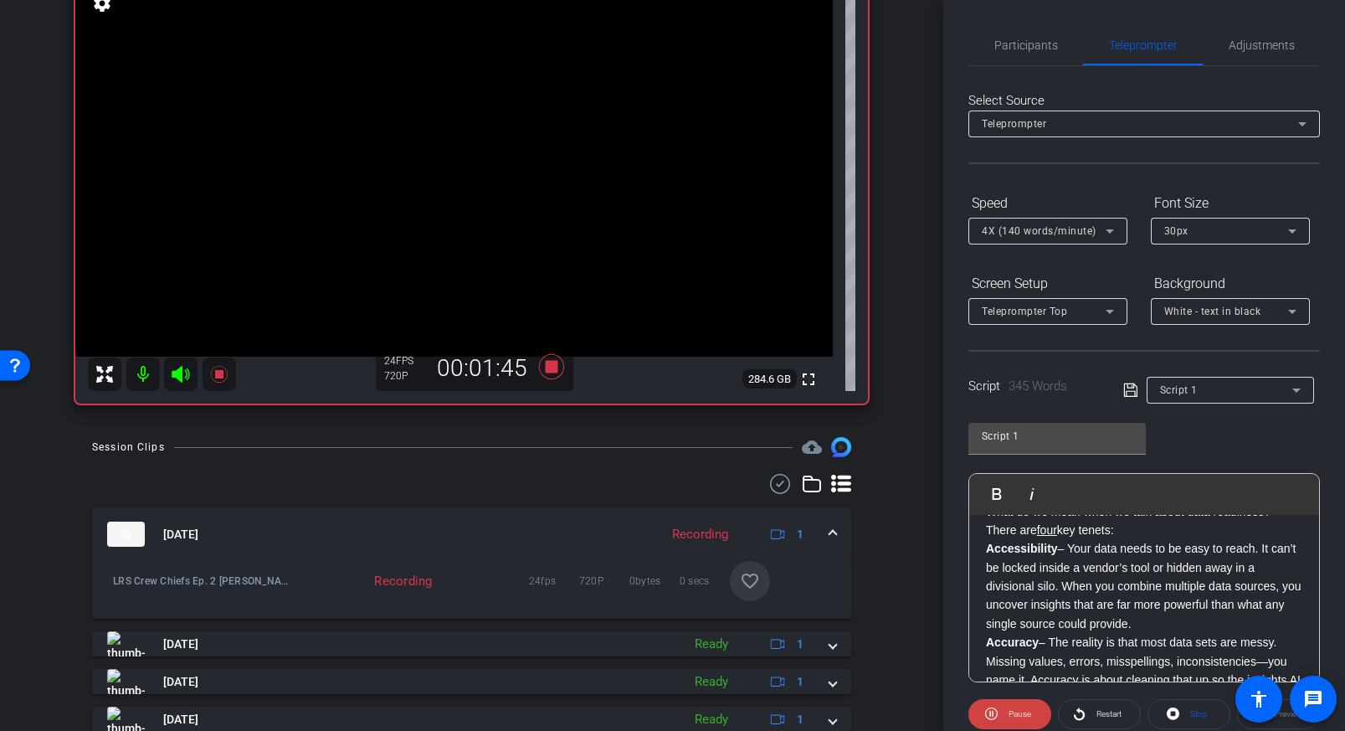
scroll to position [362, 0]
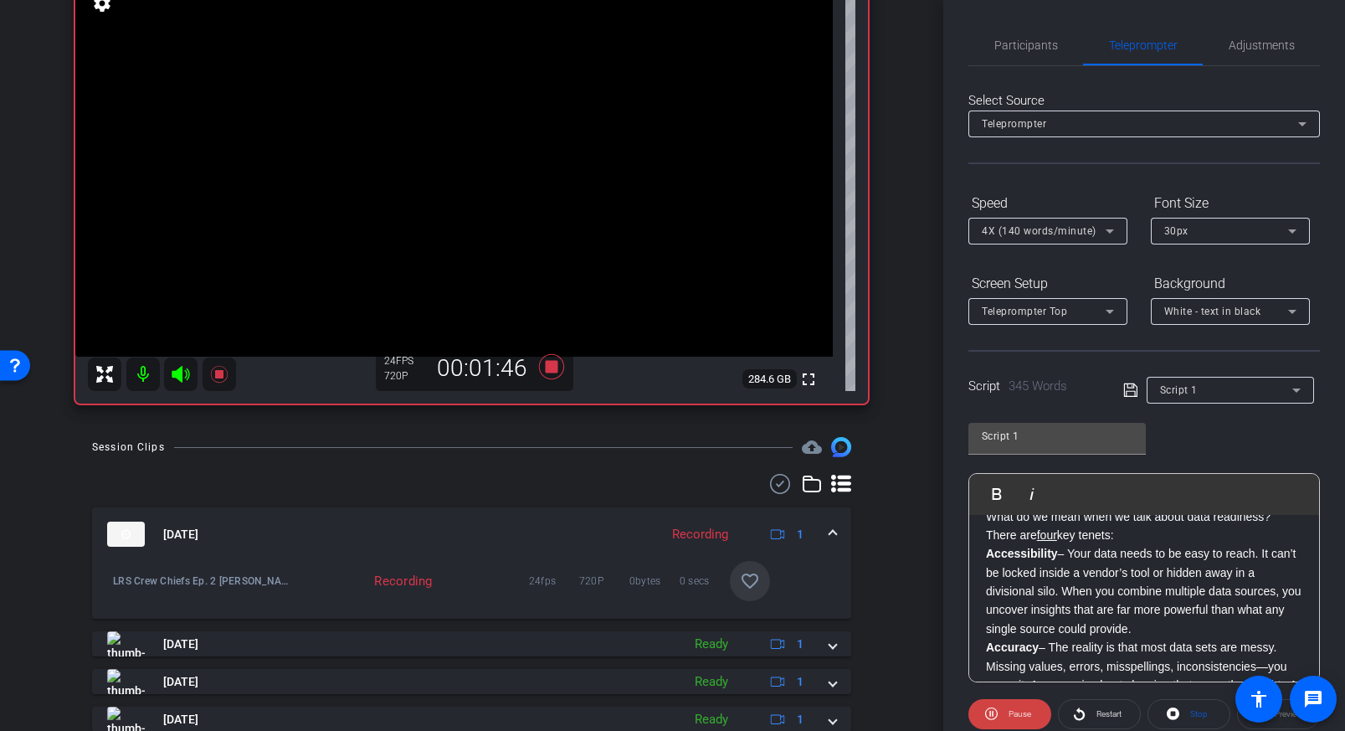
click at [987, 533] on p "There are four key tenets:" at bounding box center [1144, 535] width 316 height 18
click at [1109, 706] on span "Restart" at bounding box center [1106, 713] width 29 height 23
click at [983, 535] on div "Hi, I’m [PERSON_NAME], Senior Solution Architect, LRS. Welcome to Crew Chiefs, …" at bounding box center [1144, 563] width 350 height 820
click at [987, 491] on img "button" at bounding box center [987, 493] width 10 height 10
click at [998, 493] on span "Play" at bounding box center [1007, 493] width 26 height 14
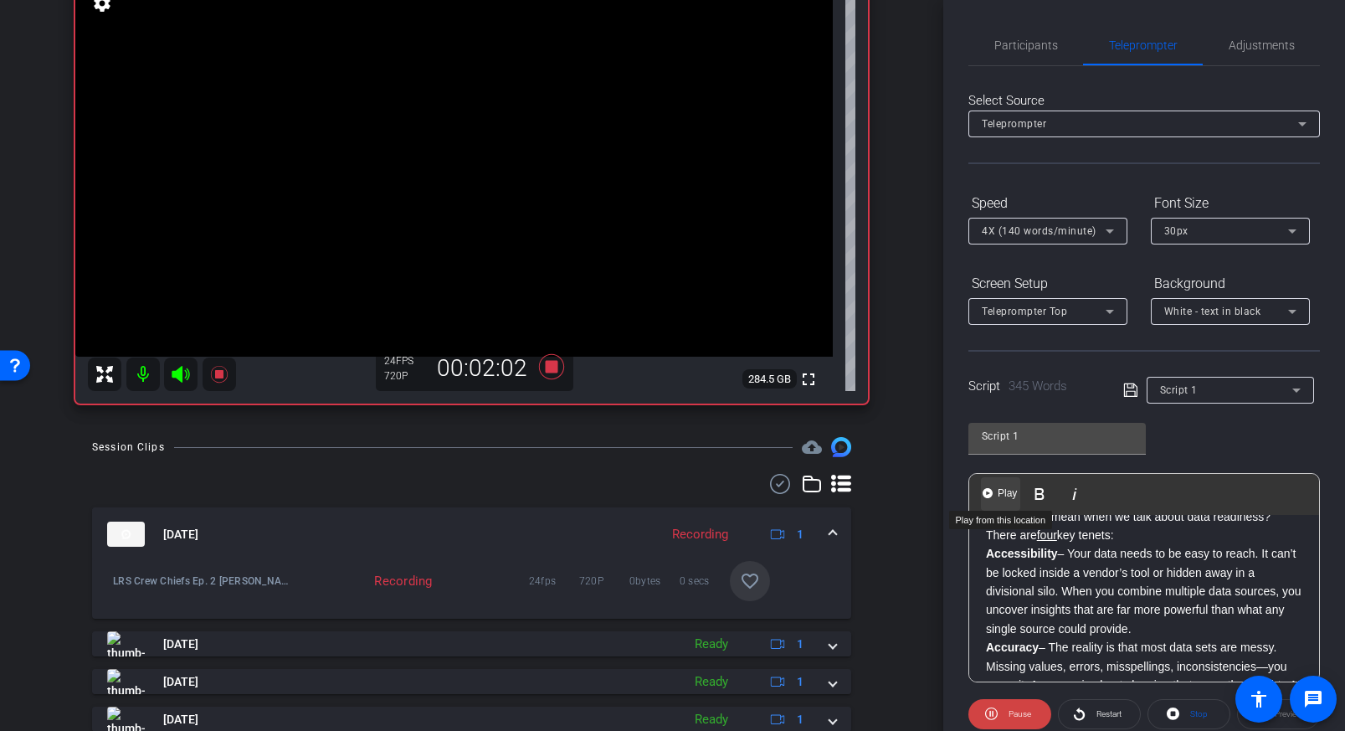
click at [982, 485] on button "Play Play from this location" at bounding box center [1000, 493] width 39 height 33
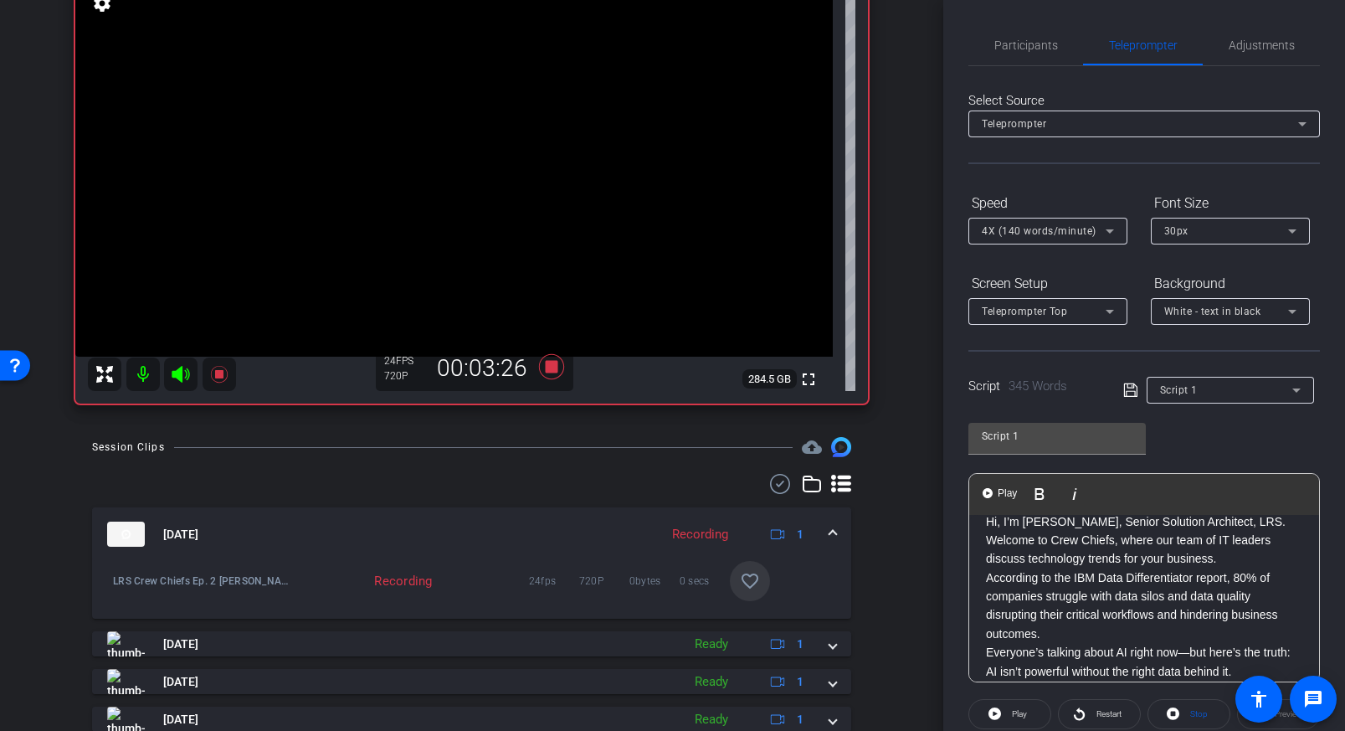
scroll to position [0, 0]
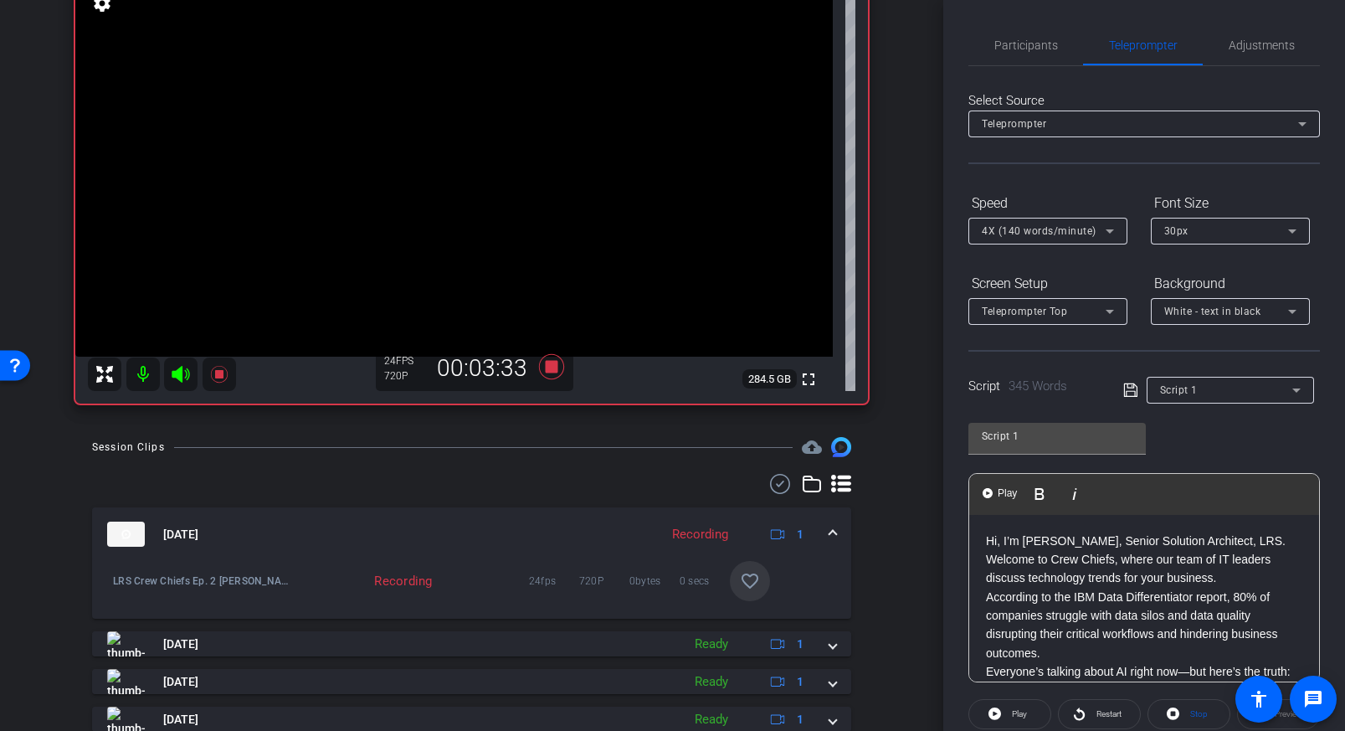
click at [987, 492] on img "button" at bounding box center [987, 493] width 10 height 10
click at [547, 362] on icon at bounding box center [550, 366] width 25 height 25
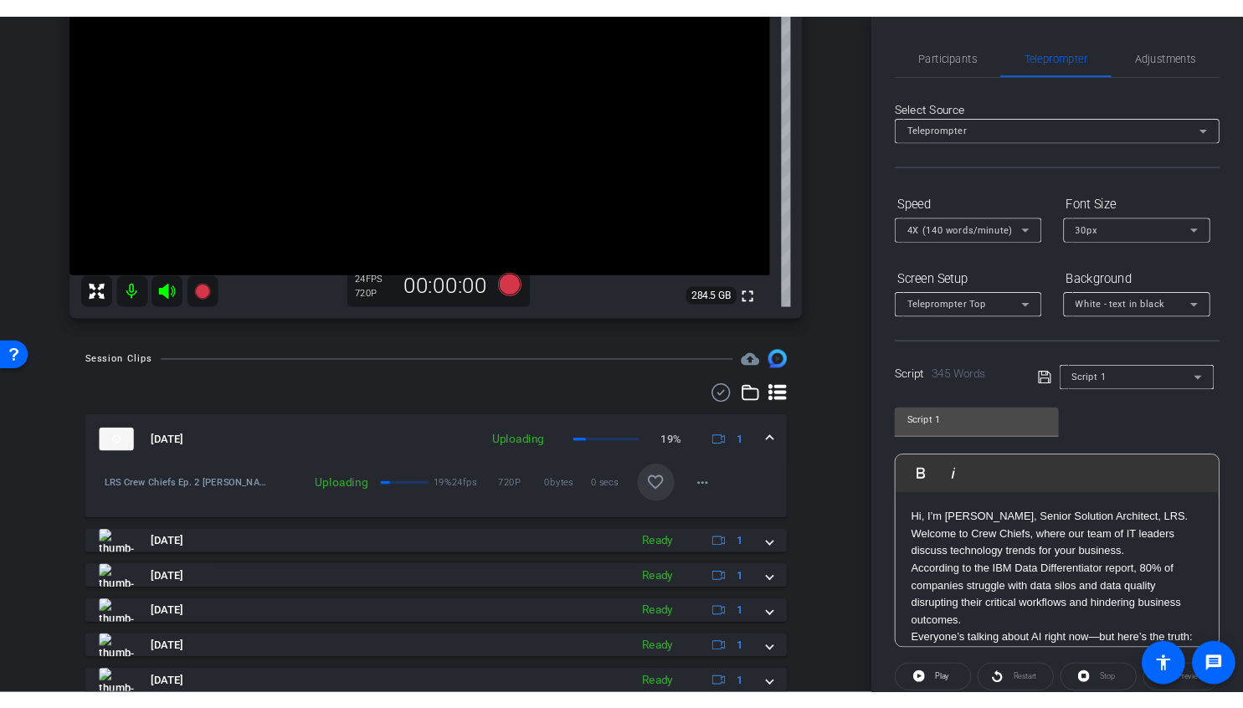
scroll to position [211, 0]
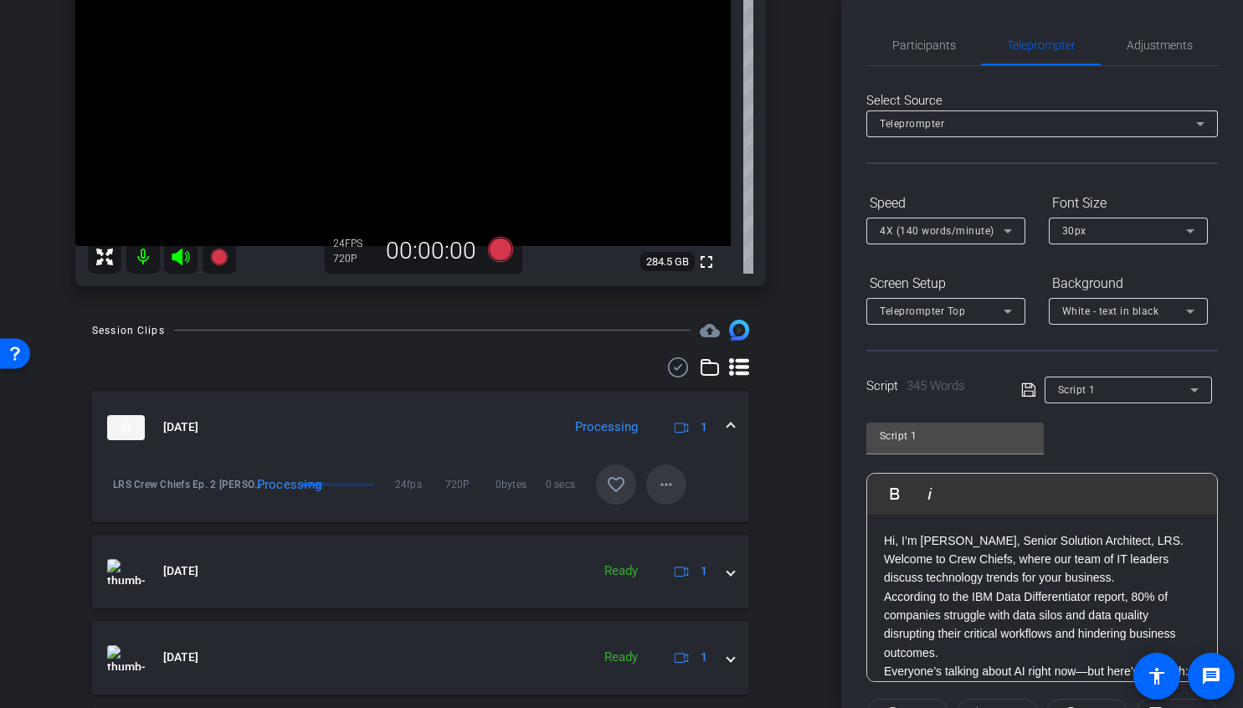
click at [658, 486] on mat-icon "more_horiz" at bounding box center [666, 484] width 20 height 20
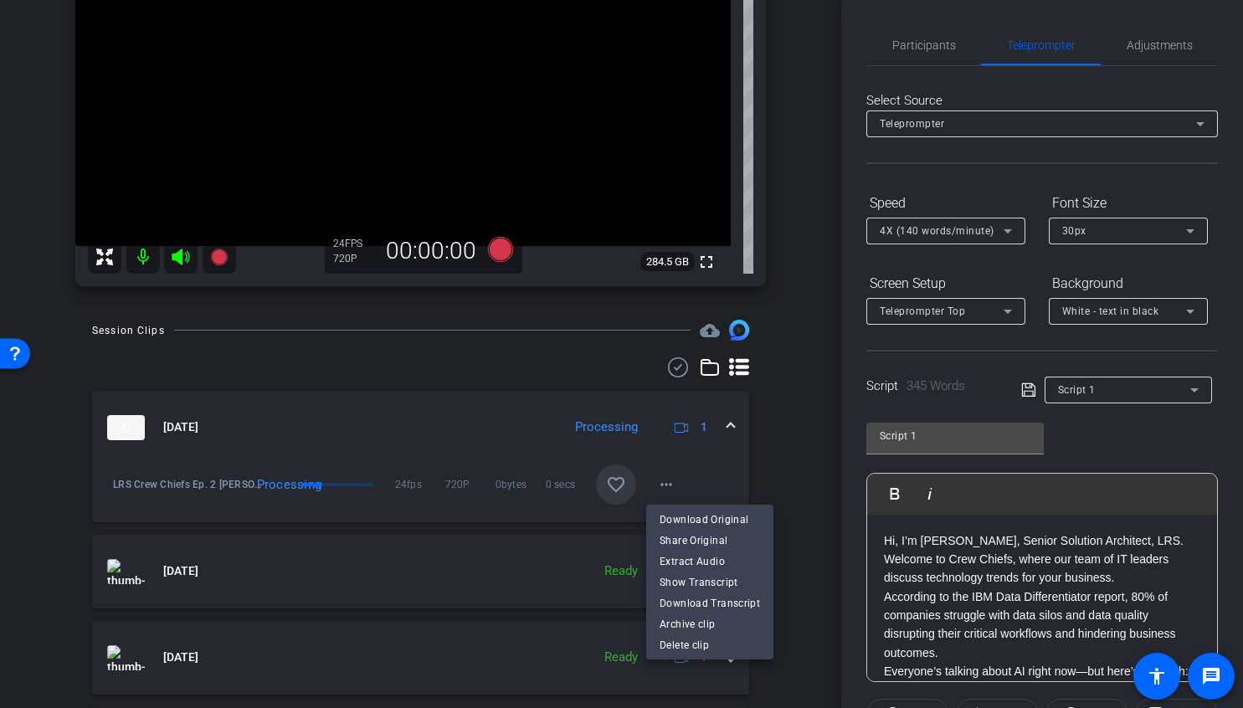
click at [796, 418] on div at bounding box center [621, 354] width 1243 height 708
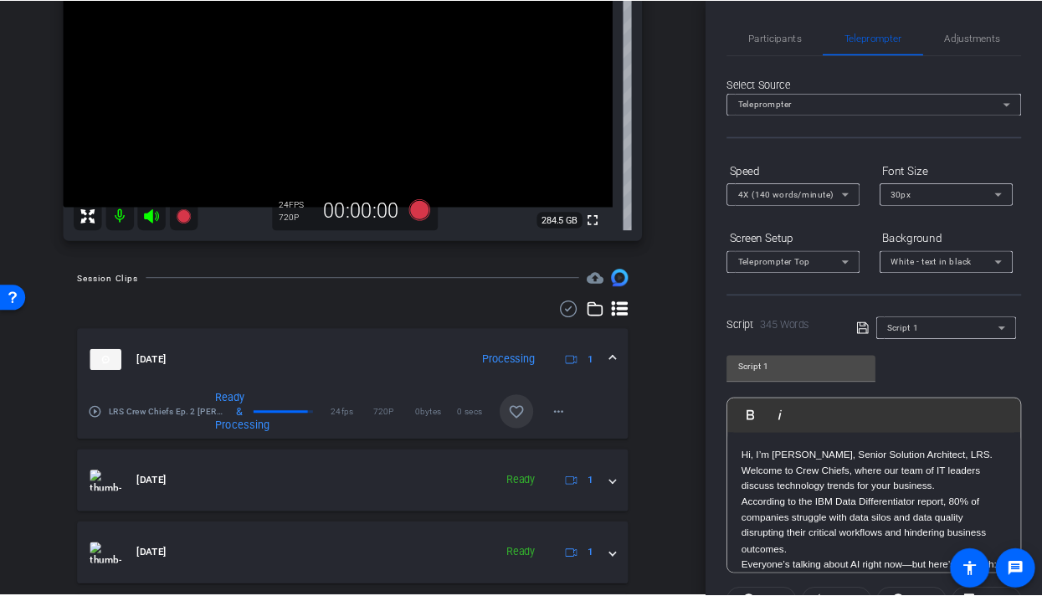
scroll to position [201, 0]
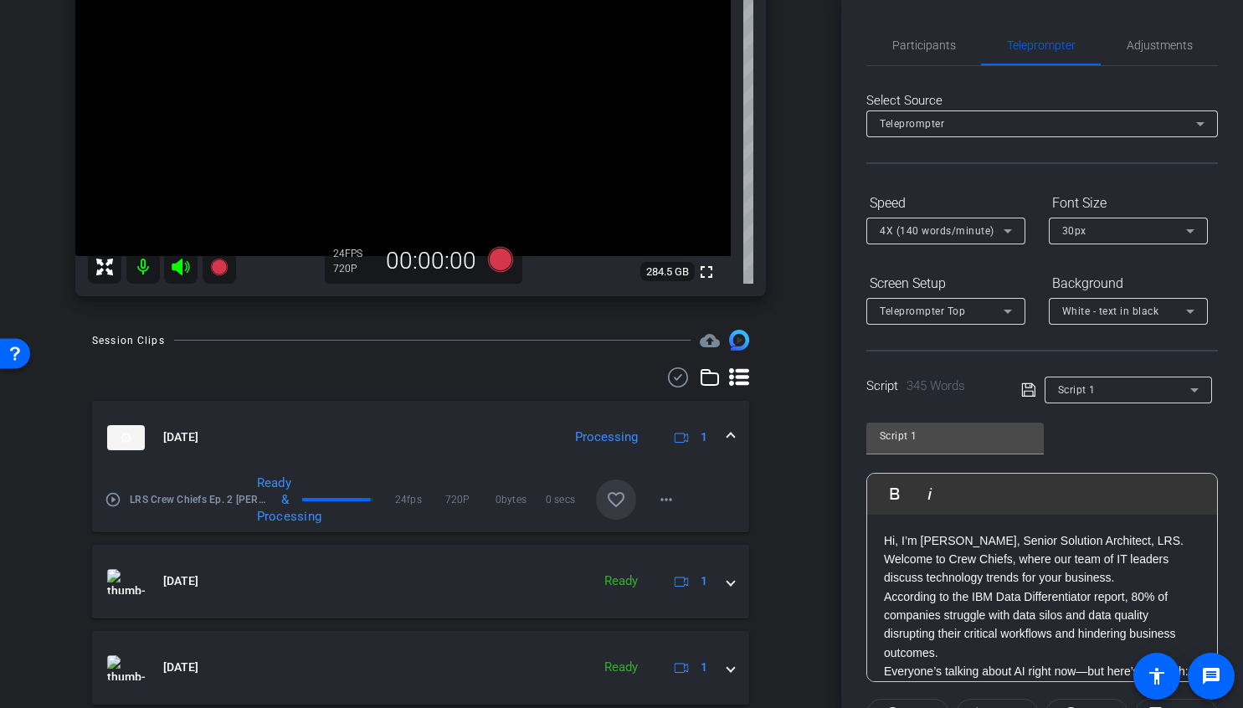
click at [667, 488] on mat-icon "more_horiz" at bounding box center [666, 495] width 20 height 20
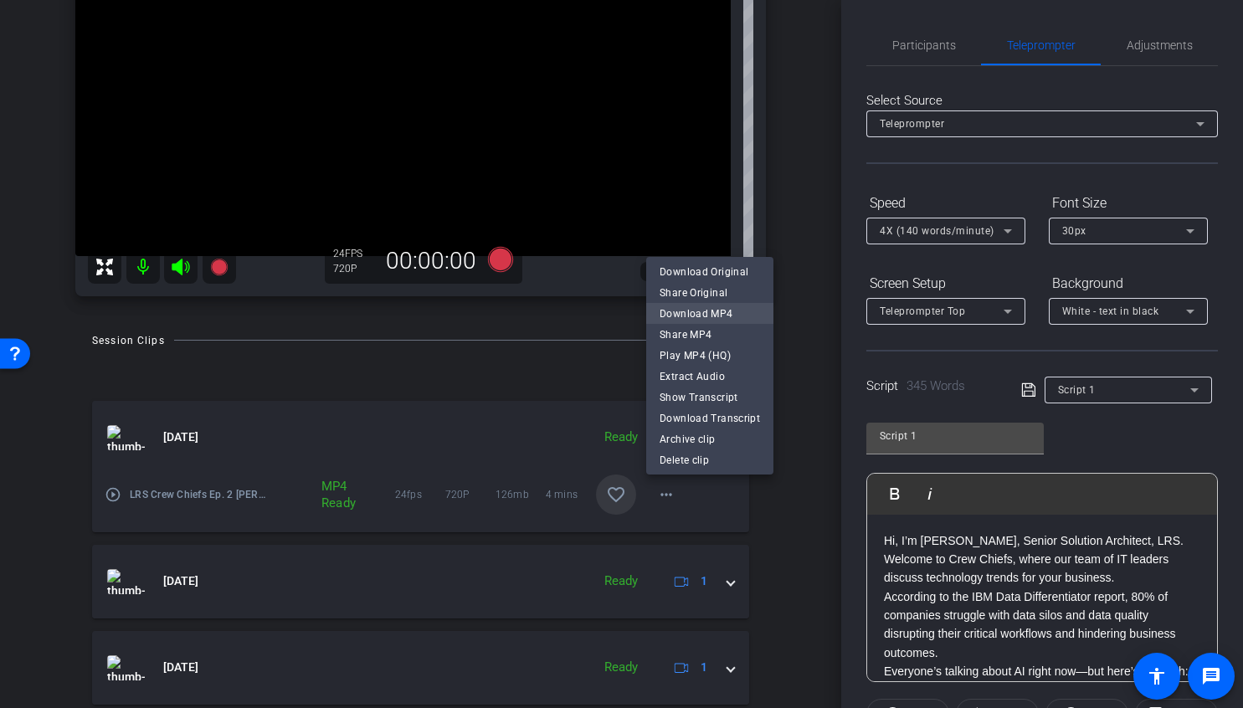
click at [690, 310] on span "Download MP4" at bounding box center [709, 313] width 100 height 20
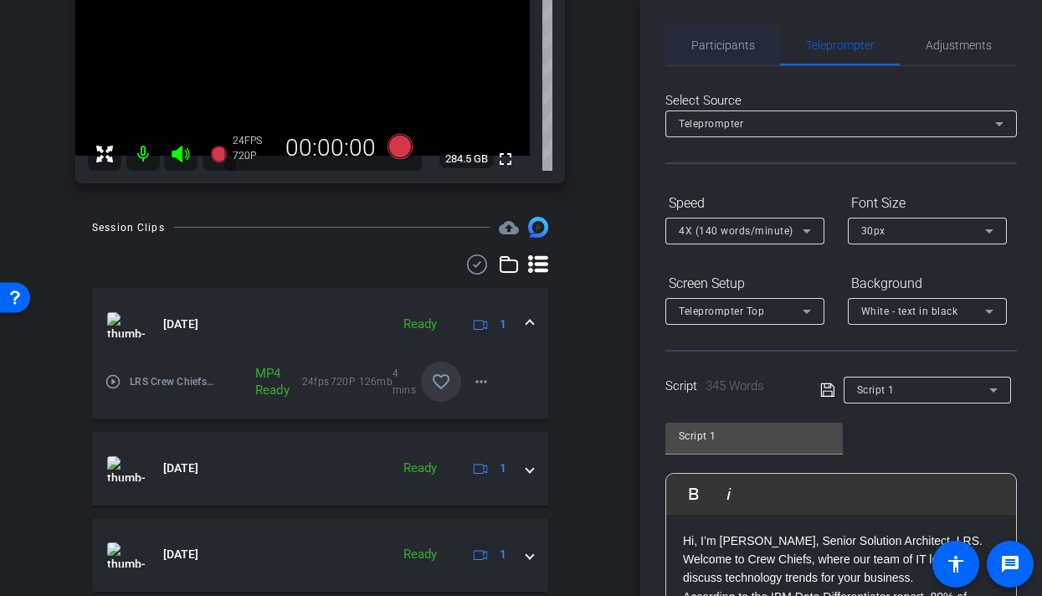
click at [731, 48] on span "Participants" at bounding box center [723, 45] width 64 height 12
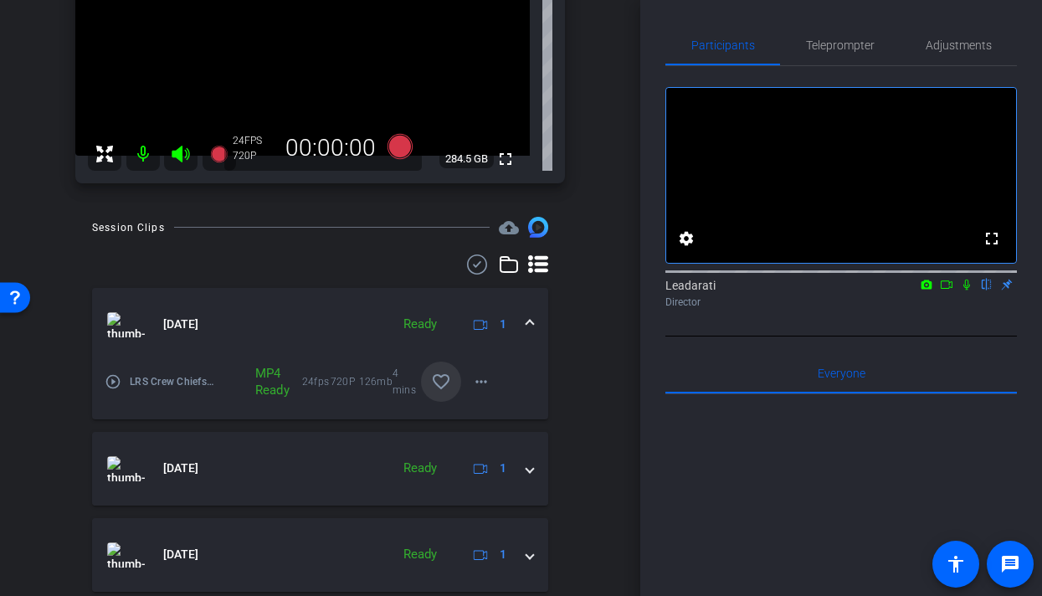
click at [438, 382] on mat-icon "favorite_border" at bounding box center [441, 382] width 20 height 20
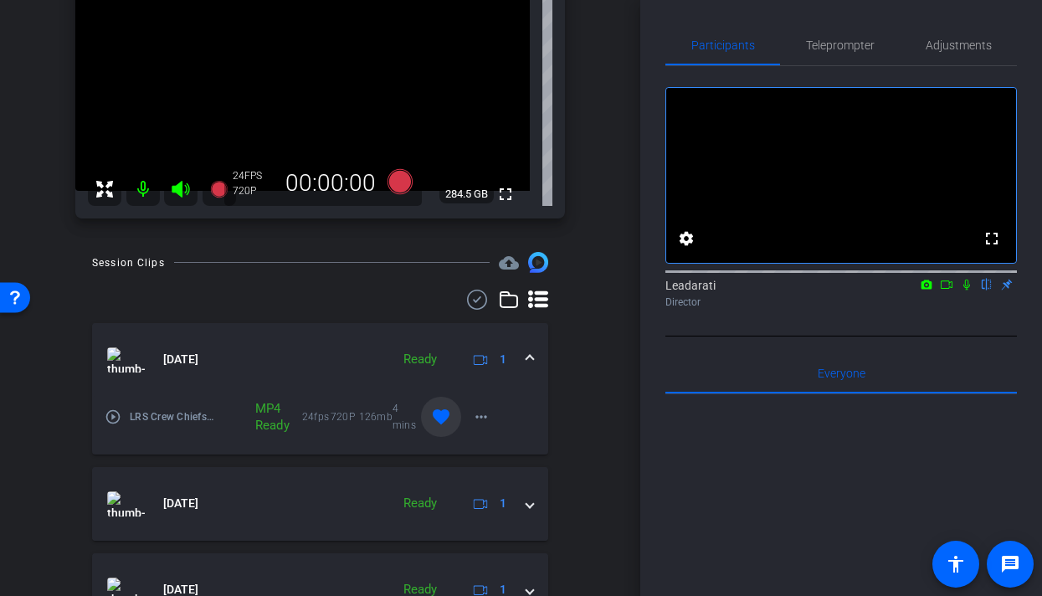
scroll to position [94, 0]
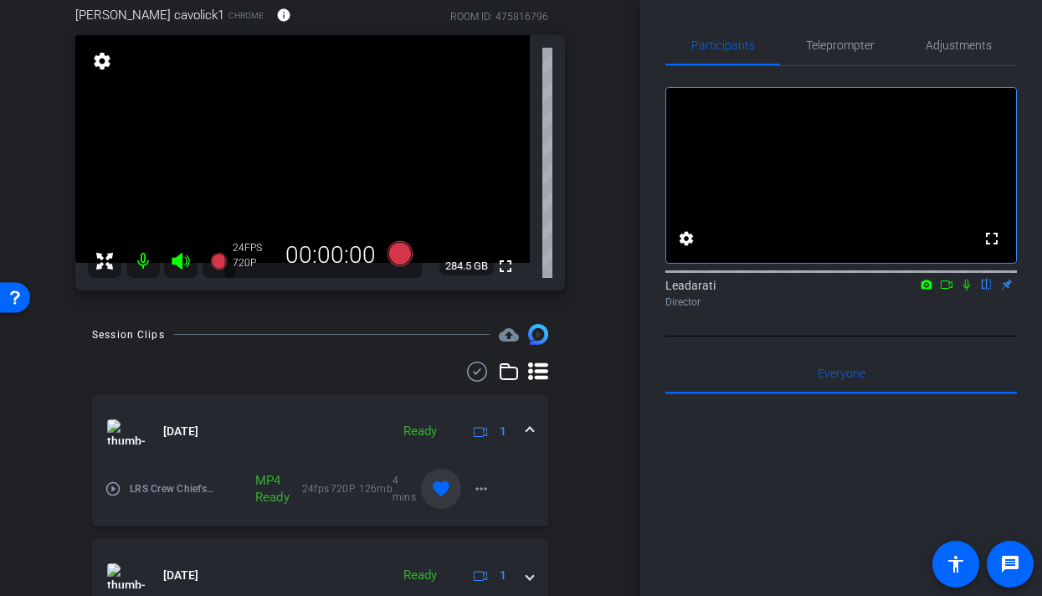
click at [599, 304] on div "arrow_back LRS Crew Chiefs Ep. 2 [PERSON_NAME] Back to project Send invite acco…" at bounding box center [320, 204] width 640 height 596
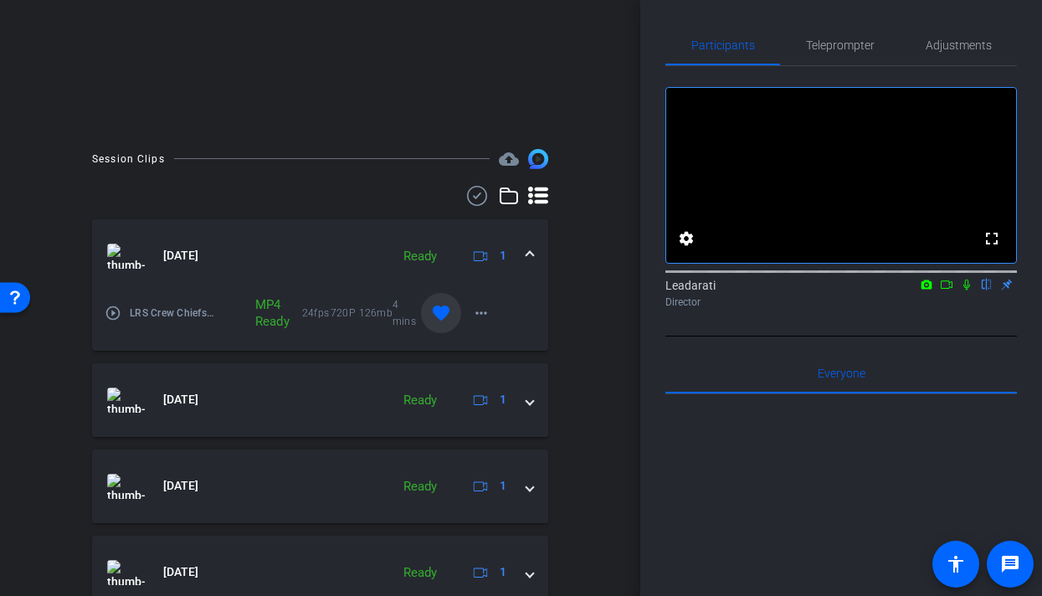
scroll to position [300, 0]
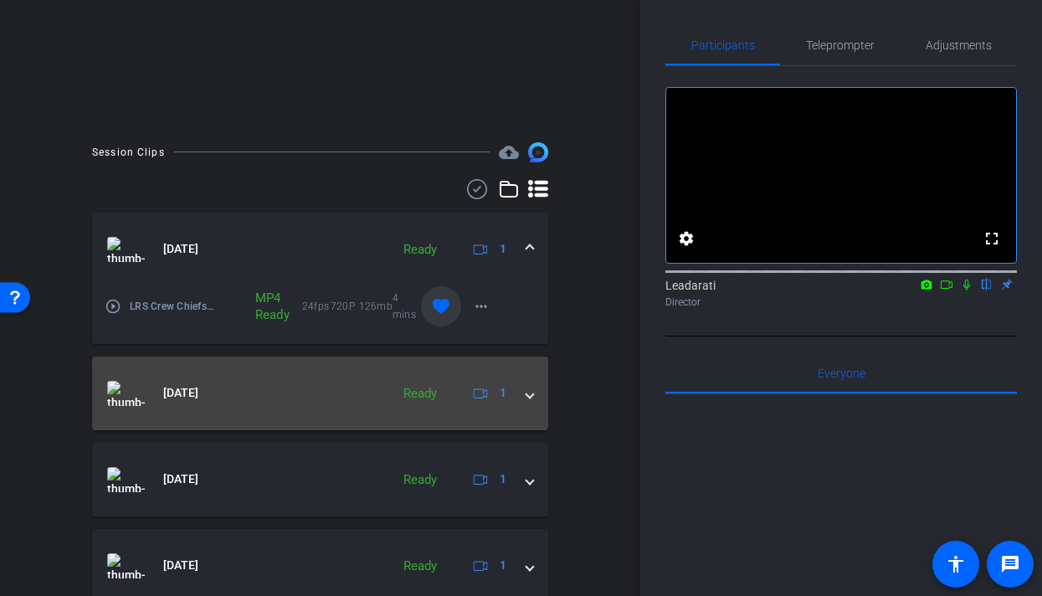
click at [531, 393] on span at bounding box center [529, 393] width 7 height 18
